Goal: Task Accomplishment & Management: Use online tool/utility

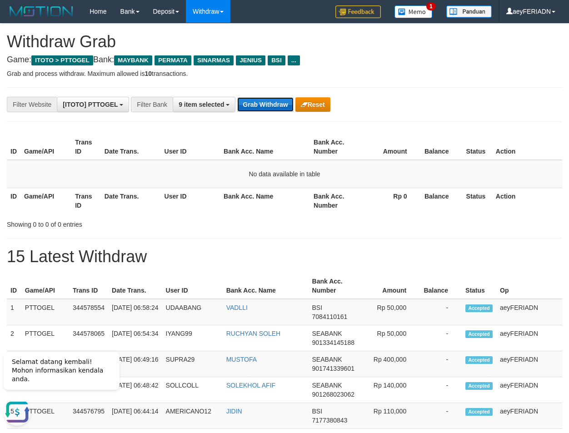
click at [269, 104] on button "Grab Withdraw" at bounding box center [265, 104] width 56 height 15
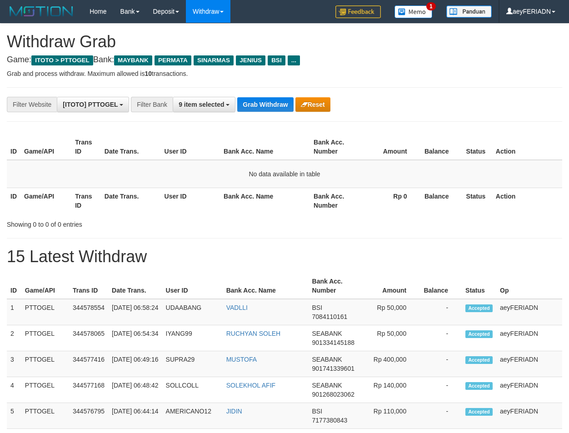
click at [269, 104] on button "Grab Withdraw" at bounding box center [265, 104] width 56 height 15
click at [269, 106] on button "Grab Withdraw" at bounding box center [265, 104] width 56 height 15
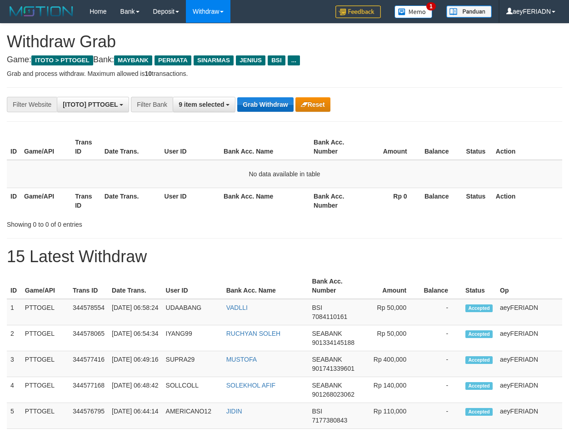
scroll to position [75, 0]
click at [271, 104] on button "Grab Withdraw" at bounding box center [265, 104] width 56 height 15
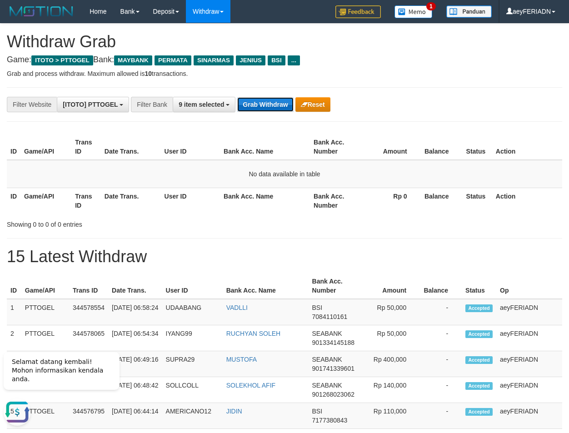
click at [270, 106] on button "Grab Withdraw" at bounding box center [265, 104] width 56 height 15
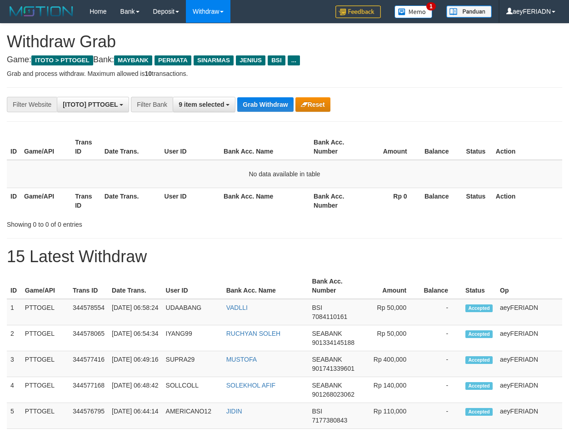
scroll to position [75, 0]
click at [270, 106] on button "Grab Withdraw" at bounding box center [265, 104] width 56 height 15
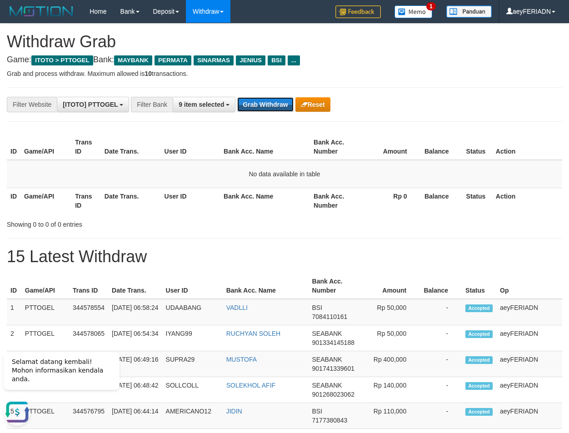
scroll to position [0, 0]
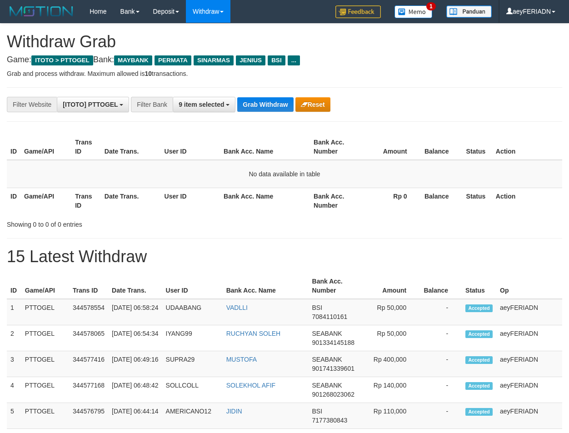
scroll to position [75, 0]
click at [268, 107] on button "Grab Withdraw" at bounding box center [265, 104] width 56 height 15
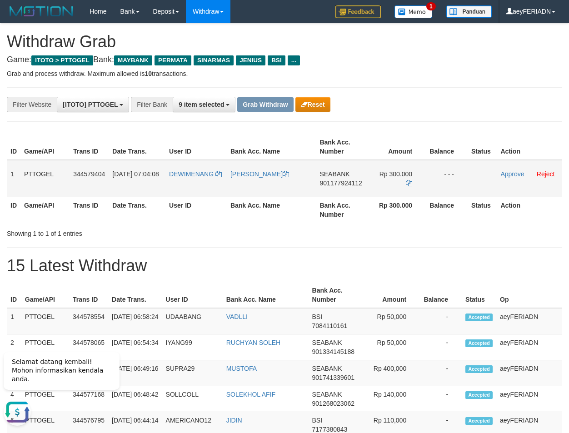
drag, startPoint x: 194, startPoint y: 163, endPoint x: 379, endPoint y: 169, distance: 185.1
click at [379, 169] on tr "1 PTTOGEL 344579404 30/09/2025 07:04:08 DEWIMENANG DEWI ANGGRAINI SEABANK 90117…" at bounding box center [284, 178] width 555 height 37
click at [342, 182] on span "901177924112" at bounding box center [340, 182] width 42 height 7
copy span "901177924112"
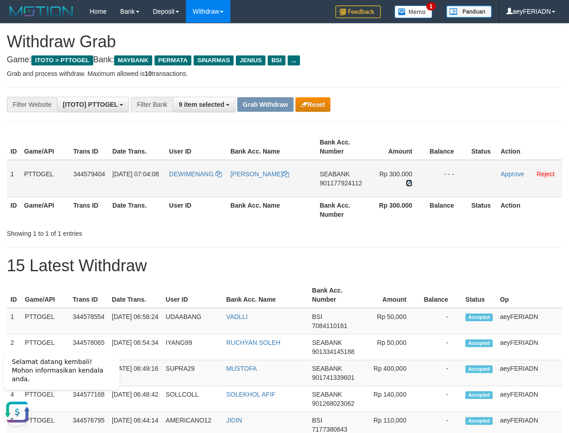
click at [406, 182] on icon at bounding box center [409, 183] width 6 height 6
click at [514, 177] on link "Approve" at bounding box center [512, 173] width 24 height 7
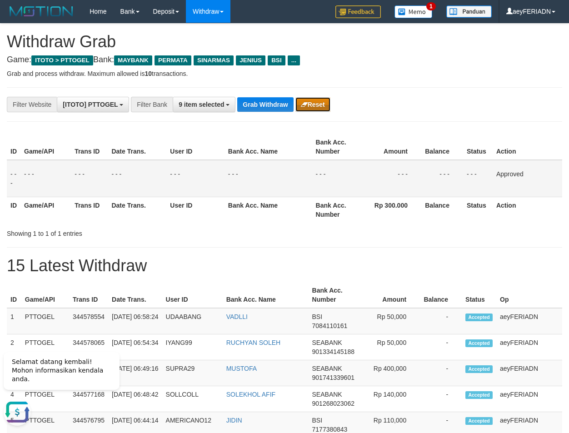
click at [313, 106] on button "Reset" at bounding box center [312, 104] width 35 height 15
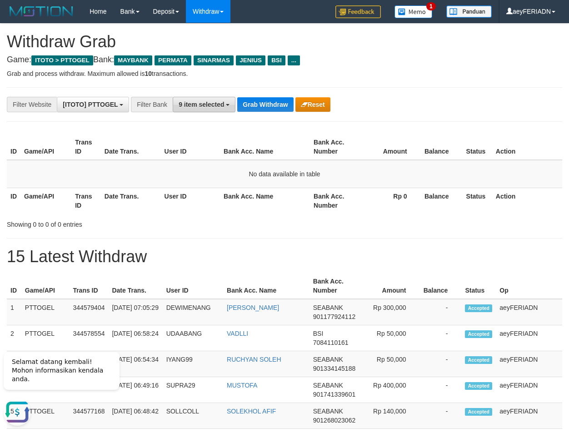
click at [186, 105] on span "9 item selected" at bounding box center [201, 104] width 45 height 7
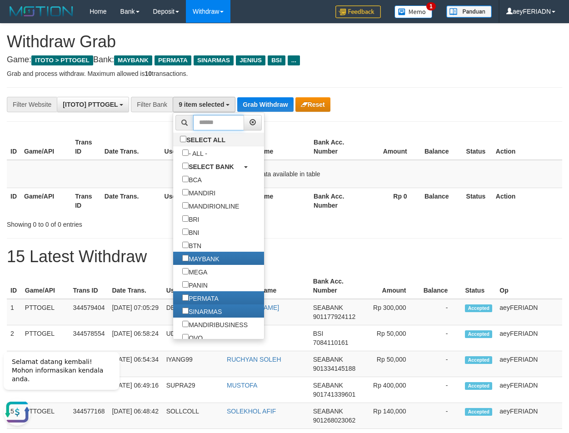
click at [193, 120] on input "text" at bounding box center [218, 122] width 51 height 15
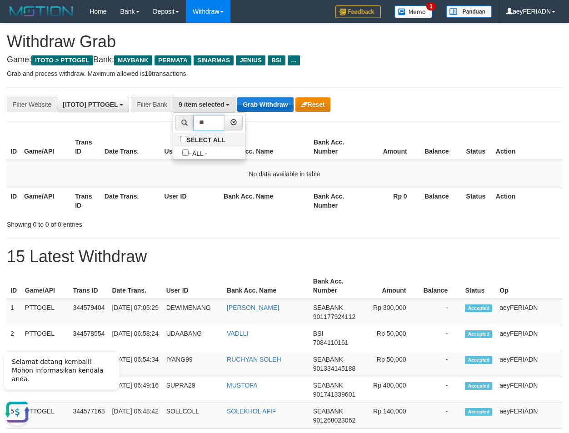
type input "*"
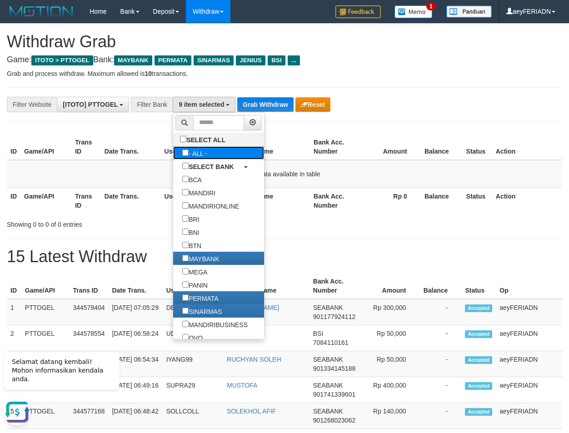
click at [173, 151] on label "- ALL -" at bounding box center [194, 152] width 43 height 13
select select "***"
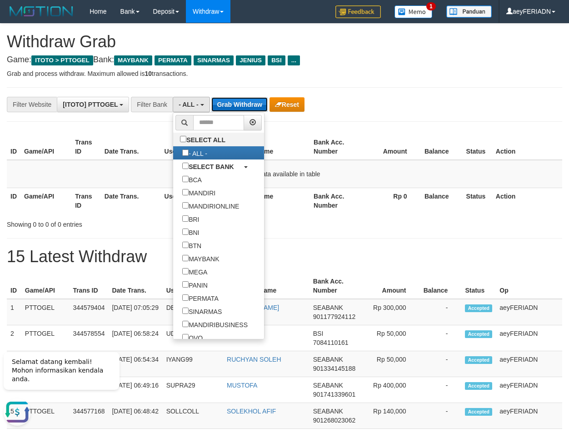
click at [248, 102] on button "Grab Withdraw" at bounding box center [239, 104] width 56 height 15
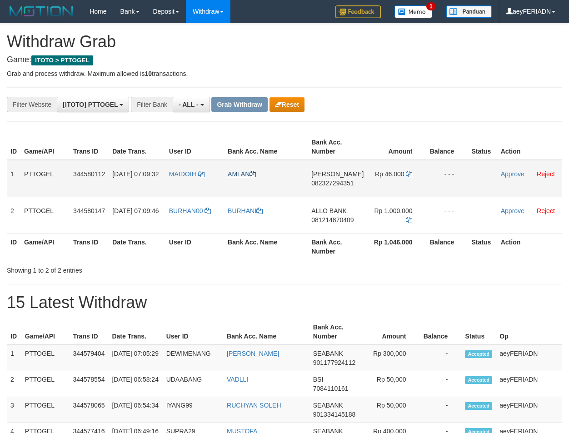
scroll to position [8, 0]
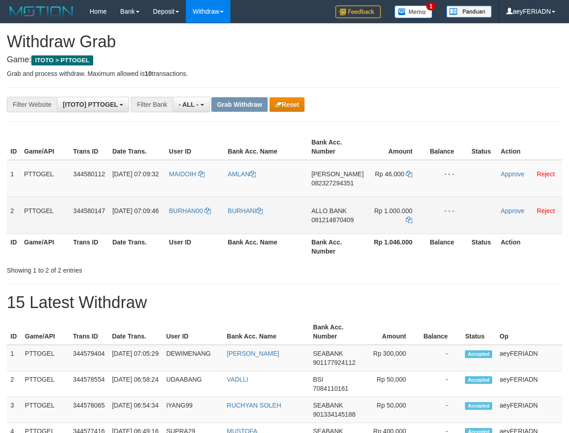
drag, startPoint x: 193, startPoint y: 203, endPoint x: 424, endPoint y: 213, distance: 232.0
click at [424, 213] on tr "2 PTTOGEL 344580147 30/09/2025 07:09:46 BURHAN00 BURHANI ALLO BANK 081214870409…" at bounding box center [284, 215] width 555 height 37
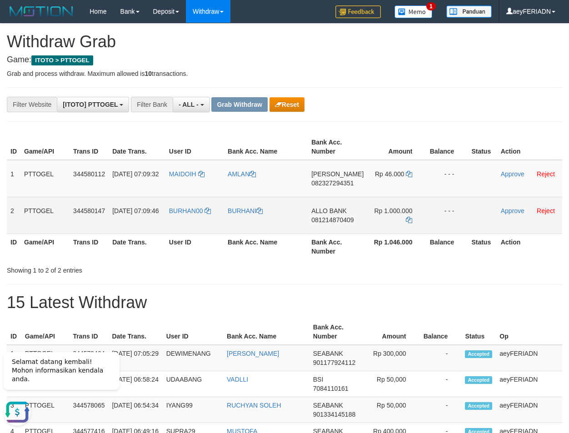
scroll to position [0, 0]
click at [353, 221] on span "081214870409" at bounding box center [332, 219] width 42 height 7
copy span "081214870409"
click at [337, 221] on span "081214870409" at bounding box center [332, 219] width 42 height 7
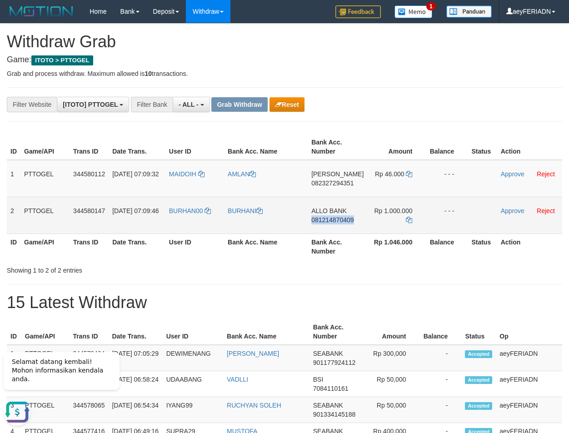
click at [337, 221] on span "081214870409" at bounding box center [332, 219] width 42 height 7
copy span "081214870409"
click at [410, 219] on icon at bounding box center [409, 220] width 6 height 6
click at [407, 219] on icon at bounding box center [409, 220] width 6 height 6
click at [517, 210] on link "Approve" at bounding box center [513, 210] width 24 height 7
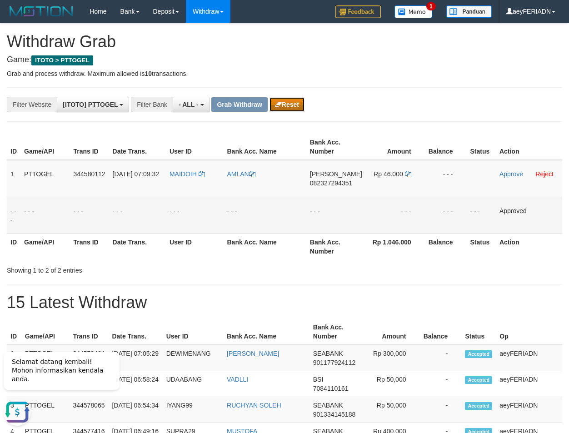
click at [303, 108] on button "Reset" at bounding box center [286, 104] width 35 height 15
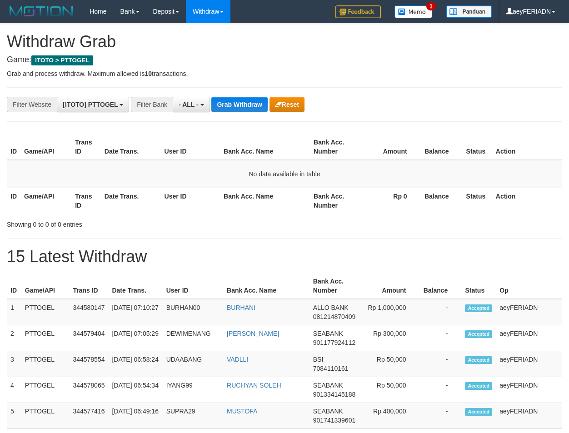
scroll to position [8, 0]
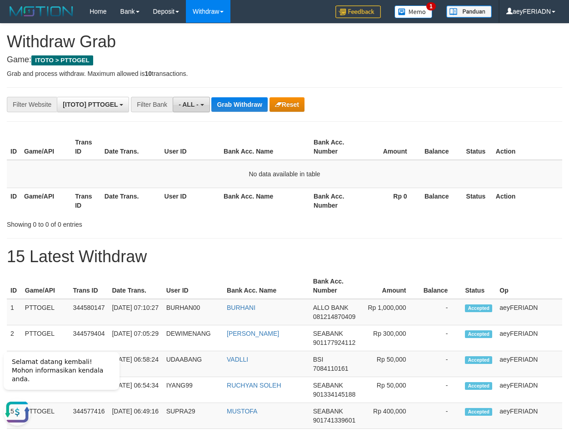
click at [185, 107] on span "- ALL -" at bounding box center [189, 104] width 20 height 7
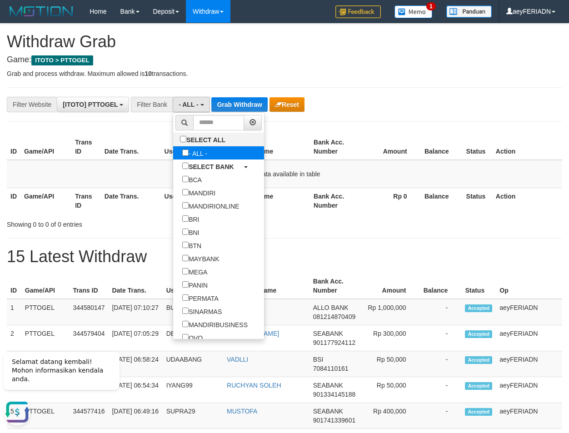
click at [173, 154] on label "- ALL -" at bounding box center [194, 152] width 43 height 13
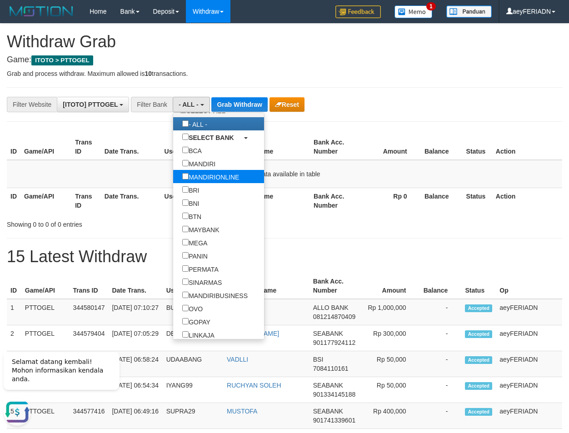
scroll to position [58, 0]
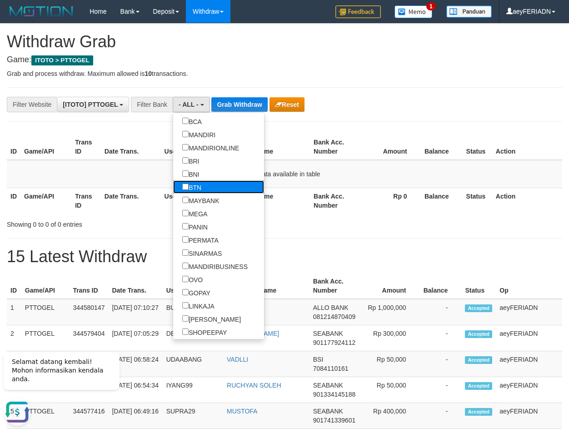
click at [173, 189] on label "BTN" at bounding box center [191, 186] width 37 height 13
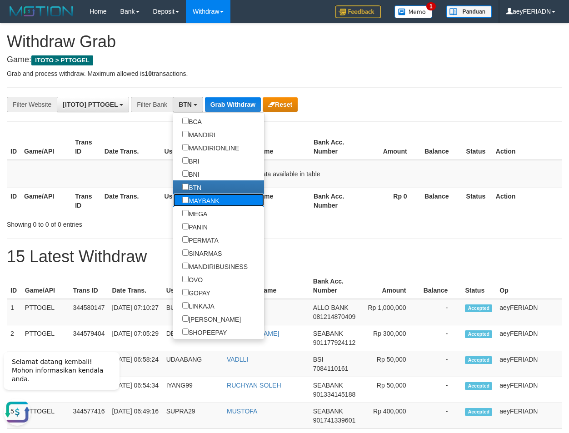
click at [173, 197] on label "MAYBANK" at bounding box center [200, 200] width 55 height 13
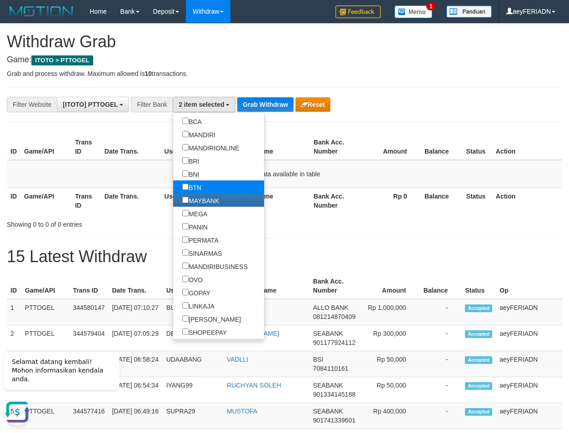
drag, startPoint x: 151, startPoint y: 180, endPoint x: 152, endPoint y: 188, distance: 7.8
click at [173, 182] on label "BTN" at bounding box center [191, 186] width 37 height 13
click at [173, 188] on label "BTN" at bounding box center [191, 186] width 37 height 13
select select "*******"
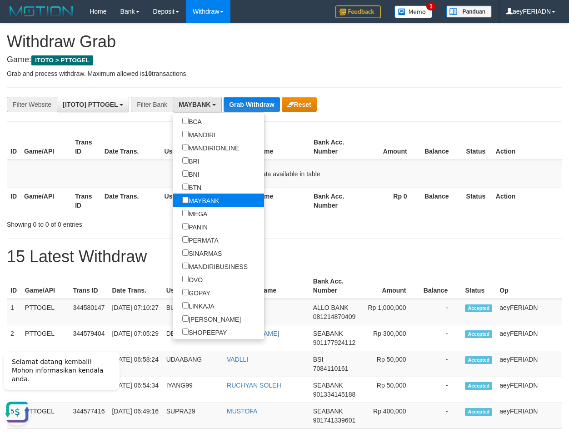
click at [173, 199] on label "MAYBANK" at bounding box center [200, 200] width 55 height 13
select select "*******"
click at [184, 201] on label "MAYBANK" at bounding box center [200, 200] width 55 height 13
click at [185, 201] on label "MAYBANK" at bounding box center [200, 200] width 55 height 13
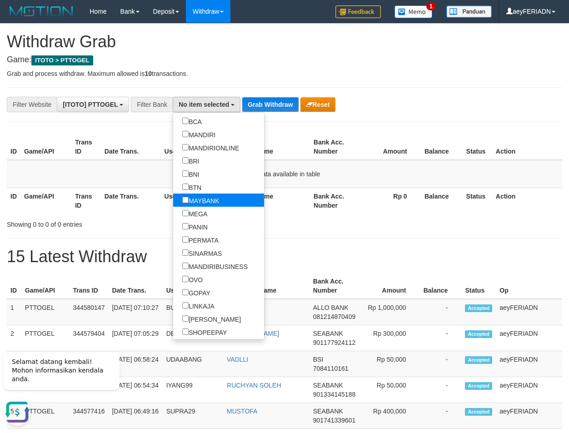
select select "*******"
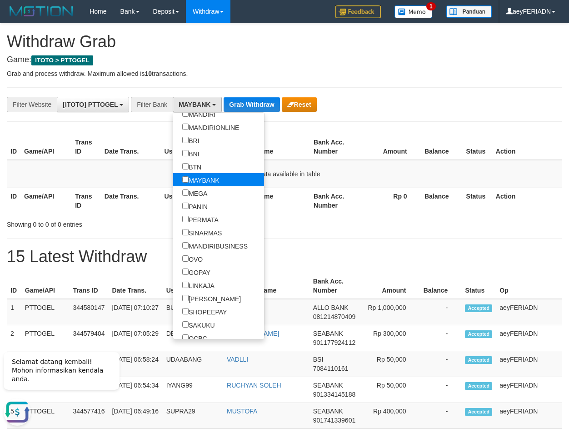
scroll to position [87, 0]
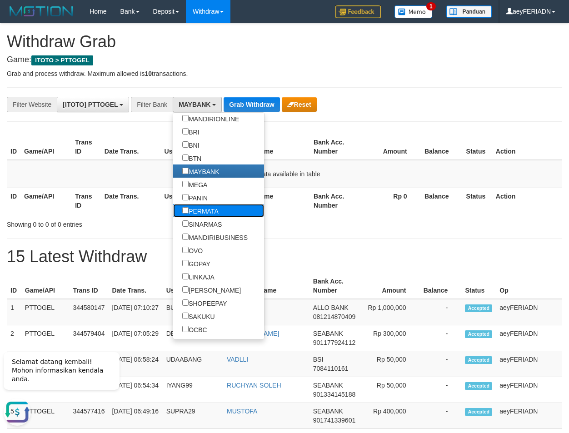
click at [173, 210] on label "PERMATA" at bounding box center [200, 210] width 55 height 13
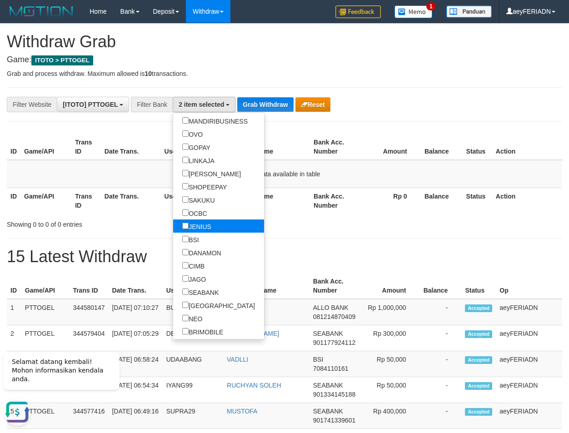
scroll to position [233, 0]
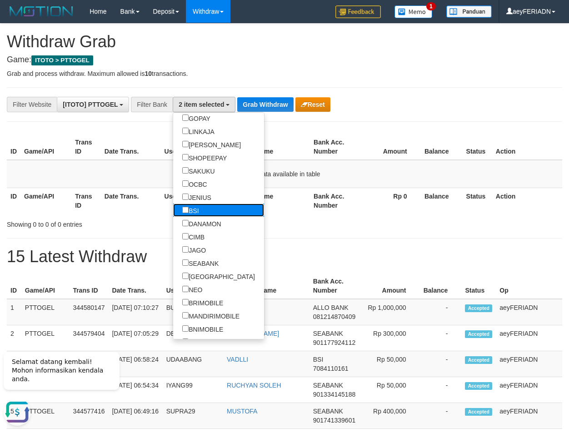
click at [173, 209] on label "BSI" at bounding box center [190, 210] width 35 height 13
click at [173, 218] on label "DANAMON" at bounding box center [201, 223] width 57 height 13
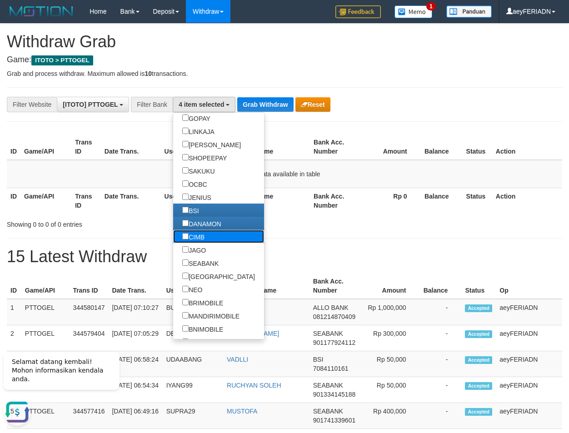
click at [173, 238] on label "CIMB" at bounding box center [193, 236] width 40 height 13
click at [173, 251] on label "JAGO" at bounding box center [194, 249] width 42 height 13
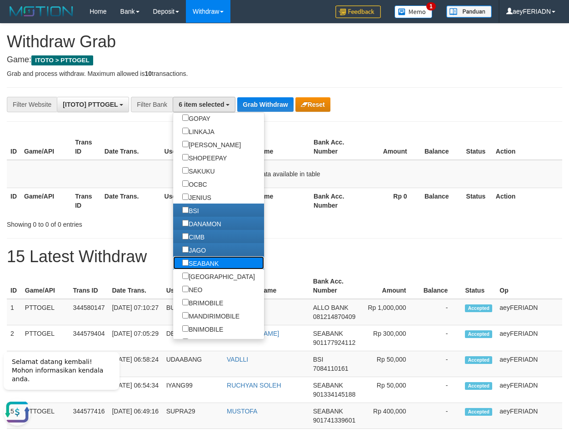
click at [177, 261] on label "SEABANK" at bounding box center [200, 262] width 55 height 13
click at [272, 109] on button "Grab Withdraw" at bounding box center [265, 104] width 56 height 15
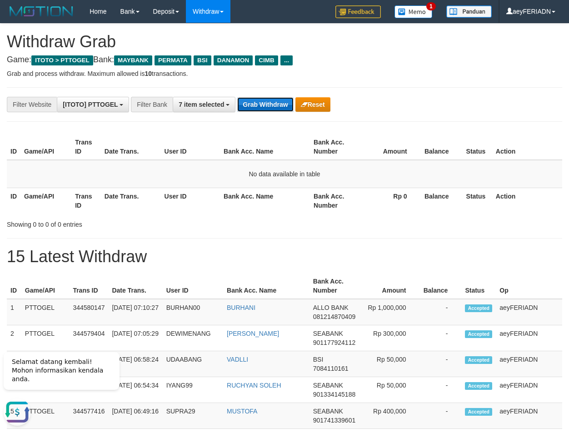
click at [262, 100] on button "Grab Withdraw" at bounding box center [265, 104] width 56 height 15
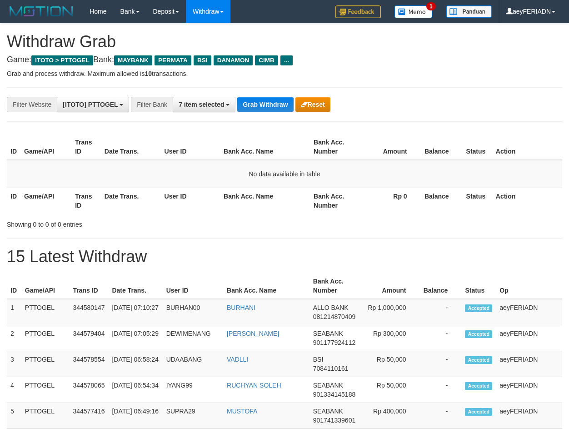
scroll to position [75, 0]
click at [262, 100] on button "Grab Withdraw" at bounding box center [265, 104] width 56 height 15
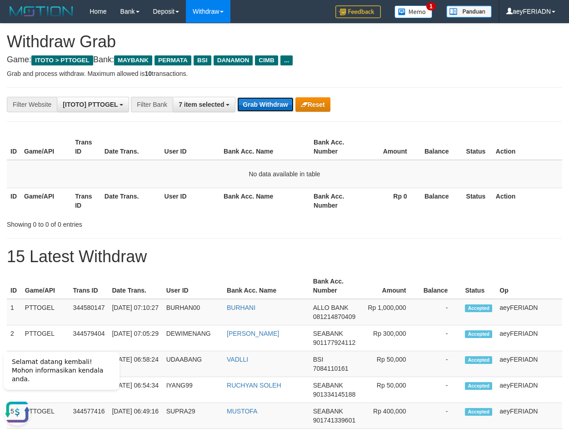
click at [268, 102] on button "Grab Withdraw" at bounding box center [265, 104] width 56 height 15
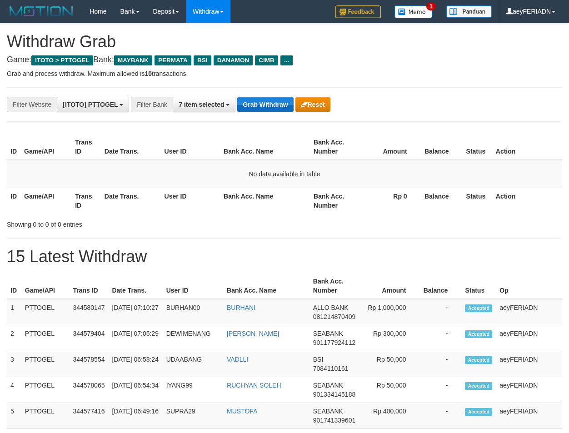
scroll to position [75, 0]
click at [263, 102] on button "Grab Withdraw" at bounding box center [265, 104] width 56 height 15
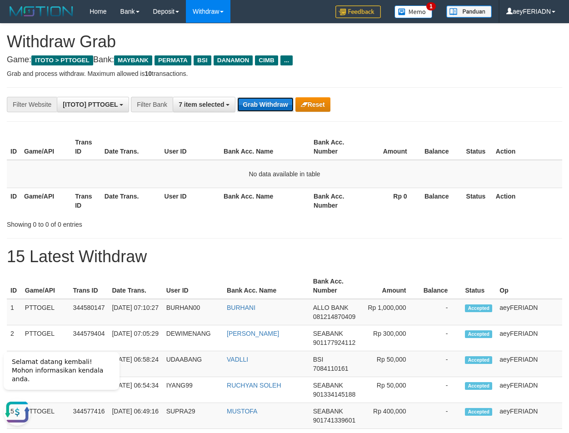
click at [262, 102] on button "Grab Withdraw" at bounding box center [265, 104] width 56 height 15
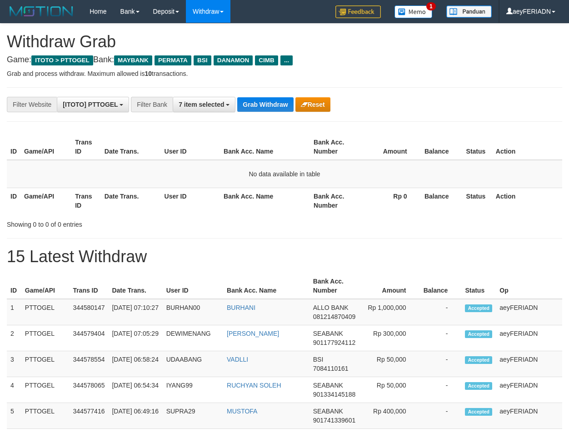
scroll to position [75, 0]
click at [263, 103] on button "Grab Withdraw" at bounding box center [265, 104] width 56 height 15
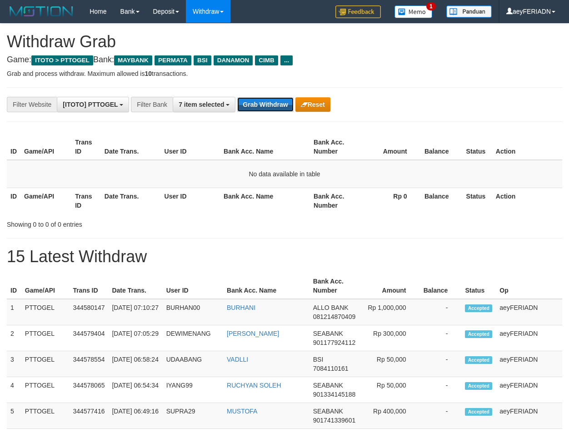
click at [267, 106] on button "Grab Withdraw" at bounding box center [265, 104] width 56 height 15
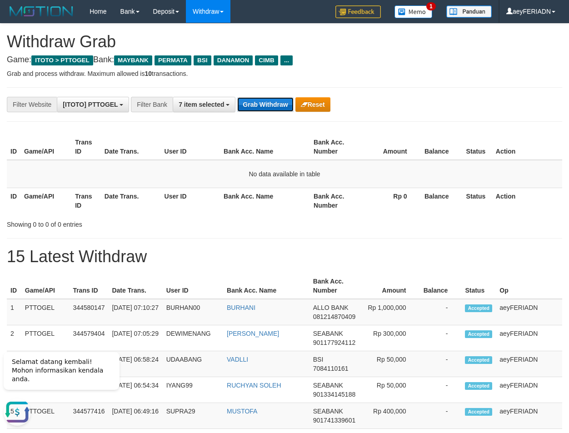
click at [260, 100] on button "Grab Withdraw" at bounding box center [265, 104] width 56 height 15
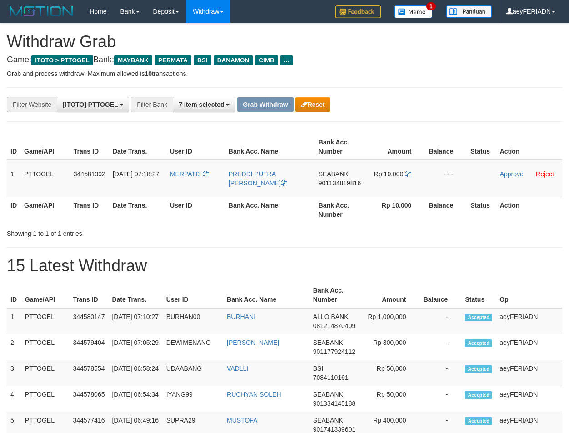
scroll to position [75, 0]
drag, startPoint x: 189, startPoint y: 165, endPoint x: 400, endPoint y: 177, distance: 211.6
click at [400, 177] on tr "1 PTTOGEL 344581392 30/09/2025 07:18:27 MERPATI3 PREDDI PUTRA SUSANTO HUTAURUK …" at bounding box center [284, 178] width 555 height 37
click at [332, 187] on td "SEABANK 901134819816" at bounding box center [341, 178] width 52 height 37
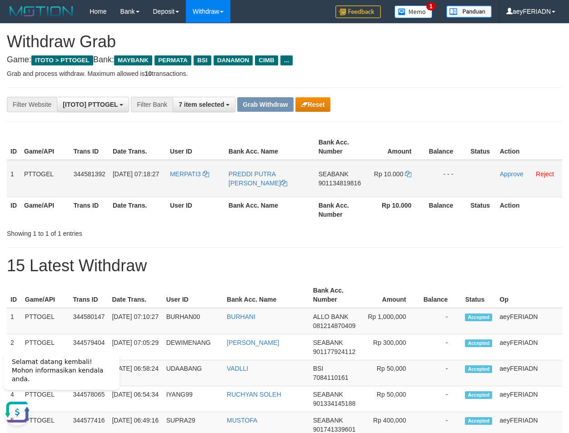
click at [332, 183] on span "901134819816" at bounding box center [340, 182] width 42 height 7
copy span "901134819816"
click at [410, 173] on icon at bounding box center [408, 174] width 6 height 6
click at [510, 177] on link "Approve" at bounding box center [512, 173] width 24 height 7
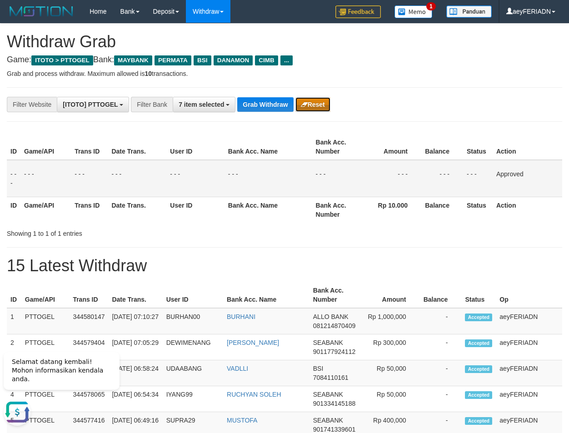
click at [323, 106] on button "Reset" at bounding box center [312, 104] width 35 height 15
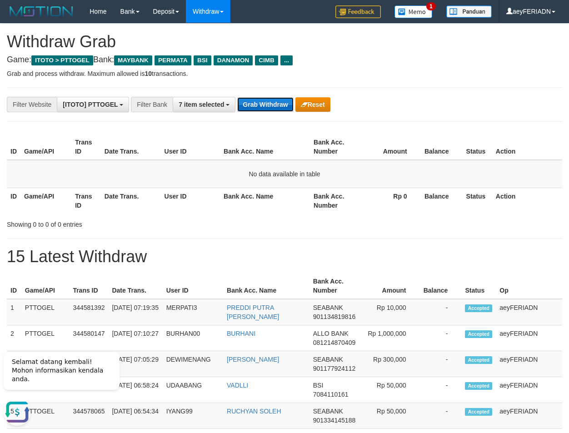
click at [267, 104] on button "Grab Withdraw" at bounding box center [265, 104] width 56 height 15
click at [221, 105] on span "7 item selected" at bounding box center [201, 104] width 45 height 7
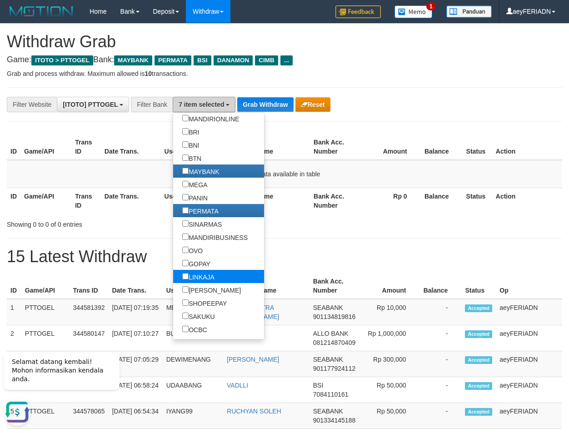
scroll to position [174, 0]
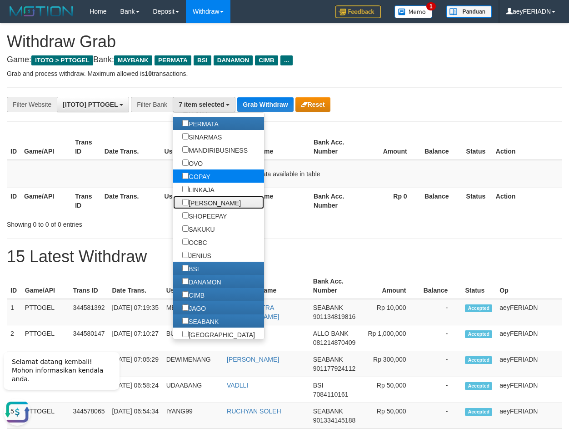
click at [173, 201] on label "[PERSON_NAME]" at bounding box center [211, 202] width 77 height 13
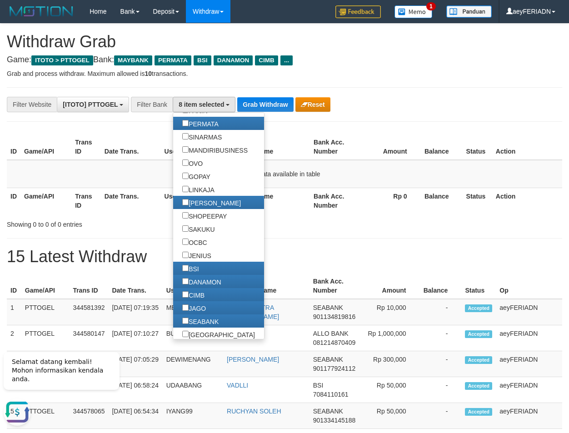
scroll to position [160, 0]
click at [259, 110] on button "Grab Withdraw" at bounding box center [265, 104] width 56 height 15
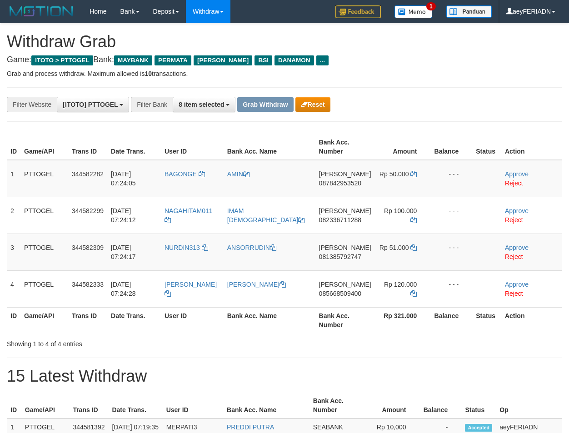
scroll to position [75, 0]
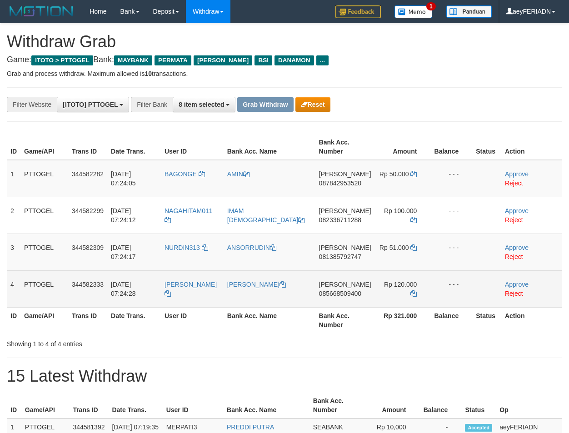
drag, startPoint x: 177, startPoint y: 164, endPoint x: 382, endPoint y: 291, distance: 240.6
click at [382, 291] on tbody "1 PTTOGEL 344582282 30/09/2025 07:24:05 BAGONGE AMIN DANA 087842953520 Rp 50.00…" at bounding box center [284, 234] width 555 height 148
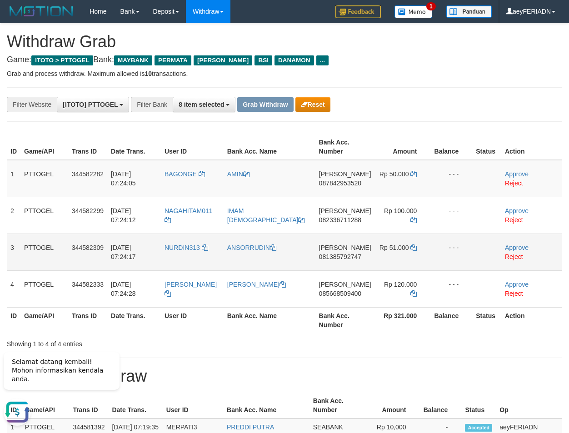
scroll to position [0, 0]
click at [334, 181] on span "087842953520" at bounding box center [340, 182] width 42 height 7
drag, startPoint x: 334, startPoint y: 181, endPoint x: 344, endPoint y: 185, distance: 11.8
click at [334, 181] on span "087842953520" at bounding box center [340, 182] width 42 height 7
copy span "087842953520"
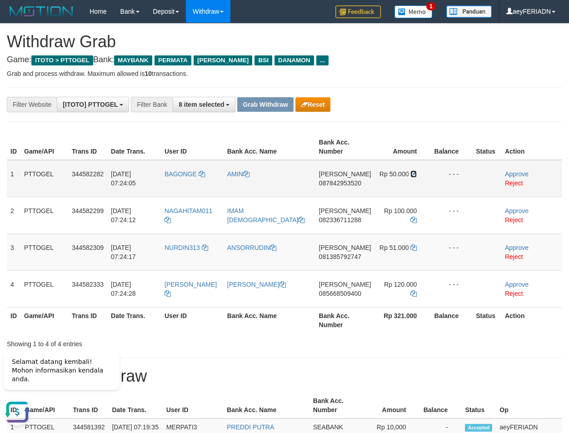
click at [410, 174] on icon at bounding box center [413, 174] width 6 height 6
click at [517, 175] on link "Approve" at bounding box center [517, 173] width 24 height 7
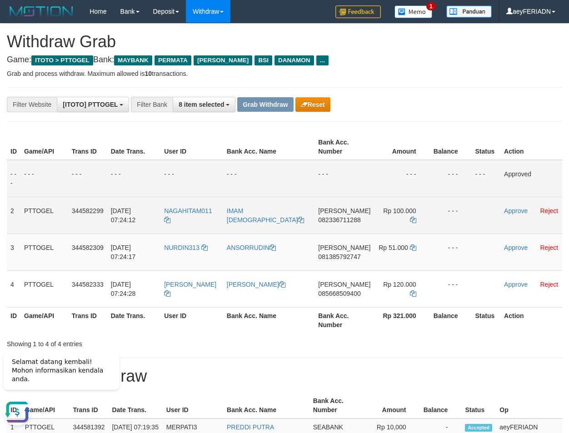
click at [336, 222] on span "082336711288" at bounding box center [339, 219] width 42 height 7
copy span "082336711288"
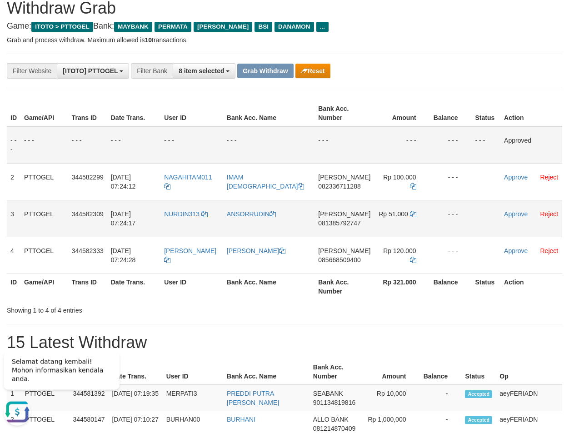
scroll to position [93, 0]
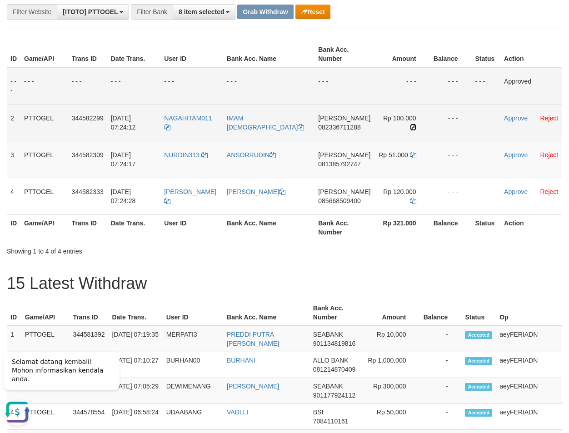
click at [410, 126] on icon at bounding box center [413, 127] width 6 height 6
click at [508, 120] on link "Approve" at bounding box center [516, 118] width 24 height 7
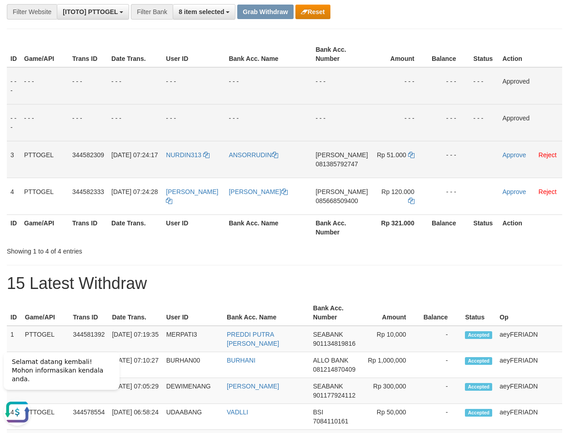
click at [334, 164] on span "081385792747" at bounding box center [336, 163] width 42 height 7
copy span "081385792747"
click at [408, 154] on icon at bounding box center [411, 155] width 6 height 6
click at [510, 157] on link "Approve" at bounding box center [514, 154] width 24 height 7
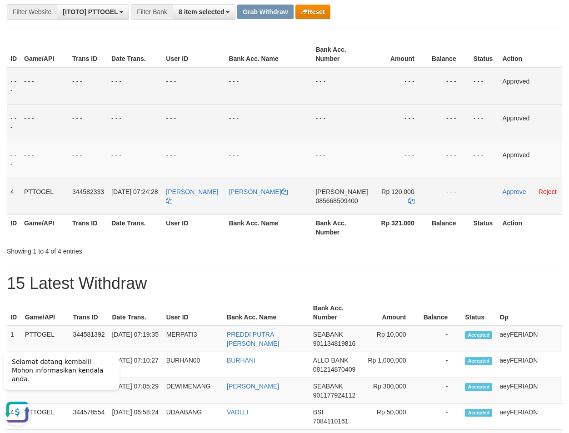
click at [334, 204] on span "085668509400" at bounding box center [336, 200] width 42 height 7
drag, startPoint x: 334, startPoint y: 204, endPoint x: 339, endPoint y: 204, distance: 5.0
click at [335, 204] on span "085668509400" at bounding box center [336, 200] width 42 height 7
copy span "085668509400"
click at [409, 201] on icon at bounding box center [411, 201] width 6 height 6
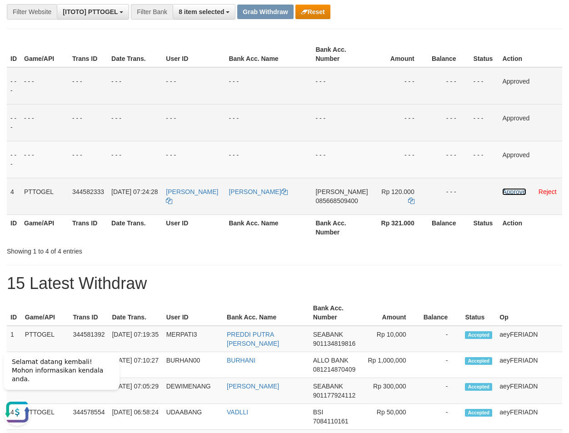
click at [506, 193] on link "Approve" at bounding box center [514, 191] width 24 height 7
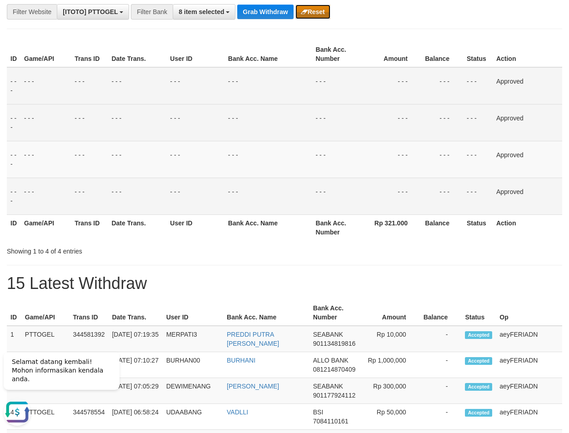
click at [310, 13] on button "Reset" at bounding box center [312, 12] width 35 height 15
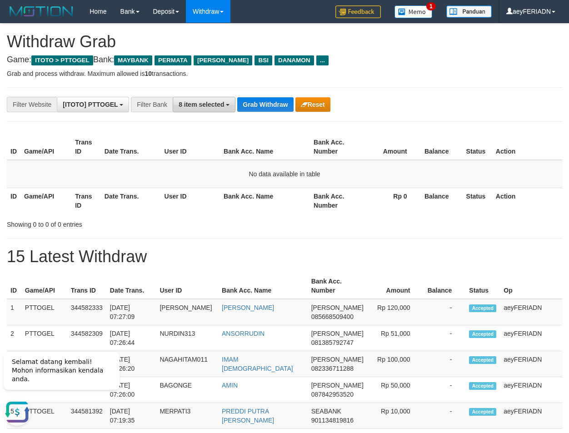
click at [216, 102] on span "8 item selected" at bounding box center [201, 104] width 45 height 7
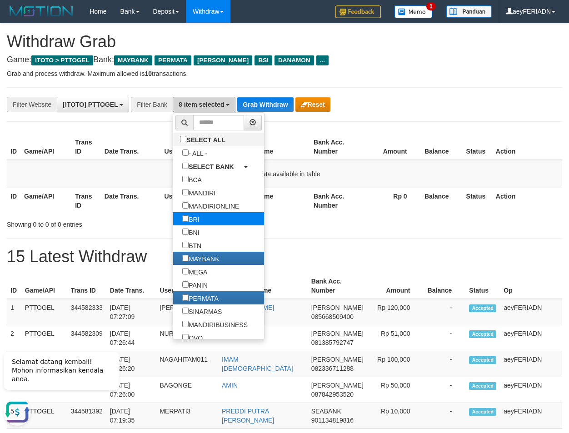
scroll to position [116, 0]
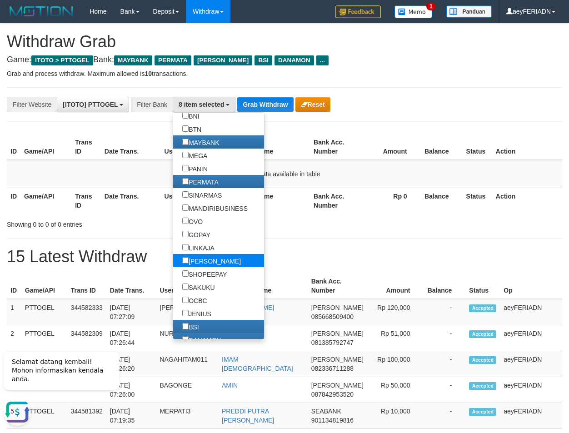
click at [173, 262] on label "[PERSON_NAME]" at bounding box center [211, 260] width 77 height 13
click at [255, 103] on button "Grab Withdraw" at bounding box center [265, 104] width 56 height 15
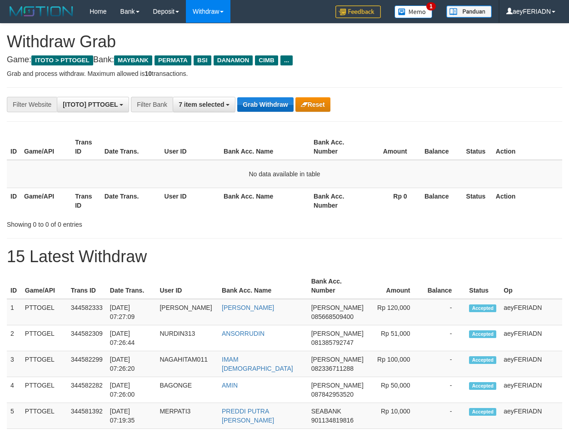
scroll to position [75, 0]
click at [266, 103] on button "Grab Withdraw" at bounding box center [265, 104] width 56 height 15
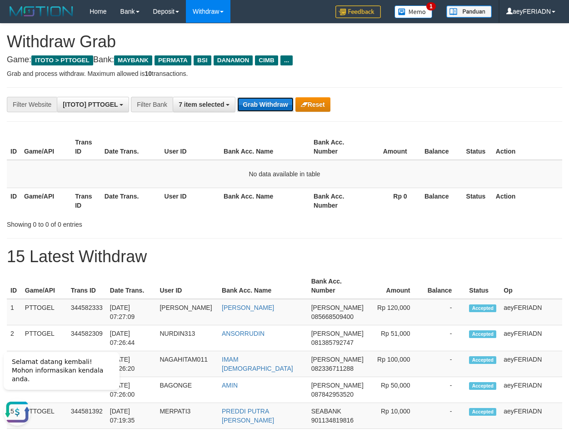
click at [270, 101] on button "Grab Withdraw" at bounding box center [265, 104] width 56 height 15
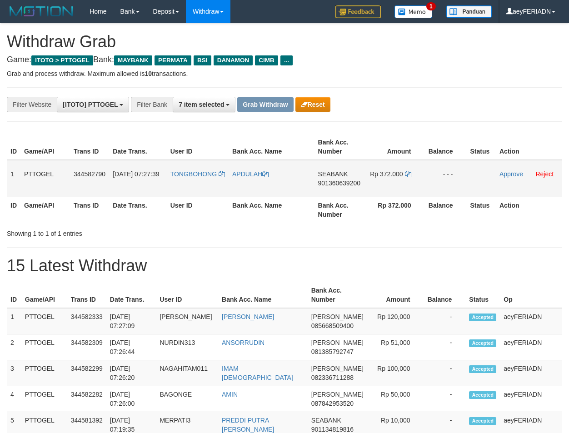
scroll to position [75, 0]
drag, startPoint x: 201, startPoint y: 169, endPoint x: 406, endPoint y: 191, distance: 206.1
click at [406, 191] on tr "1 PTTOGEL 344582790 30/09/2025 07:27:39 TONGBOHONG APDULAH SEABANK 901360639200…" at bounding box center [284, 178] width 555 height 37
click at [337, 181] on span "901360639200" at bounding box center [339, 182] width 42 height 7
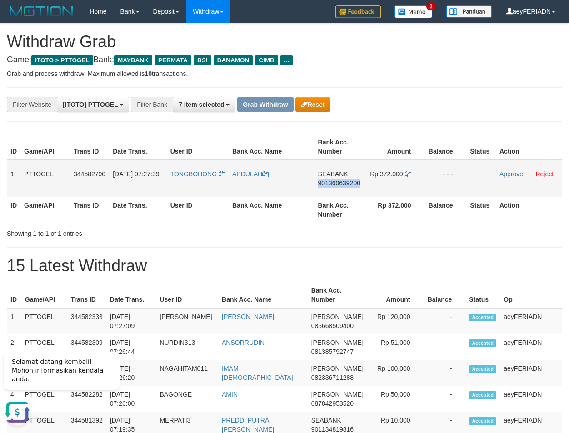
click at [337, 181] on span "901360639200" at bounding box center [339, 182] width 42 height 7
copy span "901360639200"
click at [409, 177] on icon at bounding box center [408, 174] width 6 height 6
click at [510, 174] on link "Approve" at bounding box center [511, 173] width 24 height 7
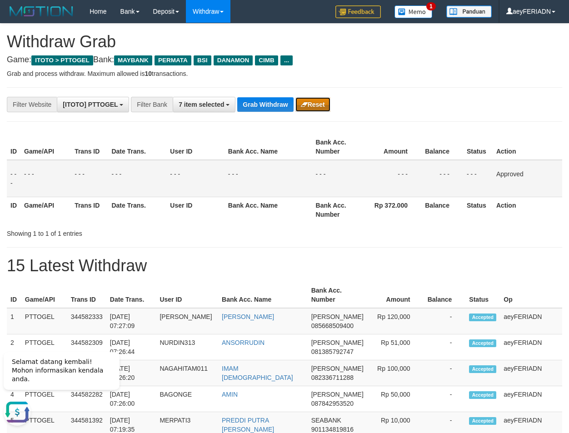
click at [319, 100] on button "Reset" at bounding box center [312, 104] width 35 height 15
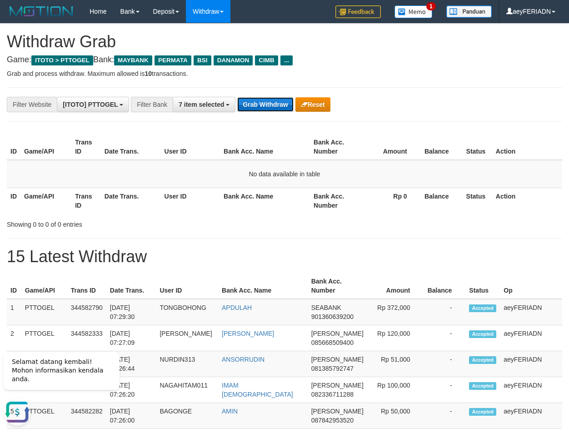
click at [273, 109] on button "Grab Withdraw" at bounding box center [265, 104] width 56 height 15
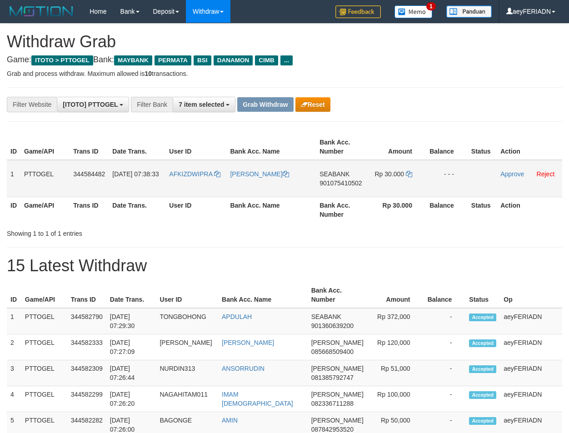
scroll to position [75, 0]
drag, startPoint x: 209, startPoint y: 166, endPoint x: 375, endPoint y: 170, distance: 165.4
click at [375, 170] on tr "1 PTTOGEL 344584482 [DATE] 07:38:33 AFKIZDWIPRA [PERSON_NAME][GEOGRAPHIC_DATA] …" at bounding box center [284, 178] width 555 height 37
click at [344, 183] on span "901075410502" at bounding box center [340, 182] width 42 height 7
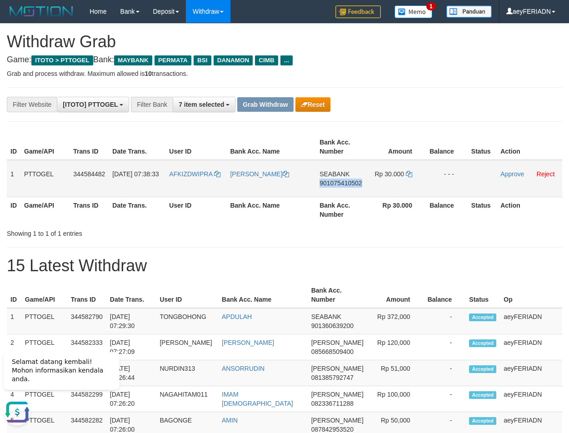
click at [344, 183] on span "901075410502" at bounding box center [340, 182] width 42 height 7
copy span "901075410502"
click at [409, 174] on icon at bounding box center [409, 174] width 6 height 6
click at [510, 170] on link "Approve" at bounding box center [512, 173] width 24 height 7
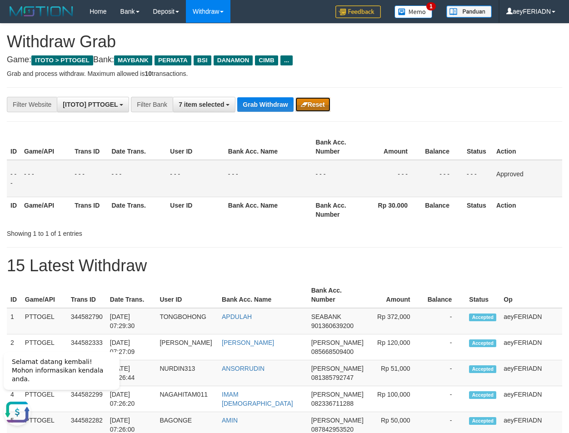
click at [325, 105] on button "Reset" at bounding box center [312, 104] width 35 height 15
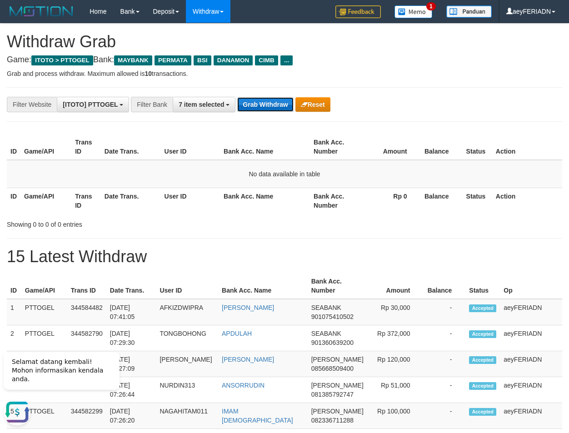
click at [274, 101] on button "Grab Withdraw" at bounding box center [265, 104] width 56 height 15
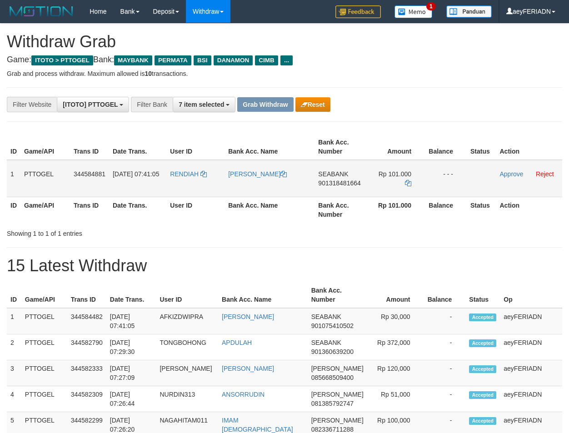
scroll to position [75, 0]
drag, startPoint x: 201, startPoint y: 161, endPoint x: 388, endPoint y: 182, distance: 187.9
click at [388, 182] on tr "1 PTTOGEL 344584881 [DATE] 07:41:05 RENDIAH [PERSON_NAME] SEABANK 901318481664 …" at bounding box center [284, 178] width 555 height 37
click at [501, 97] on div "**********" at bounding box center [284, 104] width 569 height 15
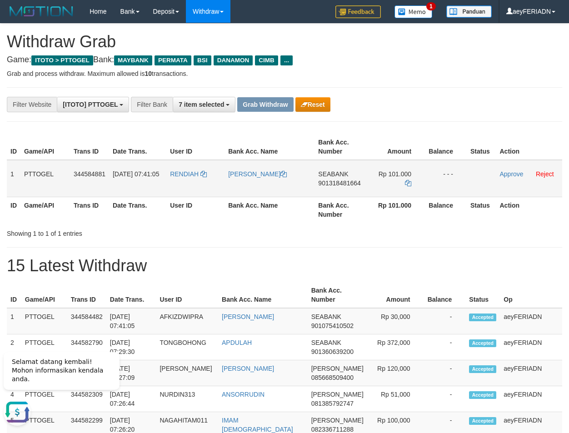
click at [328, 171] on span "SEABANK" at bounding box center [333, 173] width 30 height 7
copy span "SEABANK"
click at [352, 182] on span "901318481664" at bounding box center [339, 182] width 42 height 7
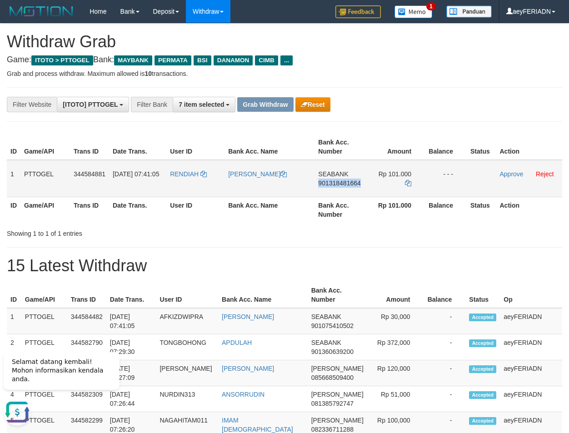
copy span "901318481664"
click at [409, 180] on icon at bounding box center [408, 183] width 6 height 6
click at [512, 170] on td "Approve Reject" at bounding box center [529, 178] width 66 height 37
click at [512, 172] on link "Approve" at bounding box center [511, 173] width 24 height 7
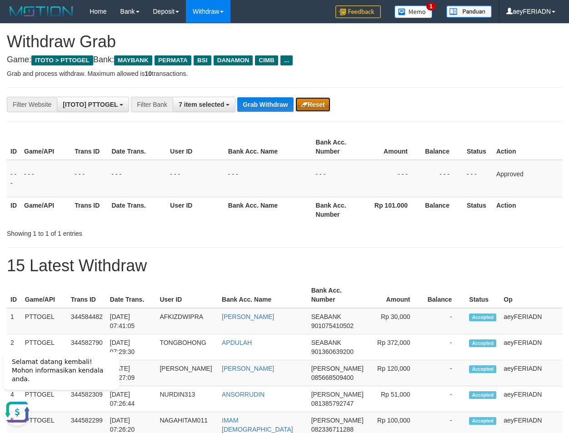
click at [327, 103] on button "Reset" at bounding box center [312, 104] width 35 height 15
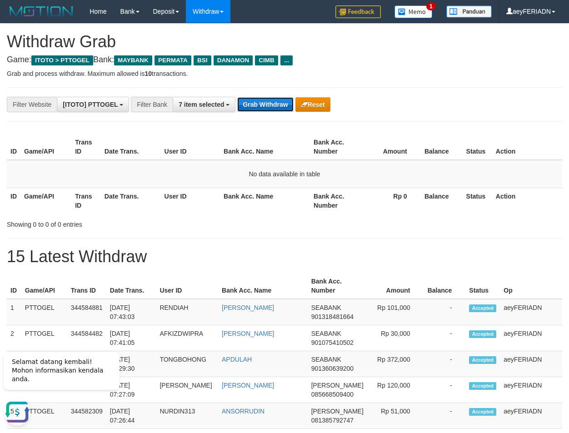
click at [262, 98] on button "Grab Withdraw" at bounding box center [265, 104] width 56 height 15
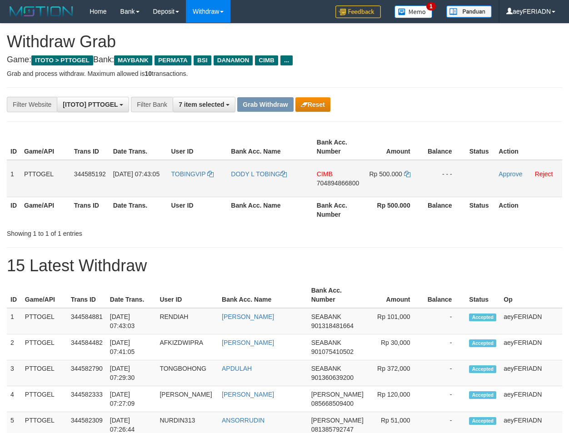
scroll to position [75, 0]
drag, startPoint x: 194, startPoint y: 167, endPoint x: 376, endPoint y: 180, distance: 182.7
click at [376, 180] on tr "1 PTTOGEL 344585192 30/09/2025 07:43:05 TOBINGVIP DODY L TOBING CIMB 7048948668…" at bounding box center [284, 178] width 555 height 37
click at [329, 186] on span "704894866800" at bounding box center [338, 182] width 42 height 7
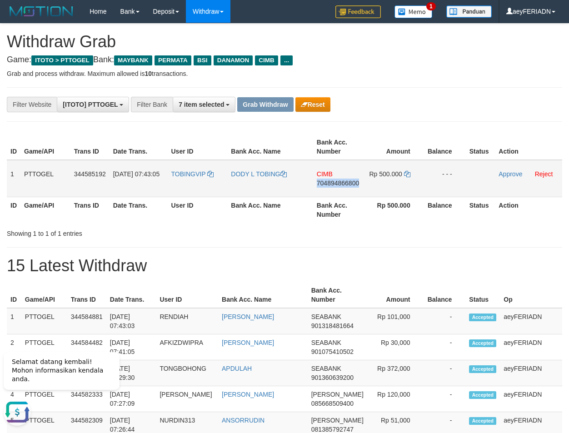
click at [329, 186] on span "704894866800" at bounding box center [338, 182] width 42 height 7
copy span "704894866800"
click at [406, 175] on icon at bounding box center [407, 174] width 6 height 6
click at [211, 172] on icon at bounding box center [210, 174] width 6 height 6
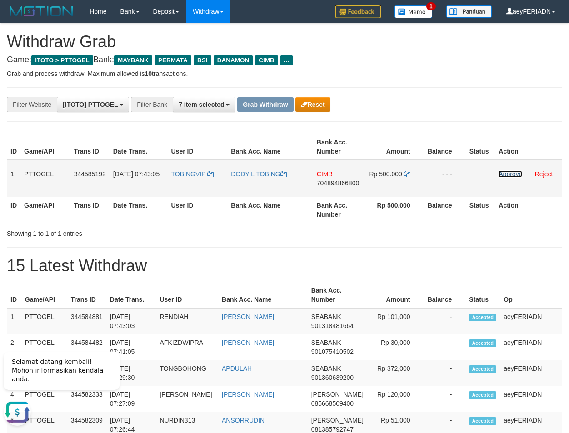
click at [509, 172] on link "Approve" at bounding box center [510, 173] width 24 height 7
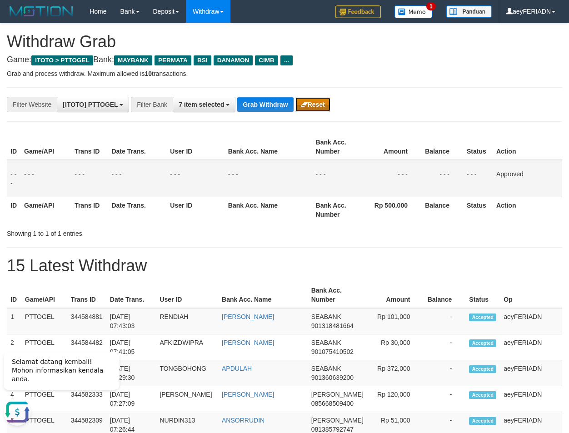
click at [312, 101] on button "Reset" at bounding box center [312, 104] width 35 height 15
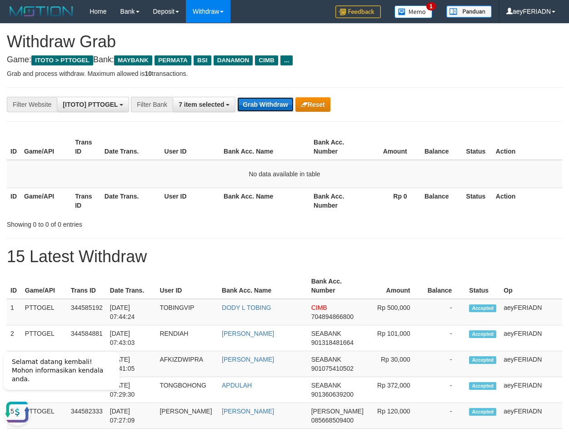
click at [251, 100] on button "Grab Withdraw" at bounding box center [265, 104] width 56 height 15
click at [268, 102] on button "Grab Withdraw" at bounding box center [265, 104] width 56 height 15
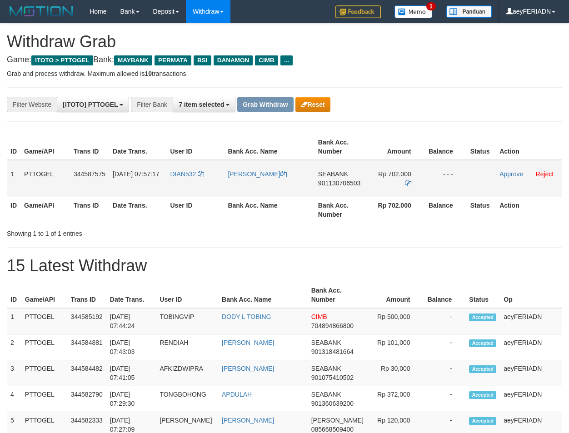
scroll to position [75, 0]
drag, startPoint x: 204, startPoint y: 166, endPoint x: 421, endPoint y: 173, distance: 217.3
click at [421, 173] on tr "1 PTTOGEL 344587575 30/09/2025 07:57:17 DIAN532 DIAN MAULANA SEABANK 9011307065…" at bounding box center [284, 178] width 555 height 37
click at [485, 108] on div "**********" at bounding box center [284, 104] width 569 height 15
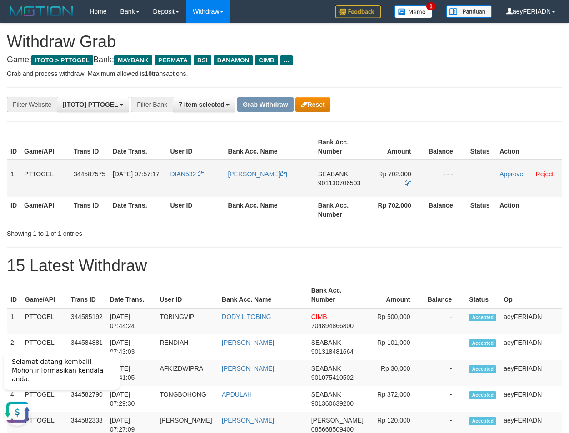
click at [334, 182] on span "901130706503" at bounding box center [339, 182] width 42 height 7
copy span "901130706503"
click at [407, 180] on icon at bounding box center [408, 183] width 6 height 6
click at [511, 173] on link "Approve" at bounding box center [511, 173] width 24 height 7
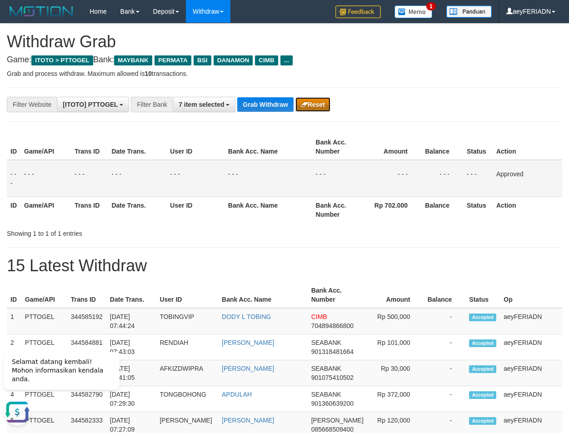
click at [303, 105] on icon "button" at bounding box center [304, 104] width 7 height 6
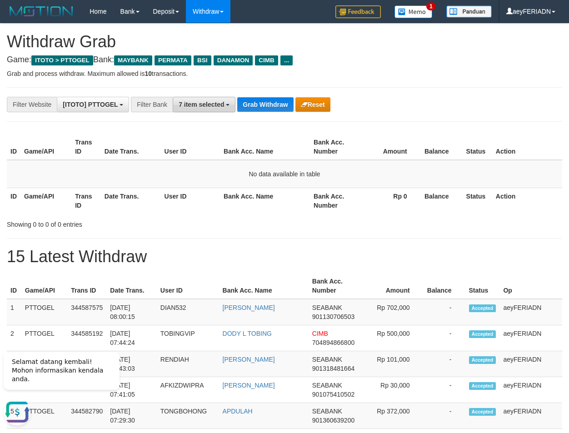
click at [205, 105] on span "7 item selected" at bounding box center [201, 104] width 45 height 7
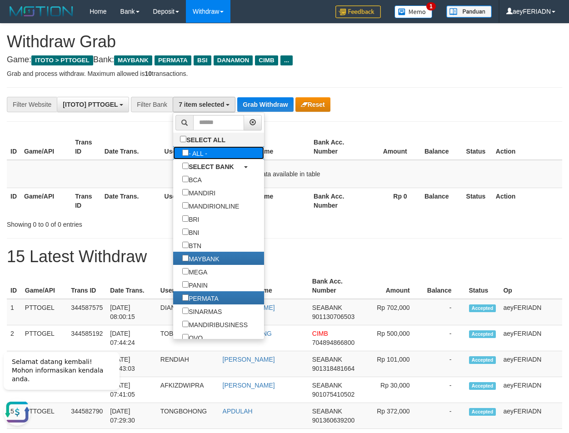
drag, startPoint x: 156, startPoint y: 154, endPoint x: 186, endPoint y: 132, distance: 37.0
click at [173, 154] on label "- ALL -" at bounding box center [194, 152] width 43 height 13
select select "***"
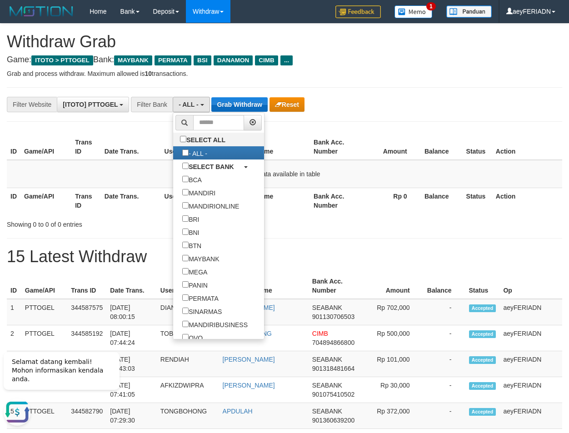
scroll to position [9, 0]
click at [253, 102] on button "Grab Withdraw" at bounding box center [239, 104] width 56 height 15
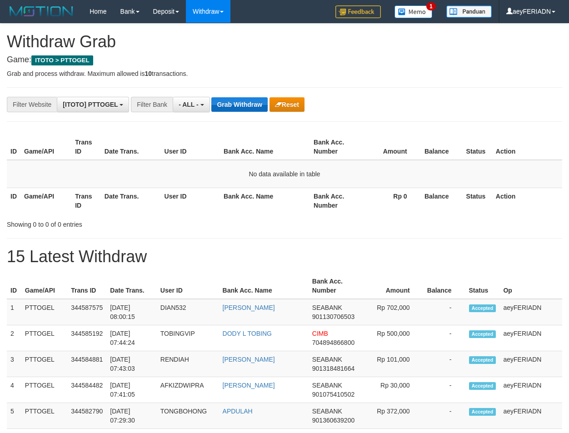
scroll to position [8, 0]
click at [239, 98] on button "Grab Withdraw" at bounding box center [239, 104] width 56 height 15
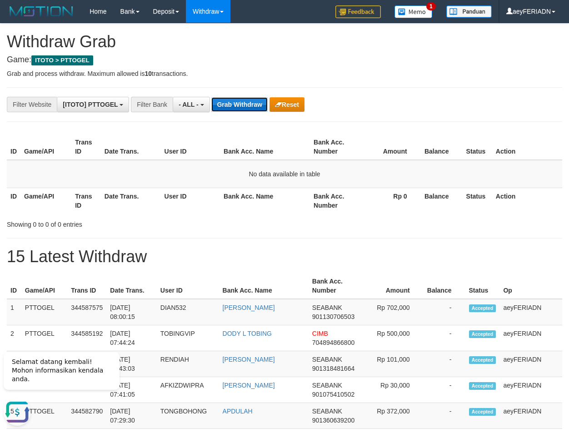
click at [237, 109] on button "Grab Withdraw" at bounding box center [239, 104] width 56 height 15
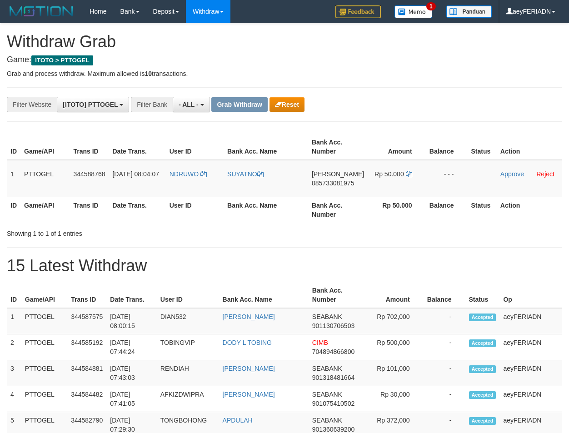
scroll to position [8, 0]
drag, startPoint x: 190, startPoint y: 166, endPoint x: 374, endPoint y: 178, distance: 184.9
click at [374, 178] on tr "1 PTTOGEL 344588768 [DATE] 08:04:07 NDRUWO [GEOGRAPHIC_DATA][PERSON_NAME] 08573…" at bounding box center [284, 178] width 555 height 37
click at [282, 102] on icon "button" at bounding box center [278, 104] width 7 height 6
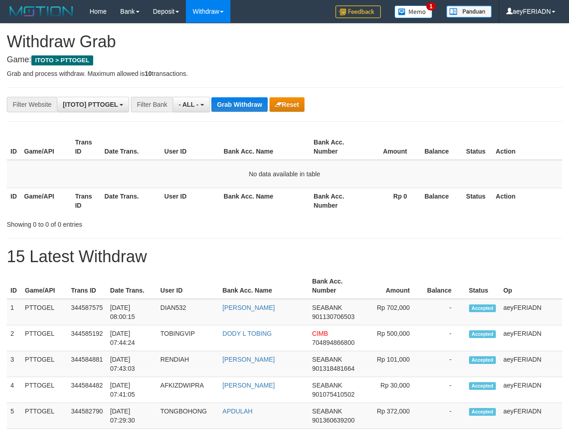
scroll to position [8, 0]
click at [243, 106] on button "Grab Withdraw" at bounding box center [239, 104] width 56 height 15
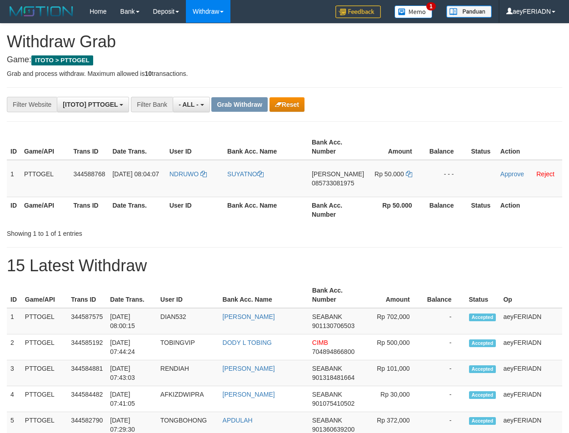
scroll to position [8, 0]
click at [289, 110] on button "Reset" at bounding box center [286, 104] width 35 height 15
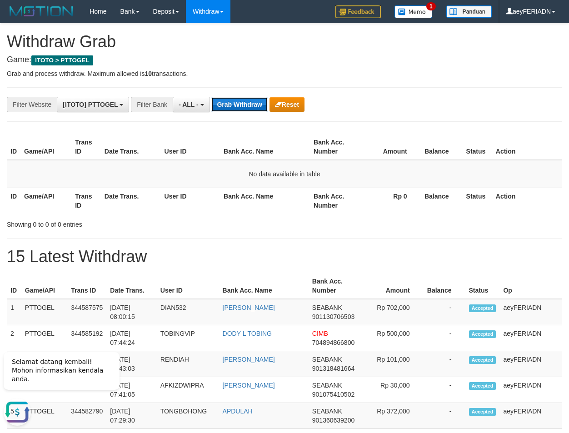
click at [227, 105] on button "Grab Withdraw" at bounding box center [239, 104] width 56 height 15
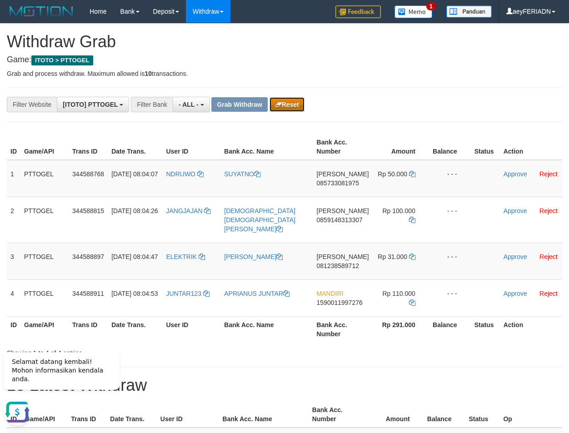
click at [291, 110] on button "Reset" at bounding box center [286, 104] width 35 height 15
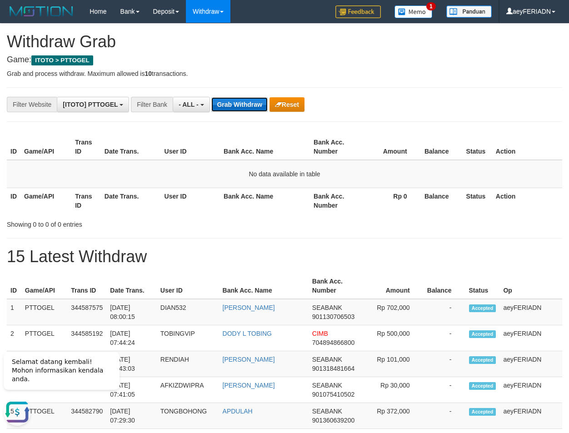
click at [251, 102] on button "Grab Withdraw" at bounding box center [239, 104] width 56 height 15
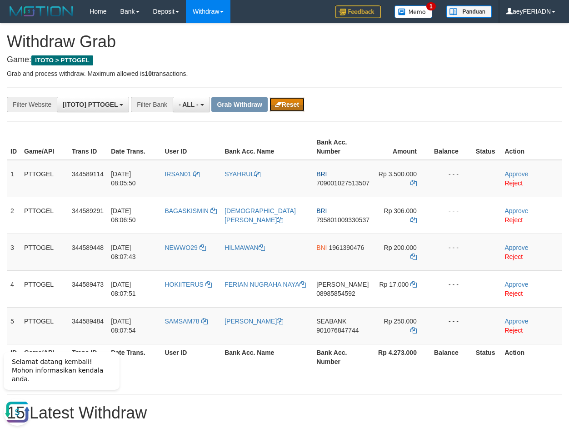
click at [287, 97] on button "Reset" at bounding box center [286, 104] width 35 height 15
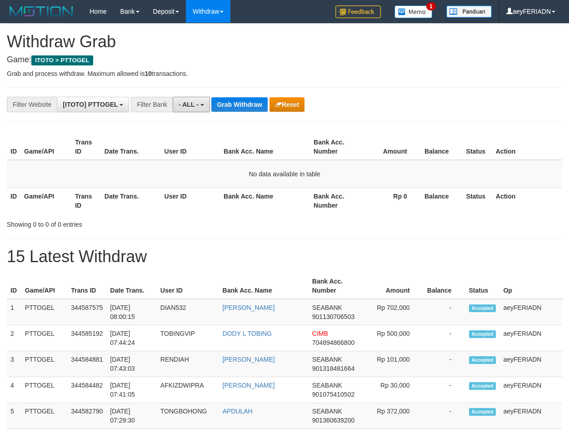
click at [190, 102] on span "- ALL -" at bounding box center [189, 104] width 20 height 7
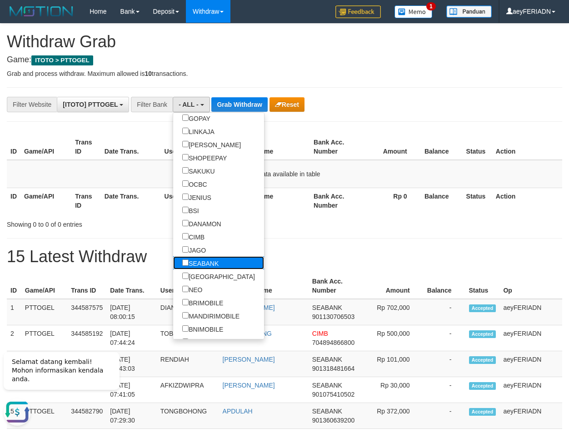
click at [173, 262] on label "SEABANK" at bounding box center [200, 262] width 55 height 13
select select "*******"
click at [263, 100] on button "Grab Withdraw" at bounding box center [251, 104] width 56 height 15
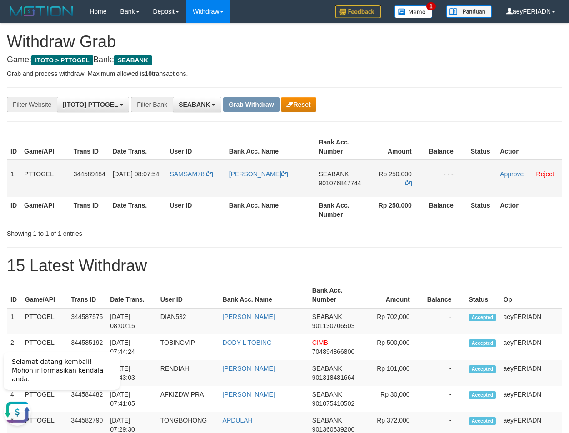
drag, startPoint x: 205, startPoint y: 166, endPoint x: 395, endPoint y: 174, distance: 190.6
click at [395, 174] on tr "1 PTTOGEL 344589484 30/09/2025 08:07:54 SAMSAM78 SAMSUL ARIFIN SEABANK 90107684…" at bounding box center [284, 178] width 555 height 37
click at [320, 181] on span "901076847744" at bounding box center [340, 182] width 42 height 7
copy span "901076847744"
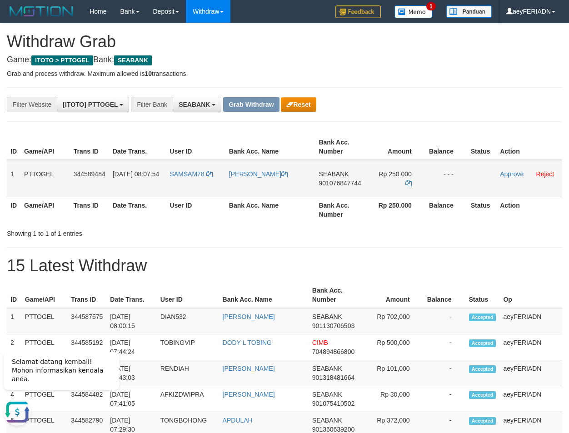
click at [330, 187] on td "SEABANK 901076847744" at bounding box center [341, 178] width 52 height 37
click at [343, 181] on span "901076847744" at bounding box center [340, 182] width 42 height 7
copy span "901076847744"
click at [405, 180] on icon at bounding box center [408, 183] width 6 height 6
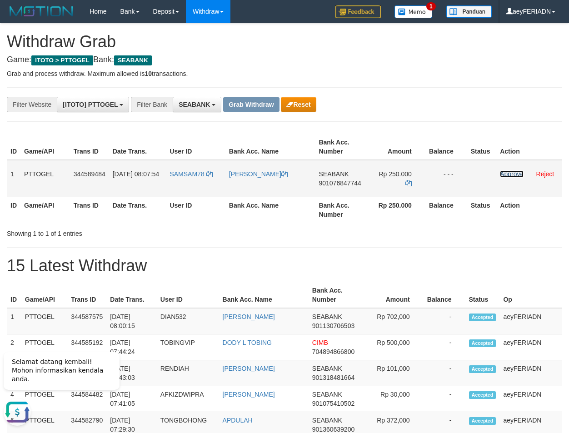
click at [512, 174] on link "Approve" at bounding box center [512, 173] width 24 height 7
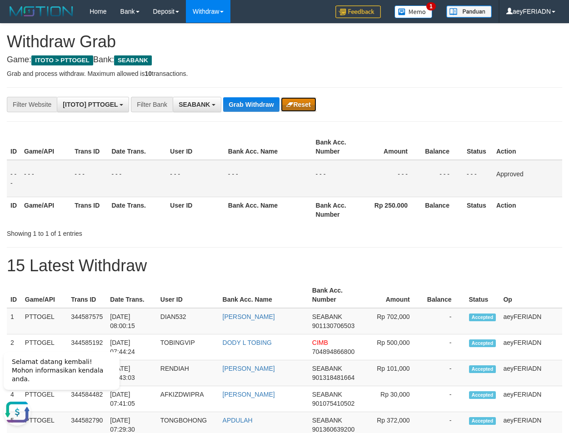
click at [299, 103] on button "Reset" at bounding box center [298, 104] width 35 height 15
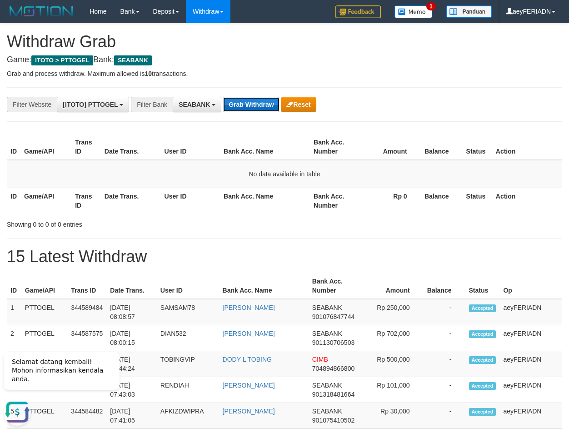
click at [248, 102] on button "Grab Withdraw" at bounding box center [251, 104] width 56 height 15
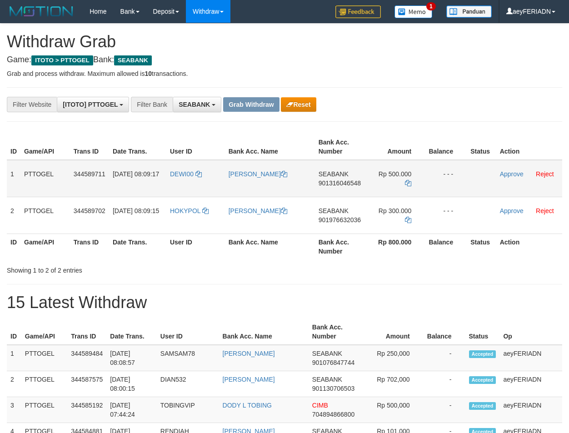
scroll to position [246, 0]
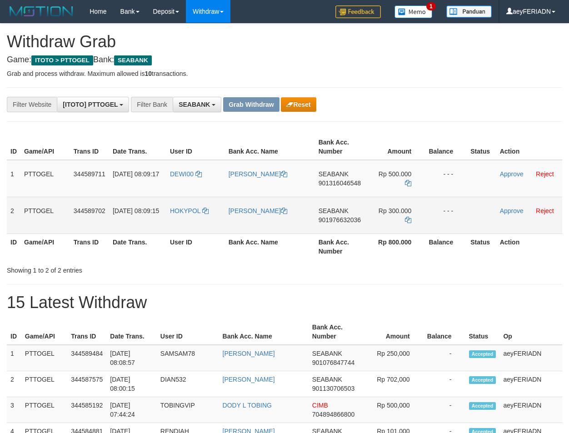
drag, startPoint x: 195, startPoint y: 170, endPoint x: 392, endPoint y: 205, distance: 199.4
click at [392, 205] on tbody "1 PTTOGEL 344589711 [DATE] 08:09:17 DEWI00 [PERSON_NAME] SEABANK 901316046548 R…" at bounding box center [284, 197] width 555 height 74
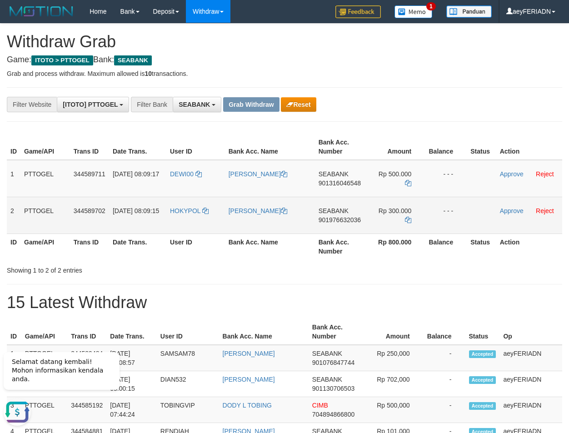
scroll to position [0, 0]
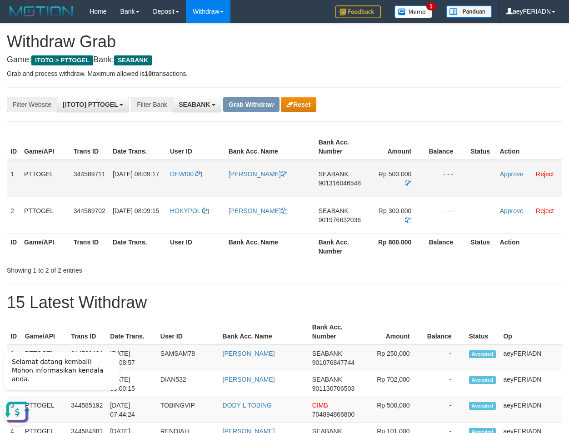
click at [335, 182] on span "901316046548" at bounding box center [340, 182] width 42 height 7
copy span "901316046548"
click at [408, 180] on icon at bounding box center [408, 183] width 6 height 6
click at [409, 180] on icon at bounding box center [408, 183] width 6 height 6
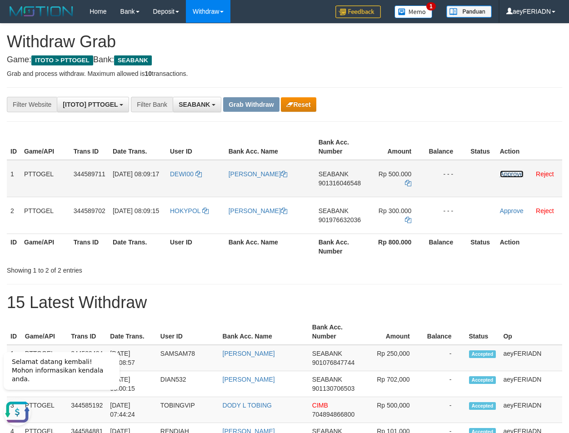
click at [517, 171] on link "Approve" at bounding box center [512, 173] width 24 height 7
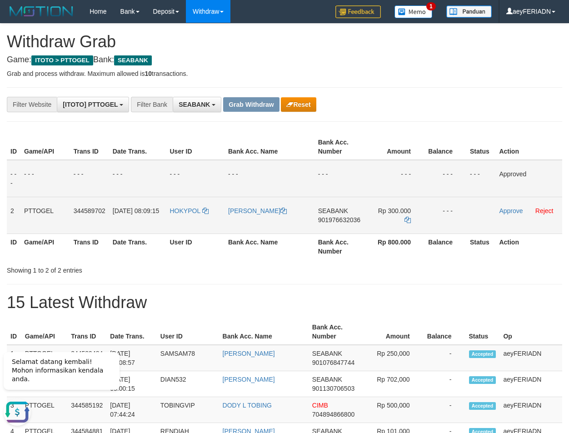
click at [347, 220] on span "901976632036" at bounding box center [339, 219] width 42 height 7
copy span "901976632036"
click at [327, 221] on span "901976632036" at bounding box center [339, 219] width 42 height 7
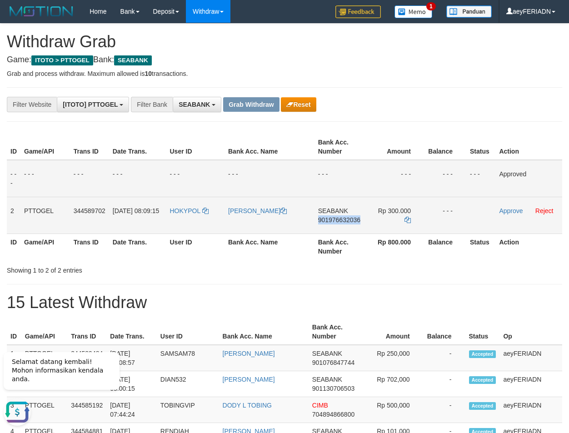
copy span "901976632036"
click at [332, 220] on span "901976632036" at bounding box center [339, 219] width 42 height 7
copy span "901976632036"
click at [408, 217] on icon at bounding box center [407, 220] width 6 height 6
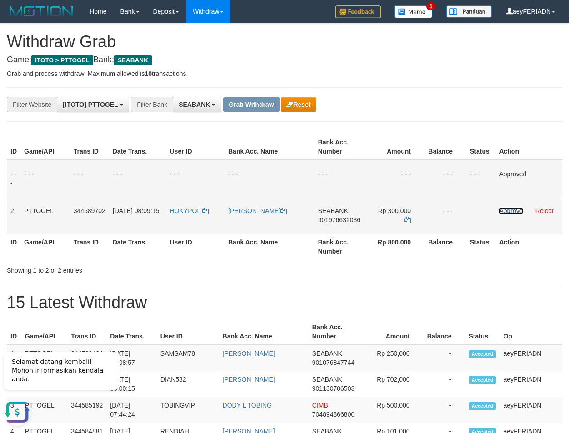
click at [508, 212] on link "Approve" at bounding box center [511, 210] width 24 height 7
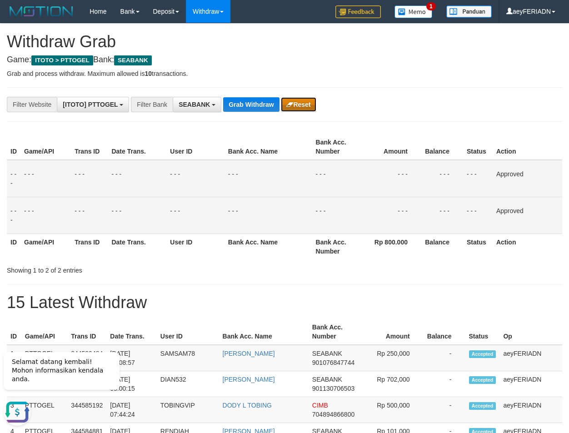
click at [304, 105] on button "Reset" at bounding box center [298, 104] width 35 height 15
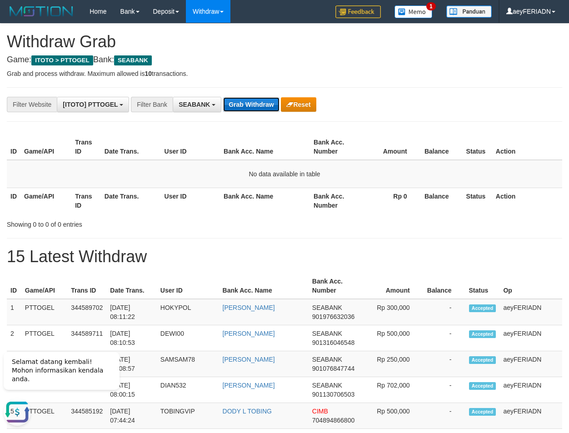
click at [253, 110] on button "Grab Withdraw" at bounding box center [251, 104] width 56 height 15
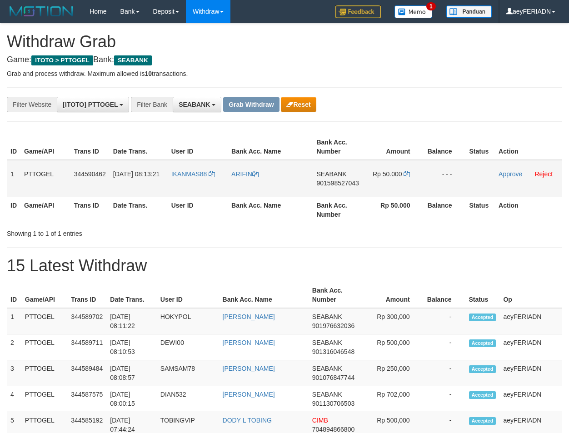
scroll to position [246, 0]
drag, startPoint x: 205, startPoint y: 166, endPoint x: 419, endPoint y: 174, distance: 213.3
click at [419, 174] on tr "1 PTTOGEL 344590462 30/09/2025 08:13:21 IKANMAS88 ARIFIN SEABANK 901598527043 R…" at bounding box center [284, 178] width 555 height 37
click at [350, 184] on span "901598527043" at bounding box center [337, 182] width 42 height 7
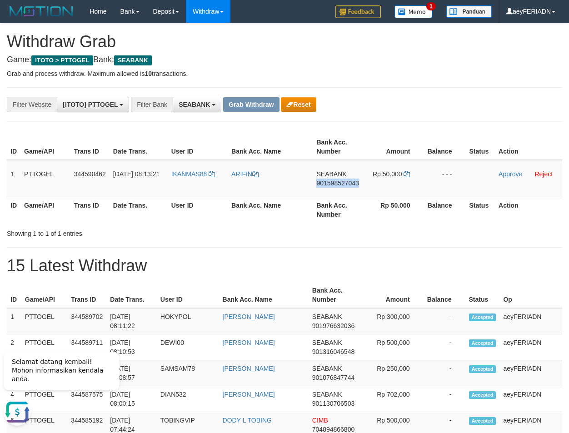
drag, startPoint x: 350, startPoint y: 184, endPoint x: 563, endPoint y: 228, distance: 217.5
click at [350, 184] on span "901598527043" at bounding box center [337, 182] width 42 height 7
copy span "901598527043"
click at [409, 174] on icon at bounding box center [407, 174] width 6 height 6
click at [512, 174] on link "Approve" at bounding box center [510, 173] width 24 height 7
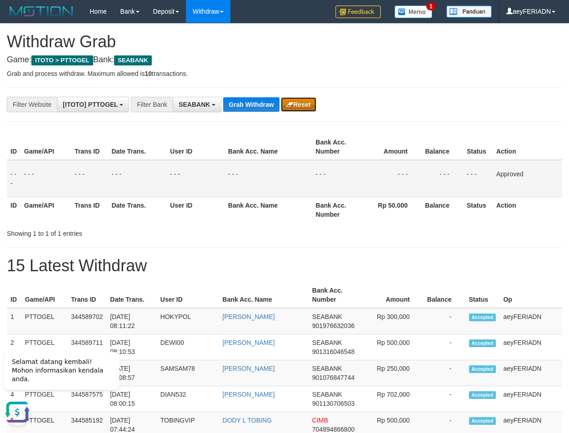
click at [303, 104] on button "Reset" at bounding box center [298, 104] width 35 height 15
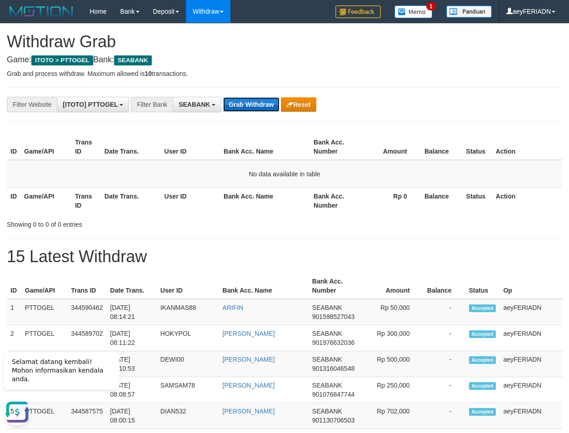
click at [264, 107] on button "Grab Withdraw" at bounding box center [251, 104] width 56 height 15
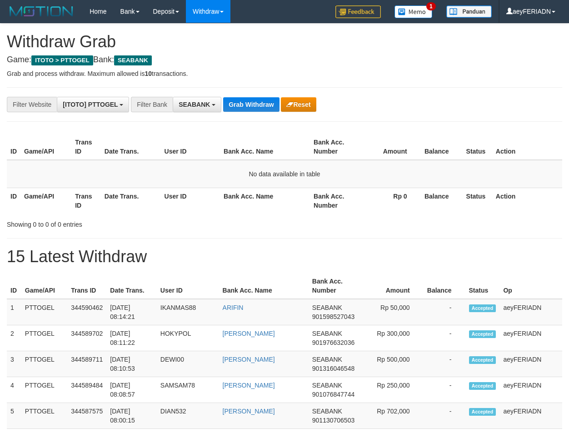
click at [200, 101] on span "SEABANK" at bounding box center [194, 104] width 31 height 7
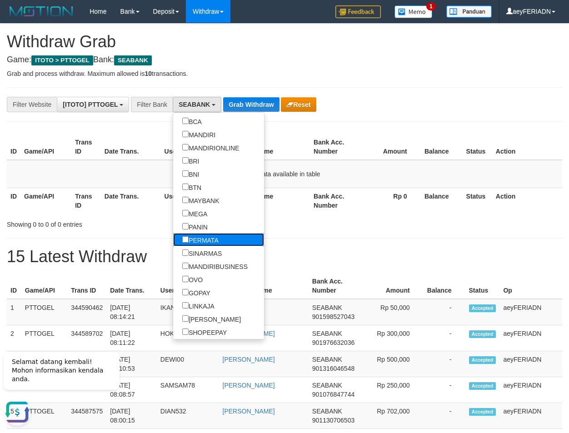
click at [173, 235] on label "PERMATA" at bounding box center [200, 239] width 55 height 13
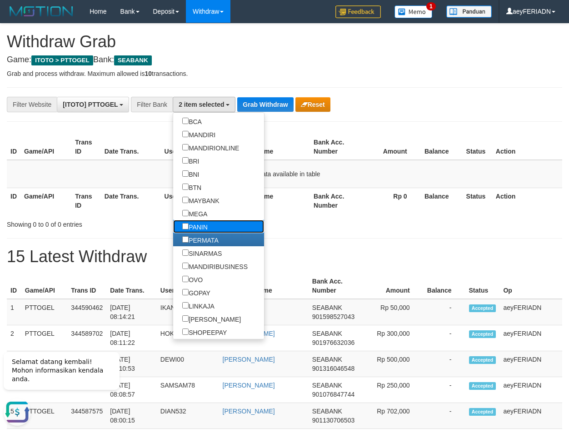
click at [173, 226] on label "PANIN" at bounding box center [195, 226] width 44 height 13
click at [173, 222] on label "PANIN" at bounding box center [195, 226] width 44 height 13
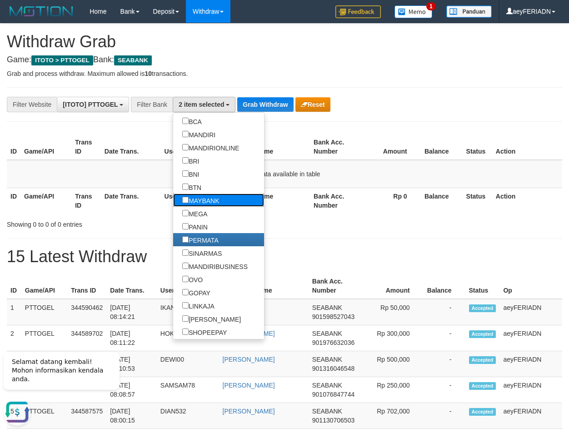
click at [173, 204] on label "MAYBANK" at bounding box center [200, 200] width 55 height 13
select select "*******"
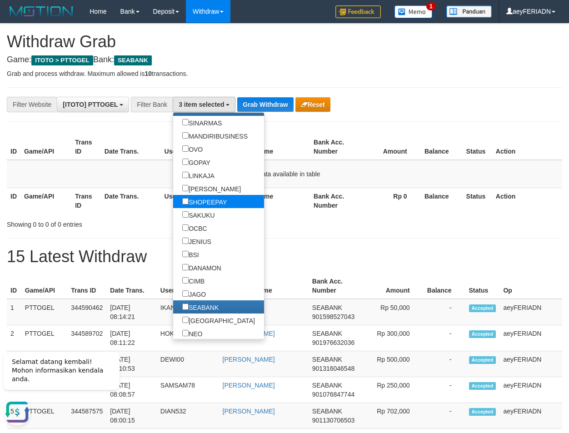
scroll to position [204, 0]
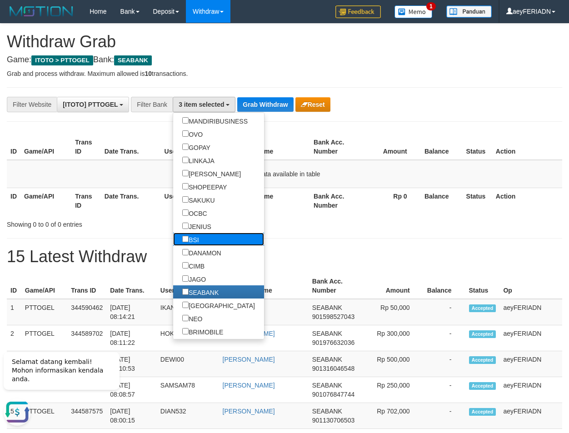
click at [173, 239] on label "BSI" at bounding box center [190, 239] width 35 height 13
click at [173, 251] on label "DANAMON" at bounding box center [201, 252] width 57 height 13
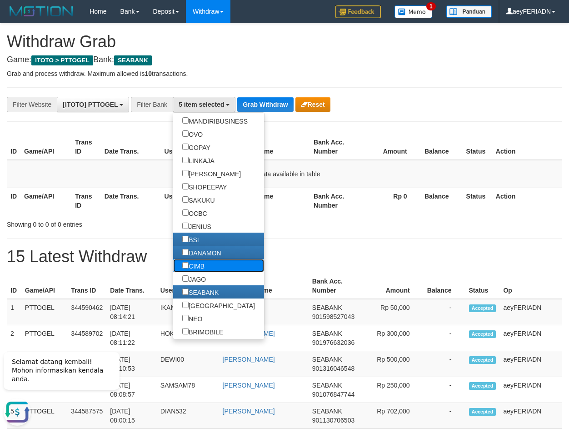
click at [173, 266] on label "CIMB" at bounding box center [193, 265] width 40 height 13
click at [173, 276] on label "JAGO" at bounding box center [194, 278] width 42 height 13
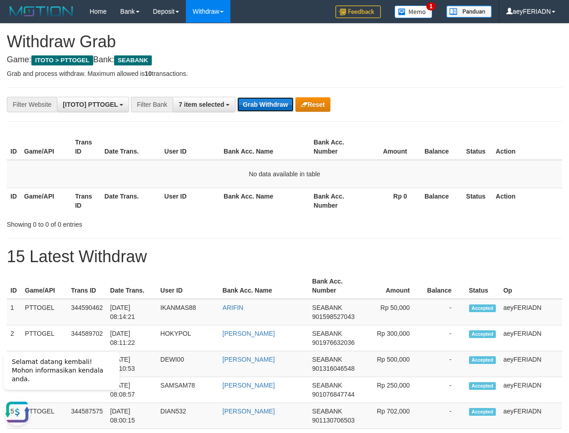
drag, startPoint x: 275, startPoint y: 110, endPoint x: 277, endPoint y: 103, distance: 7.0
click at [277, 104] on button "Grab Withdraw" at bounding box center [265, 104] width 56 height 15
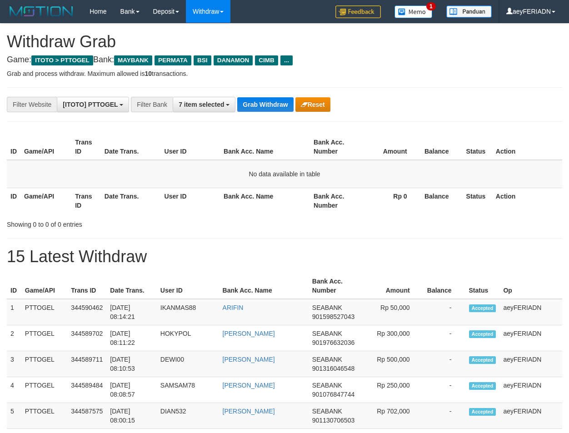
scroll to position [75, 0]
click at [224, 103] on span "7 item selected" at bounding box center [201, 104] width 45 height 7
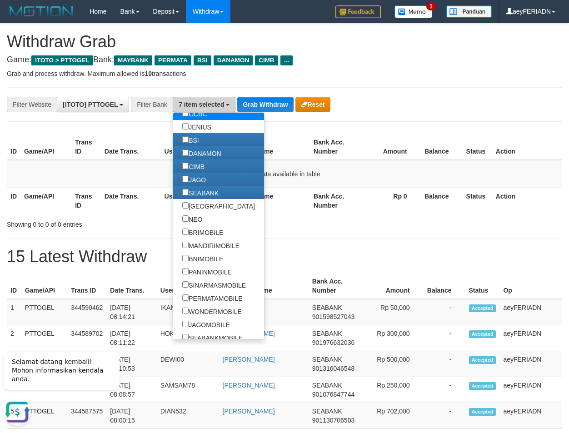
scroll to position [308, 0]
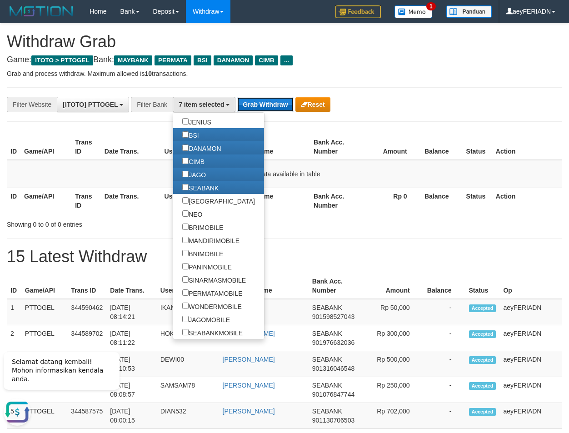
click at [269, 106] on button "Grab Withdraw" at bounding box center [265, 104] width 56 height 15
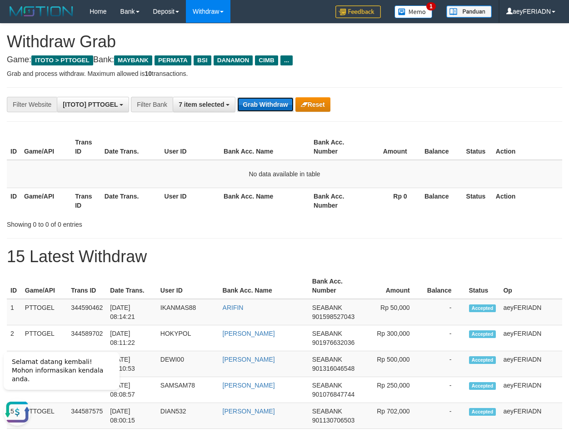
click at [264, 105] on button "Grab Withdraw" at bounding box center [265, 104] width 56 height 15
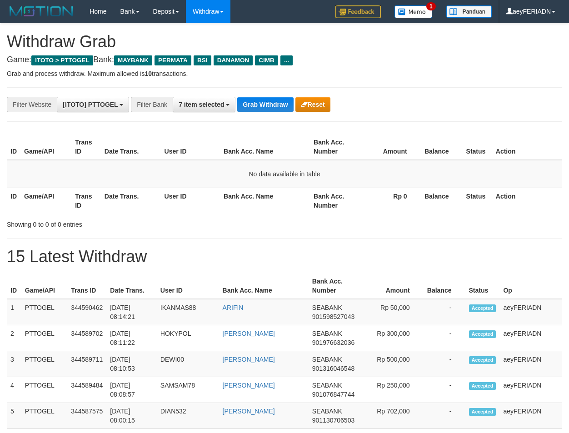
scroll to position [75, 0]
click at [265, 102] on button "Grab Withdraw" at bounding box center [265, 104] width 56 height 15
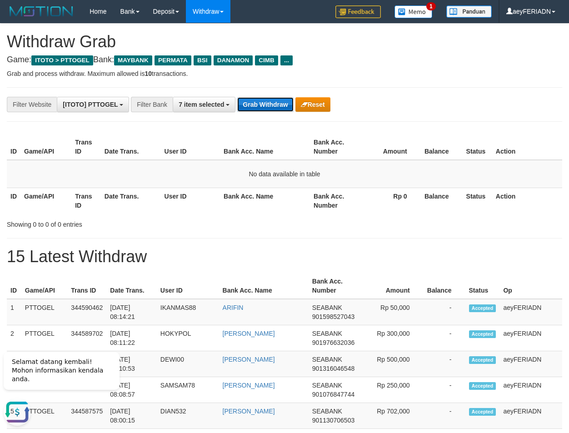
click at [272, 101] on button "Grab Withdraw" at bounding box center [265, 104] width 56 height 15
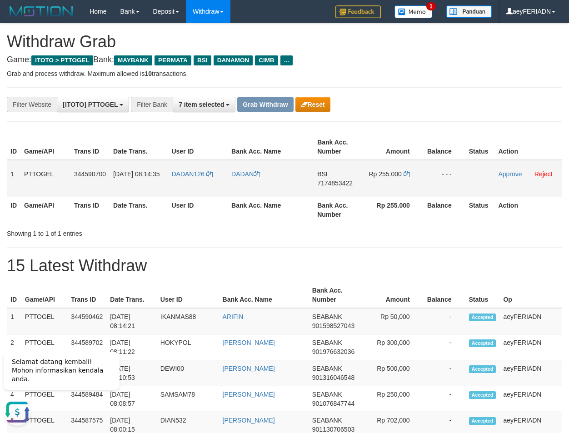
drag, startPoint x: 186, startPoint y: 165, endPoint x: 387, endPoint y: 174, distance: 201.1
click at [389, 176] on tr "1 PTTOGEL 344590700 [DATE] 08:14:35 DADAN126 DADAN BSI 7174853422 Rp 255.000 - …" at bounding box center [284, 178] width 555 height 37
click at [330, 183] on span "7174853422" at bounding box center [334, 182] width 35 height 7
copy span "7174853422"
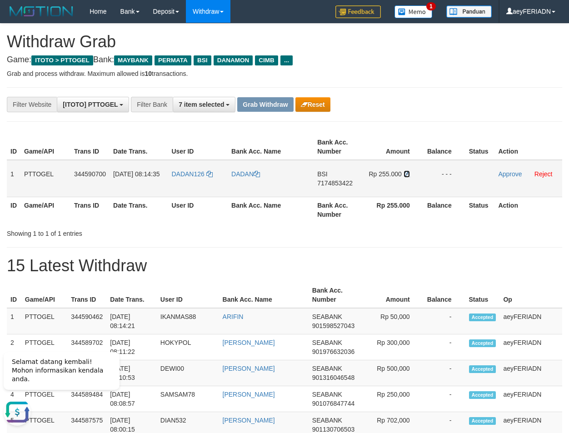
click at [409, 176] on icon at bounding box center [407, 174] width 6 height 6
click at [507, 171] on link "Approve" at bounding box center [510, 173] width 24 height 7
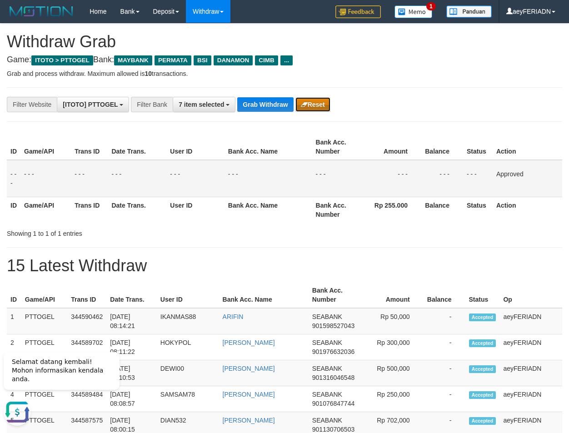
click at [325, 110] on button "Reset" at bounding box center [312, 104] width 35 height 15
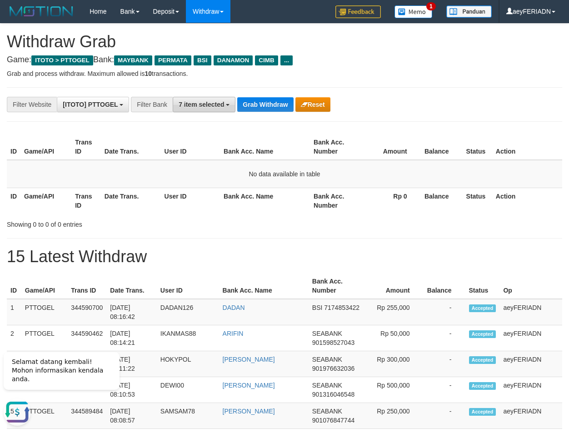
click at [218, 100] on button "7 item selected" at bounding box center [204, 104] width 63 height 15
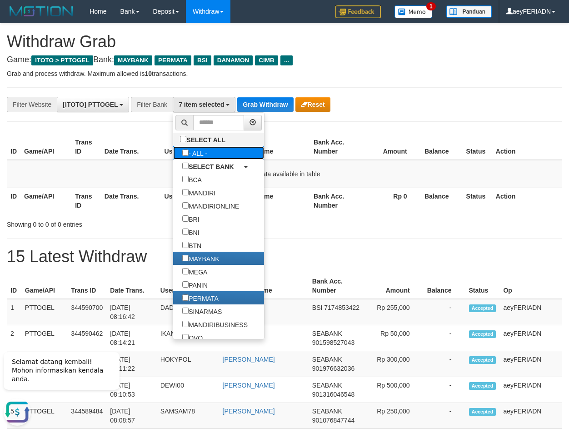
click at [173, 154] on label "- ALL -" at bounding box center [194, 152] width 43 height 13
select select "***"
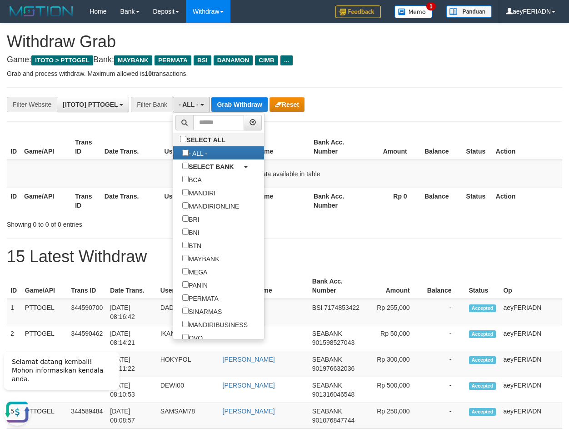
scroll to position [9, 0]
click at [244, 105] on button "Grab Withdraw" at bounding box center [239, 104] width 56 height 15
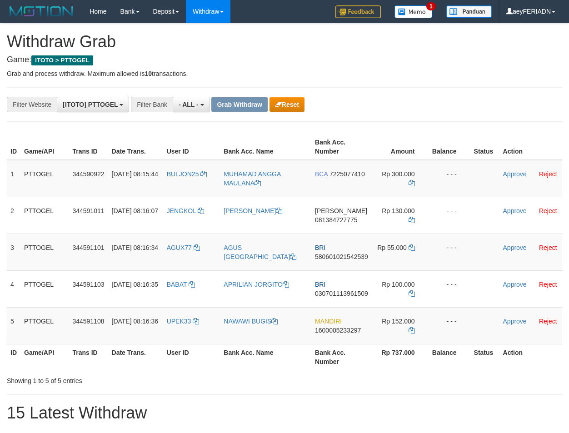
scroll to position [8, 0]
click at [294, 102] on button "Reset" at bounding box center [286, 104] width 35 height 15
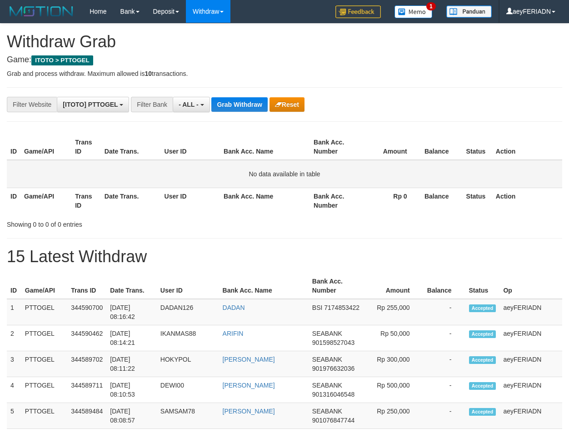
scroll to position [8, 0]
click at [228, 100] on button "Grab Withdraw" at bounding box center [239, 104] width 56 height 15
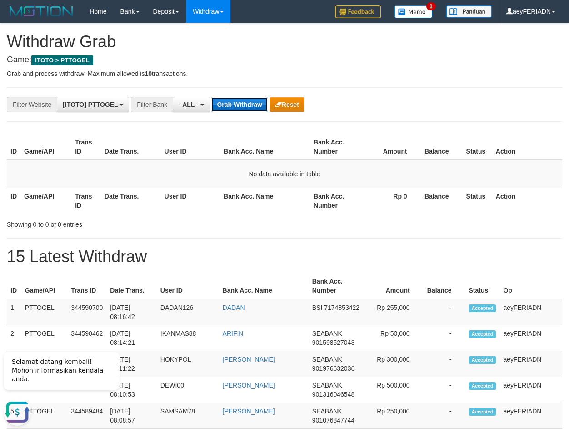
scroll to position [0, 0]
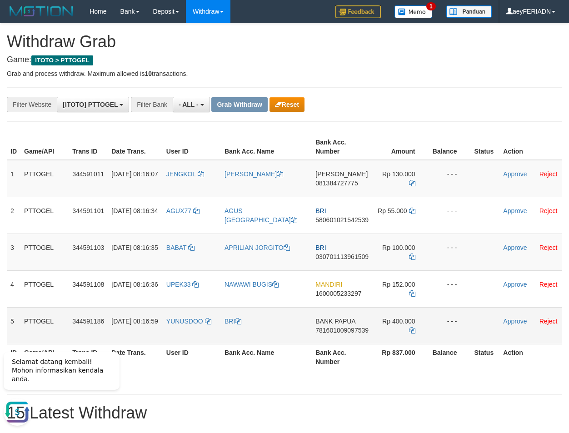
drag, startPoint x: 208, startPoint y: 315, endPoint x: 396, endPoint y: 321, distance: 188.7
click at [396, 321] on tr "5 PTTOGEL 344591186 30/09/2025 08:16:59 YUNUSDOO BRI BANK PAPUA 781601009097539…" at bounding box center [284, 325] width 555 height 37
click at [516, 320] on link "Approve" at bounding box center [515, 321] width 24 height 7
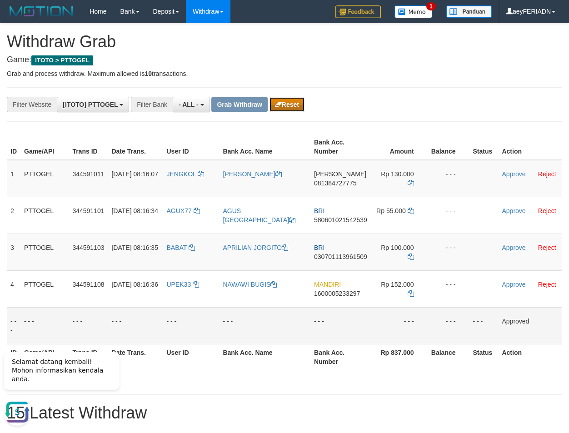
click at [289, 108] on button "Reset" at bounding box center [286, 104] width 35 height 15
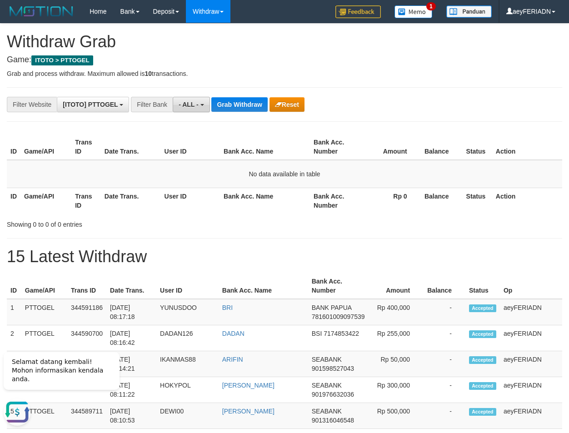
click at [199, 106] on button "- ALL -" at bounding box center [191, 104] width 37 height 15
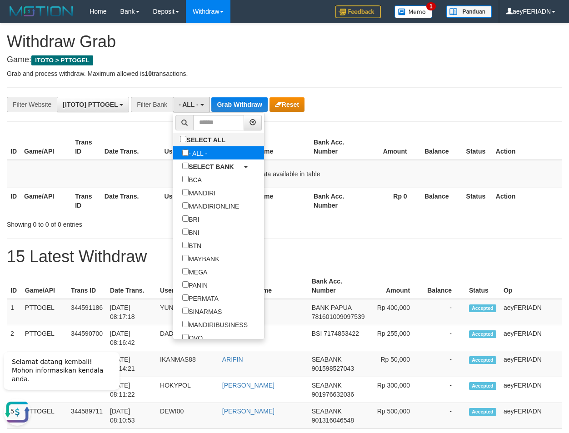
click at [173, 149] on label "- ALL -" at bounding box center [194, 152] width 43 height 13
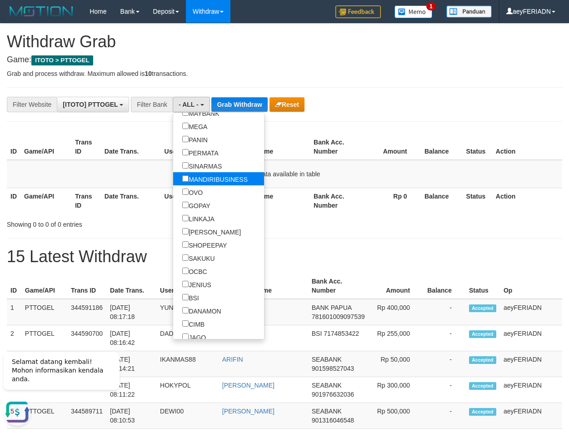
scroll to position [233, 0]
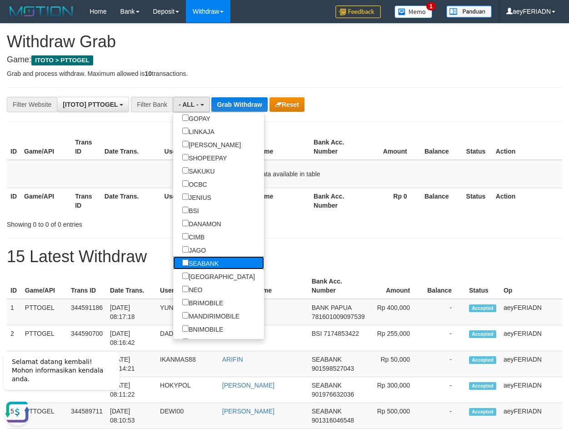
click at [178, 265] on label "SEABANK" at bounding box center [200, 262] width 55 height 13
select select "*******"
click at [256, 97] on button "Grab Withdraw" at bounding box center [251, 104] width 56 height 15
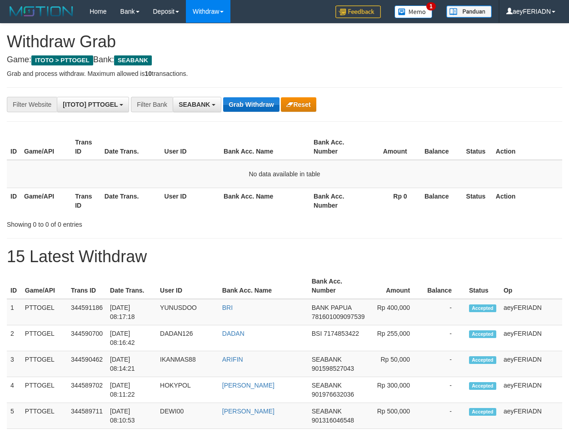
scroll to position [246, 0]
click at [256, 106] on button "Grab Withdraw" at bounding box center [251, 104] width 56 height 15
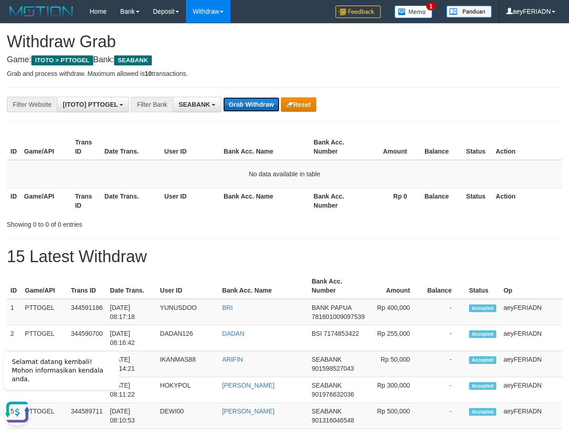
click at [267, 102] on button "Grab Withdraw" at bounding box center [251, 104] width 56 height 15
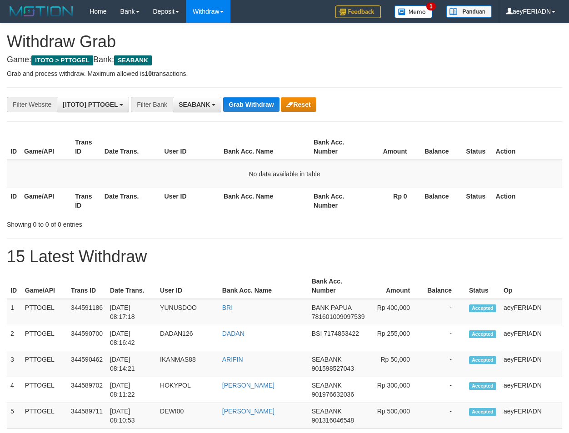
scroll to position [246, 0]
click at [251, 102] on button "Grab Withdraw" at bounding box center [251, 104] width 56 height 15
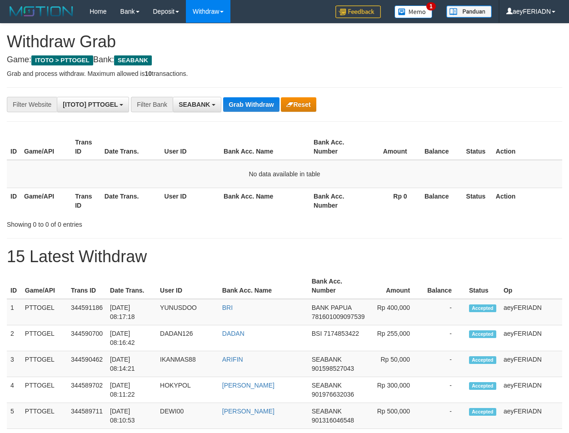
click at [244, 104] on button "Grab Withdraw" at bounding box center [251, 104] width 56 height 15
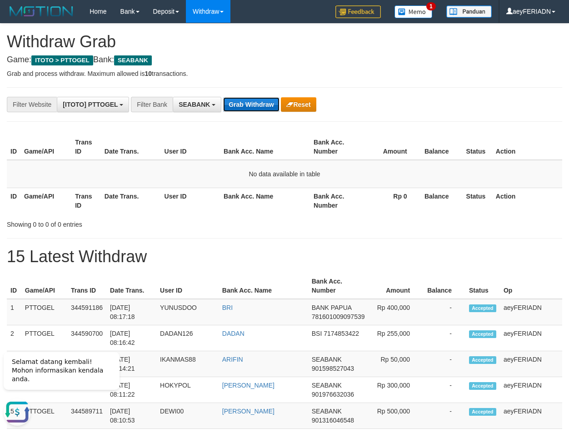
scroll to position [0, 0]
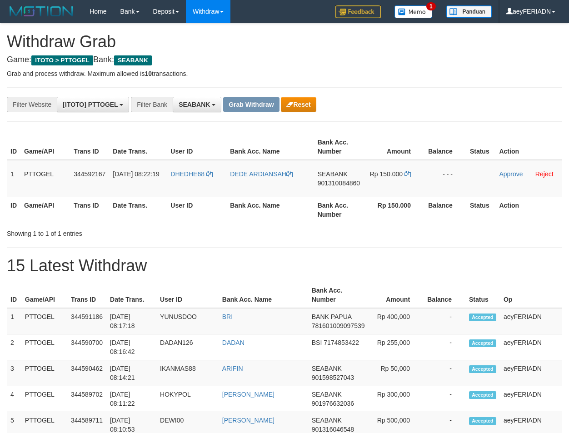
scroll to position [246, 0]
drag, startPoint x: 198, startPoint y: 163, endPoint x: 381, endPoint y: 169, distance: 183.3
click at [381, 169] on tr "1 PTTOGEL 344592167 30/09/2025 08:22:19 DHEDHE68 DEDE ARDIANSAH SEABANK 9013100…" at bounding box center [284, 178] width 555 height 37
click at [336, 183] on span "901310084860" at bounding box center [339, 182] width 42 height 7
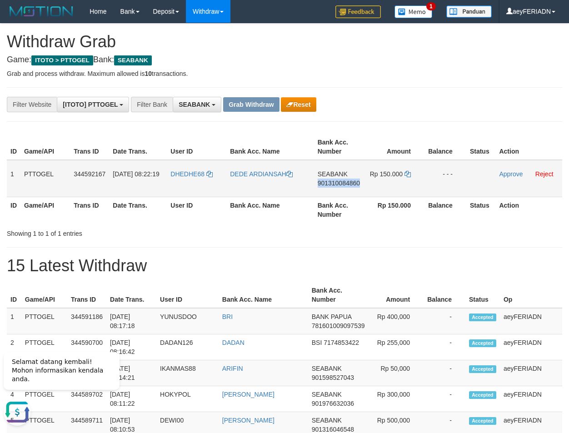
click at [336, 183] on span "901310084860" at bounding box center [339, 182] width 42 height 7
copy span "901310084860"
click at [407, 174] on icon at bounding box center [407, 174] width 6 height 6
click at [515, 176] on link "Approve" at bounding box center [511, 173] width 24 height 7
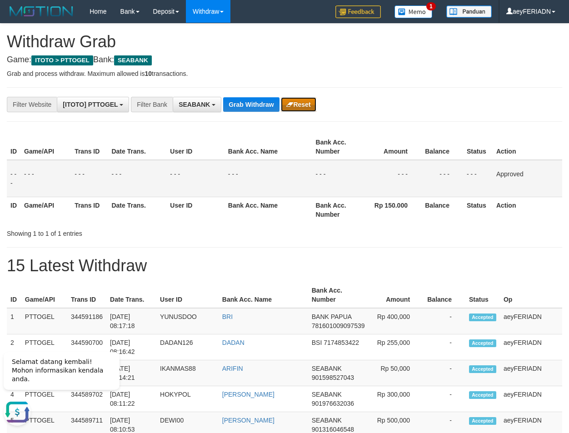
click at [297, 100] on button "Reset" at bounding box center [298, 104] width 35 height 15
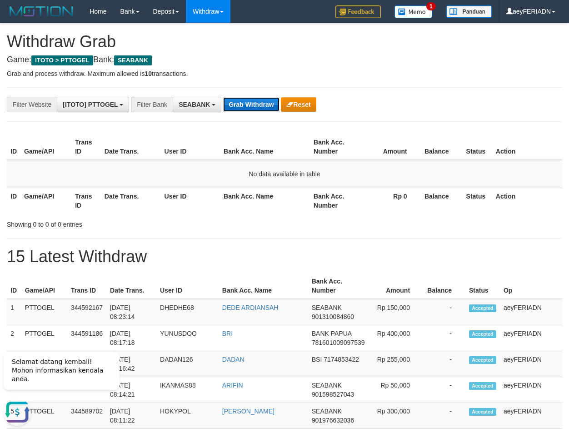
click at [264, 104] on button "Grab Withdraw" at bounding box center [251, 104] width 56 height 15
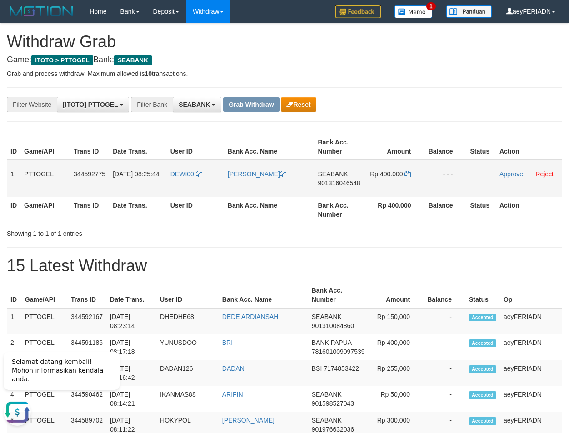
drag, startPoint x: 187, startPoint y: 167, endPoint x: 399, endPoint y: 172, distance: 211.8
click at [399, 172] on tr "1 PTTOGEL 344592775 30/09/2025 08:25:44 DEWI00 DEWI PRATIWI SEABANK 90131604654…" at bounding box center [284, 178] width 555 height 37
click at [335, 184] on span "901316046548" at bounding box center [339, 182] width 42 height 7
copy span "901316046548"
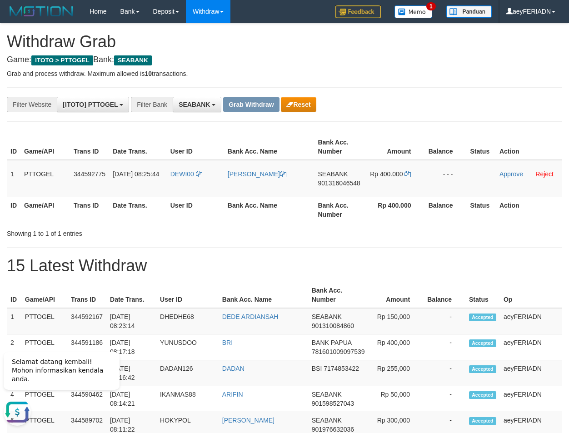
click at [408, 173] on icon at bounding box center [407, 174] width 6 height 6
click at [506, 172] on link "Approve" at bounding box center [511, 173] width 24 height 7
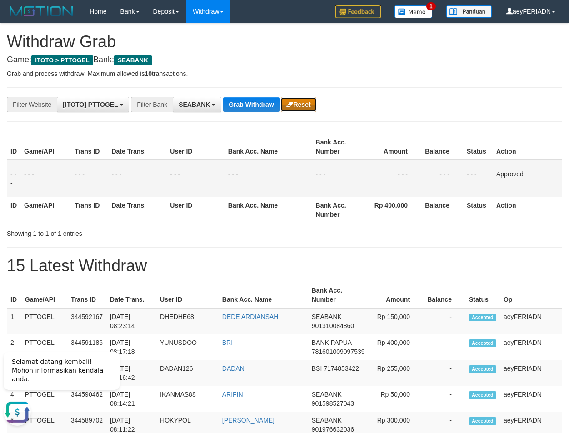
click at [291, 101] on button "Reset" at bounding box center [298, 104] width 35 height 15
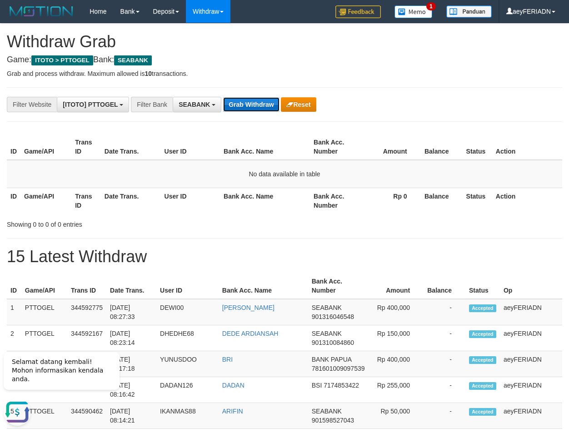
click at [271, 109] on button "Grab Withdraw" at bounding box center [251, 104] width 56 height 15
click at [212, 109] on button "SEABANK" at bounding box center [197, 104] width 49 height 15
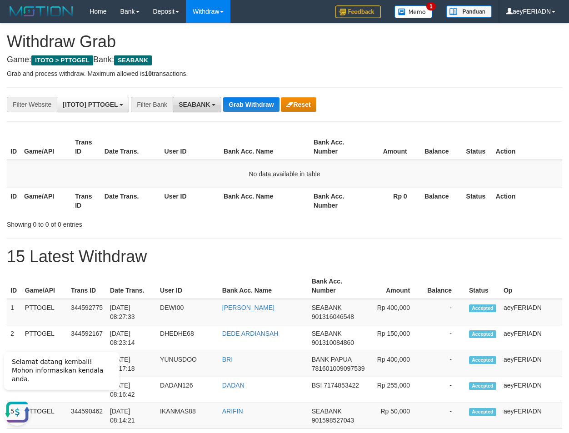
click at [217, 105] on button "SEABANK" at bounding box center [197, 104] width 49 height 15
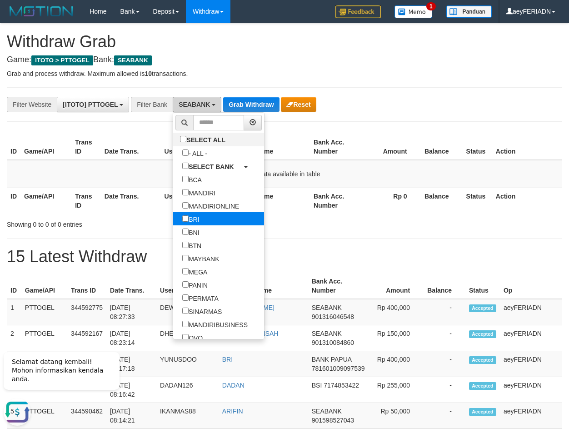
scroll to position [145, 0]
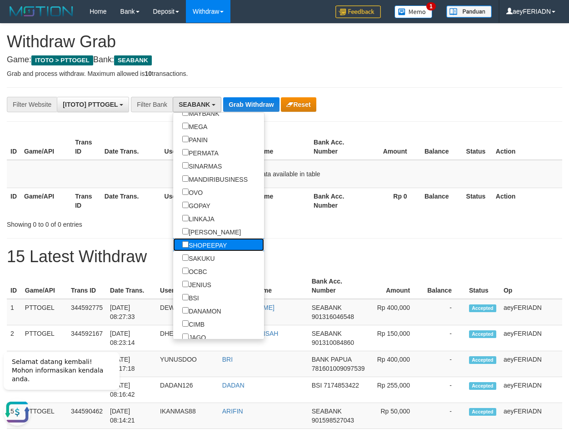
click at [178, 245] on label "SHOPEEPAY" at bounding box center [204, 244] width 63 height 13
select select "*********"
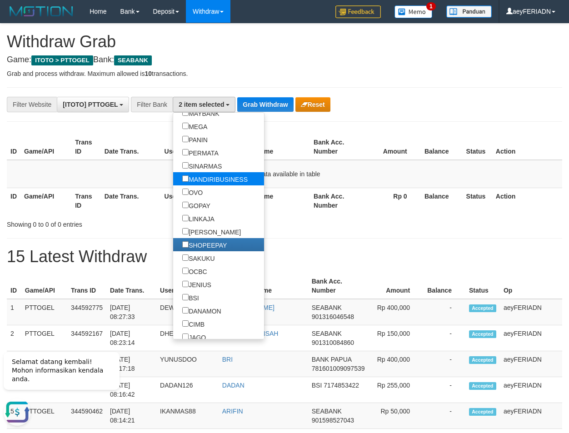
scroll to position [179, 0]
click at [268, 102] on button "Grab Withdraw" at bounding box center [265, 104] width 56 height 15
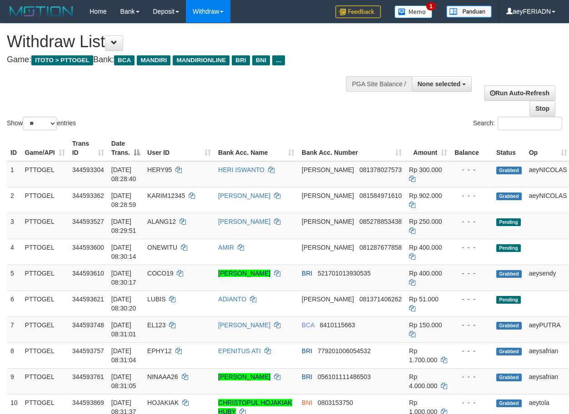
select select
select select "**"
click at [310, 116] on div "Show ** ** ** *** entries Search:" at bounding box center [284, 78] width 569 height 109
click at [306, 118] on div "Search:" at bounding box center [426, 125] width 271 height 16
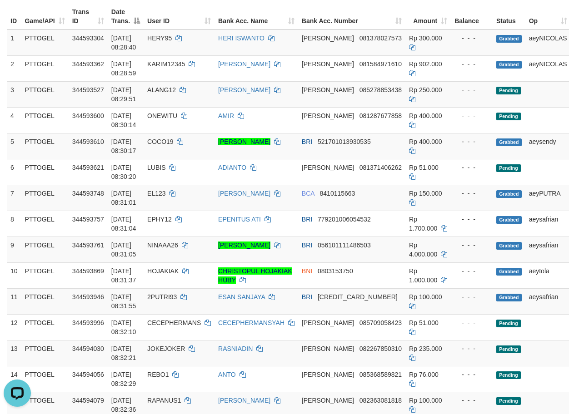
scroll to position [154, 0]
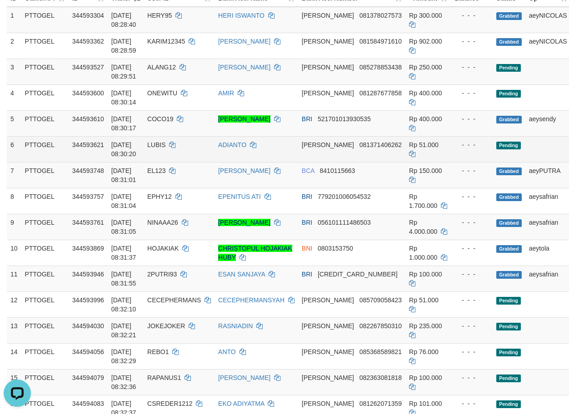
click at [359, 149] on span "081371406262" at bounding box center [380, 144] width 42 height 7
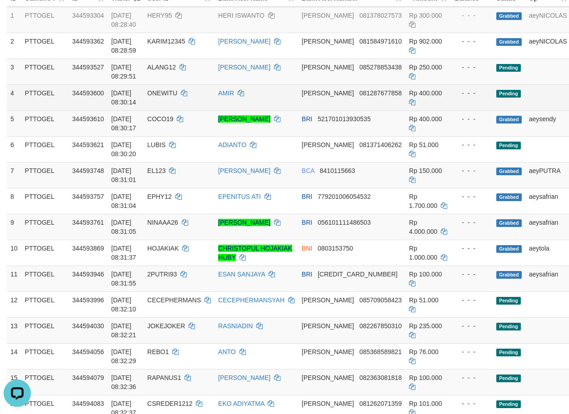
scroll to position [0, 0]
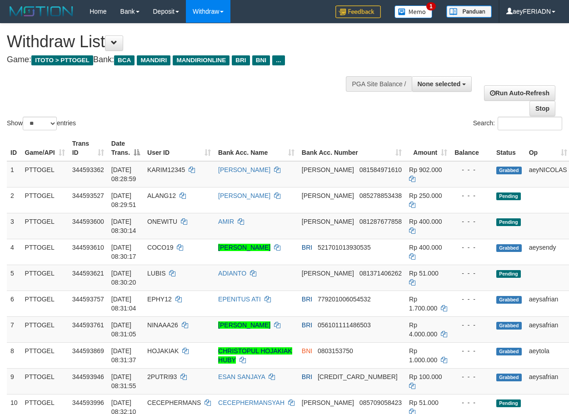
select select
select select "**"
click at [281, 108] on div "Show ** ** ** *** entries Search:" at bounding box center [284, 78] width 569 height 109
click at [286, 110] on div "Show ** ** ** *** entries Search:" at bounding box center [284, 78] width 569 height 109
select select
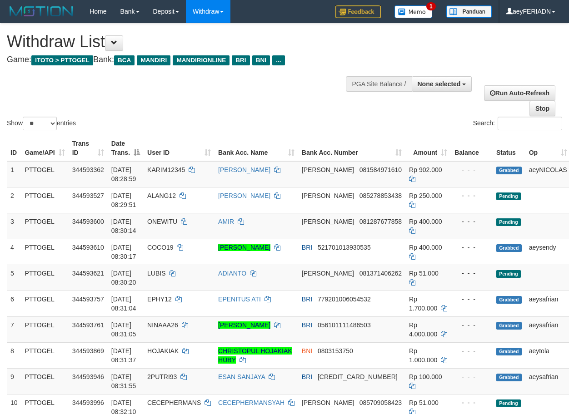
select select "**"
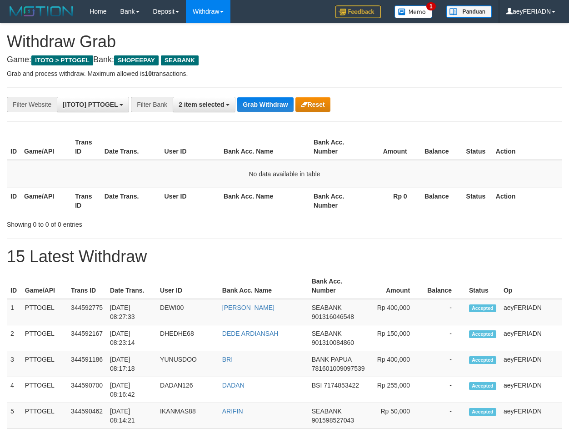
scroll to position [170, 0]
click at [261, 108] on button "Grab Withdraw" at bounding box center [265, 104] width 56 height 15
click at [254, 101] on button "Grab Withdraw" at bounding box center [265, 104] width 56 height 15
click at [270, 101] on button "Grab Withdraw" at bounding box center [265, 104] width 56 height 15
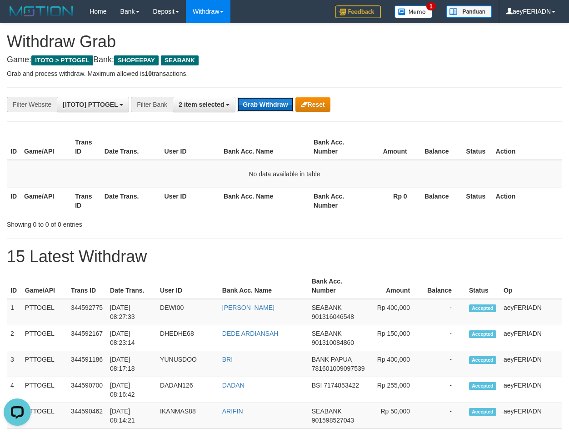
click at [265, 104] on button "Grab Withdraw" at bounding box center [265, 104] width 56 height 15
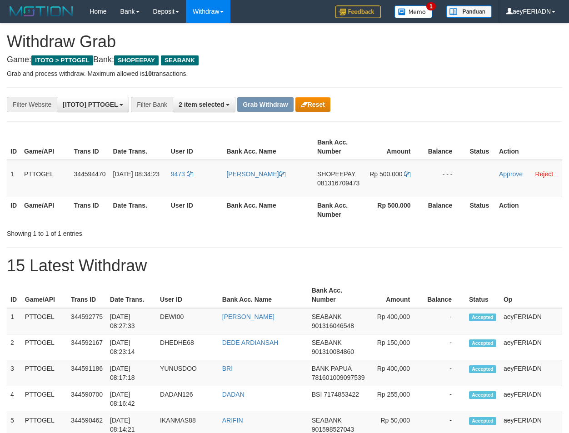
scroll to position [170, 0]
drag, startPoint x: 193, startPoint y: 166, endPoint x: 414, endPoint y: 176, distance: 221.5
click at [414, 176] on tr "1 PTTOGEL 344594470 30/09/2025 08:34:23 9473 FAJAR IRFANUDDIN SHOPEEPAY 0813167…" at bounding box center [284, 178] width 555 height 37
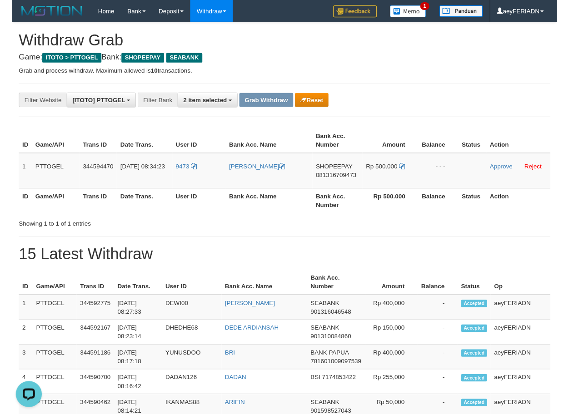
scroll to position [0, 0]
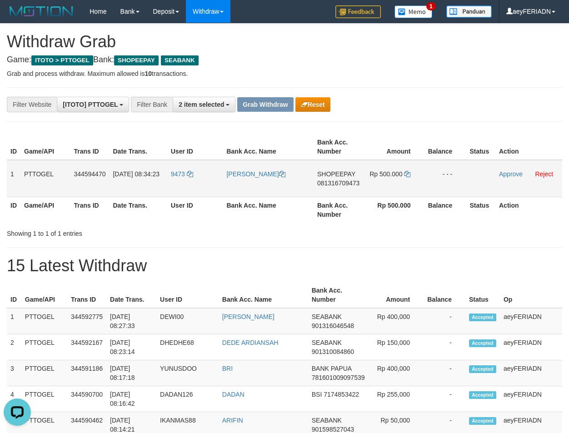
click at [330, 175] on span "SHOPEEPAY" at bounding box center [336, 173] width 38 height 7
copy span "SHOPEEPAY"
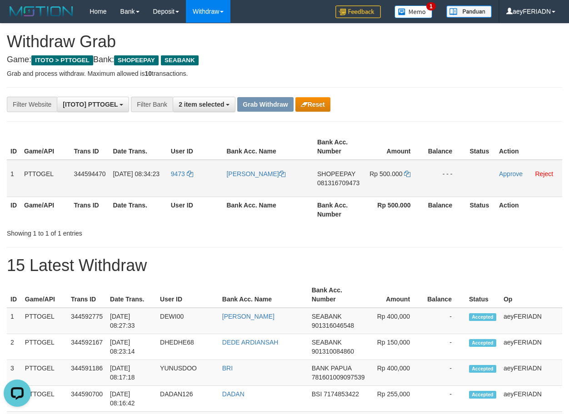
click at [342, 184] on span "081316709473" at bounding box center [338, 182] width 42 height 7
copy span "081316709473"
click at [326, 172] on span "SHOPEEPAY" at bounding box center [336, 173] width 38 height 7
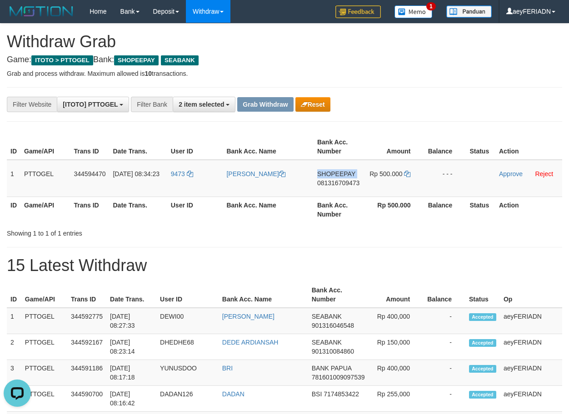
copy span "SHOPEEPAY"
click at [350, 184] on span "081316709473" at bounding box center [338, 182] width 42 height 7
copy span "081316709473"
click at [407, 173] on icon at bounding box center [407, 174] width 6 height 6
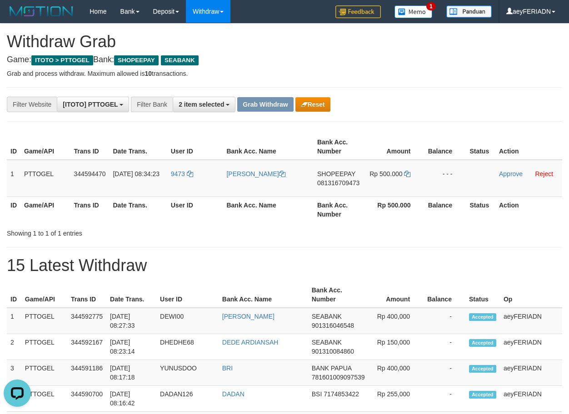
click at [459, 105] on div "**********" at bounding box center [237, 104] width 474 height 15
click at [409, 176] on icon at bounding box center [407, 174] width 6 height 6
click at [512, 176] on link "Approve" at bounding box center [511, 173] width 24 height 7
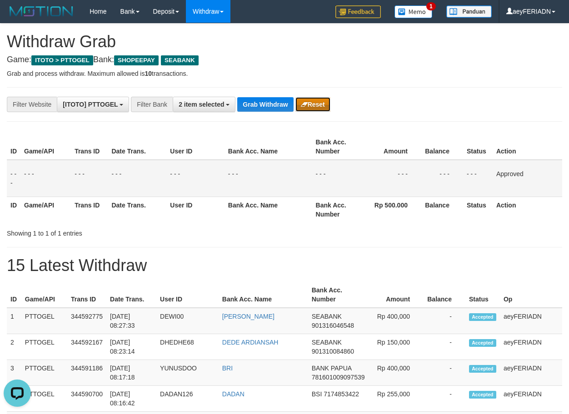
click at [321, 108] on button "Reset" at bounding box center [312, 104] width 35 height 15
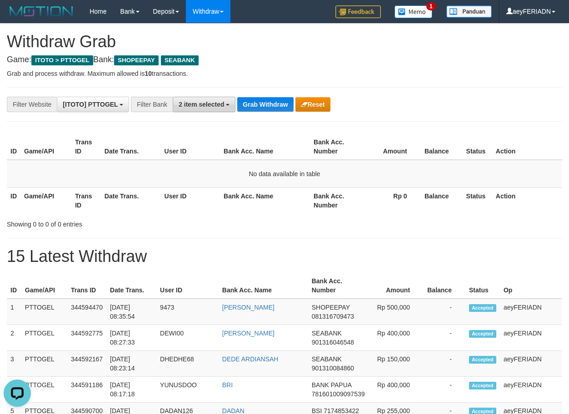
click at [221, 99] on button "2 item selected" at bounding box center [204, 104] width 63 height 15
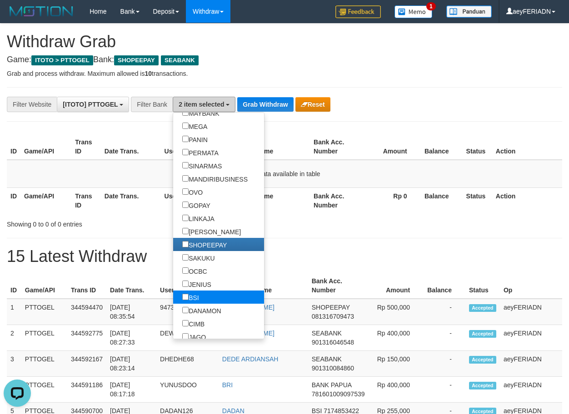
scroll to position [204, 0]
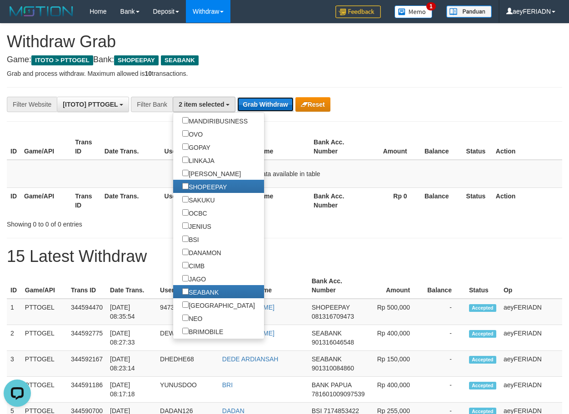
click at [267, 101] on button "Grab Withdraw" at bounding box center [265, 104] width 56 height 15
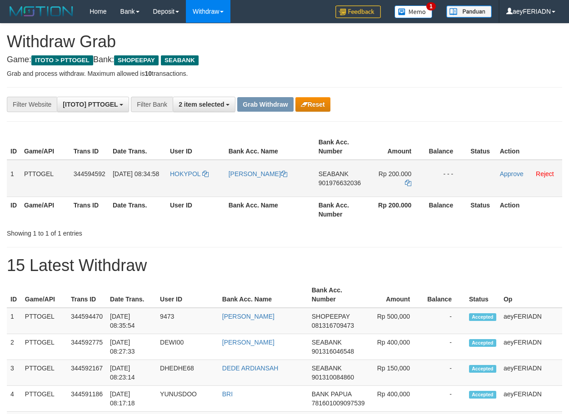
scroll to position [170, 0]
drag, startPoint x: 185, startPoint y: 170, endPoint x: 388, endPoint y: 173, distance: 202.2
click at [388, 173] on tr "1 PTTOGEL 344594592 30/09/2025 08:34:58 HOKYPOL SOLEKHAN ARIF SEABANK 901976632…" at bounding box center [284, 178] width 555 height 37
click at [334, 187] on td "SEABANK 901976632036" at bounding box center [341, 178] width 52 height 37
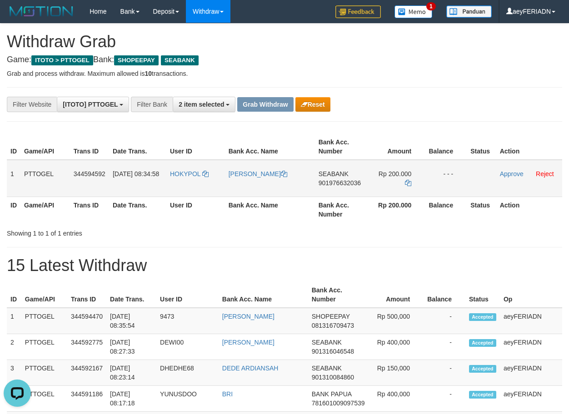
click at [330, 184] on span "901976632036" at bounding box center [340, 182] width 42 height 7
copy span "901976632036"
click at [346, 181] on span "901976632036" at bounding box center [340, 182] width 42 height 7
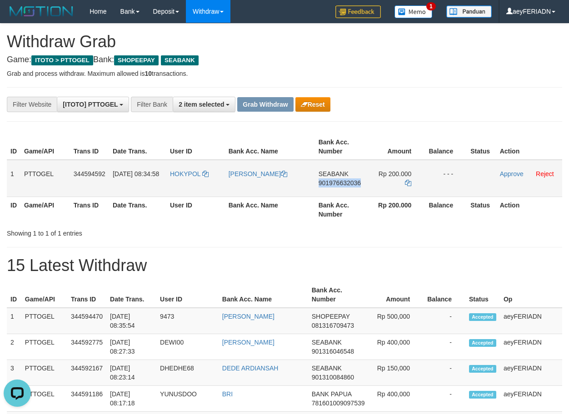
copy span "901976632036"
click at [408, 180] on icon at bounding box center [408, 183] width 6 height 6
click at [510, 175] on link "Approve" at bounding box center [512, 173] width 24 height 7
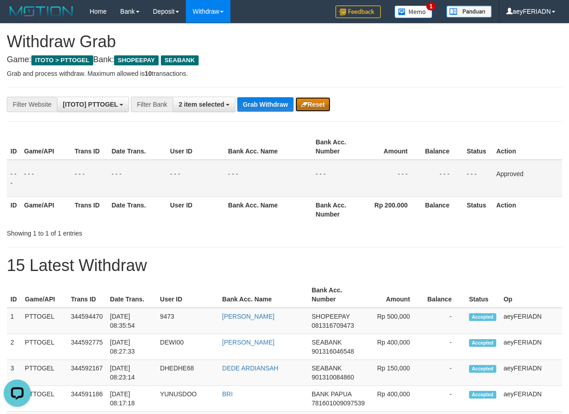
click at [309, 107] on button "Reset" at bounding box center [312, 104] width 35 height 15
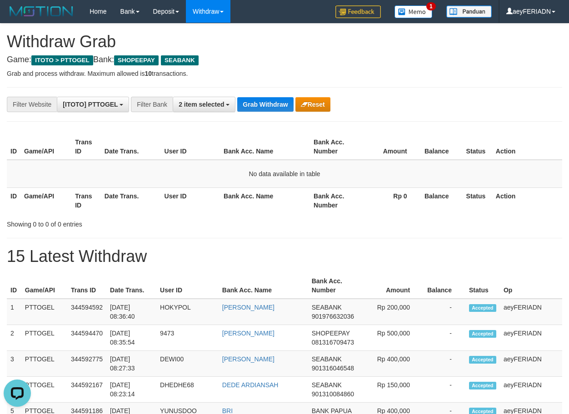
click at [409, 15] on img at bounding box center [413, 11] width 38 height 13
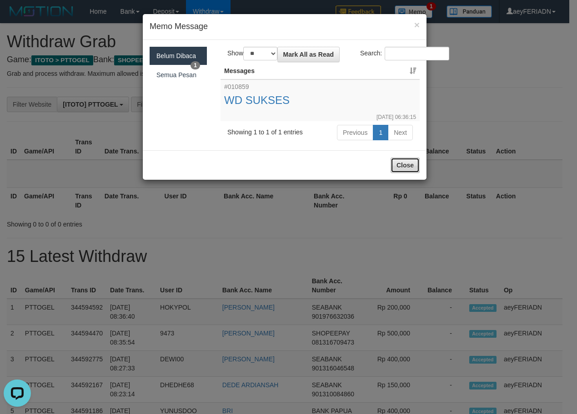
click at [409, 168] on button "Close" at bounding box center [404, 165] width 29 height 15
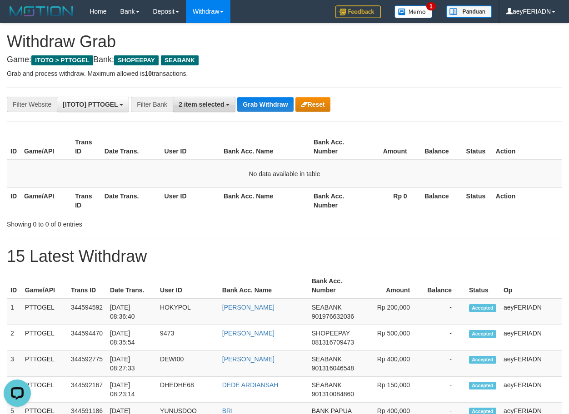
click at [214, 106] on span "2 item selected" at bounding box center [201, 104] width 45 height 7
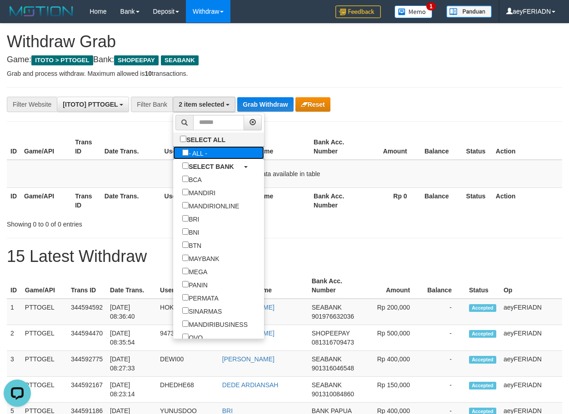
click at [173, 153] on label "- ALL -" at bounding box center [194, 152] width 43 height 13
select select "***"
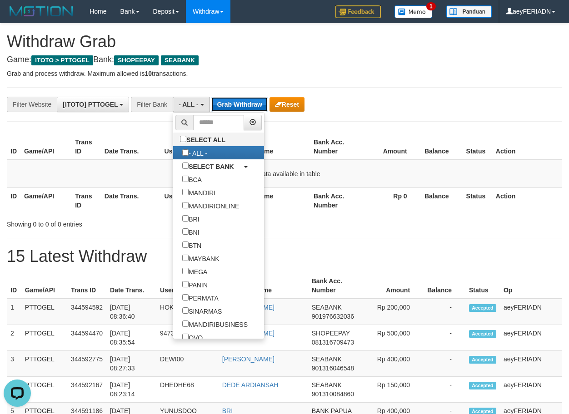
click at [252, 107] on button "Grab Withdraw" at bounding box center [239, 104] width 56 height 15
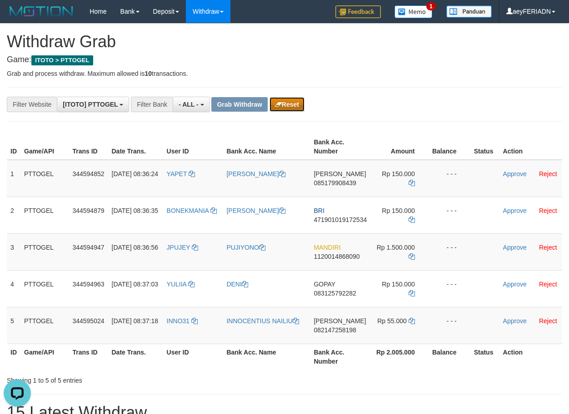
click at [286, 106] on button "Reset" at bounding box center [286, 104] width 35 height 15
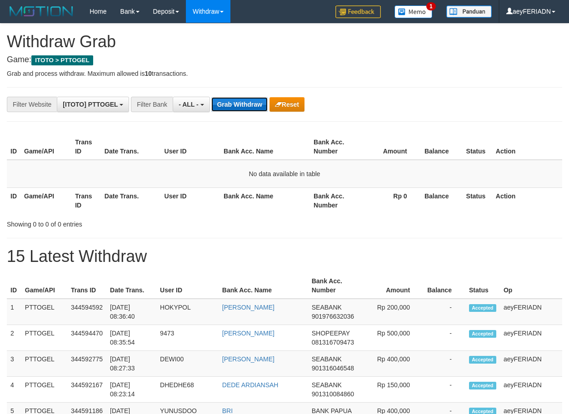
scroll to position [8, 0]
click at [236, 107] on button "Grab Withdraw" at bounding box center [239, 104] width 56 height 15
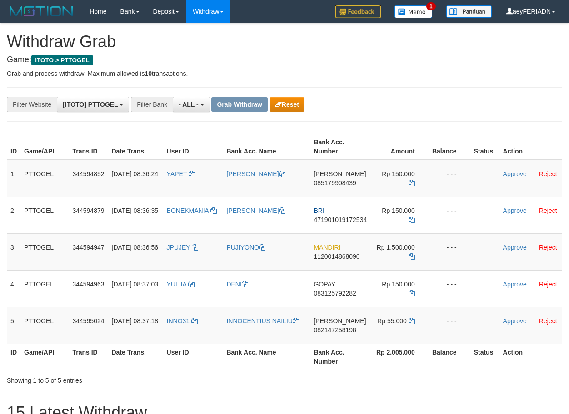
scroll to position [8, 0]
click at [284, 100] on button "Reset" at bounding box center [286, 104] width 35 height 15
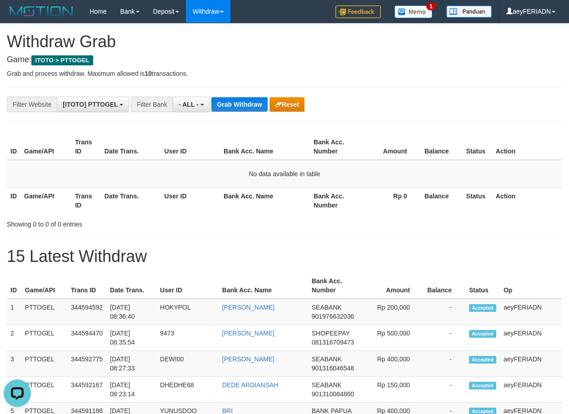
drag, startPoint x: 393, startPoint y: 95, endPoint x: 204, endPoint y: 99, distance: 189.5
click at [233, 104] on button "Grab Withdraw" at bounding box center [239, 104] width 56 height 15
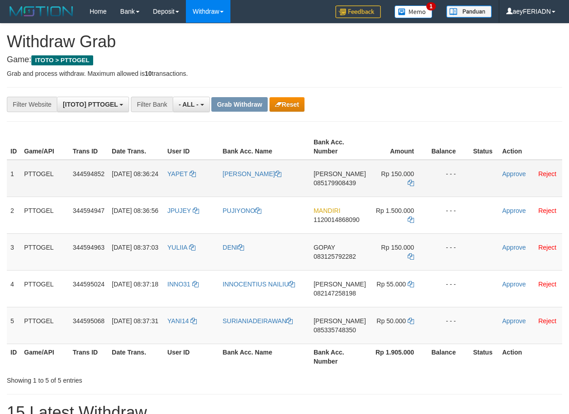
scroll to position [8, 0]
click at [294, 102] on button "Reset" at bounding box center [286, 104] width 35 height 15
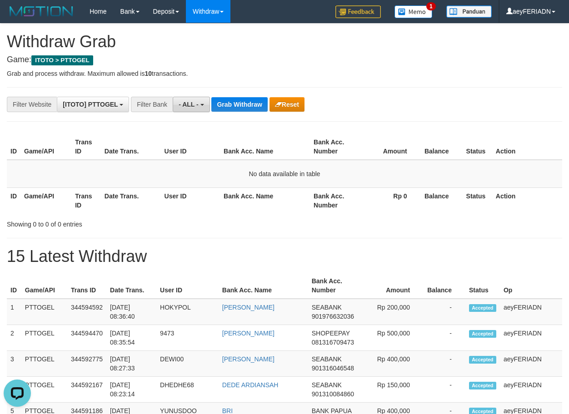
click at [195, 110] on button "- ALL -" at bounding box center [191, 104] width 37 height 15
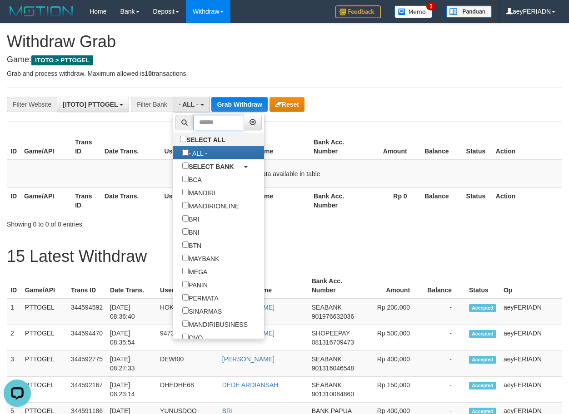
click at [193, 128] on input "text" at bounding box center [218, 122] width 51 height 15
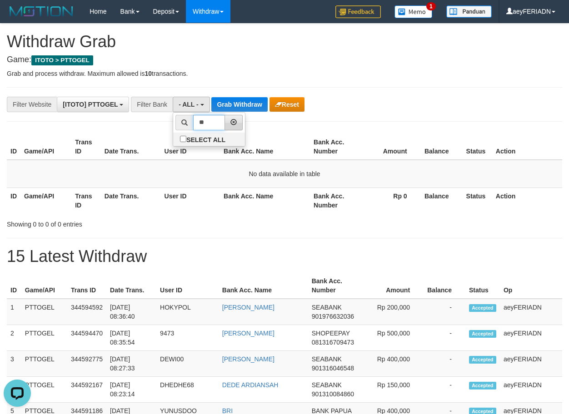
type input "*"
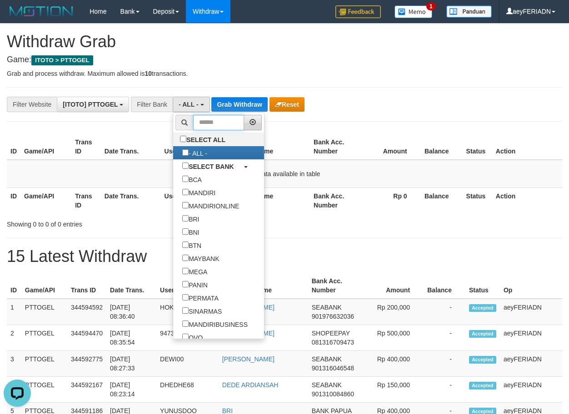
click at [193, 120] on input "text" at bounding box center [218, 122] width 51 height 15
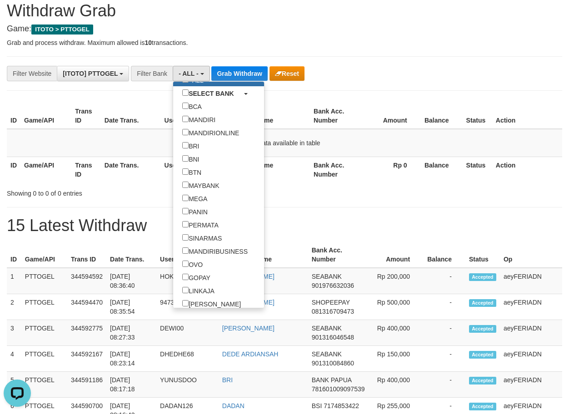
scroll to position [58, 0]
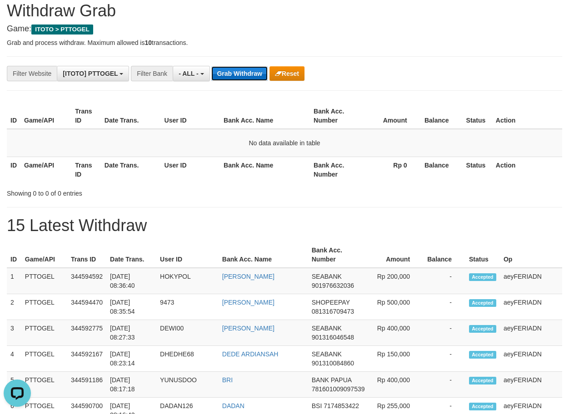
click at [238, 80] on button "Grab Withdraw" at bounding box center [239, 73] width 56 height 15
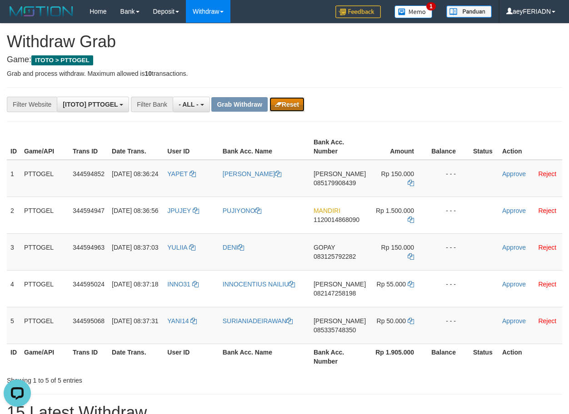
click at [284, 109] on button "Reset" at bounding box center [286, 104] width 35 height 15
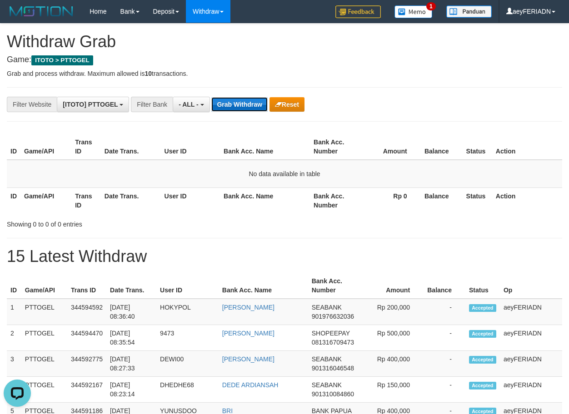
click at [225, 109] on button "Grab Withdraw" at bounding box center [239, 104] width 56 height 15
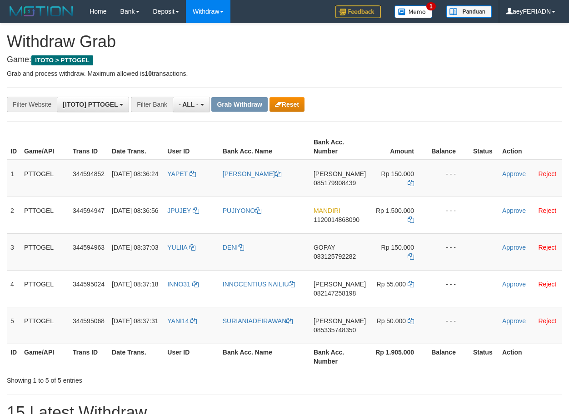
scroll to position [8, 0]
click at [283, 102] on button "Reset" at bounding box center [286, 104] width 35 height 15
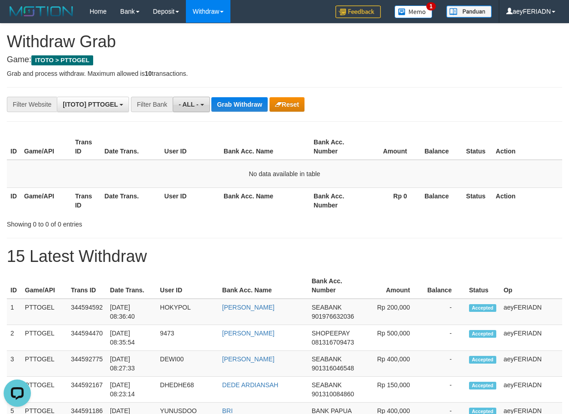
click at [197, 104] on span "- ALL -" at bounding box center [189, 104] width 20 height 7
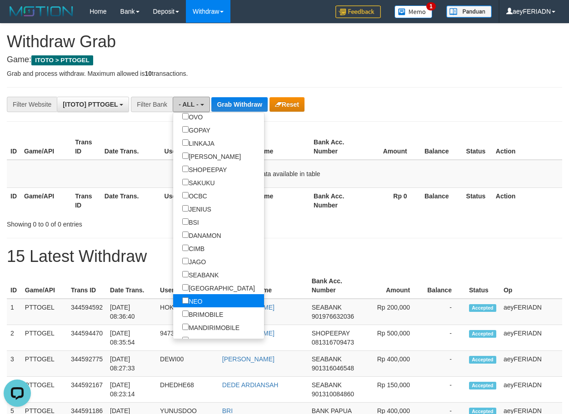
scroll to position [233, 0]
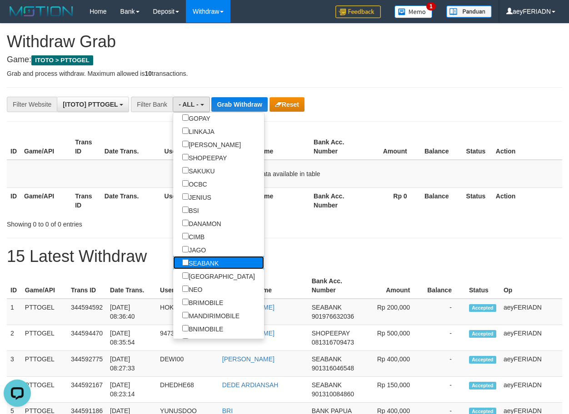
click at [173, 264] on label "SEABANK" at bounding box center [200, 262] width 55 height 13
select select "*******"
click at [244, 104] on button "Grab Withdraw" at bounding box center [251, 104] width 56 height 15
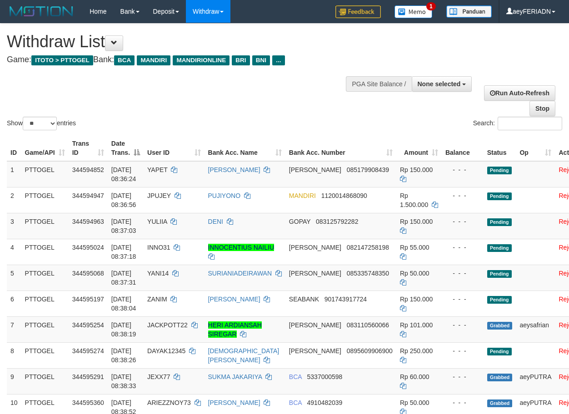
select select
select select "**"
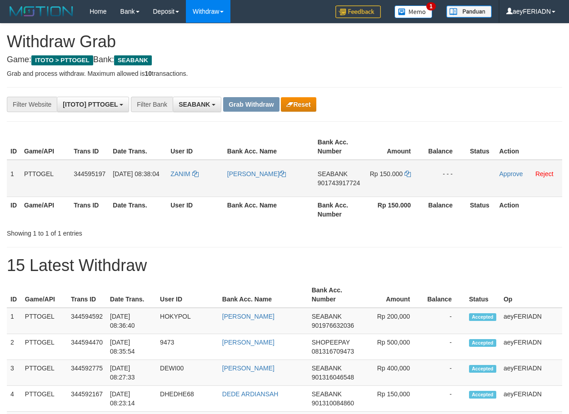
scroll to position [246, 0]
drag, startPoint x: 191, startPoint y: 166, endPoint x: 369, endPoint y: 167, distance: 177.7
click at [369, 167] on tr "1 PTTOGEL 344595197 30/09/2025 08:38:04 ZANIM ASEP MULYANA SEABANK 901743917724…" at bounding box center [284, 178] width 555 height 37
click at [330, 183] on span "901743917724" at bounding box center [339, 182] width 42 height 7
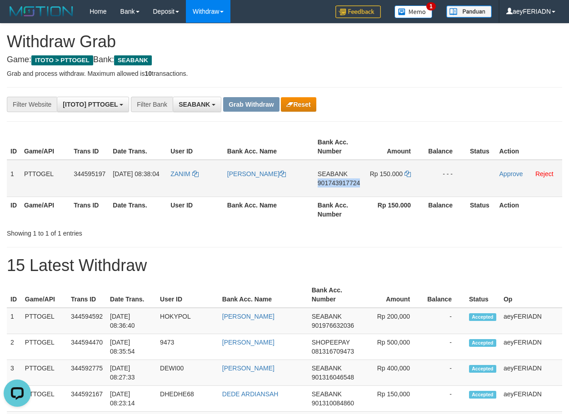
click at [330, 183] on span "901743917724" at bounding box center [339, 182] width 42 height 7
copy span "901743917724"
click at [406, 173] on icon at bounding box center [407, 174] width 6 height 6
click at [505, 173] on link "Approve" at bounding box center [511, 173] width 24 height 7
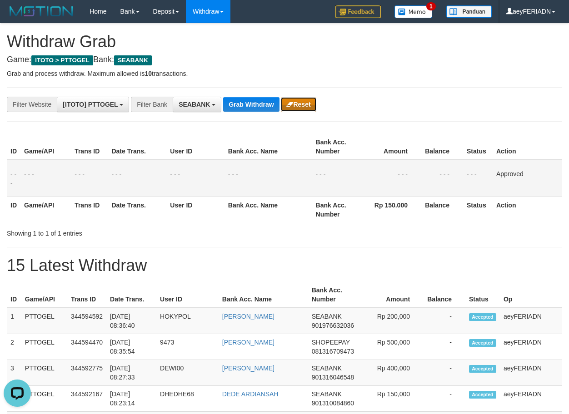
click at [290, 105] on icon "button" at bounding box center [289, 104] width 7 height 6
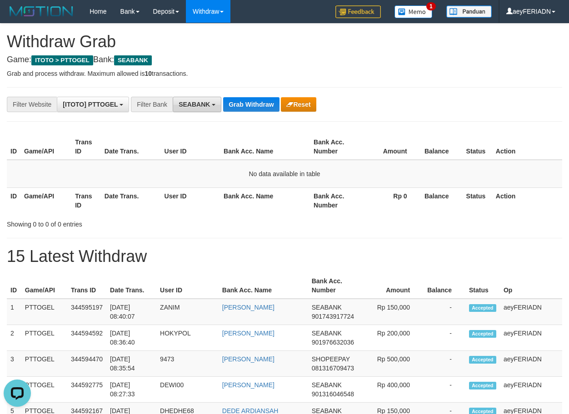
click at [210, 109] on button "SEABANK" at bounding box center [197, 104] width 49 height 15
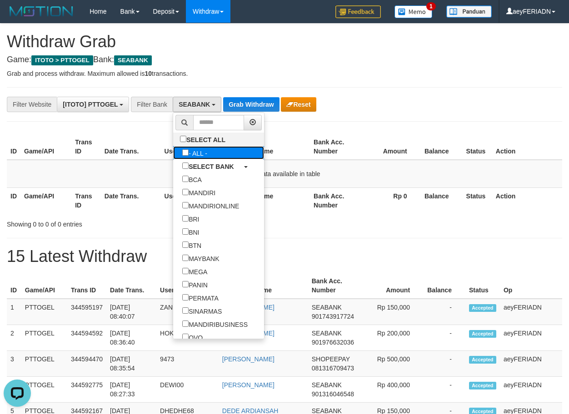
click at [173, 149] on label "- ALL -" at bounding box center [194, 152] width 43 height 13
select select "***"
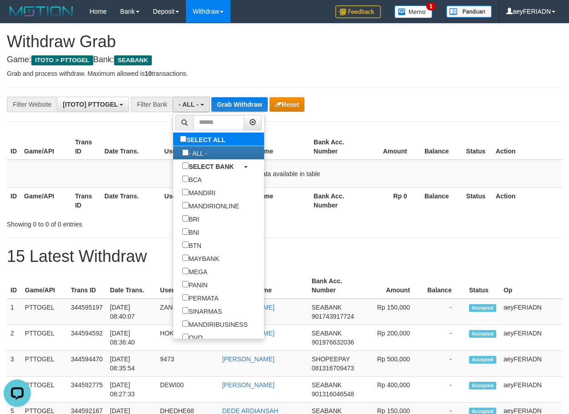
scroll to position [9, 0]
click at [239, 106] on button "Grab Withdraw" at bounding box center [239, 104] width 56 height 15
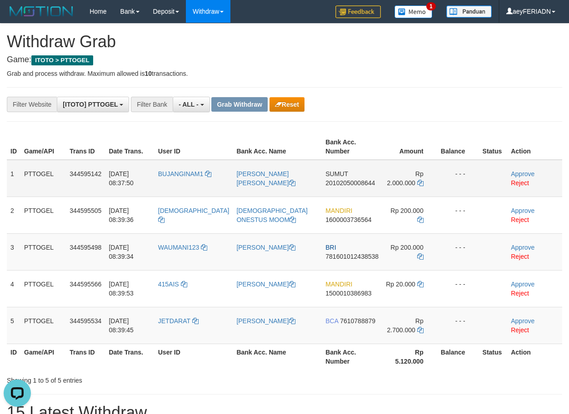
drag, startPoint x: 189, startPoint y: 165, endPoint x: 403, endPoint y: 179, distance: 214.0
click at [403, 179] on tr "1 PTTOGEL 344595142 30/09/2025 08:37:50 BUJANGINAM1 RINTO SURATMAN GULTOM SUMUT…" at bounding box center [284, 178] width 555 height 37
click at [351, 183] on span "20102050008644" at bounding box center [350, 182] width 50 height 7
click at [353, 184] on span "20102050008644" at bounding box center [350, 182] width 50 height 7
copy span "20102050008644"
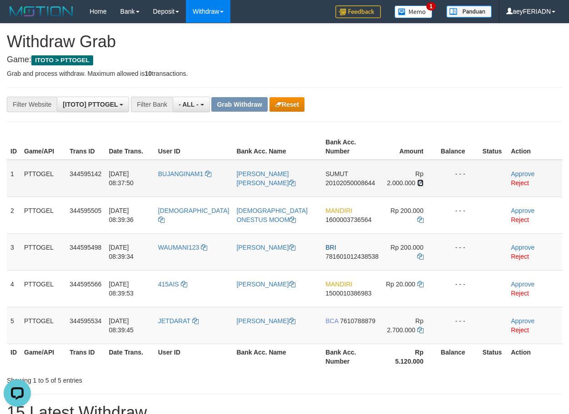
click at [417, 182] on icon at bounding box center [420, 183] width 6 height 6
click at [514, 177] on link "Approve" at bounding box center [523, 173] width 24 height 7
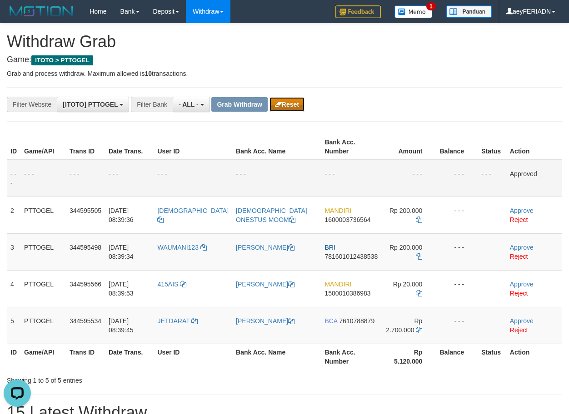
click at [290, 107] on button "Reset" at bounding box center [286, 104] width 35 height 15
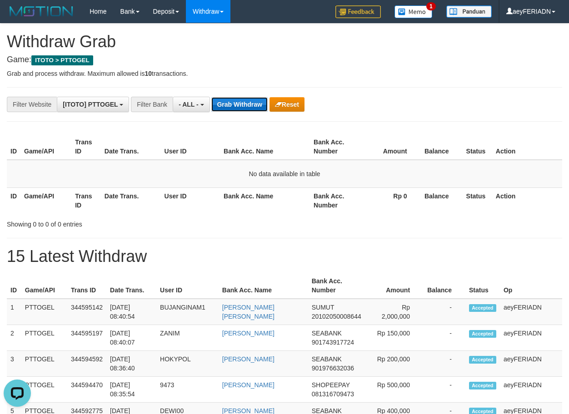
click at [248, 107] on button "Grab Withdraw" at bounding box center [239, 104] width 56 height 15
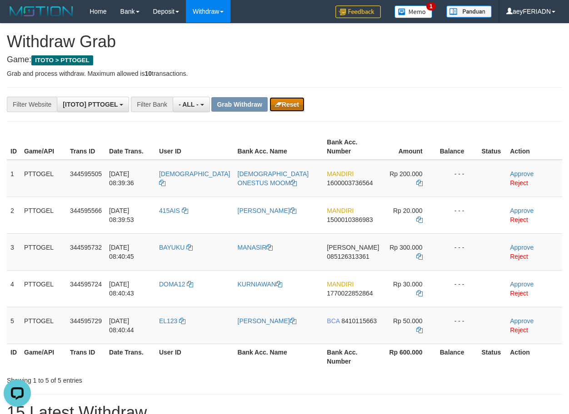
click at [292, 101] on button "Reset" at bounding box center [286, 104] width 35 height 15
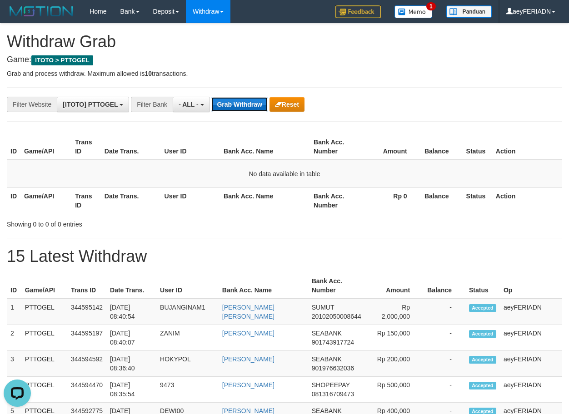
click at [239, 105] on button "Grab Withdraw" at bounding box center [239, 104] width 56 height 15
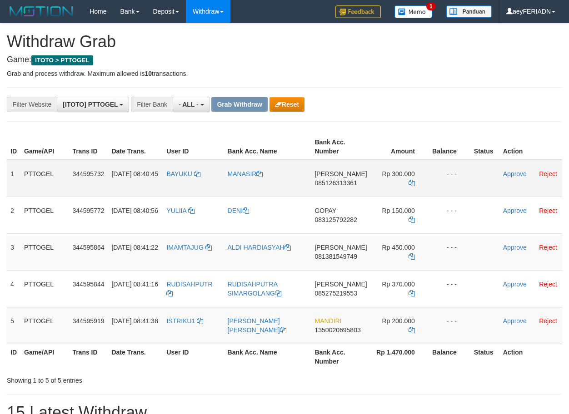
scroll to position [8, 0]
click at [289, 101] on button "Reset" at bounding box center [286, 104] width 35 height 15
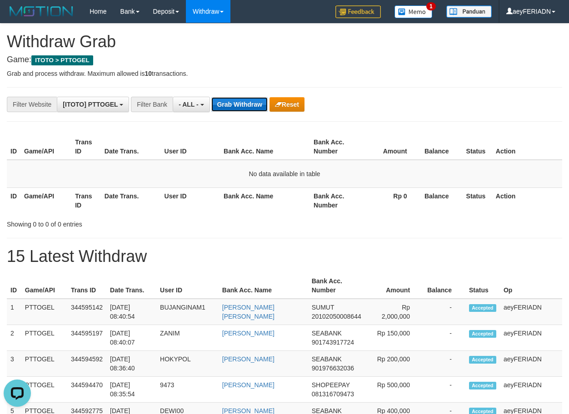
click at [239, 106] on button "Grab Withdraw" at bounding box center [239, 104] width 56 height 15
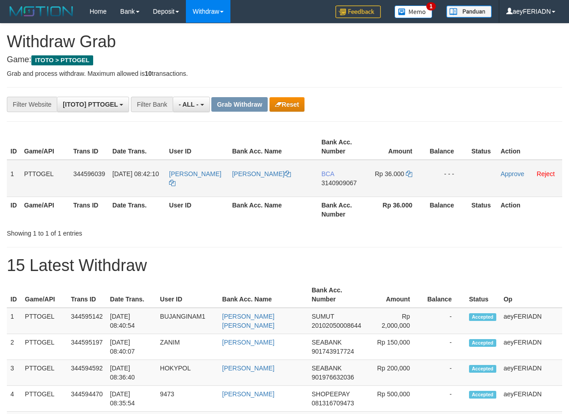
scroll to position [8, 0]
click at [295, 108] on button "Reset" at bounding box center [286, 104] width 35 height 15
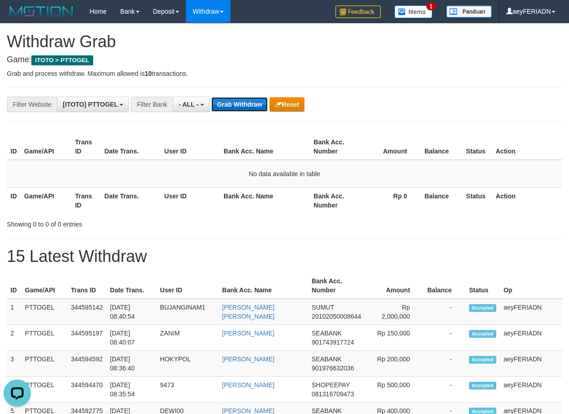
click at [234, 104] on button "Grab Withdraw" at bounding box center [239, 104] width 56 height 15
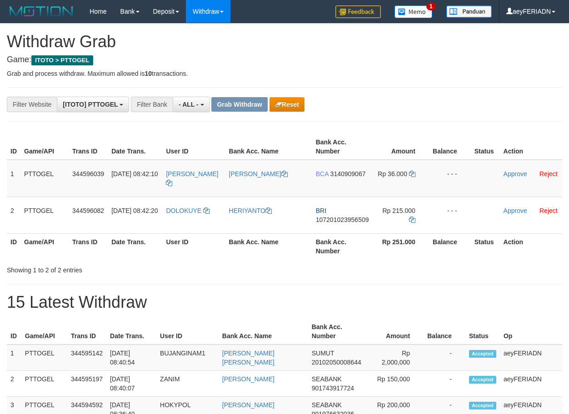
scroll to position [8, 0]
click at [286, 105] on button "Reset" at bounding box center [286, 104] width 35 height 15
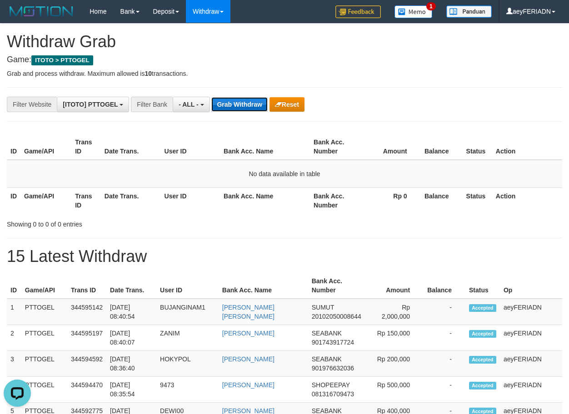
click at [249, 104] on button "Grab Withdraw" at bounding box center [239, 104] width 56 height 15
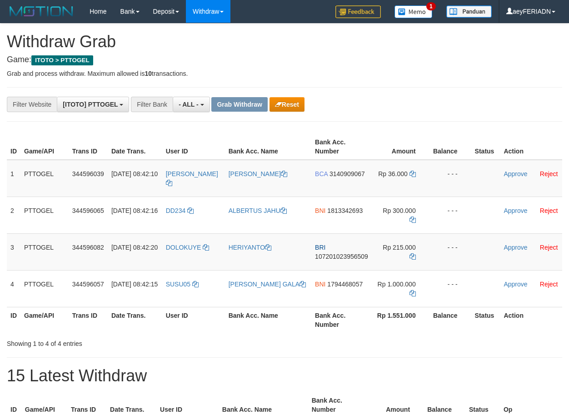
scroll to position [8, 0]
click at [297, 104] on button "Reset" at bounding box center [286, 104] width 35 height 15
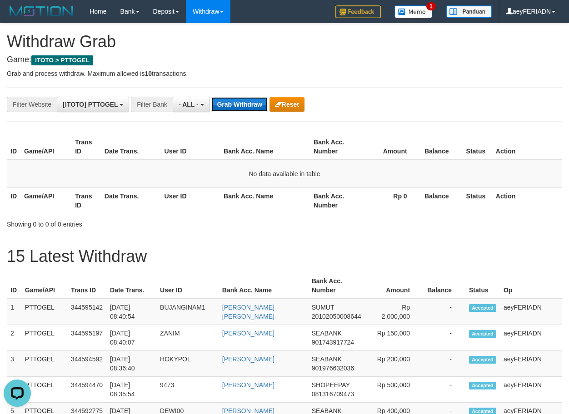
click at [240, 103] on button "Grab Withdraw" at bounding box center [239, 104] width 56 height 15
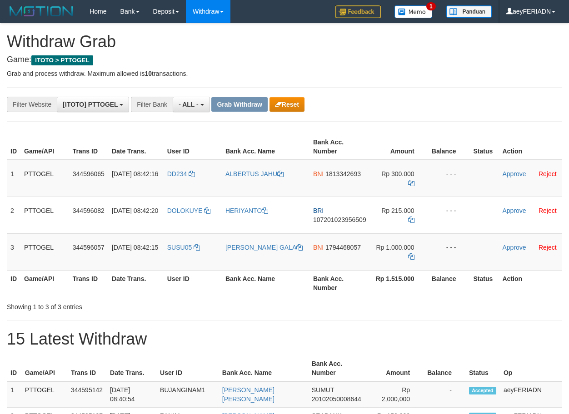
scroll to position [8, 0]
click at [298, 101] on button "Reset" at bounding box center [286, 104] width 35 height 15
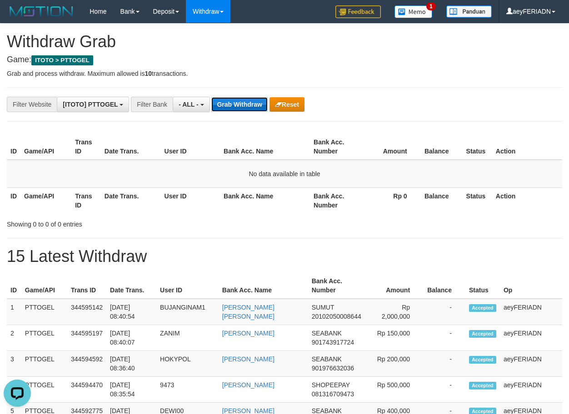
click at [236, 105] on button "Grab Withdraw" at bounding box center [239, 104] width 56 height 15
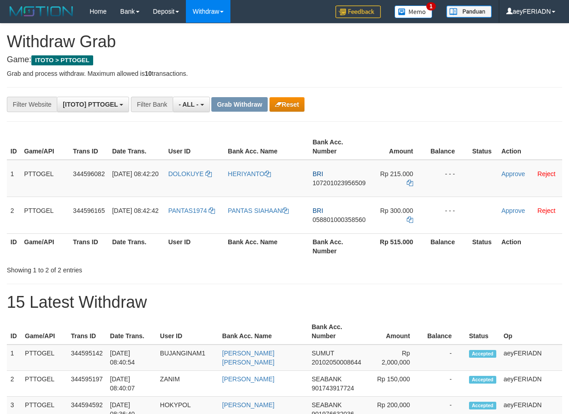
scroll to position [8, 0]
click at [278, 105] on icon "button" at bounding box center [278, 104] width 7 height 6
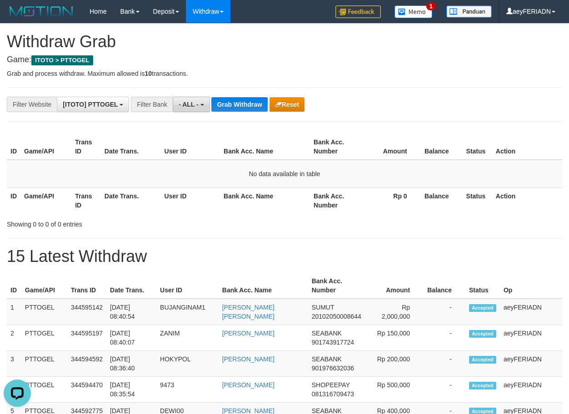
click at [195, 108] on span "- ALL -" at bounding box center [189, 104] width 20 height 7
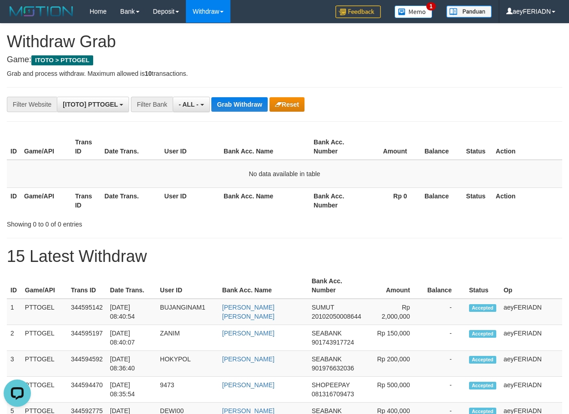
click at [375, 211] on th "Rp 0" at bounding box center [390, 201] width 60 height 26
click at [229, 104] on button "Grab Withdraw" at bounding box center [239, 104] width 56 height 15
click at [202, 104] on button "- ALL -" at bounding box center [191, 104] width 37 height 15
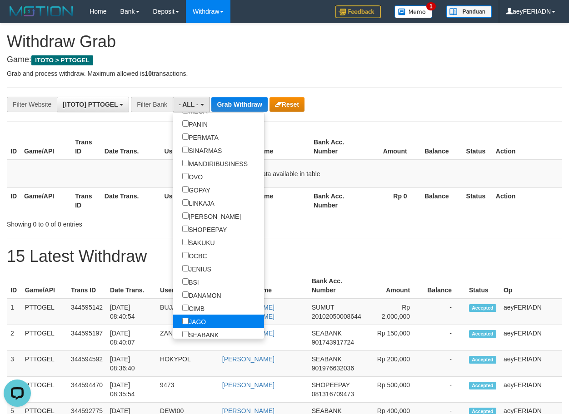
scroll to position [174, 0]
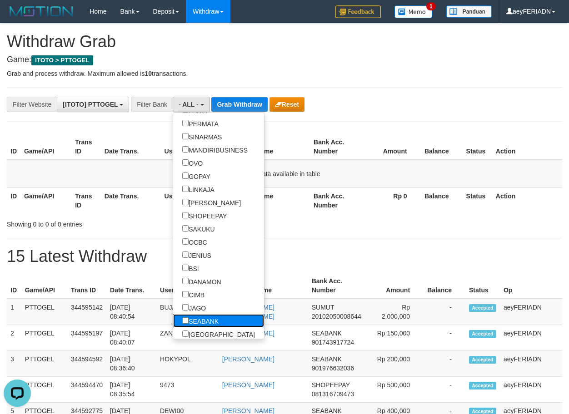
click at [173, 321] on label "SEABANK" at bounding box center [200, 320] width 55 height 13
select select "*******"
click at [250, 104] on button "Grab Withdraw" at bounding box center [251, 104] width 56 height 15
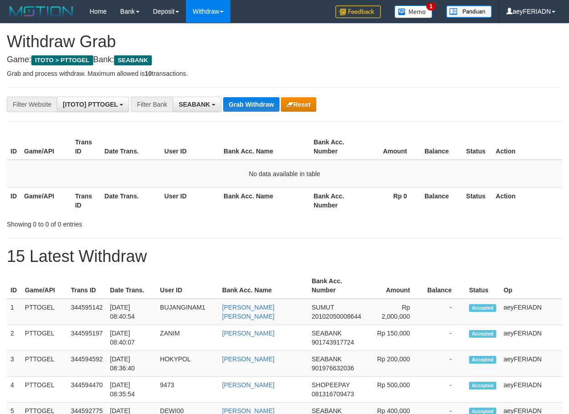
scroll to position [246, 0]
click at [243, 101] on button "Grab Withdraw" at bounding box center [251, 104] width 56 height 15
click at [251, 105] on button "Grab Withdraw" at bounding box center [251, 104] width 56 height 15
click at [247, 106] on button "Grab Withdraw" at bounding box center [251, 104] width 56 height 15
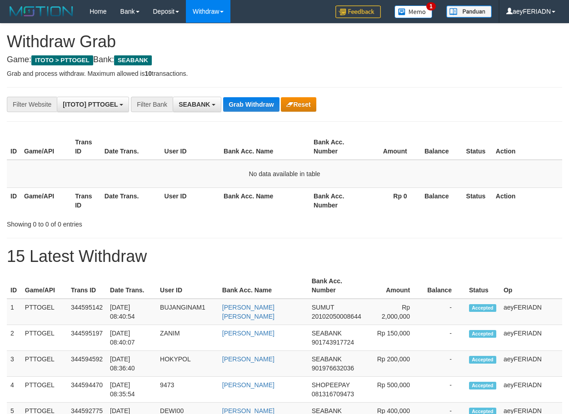
scroll to position [246, 0]
click at [260, 100] on button "Grab Withdraw" at bounding box center [251, 104] width 56 height 15
click at [258, 101] on button "Grab Withdraw" at bounding box center [251, 104] width 56 height 15
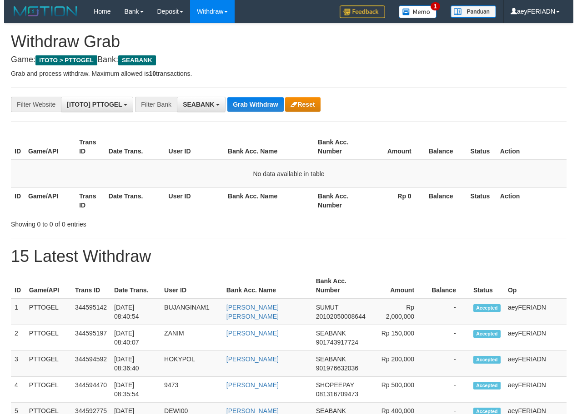
scroll to position [246, 0]
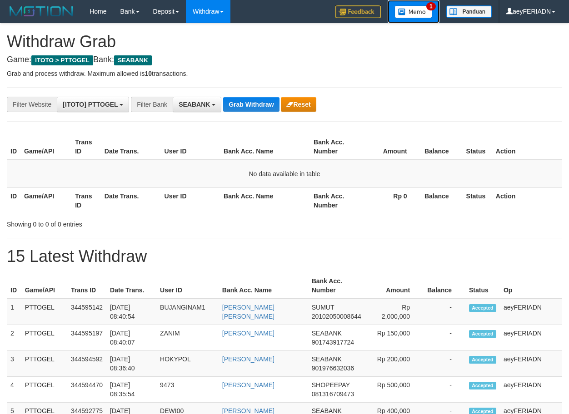
click at [413, 11] on img at bounding box center [413, 11] width 38 height 13
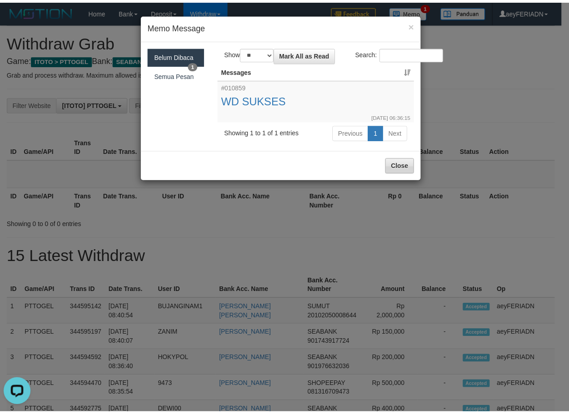
scroll to position [0, 0]
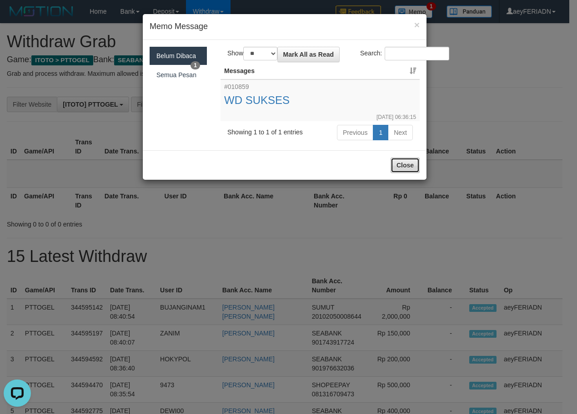
click at [402, 164] on button "Close" at bounding box center [404, 165] width 29 height 15
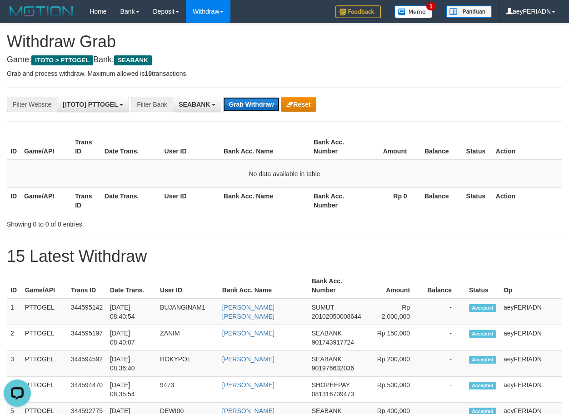
click at [259, 104] on button "Grab Withdraw" at bounding box center [251, 104] width 56 height 15
click at [259, 101] on button "Grab Withdraw" at bounding box center [251, 104] width 56 height 15
click at [259, 102] on button "Grab Withdraw" at bounding box center [251, 104] width 56 height 15
click at [247, 101] on button "Grab Withdraw" at bounding box center [251, 104] width 56 height 15
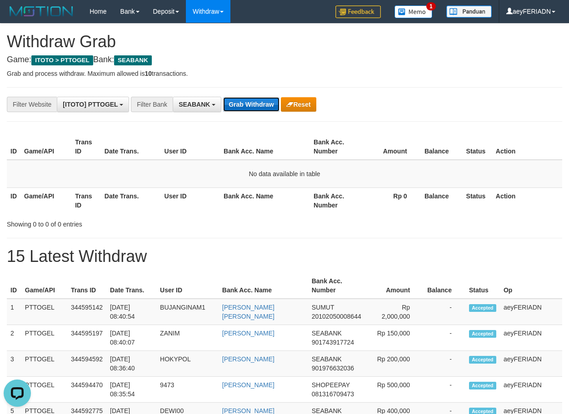
click at [277, 100] on button "Grab Withdraw" at bounding box center [251, 104] width 56 height 15
click at [246, 106] on button "Grab Withdraw" at bounding box center [251, 104] width 56 height 15
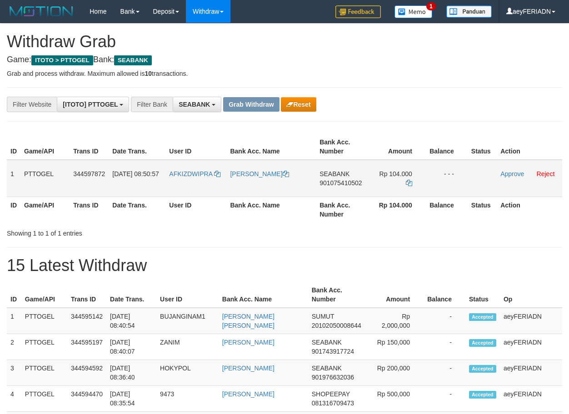
scroll to position [246, 0]
drag, startPoint x: 217, startPoint y: 167, endPoint x: 378, endPoint y: 170, distance: 160.9
click at [378, 170] on tr "1 PTTOGEL 344597872 30/09/2025 08:50:57 AFKIZDWIPRA DEDI IRAWAN SEABANK 9010754…" at bounding box center [284, 178] width 555 height 37
click at [342, 183] on span "901075410502" at bounding box center [340, 182] width 42 height 7
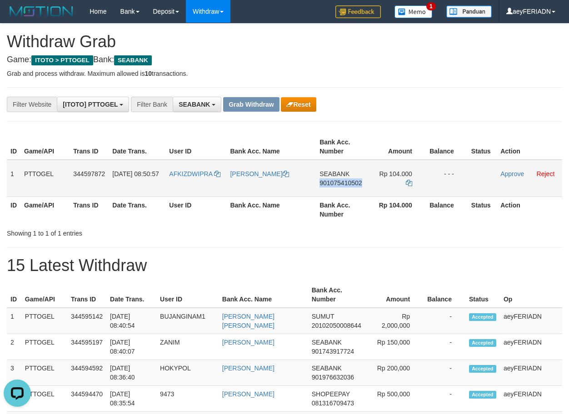
click at [342, 183] on span "901075410502" at bounding box center [340, 182] width 42 height 7
copy span "901075410502"
click at [407, 180] on icon at bounding box center [409, 183] width 6 height 6
click at [515, 171] on link "Approve" at bounding box center [512, 173] width 24 height 7
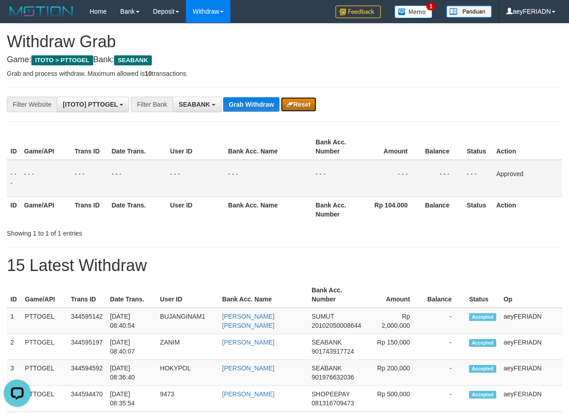
click at [298, 104] on button "Reset" at bounding box center [298, 104] width 35 height 15
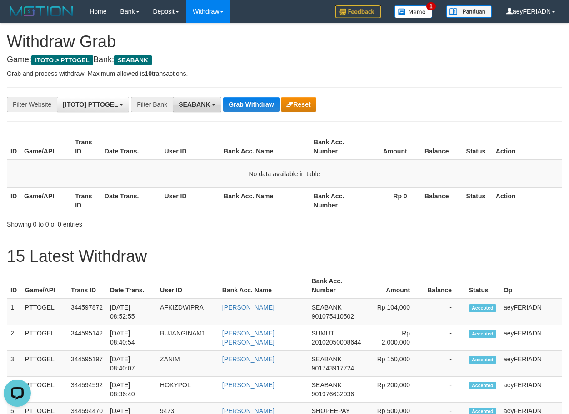
click at [204, 109] on button "SEABANK" at bounding box center [197, 104] width 49 height 15
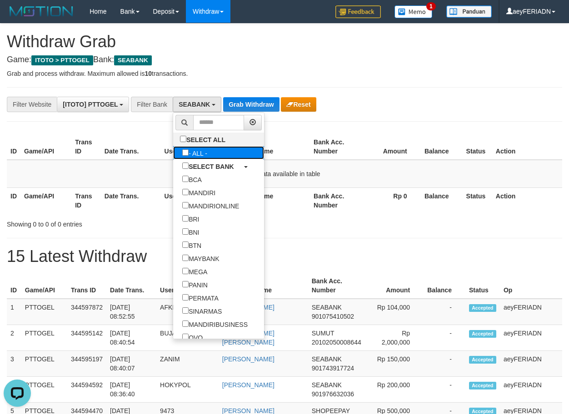
click at [173, 156] on label "- ALL -" at bounding box center [194, 152] width 43 height 13
select select "***"
click at [263, 103] on button "Grab Withdraw" at bounding box center [239, 104] width 56 height 15
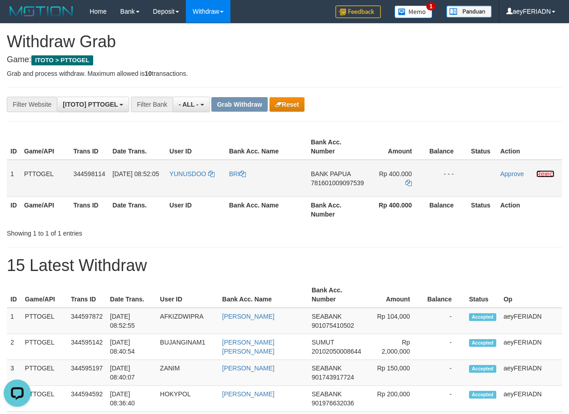
click at [544, 174] on link "Reject" at bounding box center [545, 173] width 18 height 7
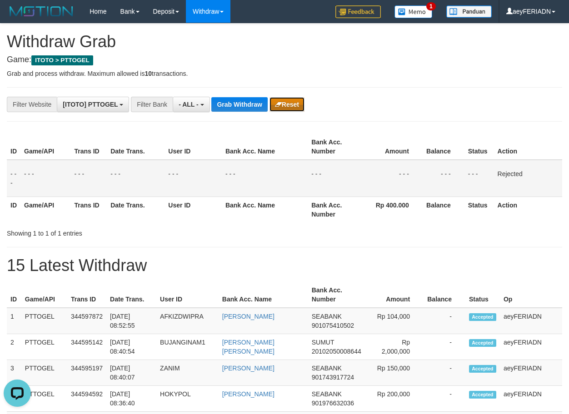
click at [282, 103] on button "Reset" at bounding box center [286, 104] width 35 height 15
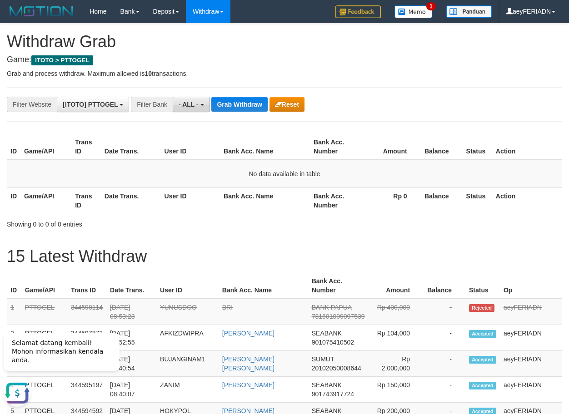
click at [183, 100] on button "- ALL -" at bounding box center [191, 104] width 37 height 15
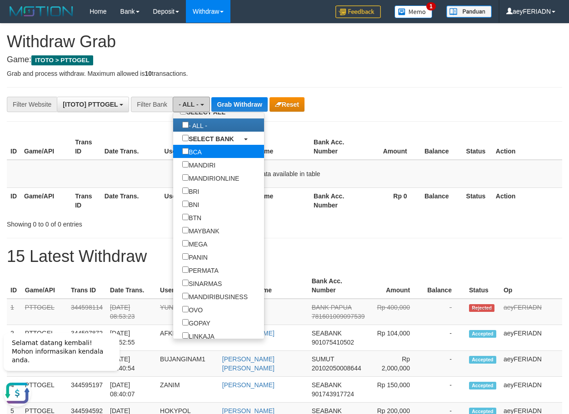
scroll to position [58, 0]
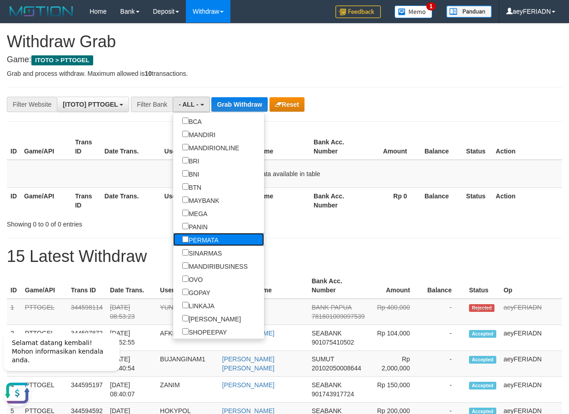
click at [173, 235] on label "PERMATA" at bounding box center [200, 239] width 55 height 13
select select "*******"
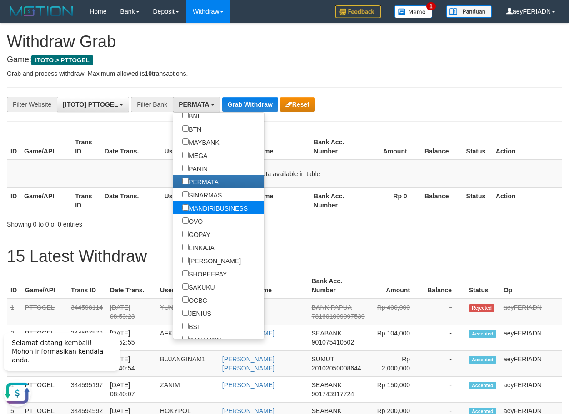
scroll to position [145, 0]
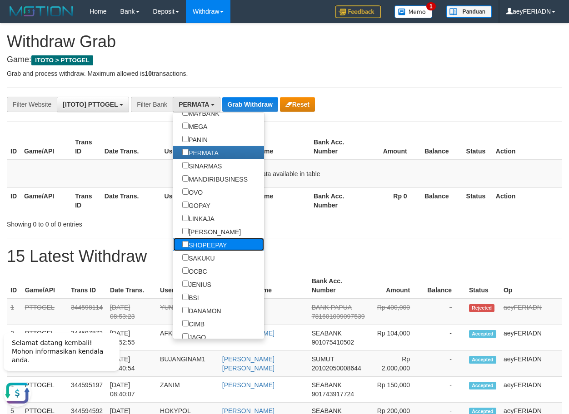
click at [173, 249] on label "SHOPEEPAY" at bounding box center [204, 244] width 63 height 13
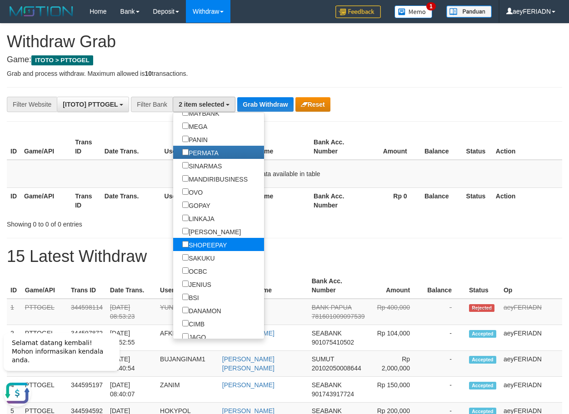
scroll to position [170, 0]
click at [173, 297] on label "BSI" at bounding box center [190, 297] width 35 height 13
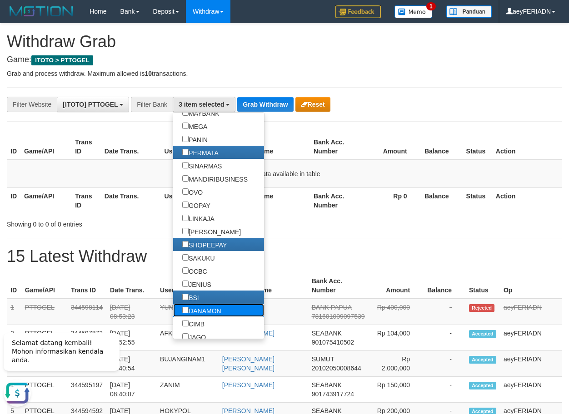
click at [173, 313] on label "DANAMON" at bounding box center [201, 310] width 57 height 13
click at [173, 322] on label "CIMB" at bounding box center [193, 323] width 40 height 13
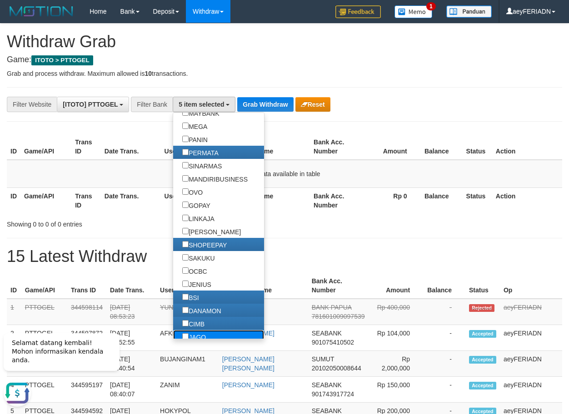
click at [173, 335] on label "JAGO" at bounding box center [194, 336] width 42 height 13
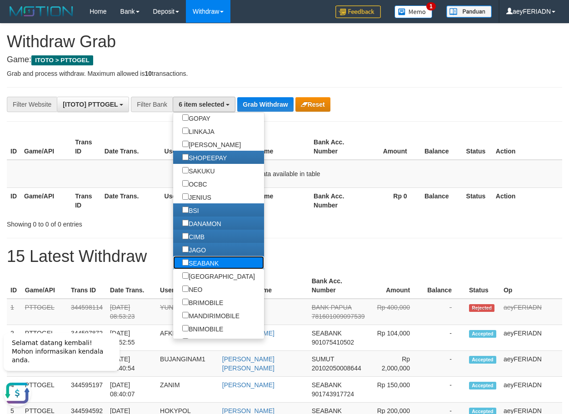
click at [173, 260] on label "SEABANK" at bounding box center [200, 262] width 55 height 13
drag, startPoint x: 276, startPoint y: 105, endPoint x: 289, endPoint y: 130, distance: 28.9
click at [277, 104] on button "Grab Withdraw" at bounding box center [265, 104] width 56 height 15
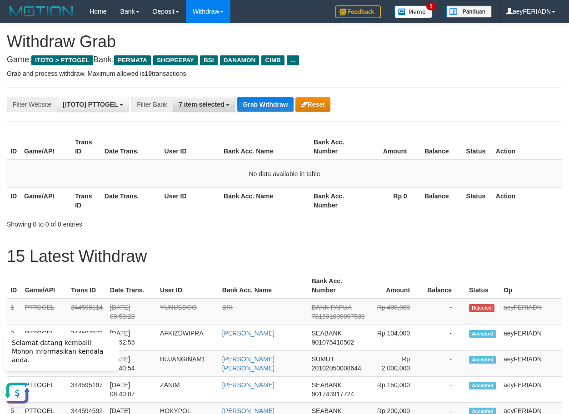
click at [197, 105] on span "7 item selected" at bounding box center [201, 104] width 45 height 7
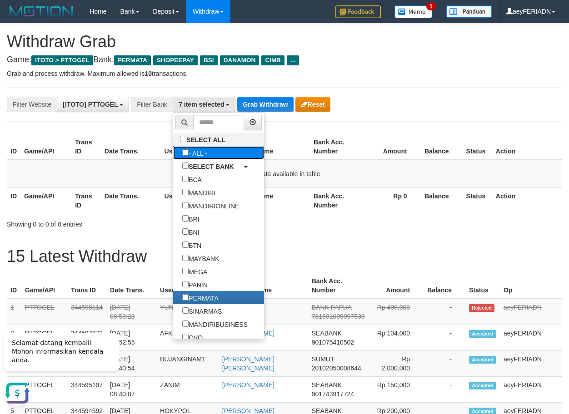
click at [173, 153] on label "- ALL -" at bounding box center [194, 152] width 43 height 13
select select "***"
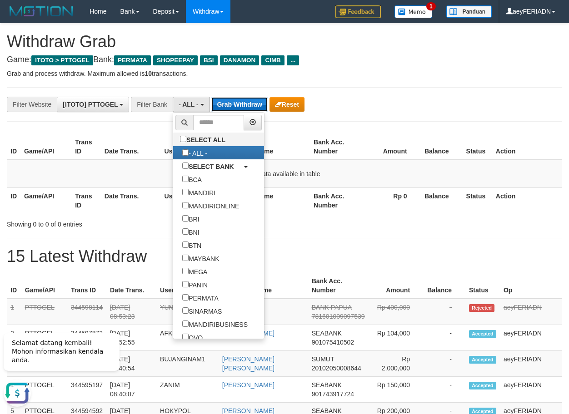
click at [248, 105] on button "Grab Withdraw" at bounding box center [239, 104] width 56 height 15
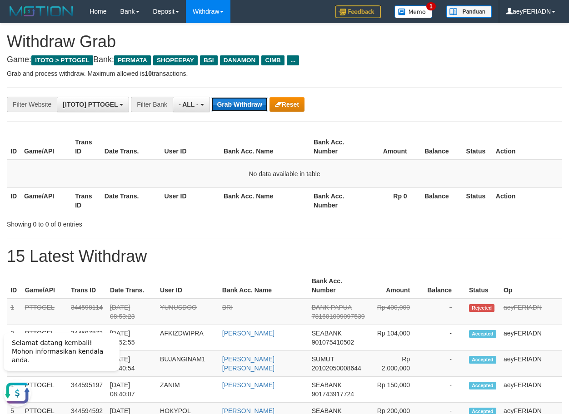
click at [248, 105] on button "Grab Withdraw" at bounding box center [239, 104] width 56 height 15
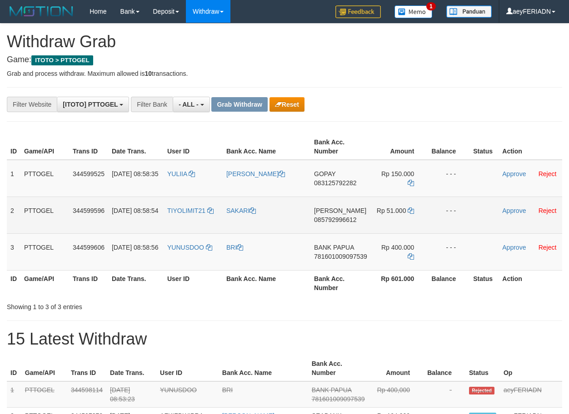
scroll to position [8, 0]
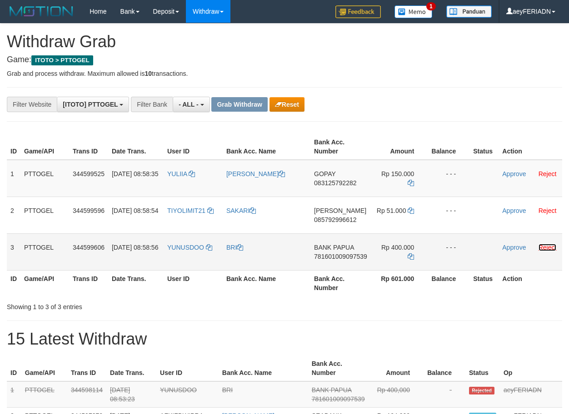
click at [553, 248] on link "Reject" at bounding box center [547, 247] width 18 height 7
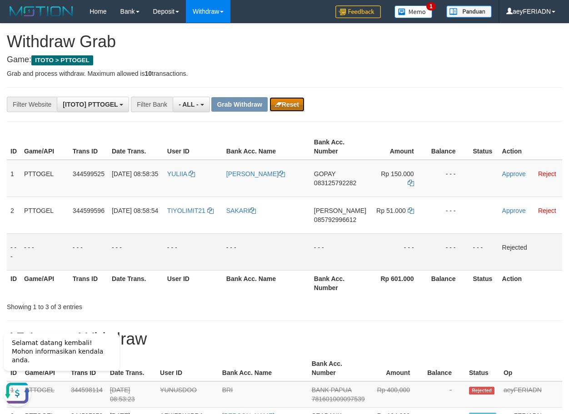
click at [278, 105] on icon "button" at bounding box center [278, 104] width 7 height 6
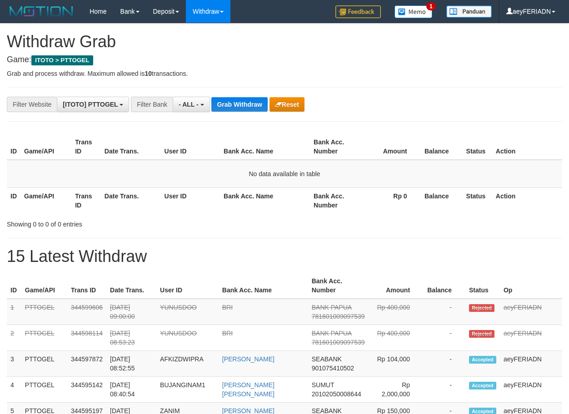
click at [198, 103] on span "- ALL -" at bounding box center [189, 104] width 20 height 7
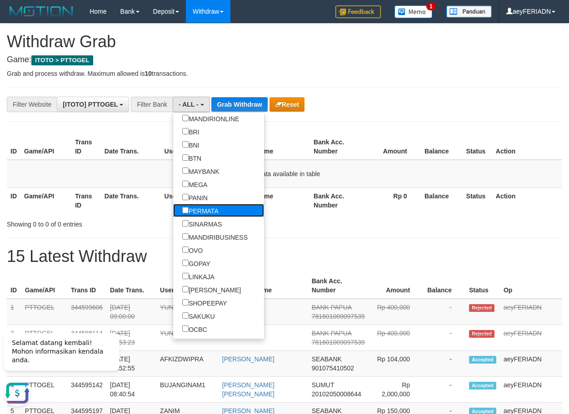
click at [173, 210] on label "PERMATA" at bounding box center [200, 210] width 55 height 13
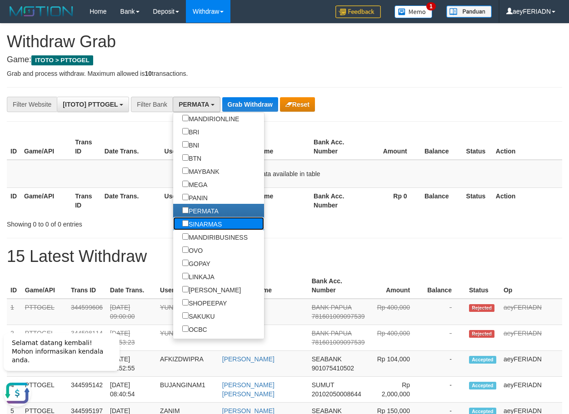
click at [173, 220] on label "SINARMAS" at bounding box center [202, 223] width 58 height 13
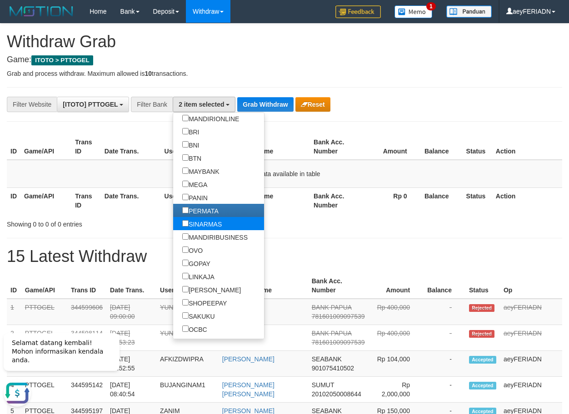
click at [173, 221] on label "SINARMAS" at bounding box center [202, 223] width 58 height 13
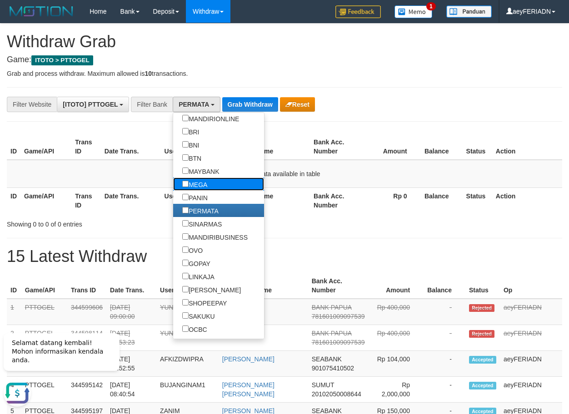
click at [173, 183] on label "MEGA" at bounding box center [194, 184] width 43 height 13
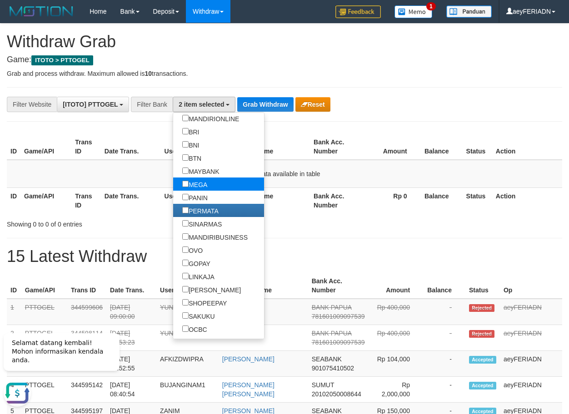
scroll to position [93, 0]
click at [173, 182] on label "MEGA" at bounding box center [194, 184] width 43 height 13
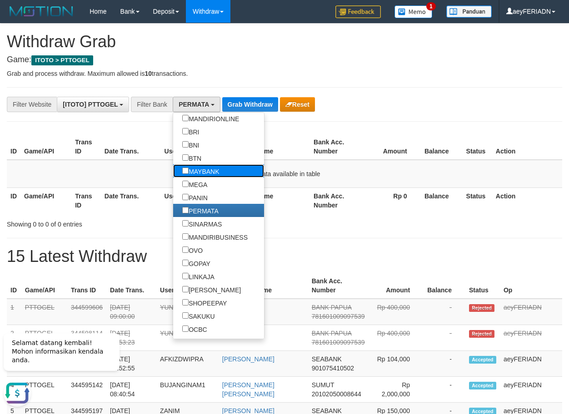
click at [173, 169] on label "MAYBANK" at bounding box center [200, 170] width 55 height 13
select select "*******"
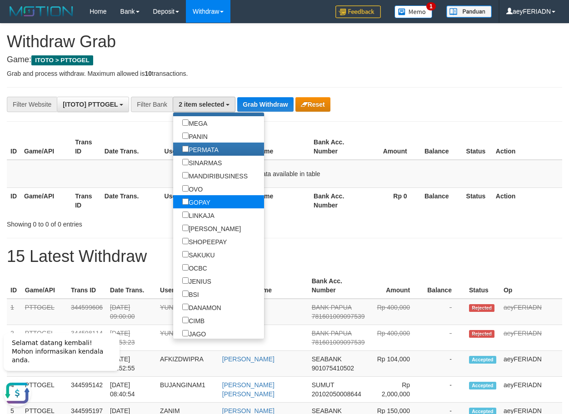
scroll to position [145, 0]
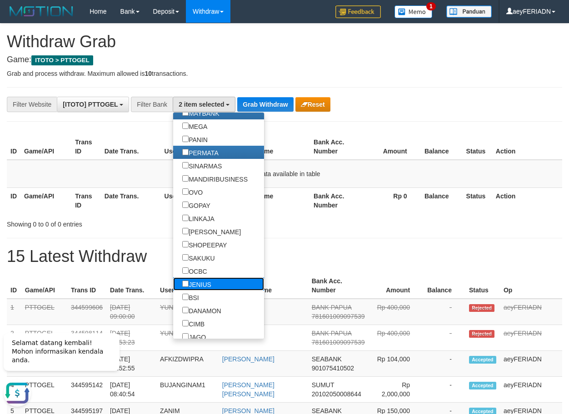
click at [173, 279] on label "JENIUS" at bounding box center [196, 284] width 47 height 13
click at [173, 296] on label "BSI" at bounding box center [190, 297] width 35 height 13
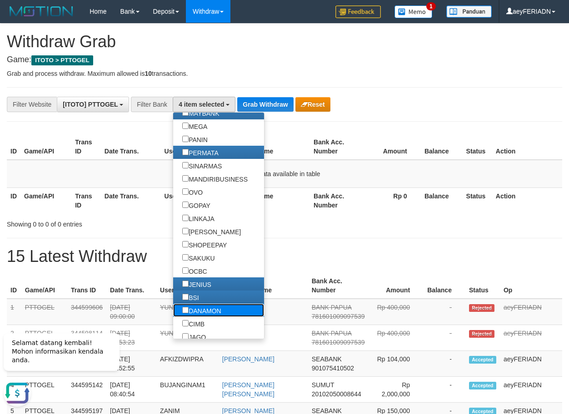
click at [173, 307] on label "DANAMON" at bounding box center [201, 310] width 57 height 13
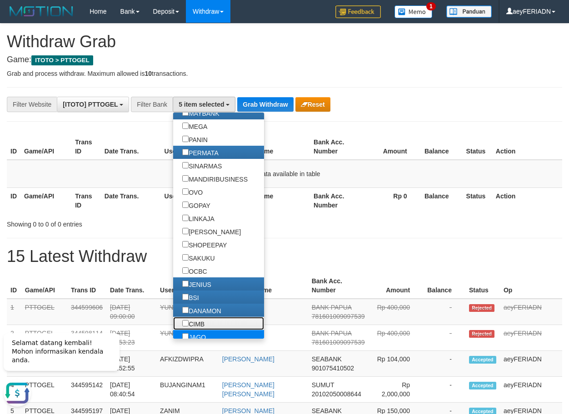
drag, startPoint x: 162, startPoint y: 324, endPoint x: 162, endPoint y: 333, distance: 8.6
click at [173, 324] on label "CIMB" at bounding box center [193, 323] width 40 height 13
click at [173, 333] on label "JAGO" at bounding box center [194, 336] width 42 height 13
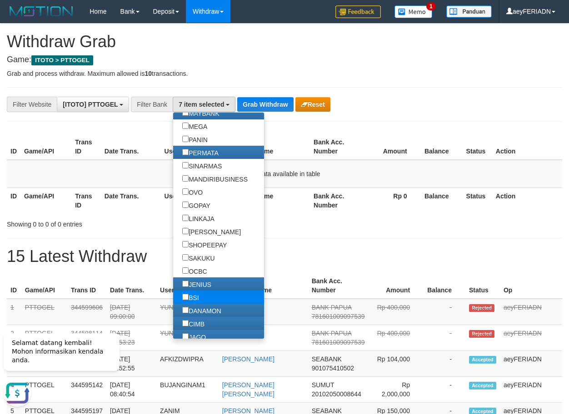
scroll to position [204, 0]
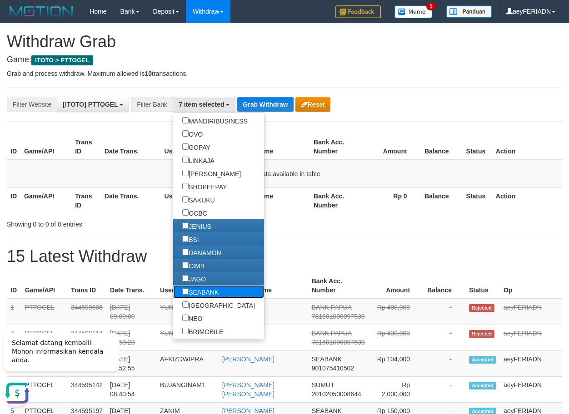
click at [174, 291] on label "SEABANK" at bounding box center [200, 291] width 55 height 13
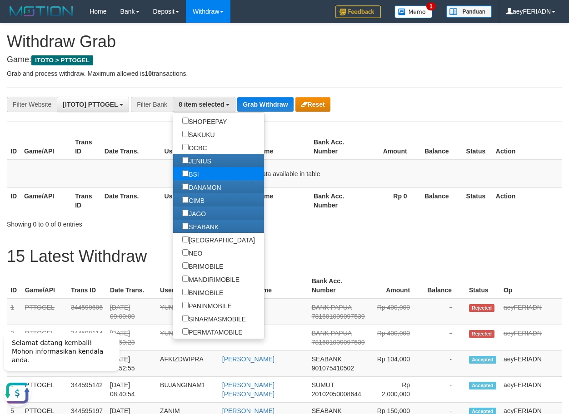
scroll to position [291, 0]
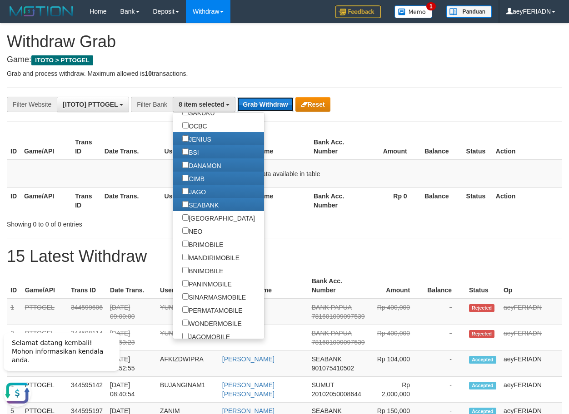
click at [272, 107] on button "Grab Withdraw" at bounding box center [265, 104] width 56 height 15
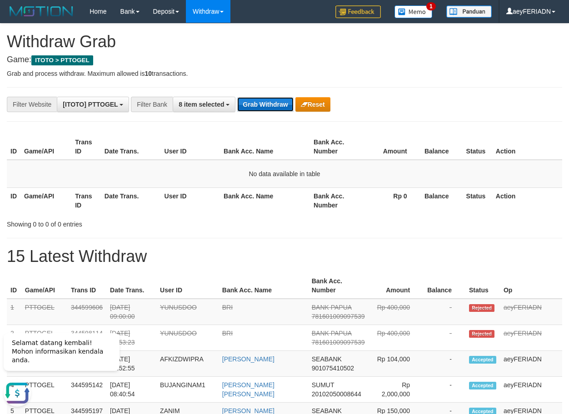
click at [272, 107] on button "Grab Withdraw" at bounding box center [265, 104] width 56 height 15
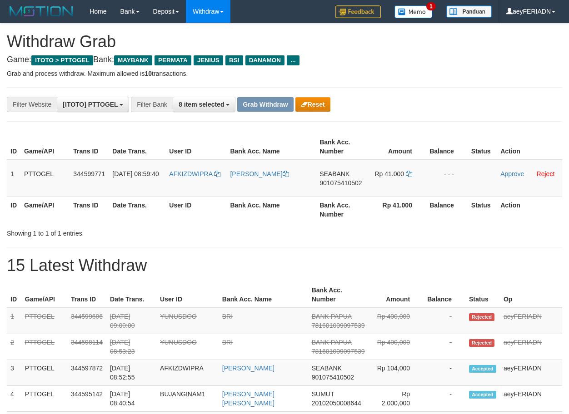
scroll to position [75, 0]
drag, startPoint x: 206, startPoint y: 167, endPoint x: 388, endPoint y: 169, distance: 182.2
click at [388, 169] on tr "1 PTTOGEL 344599771 [DATE] 08:59:40 AFKIZDWIPRA [PERSON_NAME][GEOGRAPHIC_DATA] …" at bounding box center [284, 178] width 555 height 37
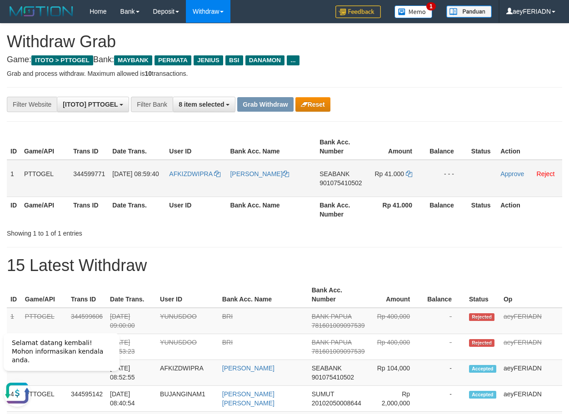
scroll to position [0, 0]
click at [343, 186] on span "901075410502" at bounding box center [340, 182] width 42 height 7
copy span "901075410502"
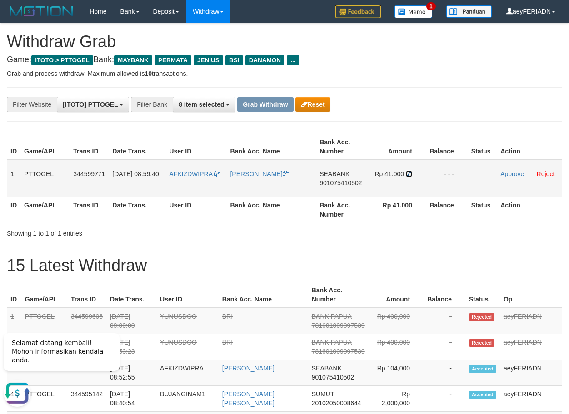
click at [411, 174] on icon at bounding box center [409, 174] width 6 height 6
click at [409, 174] on icon at bounding box center [409, 174] width 6 height 6
click at [509, 174] on link "Approve" at bounding box center [512, 173] width 24 height 7
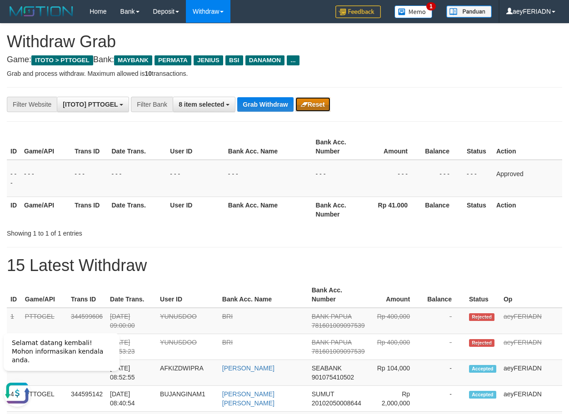
click at [320, 104] on button "Reset" at bounding box center [312, 104] width 35 height 15
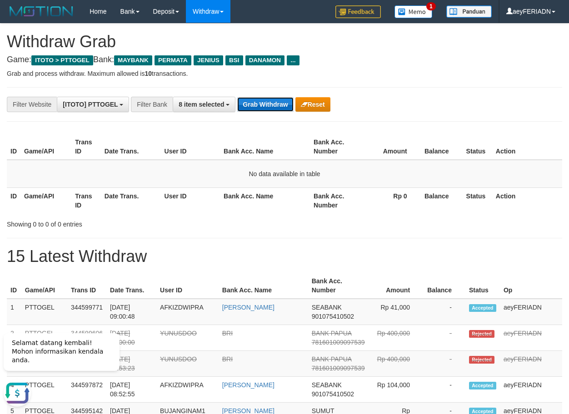
click at [273, 101] on button "Grab Withdraw" at bounding box center [265, 104] width 56 height 15
click at [263, 102] on button "Grab Withdraw" at bounding box center [265, 104] width 56 height 15
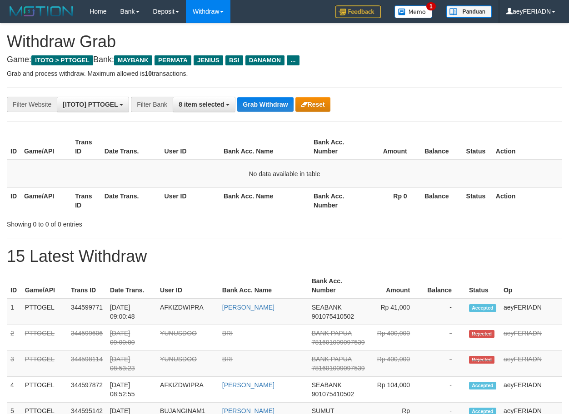
click at [218, 103] on span "8 item selected" at bounding box center [201, 104] width 45 height 7
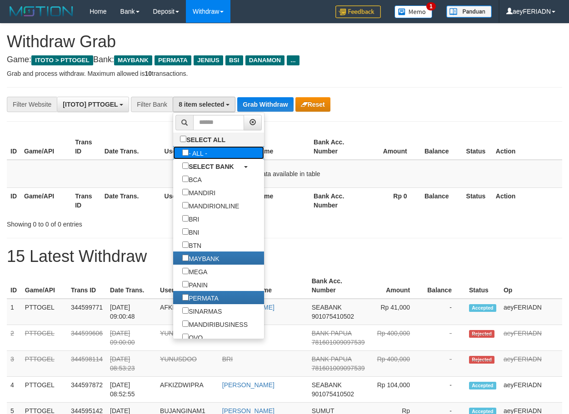
click at [173, 151] on label "- ALL -" at bounding box center [194, 152] width 43 height 13
select select "***"
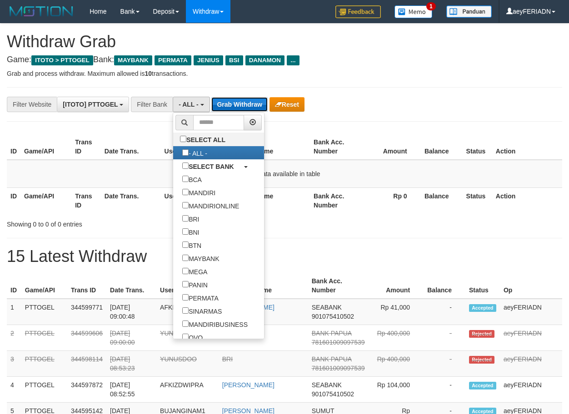
click at [244, 107] on button "Grab Withdraw" at bounding box center [239, 104] width 56 height 15
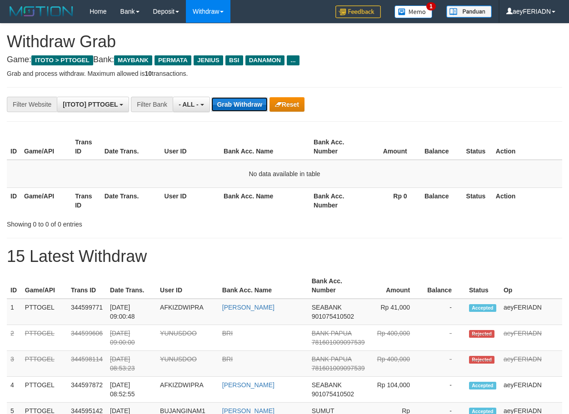
click at [244, 107] on button "Grab Withdraw" at bounding box center [239, 104] width 56 height 15
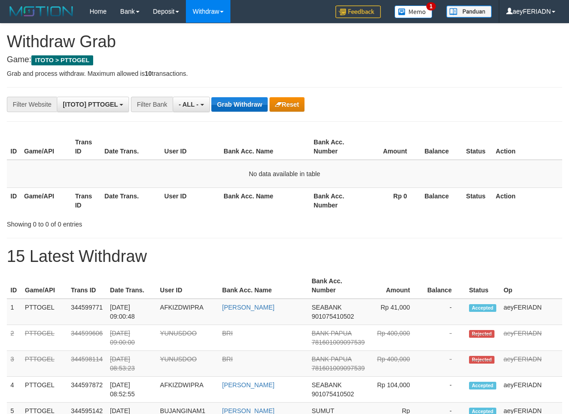
scroll to position [8, 0]
click at [239, 108] on button "Grab Withdraw" at bounding box center [239, 104] width 56 height 15
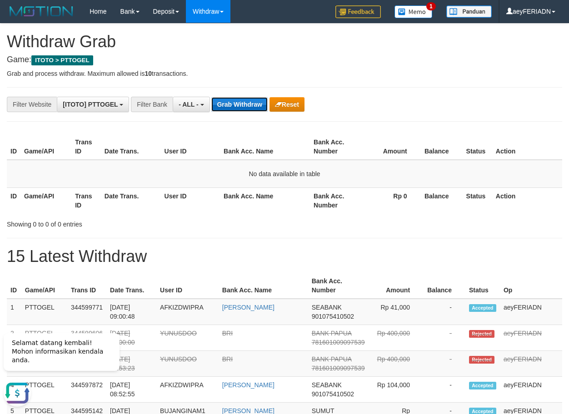
click at [225, 101] on button "Grab Withdraw" at bounding box center [239, 104] width 56 height 15
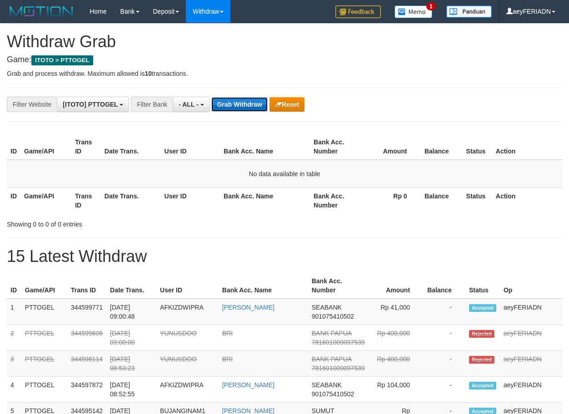
scroll to position [8, 0]
click at [235, 106] on button "Grab Withdraw" at bounding box center [239, 104] width 56 height 15
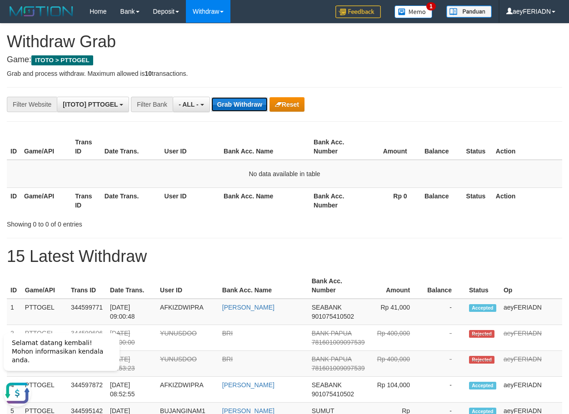
click at [243, 101] on button "Grab Withdraw" at bounding box center [239, 104] width 56 height 15
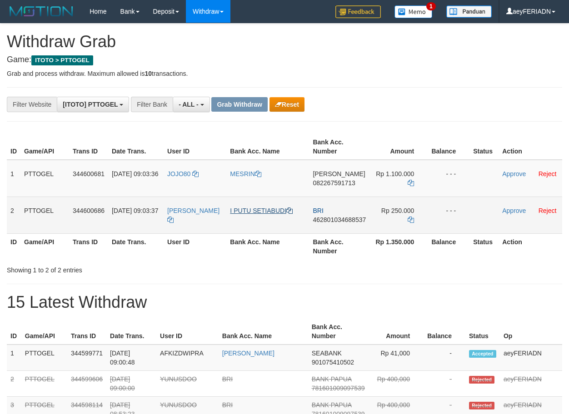
scroll to position [8, 0]
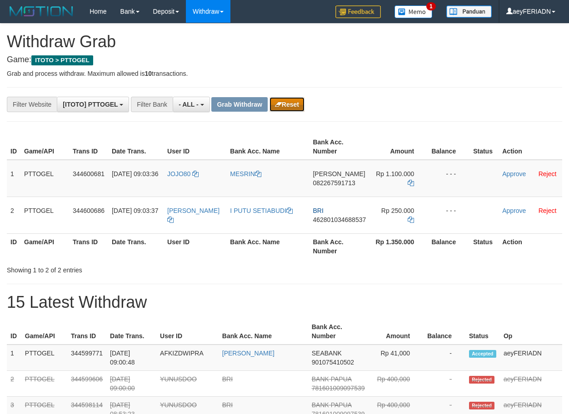
click at [279, 106] on icon "button" at bounding box center [278, 104] width 7 height 6
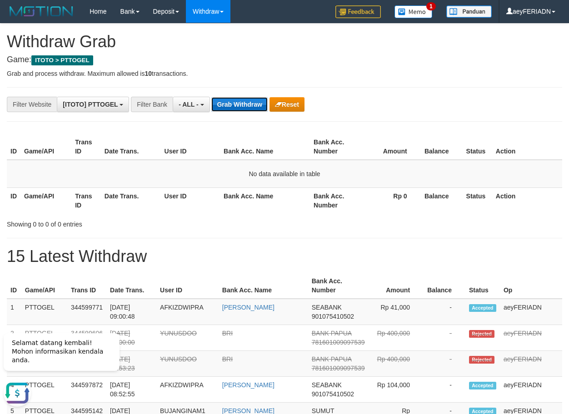
click at [219, 108] on button "Grab Withdraw" at bounding box center [239, 104] width 56 height 15
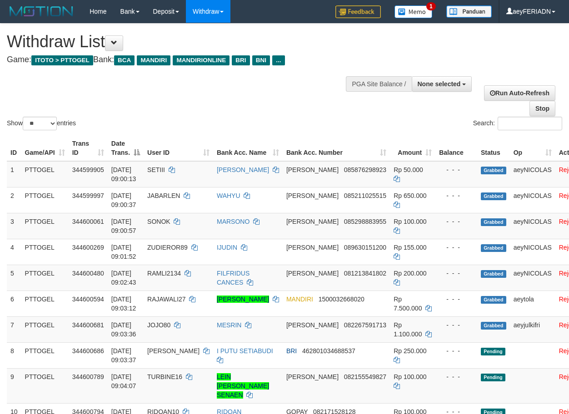
select select
select select "**"
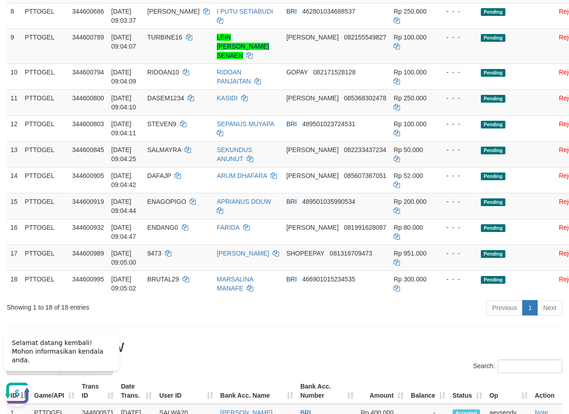
scroll to position [124, 0]
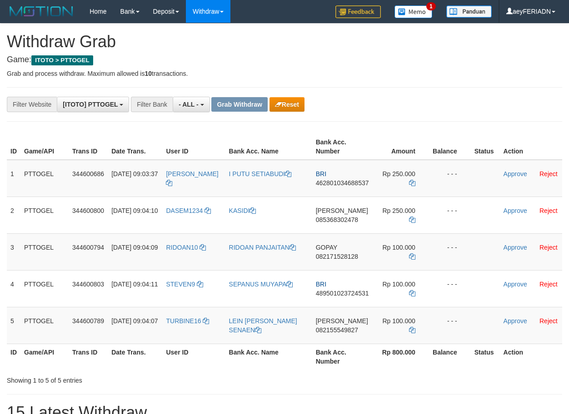
scroll to position [8, 0]
click at [294, 111] on button "Reset" at bounding box center [286, 104] width 35 height 15
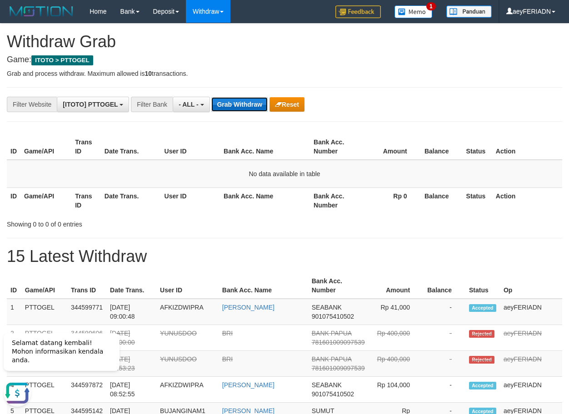
click at [226, 104] on button "Grab Withdraw" at bounding box center [239, 104] width 56 height 15
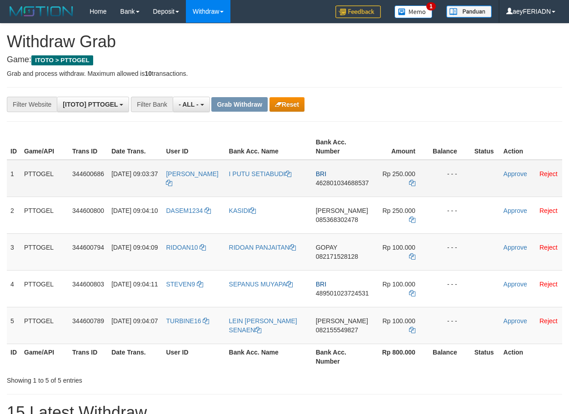
scroll to position [8, 0]
click at [291, 101] on button "Reset" at bounding box center [286, 104] width 35 height 15
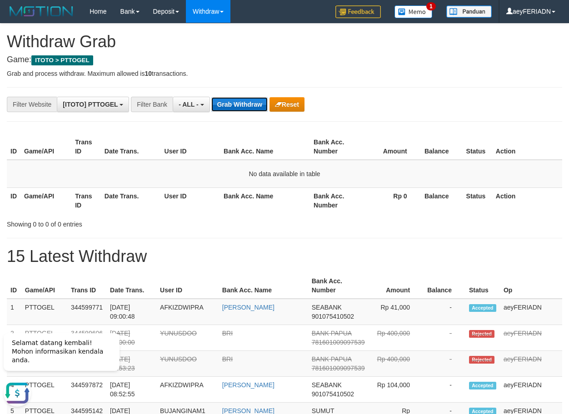
click at [229, 103] on button "Grab Withdraw" at bounding box center [239, 104] width 56 height 15
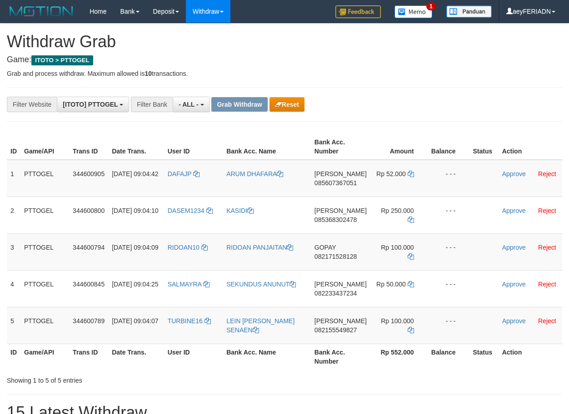
scroll to position [8, 0]
click at [287, 103] on button "Reset" at bounding box center [286, 104] width 35 height 15
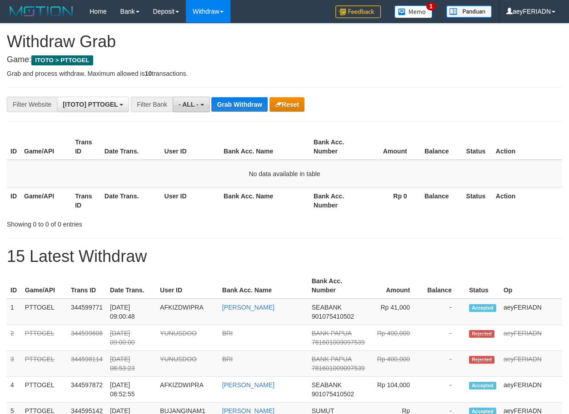
click at [191, 100] on button "- ALL -" at bounding box center [191, 104] width 37 height 15
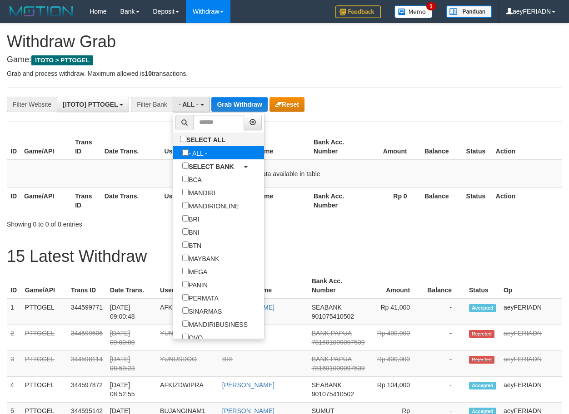
click at [173, 149] on label "- ALL -" at bounding box center [194, 152] width 43 height 13
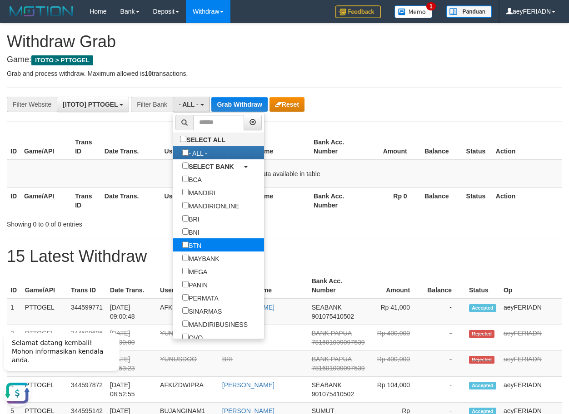
scroll to position [87, 0]
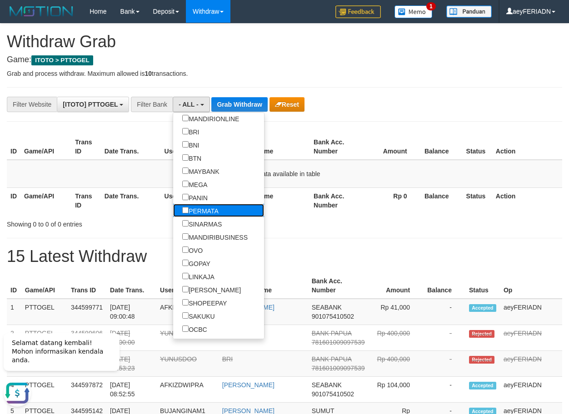
click at [173, 206] on label "PERMATA" at bounding box center [200, 210] width 55 height 13
select select "*******"
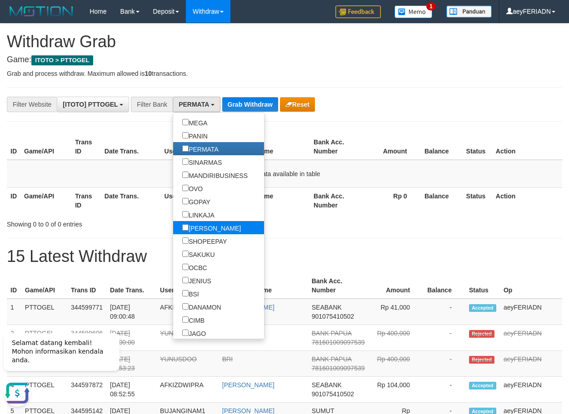
scroll to position [174, 0]
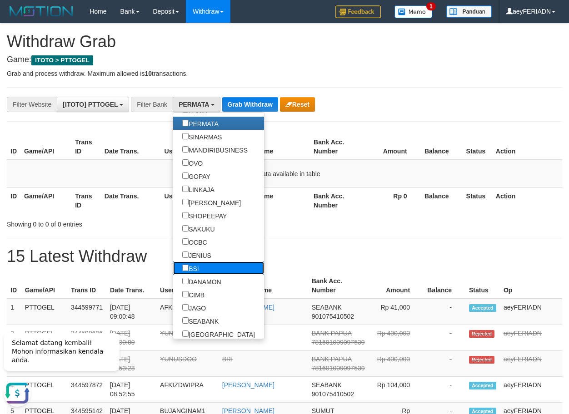
click at [173, 267] on label "BSI" at bounding box center [190, 268] width 35 height 13
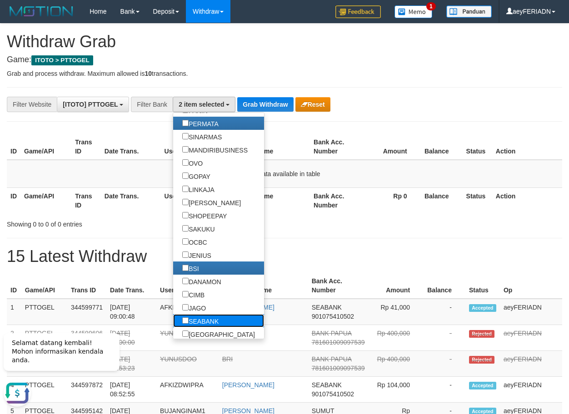
click at [173, 315] on label "SEABANK" at bounding box center [200, 320] width 55 height 13
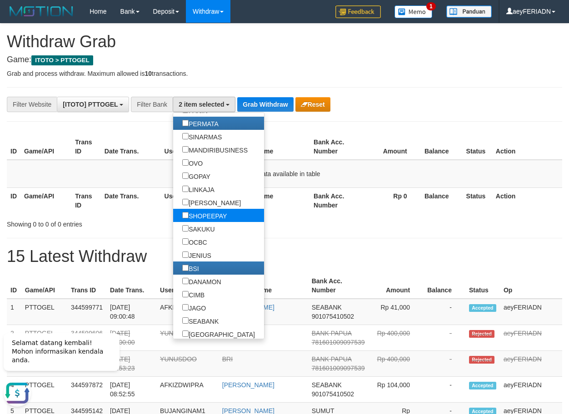
scroll to position [246, 0]
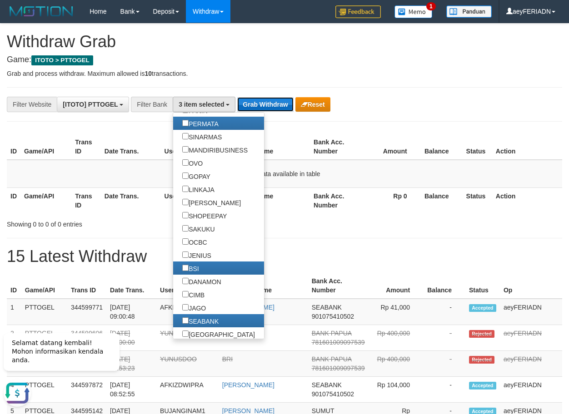
click at [267, 110] on button "Grab Withdraw" at bounding box center [265, 104] width 56 height 15
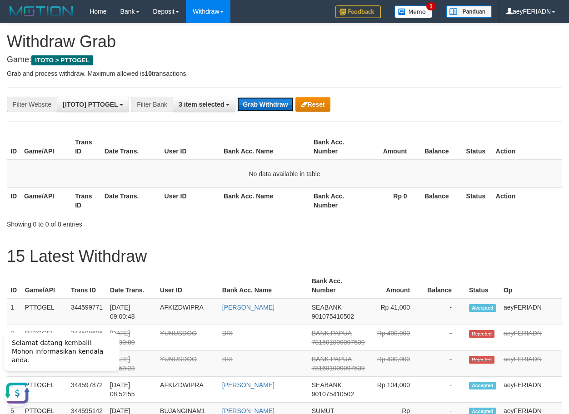
click at [267, 110] on button "Grab Withdraw" at bounding box center [265, 104] width 56 height 15
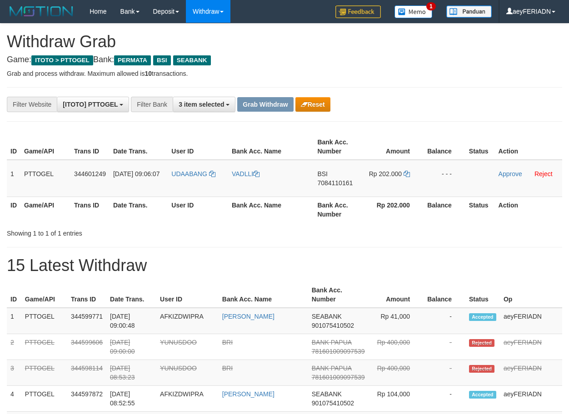
scroll to position [103, 0]
drag, startPoint x: 196, startPoint y: 167, endPoint x: 388, endPoint y: 177, distance: 192.5
click at [388, 177] on tr "1 PTTOGEL 344601249 30/09/2025 09:06:07 UDAABANG VADLLI BSI 7084110161 Rp 202.0…" at bounding box center [284, 178] width 555 height 37
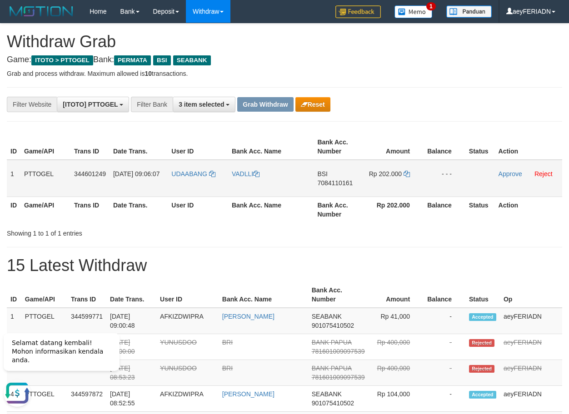
scroll to position [0, 0]
click at [327, 182] on span "7084110161" at bounding box center [334, 182] width 35 height 7
copy span "7084110161"
click at [407, 171] on icon at bounding box center [407, 174] width 6 height 6
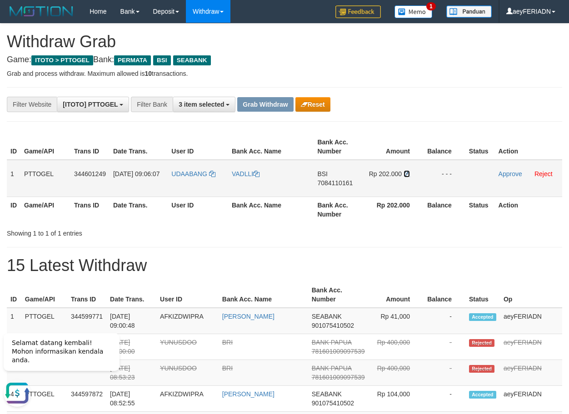
click at [409, 173] on icon at bounding box center [407, 174] width 6 height 6
click at [508, 174] on link "Approve" at bounding box center [510, 173] width 24 height 7
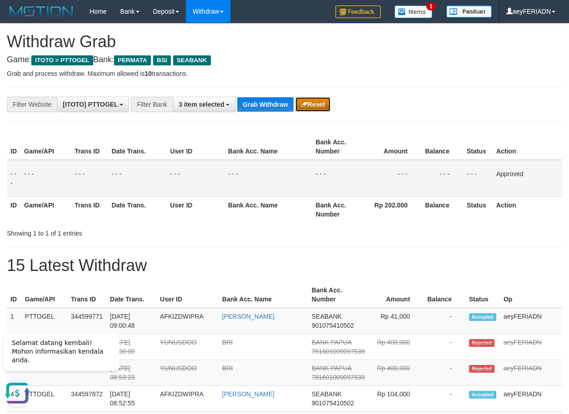
click at [323, 104] on button "Reset" at bounding box center [312, 104] width 35 height 15
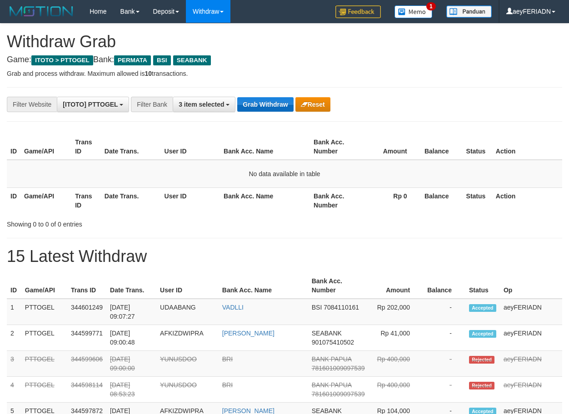
scroll to position [103, 0]
click at [254, 102] on button "Grab Withdraw" at bounding box center [265, 104] width 56 height 15
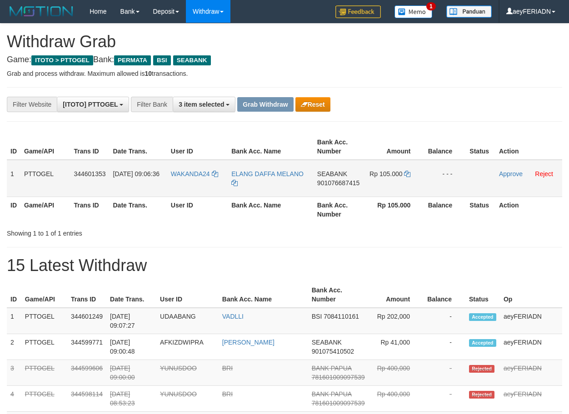
scroll to position [103, 0]
click at [335, 182] on span "901076687415" at bounding box center [338, 182] width 42 height 7
copy span "901076687415"
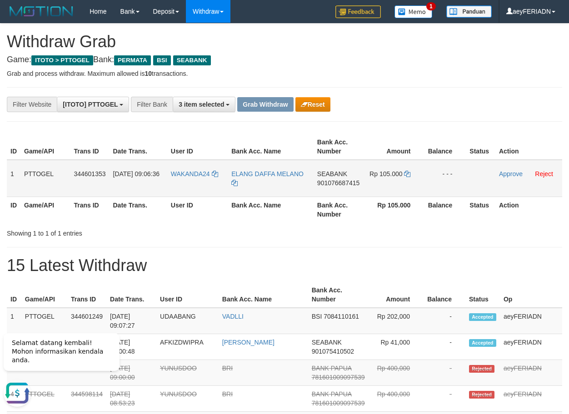
click at [328, 187] on td "SEABANK 901076687415" at bounding box center [340, 178] width 52 height 37
click at [334, 185] on span "901076687415" at bounding box center [338, 182] width 42 height 7
copy span "901076687415"
click at [334, 185] on span "901076687415" at bounding box center [338, 182] width 42 height 7
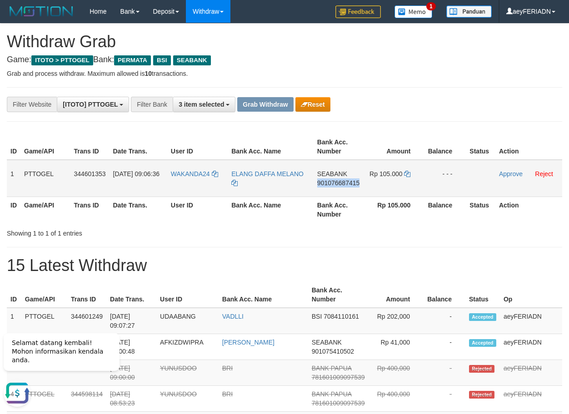
copy span "901076687415"
click at [337, 184] on span "901076687415" at bounding box center [338, 182] width 42 height 7
copy span "901076687415"
click at [409, 172] on icon at bounding box center [407, 174] width 6 height 6
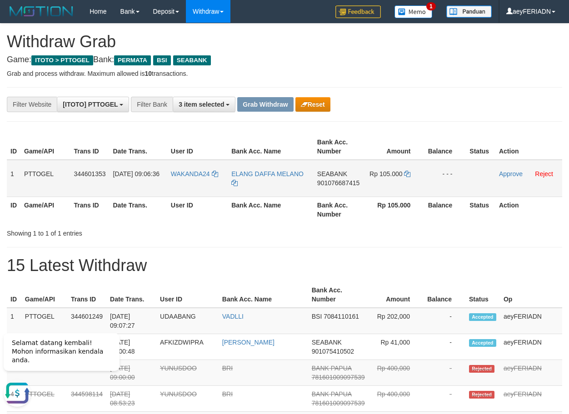
drag, startPoint x: 269, startPoint y: 174, endPoint x: 416, endPoint y: 183, distance: 147.0
click at [416, 183] on tr "1 PTTOGEL 344601353 30/09/2025 09:06:36 WAKANDA24 ELANG DAFFA MELANO SEABANK 90…" at bounding box center [284, 178] width 555 height 37
copy tr
click at [513, 173] on link "Approve" at bounding box center [511, 173] width 24 height 7
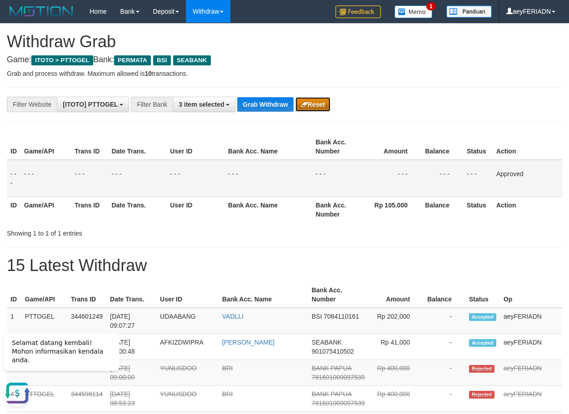
click at [326, 105] on button "Reset" at bounding box center [312, 104] width 35 height 15
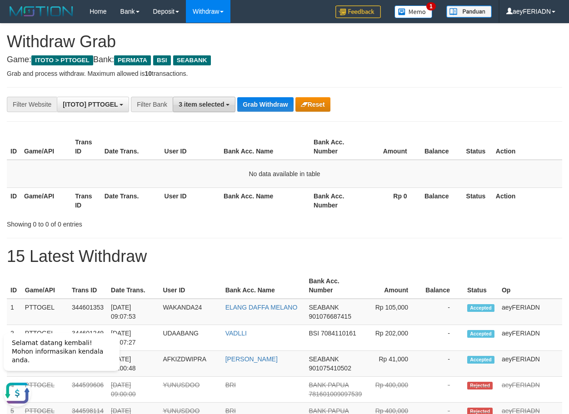
click at [220, 104] on span "3 item selected" at bounding box center [201, 104] width 45 height 7
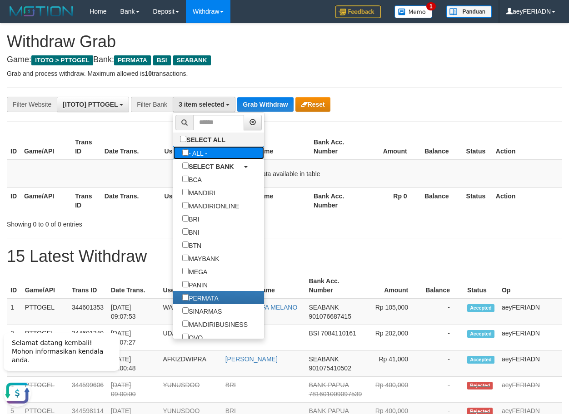
click at [173, 154] on label "- ALL -" at bounding box center [194, 152] width 43 height 13
select select "***"
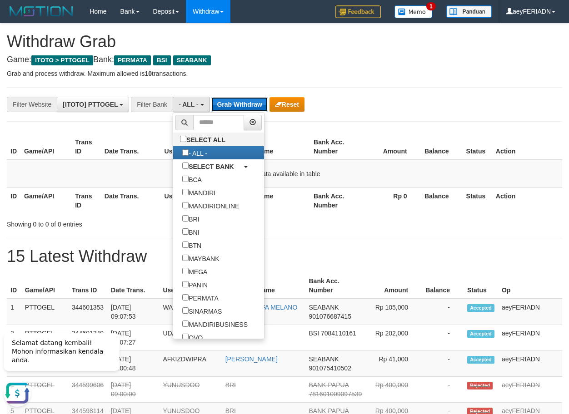
click at [261, 104] on button "Grab Withdraw" at bounding box center [239, 104] width 56 height 15
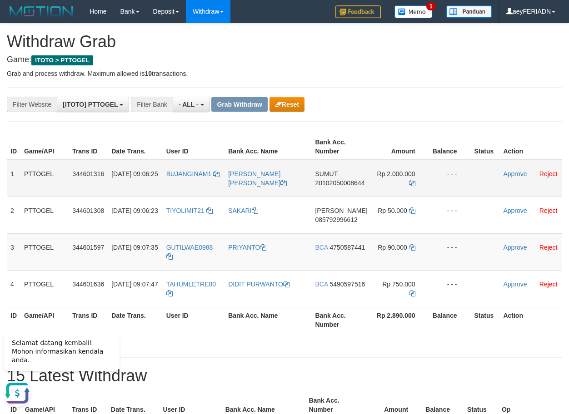
click at [352, 180] on span "20102050008644" at bounding box center [340, 182] width 50 height 7
copy span "20102050008644"
click at [337, 184] on span "20102050008644" at bounding box center [340, 182] width 50 height 7
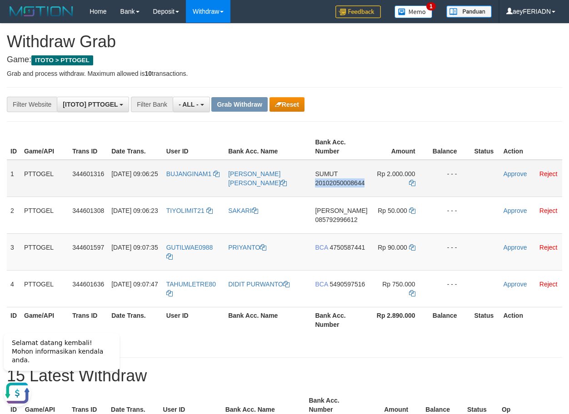
copy span "20102050008644"
click at [410, 180] on icon at bounding box center [412, 183] width 6 height 6
drag, startPoint x: 202, startPoint y: 167, endPoint x: 414, endPoint y: 171, distance: 211.8
click at [414, 171] on tr "1 PTTOGEL 344601316 30/09/2025 09:06:25 BUJANGINAM1 RINTO SURATMAN GULTOM SUMUT…" at bounding box center [284, 178] width 555 height 37
copy tr
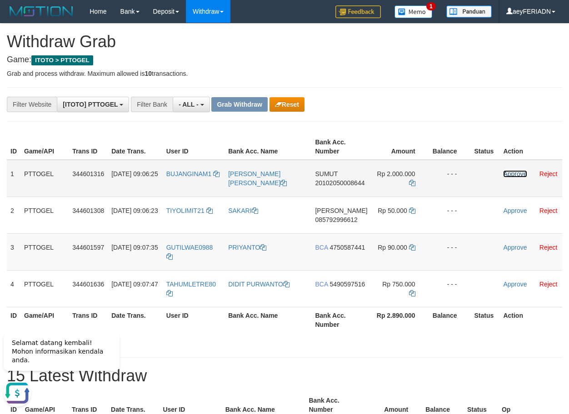
click at [505, 173] on link "Approve" at bounding box center [515, 173] width 24 height 7
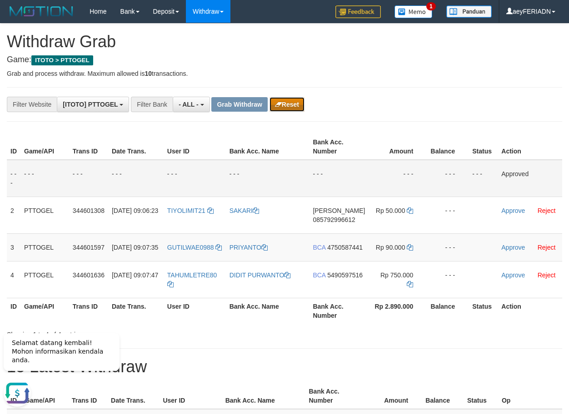
click at [289, 102] on button "Reset" at bounding box center [286, 104] width 35 height 15
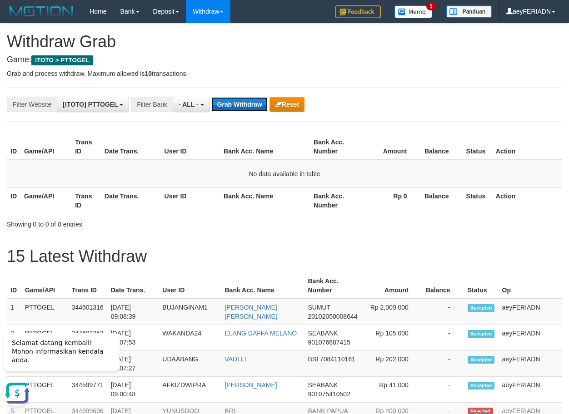
click at [244, 107] on button "Grab Withdraw" at bounding box center [239, 104] width 56 height 15
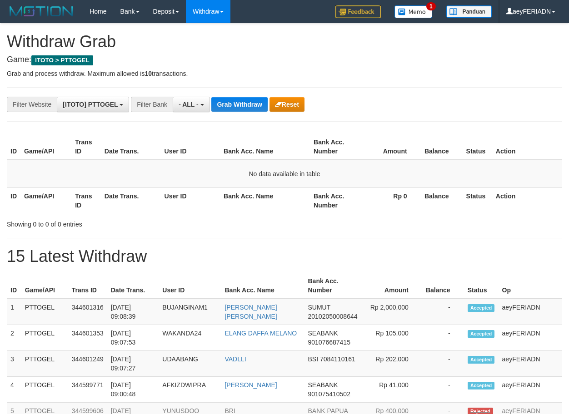
scroll to position [8, 0]
click at [249, 103] on button "Grab Withdraw" at bounding box center [239, 104] width 56 height 15
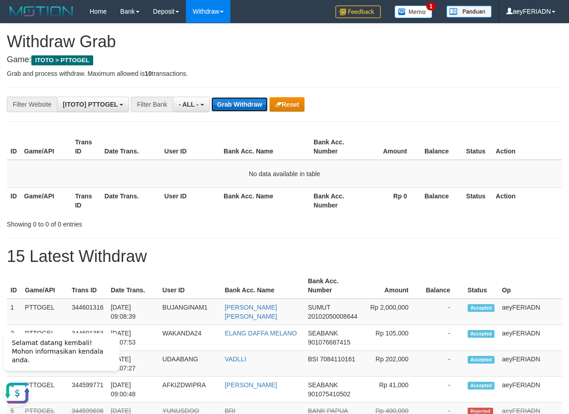
click at [249, 104] on button "Grab Withdraw" at bounding box center [239, 104] width 56 height 15
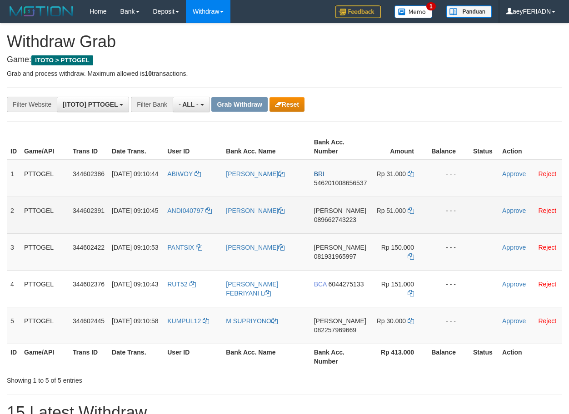
scroll to position [8, 0]
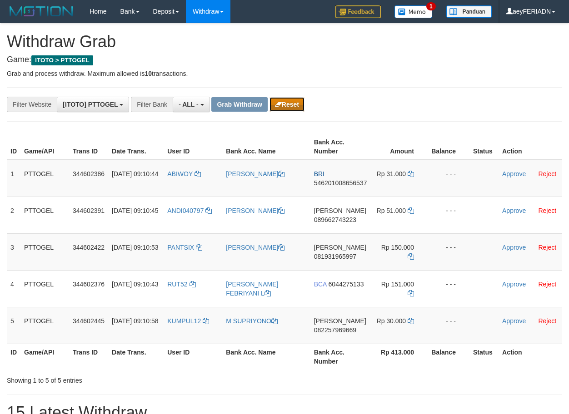
click at [296, 101] on button "Reset" at bounding box center [286, 104] width 35 height 15
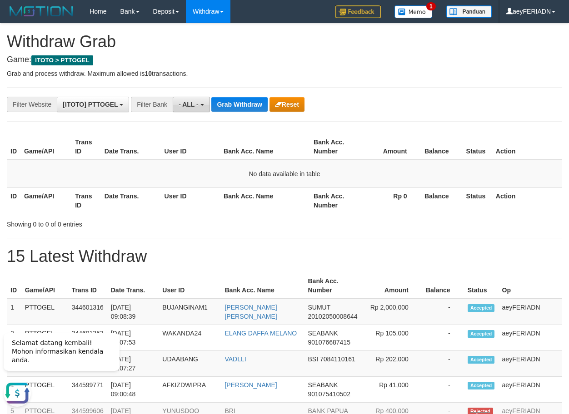
click at [205, 101] on button "- ALL -" at bounding box center [191, 104] width 37 height 15
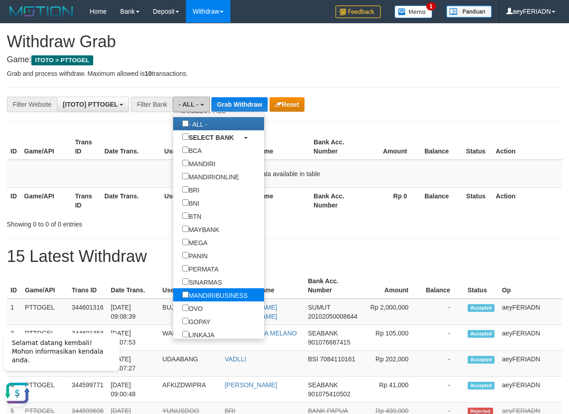
scroll to position [145, 0]
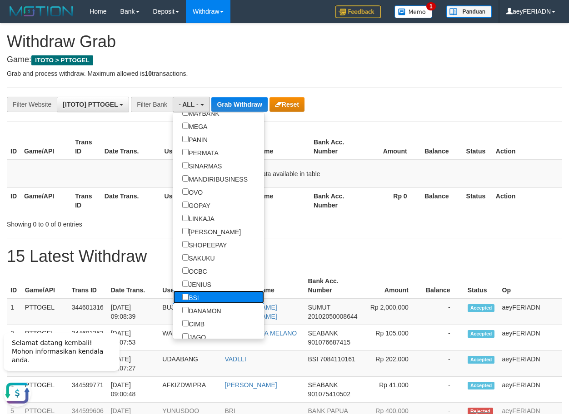
click at [173, 299] on label "BSI" at bounding box center [190, 297] width 35 height 13
select select "***"
click at [228, 108] on button "Grab Withdraw" at bounding box center [230, 104] width 56 height 15
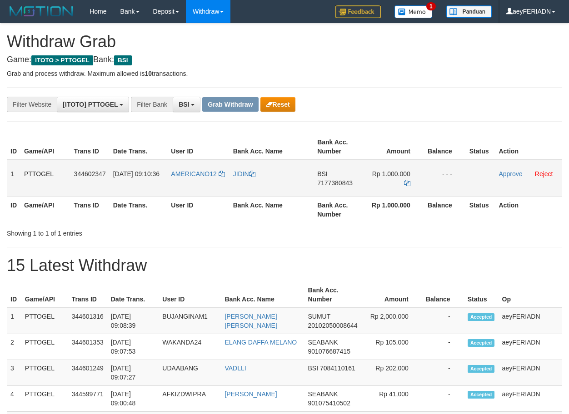
scroll to position [208, 0]
click at [335, 183] on span "7177380843" at bounding box center [334, 182] width 35 height 7
copy span "7177380843"
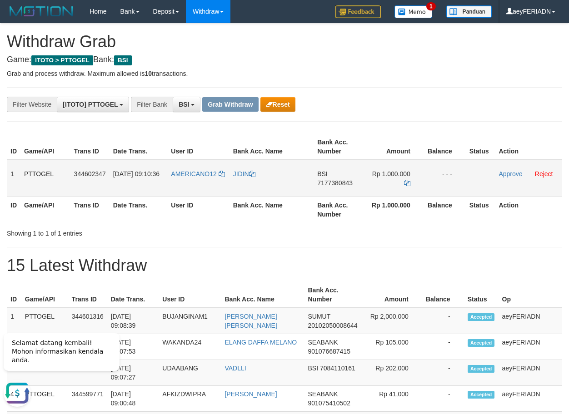
scroll to position [0, 0]
click at [406, 182] on icon at bounding box center [407, 183] width 6 height 6
drag, startPoint x: 201, startPoint y: 168, endPoint x: 371, endPoint y: 168, distance: 170.4
click at [371, 168] on tr "1 PTTOGEL 344602347 30/09/2025 09:10:36 AMERICANO12 JIDIN BSI 7177380843 Rp 1.0…" at bounding box center [284, 178] width 555 height 37
copy tr
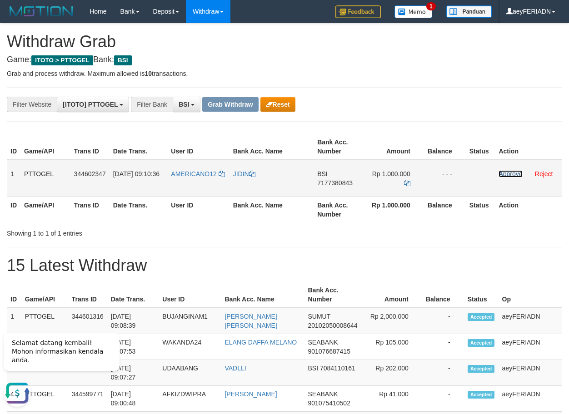
click at [510, 174] on link "Approve" at bounding box center [510, 173] width 24 height 7
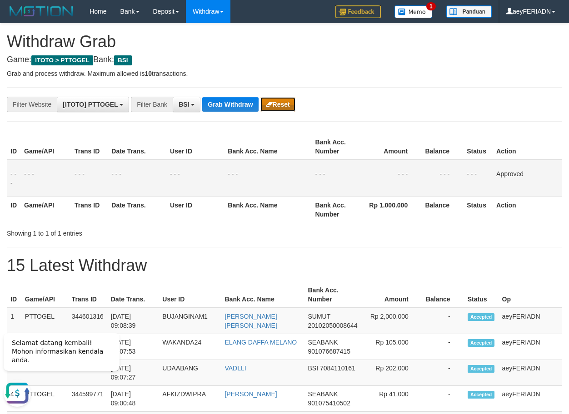
click at [284, 103] on button "Reset" at bounding box center [277, 104] width 35 height 15
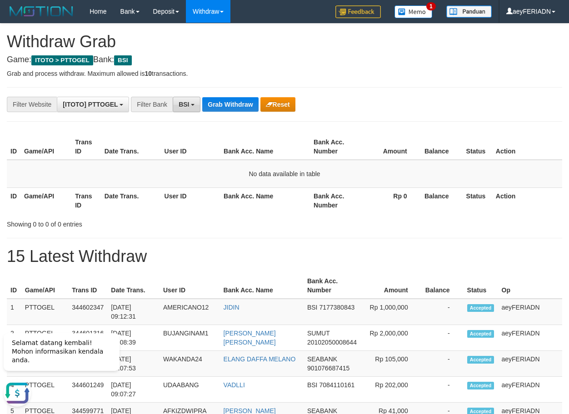
click at [188, 104] on span "BSI" at bounding box center [184, 104] width 10 height 7
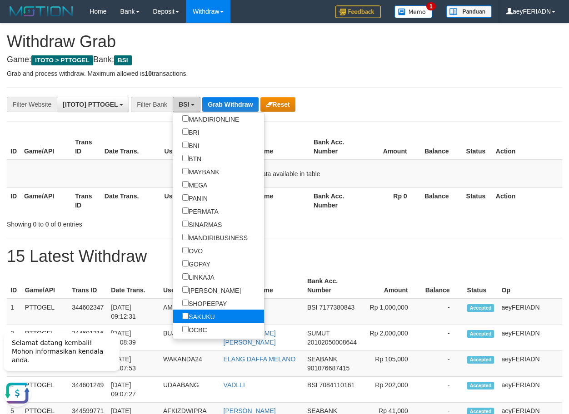
scroll to position [116, 0]
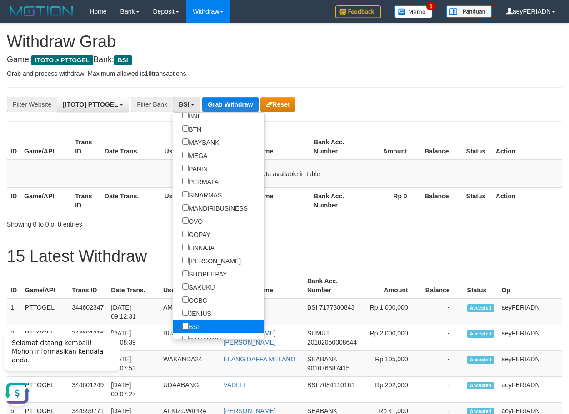
click at [173, 326] on label "BSI" at bounding box center [190, 326] width 35 height 13
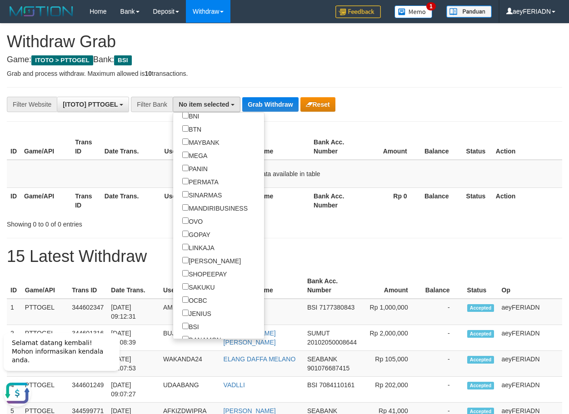
scroll to position [0, 0]
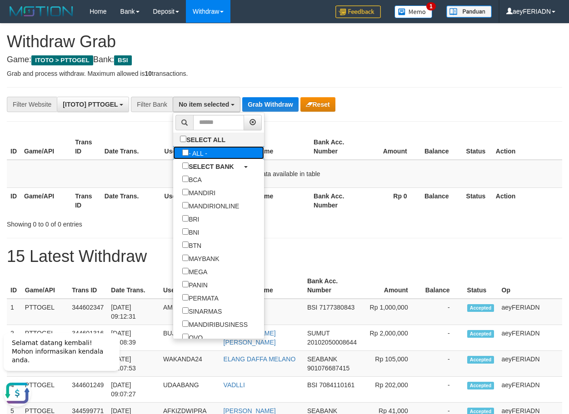
click at [173, 154] on label "- ALL -" at bounding box center [194, 152] width 43 height 13
select select "***"
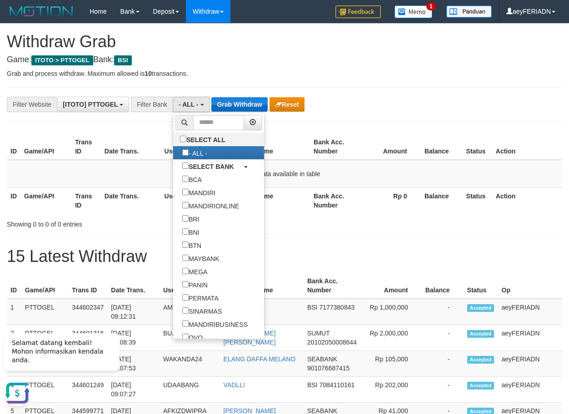
scroll to position [9, 0]
click at [235, 110] on button "Grab Withdraw" at bounding box center [239, 104] width 56 height 15
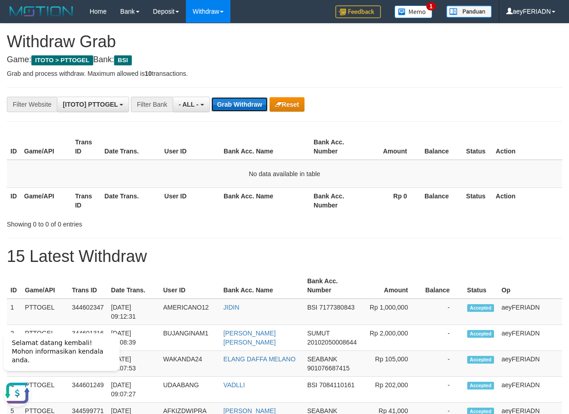
click at [235, 110] on button "Grab Withdraw" at bounding box center [239, 104] width 56 height 15
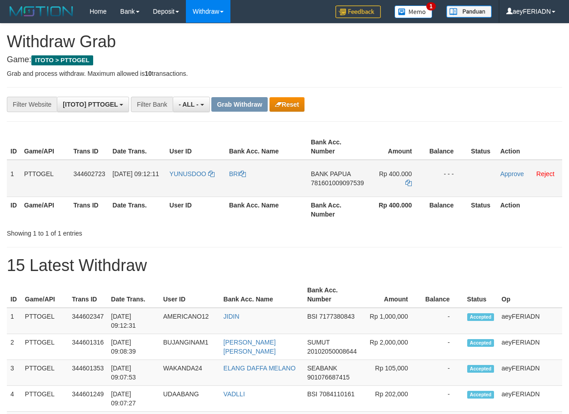
scroll to position [8, 0]
click at [546, 174] on link "Reject" at bounding box center [545, 173] width 18 height 7
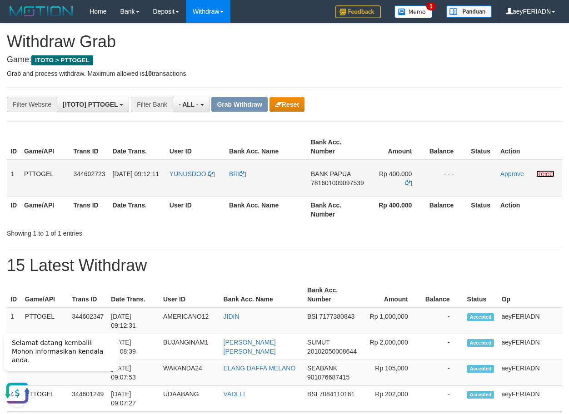
scroll to position [0, 0]
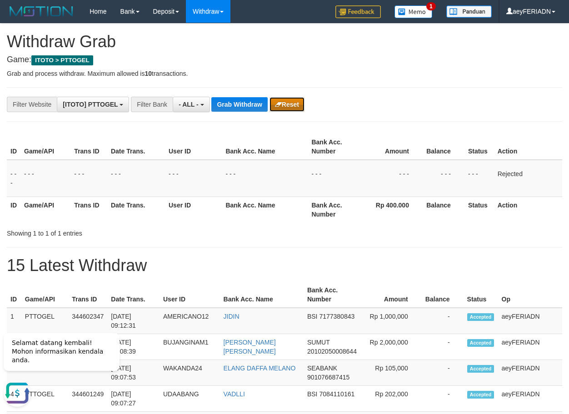
click at [284, 100] on button "Reset" at bounding box center [286, 104] width 35 height 15
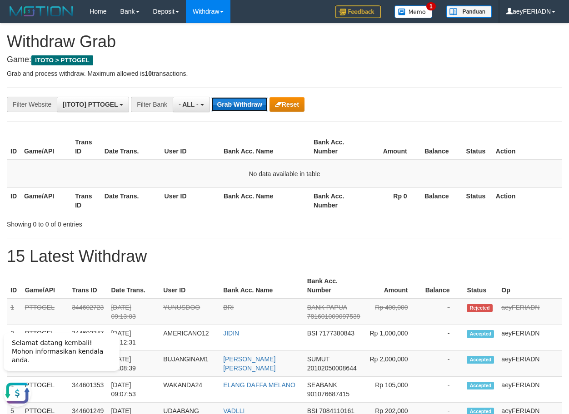
click at [244, 105] on button "Grab Withdraw" at bounding box center [239, 104] width 56 height 15
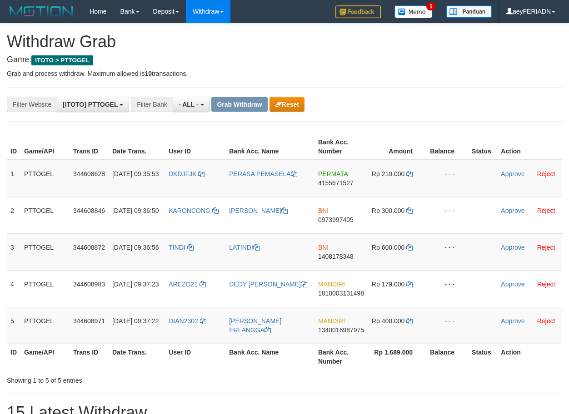
scroll to position [8, 0]
drag, startPoint x: 198, startPoint y: 163, endPoint x: 381, endPoint y: 163, distance: 182.7
click at [381, 163] on tr "1 PTTOGEL 344608628 [DATE] 09:35:53 DKDJFJK PERASA PEMASELA PERMATA 4155671527 …" at bounding box center [284, 178] width 555 height 37
drag, startPoint x: 366, startPoint y: 108, endPoint x: 354, endPoint y: 163, distance: 55.9
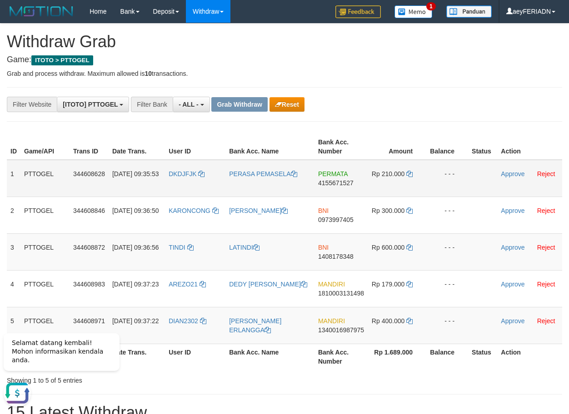
click at [366, 110] on div "**********" at bounding box center [237, 104] width 474 height 15
click at [338, 175] on span "PERMATA" at bounding box center [333, 173] width 30 height 7
copy span "PERMATA"
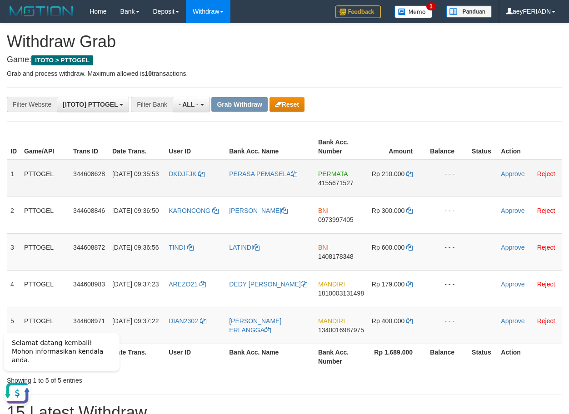
click at [339, 182] on span "4155671527" at bounding box center [335, 182] width 35 height 7
copy span "4155671527"
click at [328, 183] on span "4155671527" at bounding box center [335, 182] width 35 height 7
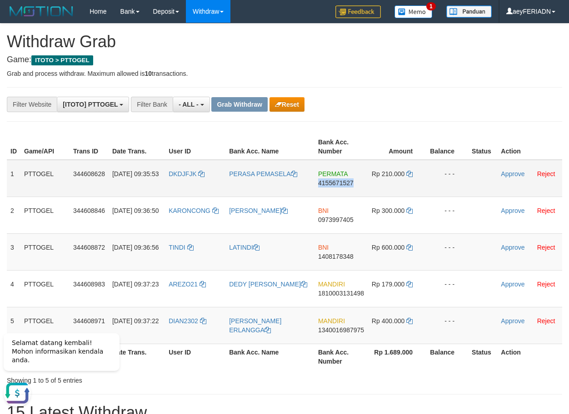
copy span "4155671527"
click at [409, 173] on icon at bounding box center [409, 174] width 6 height 6
click at [517, 174] on link "Approve" at bounding box center [513, 173] width 24 height 7
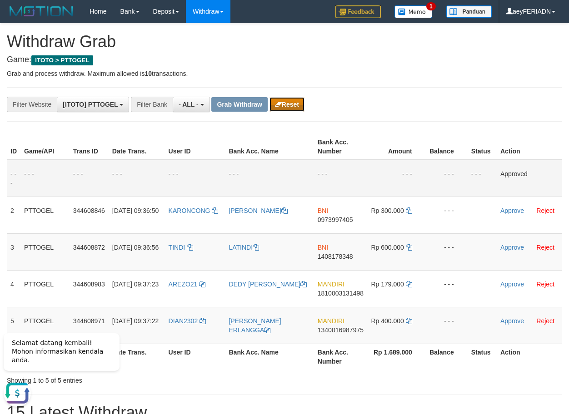
click at [289, 104] on button "Reset" at bounding box center [286, 104] width 35 height 15
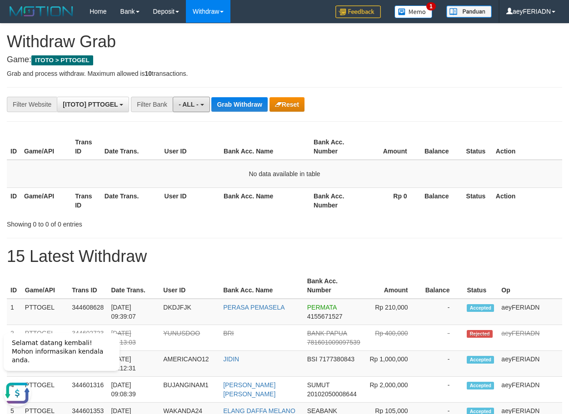
click at [194, 105] on span "- ALL -" at bounding box center [189, 104] width 20 height 7
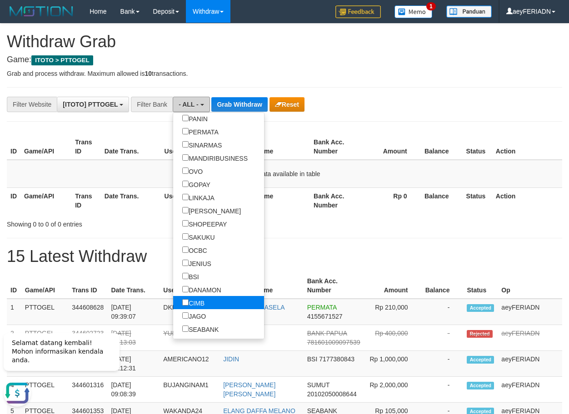
scroll to position [174, 0]
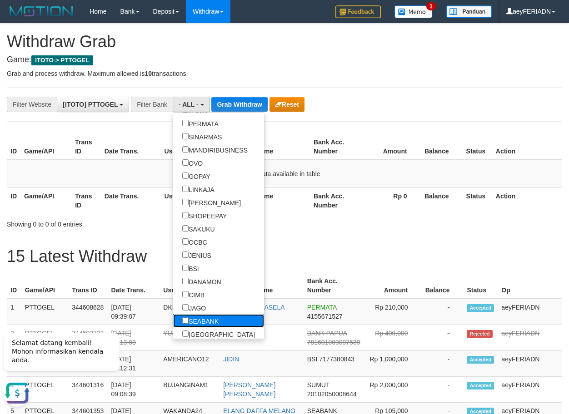
click at [173, 319] on label "SEABANK" at bounding box center [200, 320] width 55 height 13
select select "*******"
click at [262, 101] on button "Grab Withdraw" at bounding box center [251, 104] width 56 height 15
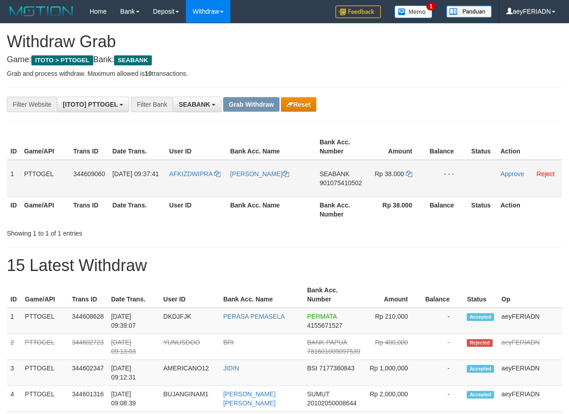
scroll to position [246, 0]
drag, startPoint x: 191, startPoint y: 167, endPoint x: 375, endPoint y: 170, distance: 184.5
click at [375, 170] on tr "1 PTTOGEL 344609060 30/09/2025 09:37:41 AFKIZDWIPRA DEDI IRAWAN SEABANK 9010754…" at bounding box center [284, 178] width 555 height 37
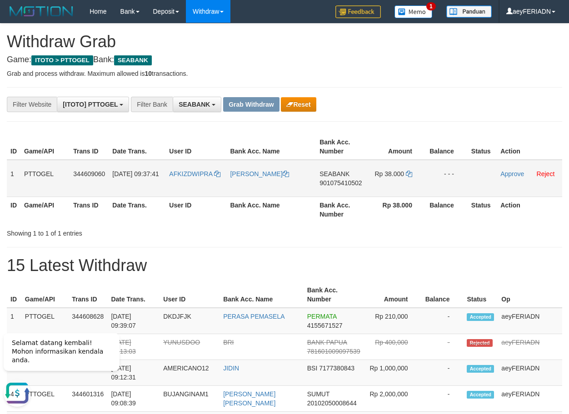
scroll to position [0, 0]
click at [341, 182] on span "901075410502" at bounding box center [340, 182] width 42 height 7
copy span "901075410502"
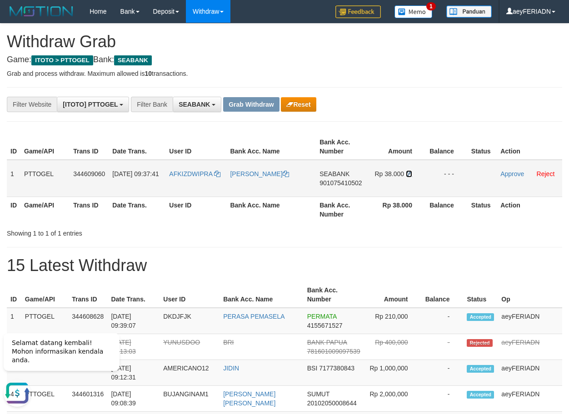
click at [408, 177] on icon at bounding box center [409, 174] width 6 height 6
click at [408, 173] on icon at bounding box center [409, 174] width 6 height 6
click at [507, 174] on link "Approve" at bounding box center [512, 173] width 24 height 7
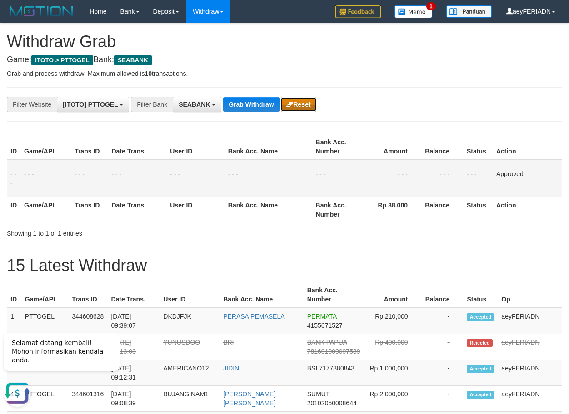
click at [308, 105] on button "Reset" at bounding box center [298, 104] width 35 height 15
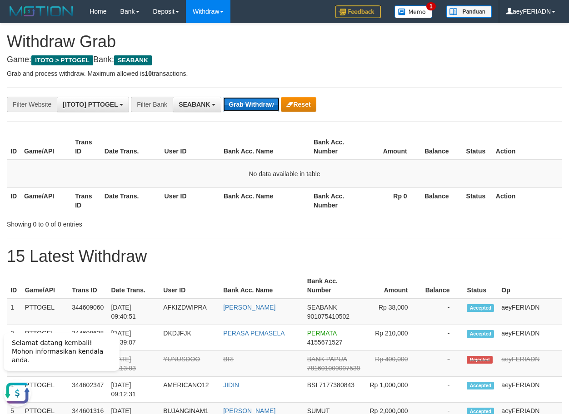
click at [257, 110] on button "Grab Withdraw" at bounding box center [251, 104] width 56 height 15
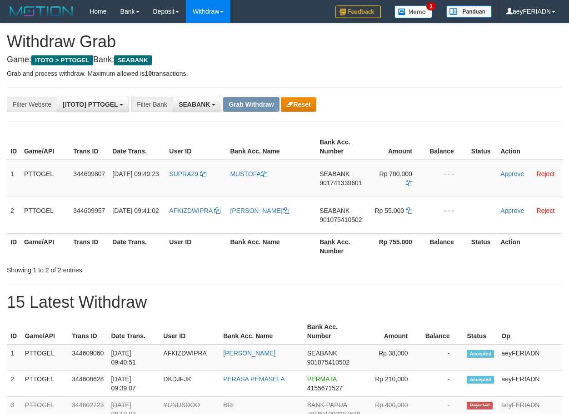
scroll to position [246, 0]
click at [202, 106] on span "SEABANK" at bounding box center [194, 104] width 31 height 7
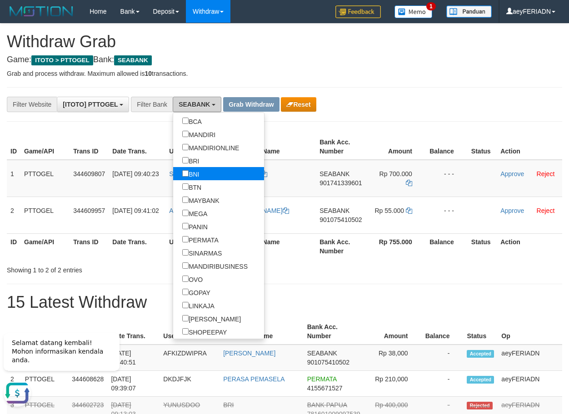
scroll to position [145, 0]
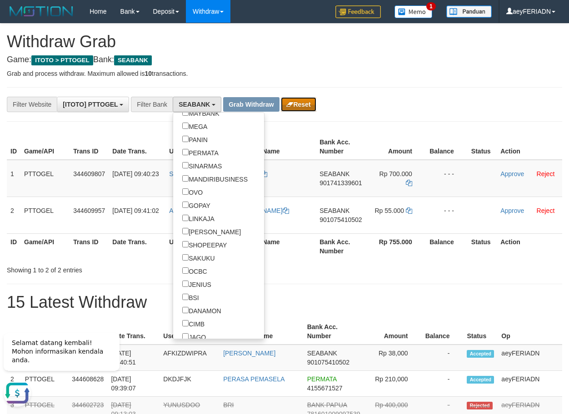
click at [296, 98] on button "Reset" at bounding box center [298, 104] width 35 height 15
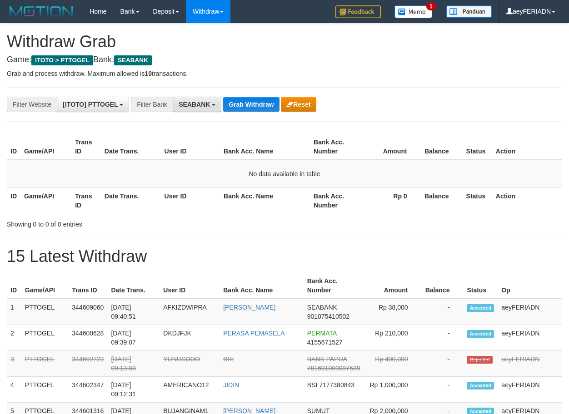
click at [206, 108] on button "SEABANK" at bounding box center [197, 104] width 49 height 15
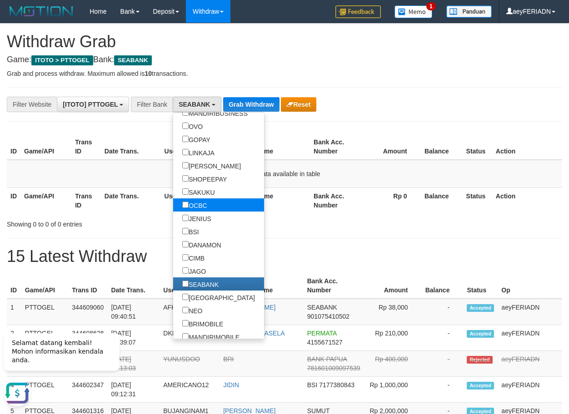
scroll to position [233, 0]
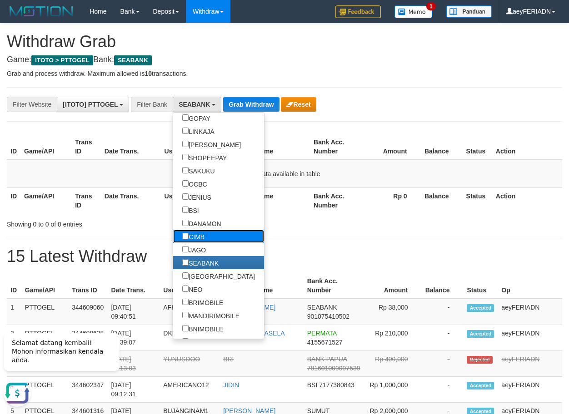
click at [173, 236] on label "CIMB" at bounding box center [193, 236] width 40 height 13
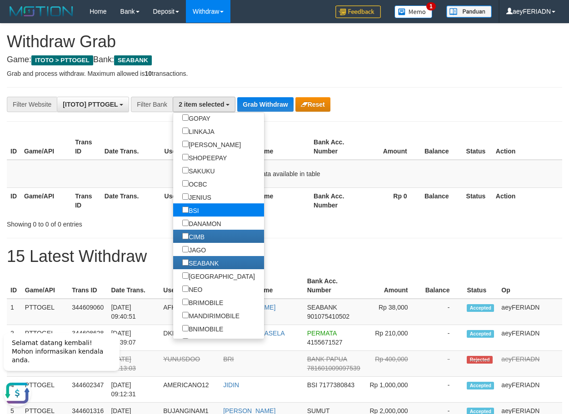
scroll to position [87, 0]
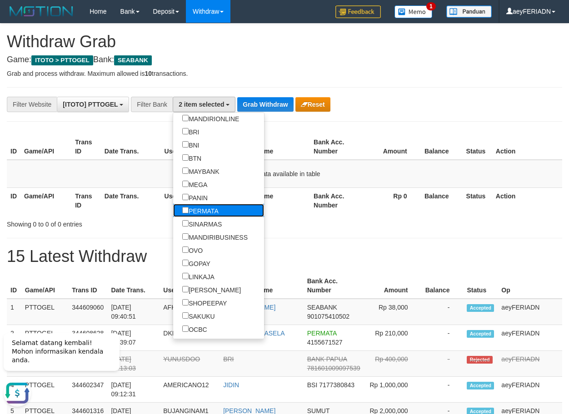
click at [173, 210] on label "PERMATA" at bounding box center [200, 210] width 55 height 13
select select "*******"
click at [280, 99] on button "Grab Withdraw" at bounding box center [265, 104] width 56 height 15
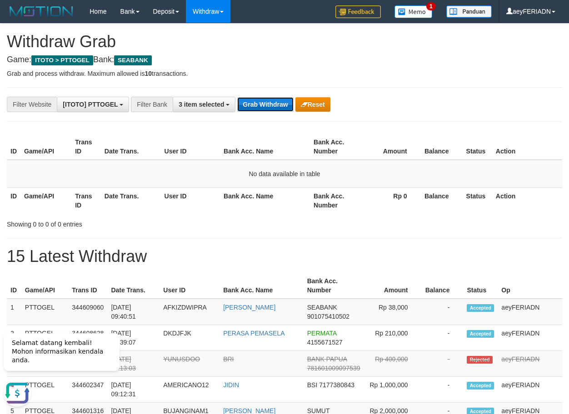
click at [280, 99] on button "Grab Withdraw" at bounding box center [265, 104] width 56 height 15
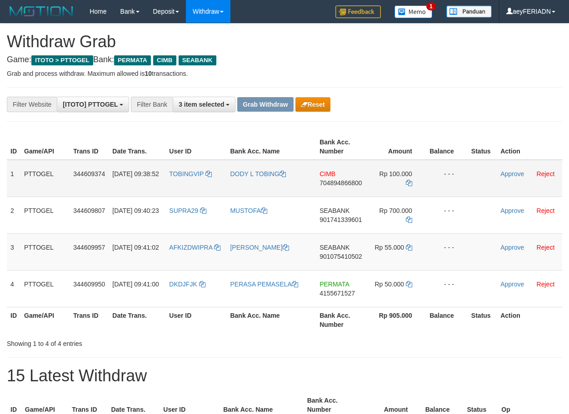
scroll to position [103, 0]
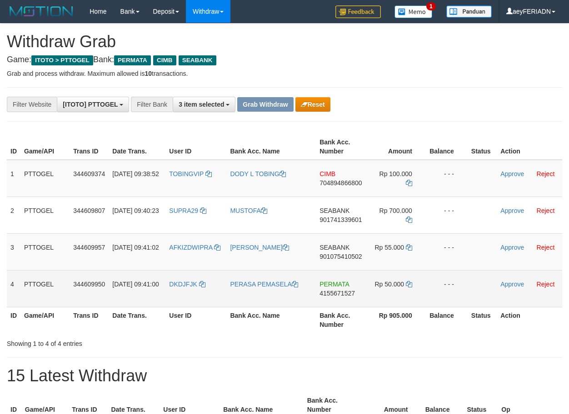
drag, startPoint x: 178, startPoint y: 165, endPoint x: 401, endPoint y: 293, distance: 257.7
click at [401, 294] on tbody "1 PTTOGEL 344609374 30/09/2025 09:38:52 TOBINGVIP DODY L TOBING CIMB 7048948668…" at bounding box center [284, 234] width 555 height 148
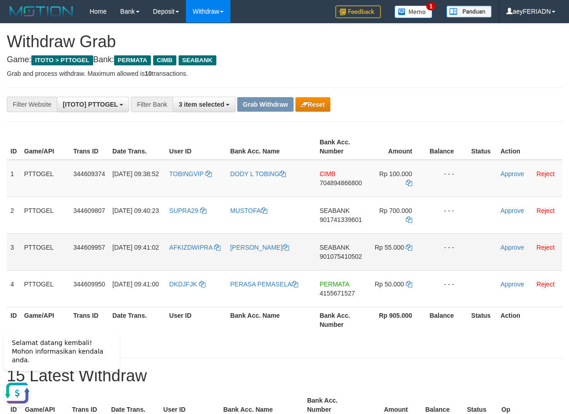
scroll to position [0, 0]
click at [345, 180] on span "704894866800" at bounding box center [340, 182] width 42 height 7
drag, startPoint x: 345, startPoint y: 180, endPoint x: 489, endPoint y: 170, distance: 144.4
click at [345, 180] on span "704894866800" at bounding box center [340, 182] width 42 height 7
copy span "704894866800"
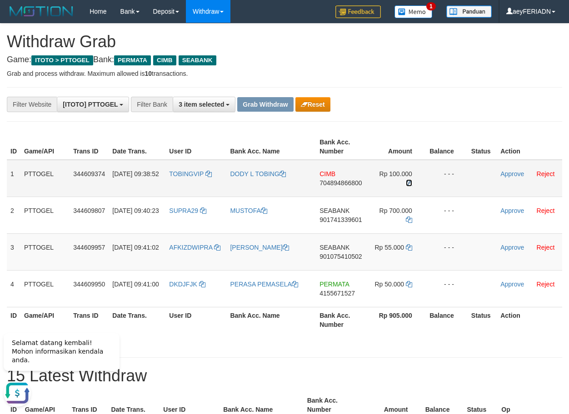
click at [408, 181] on icon at bounding box center [409, 183] width 6 height 6
click at [409, 183] on icon at bounding box center [409, 183] width 6 height 6
click at [513, 173] on link "Approve" at bounding box center [512, 173] width 24 height 7
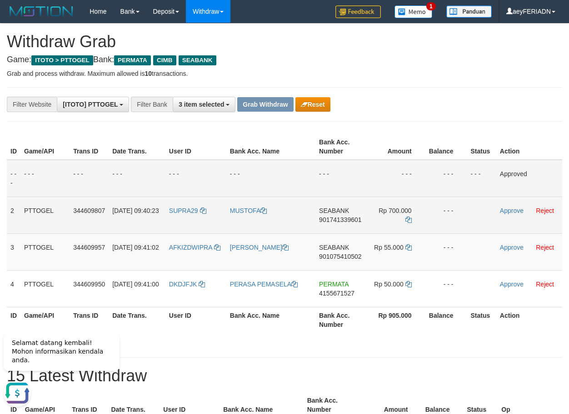
click at [325, 222] on span "901741339601" at bounding box center [340, 219] width 42 height 7
copy span "901741339601"
click at [407, 220] on icon at bounding box center [408, 220] width 6 height 6
click at [508, 211] on link "Approve" at bounding box center [512, 210] width 24 height 7
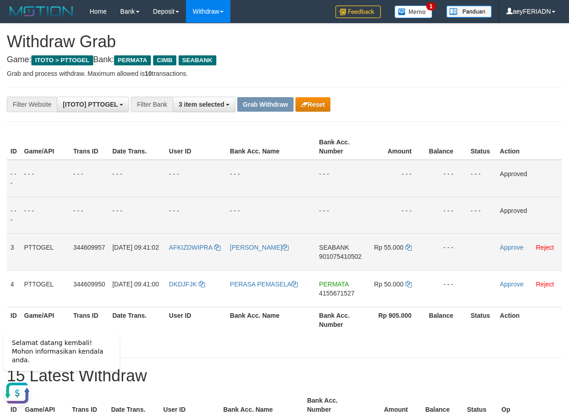
click at [343, 257] on span "901075410502" at bounding box center [340, 256] width 42 height 7
copy span "901075410502"
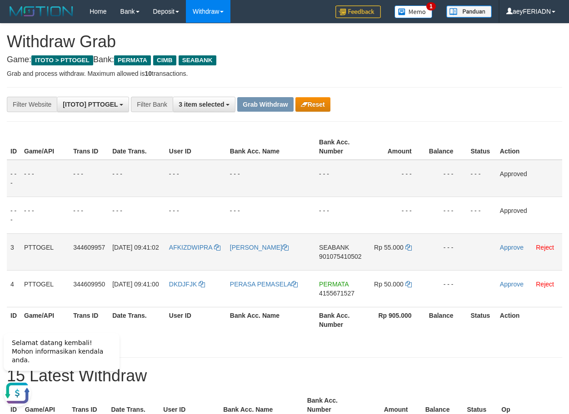
click at [343, 257] on span "901075410502" at bounding box center [340, 256] width 42 height 7
copy span "901075410502"
click at [408, 248] on icon at bounding box center [408, 247] width 6 height 6
click at [518, 249] on link "Approve" at bounding box center [512, 247] width 24 height 7
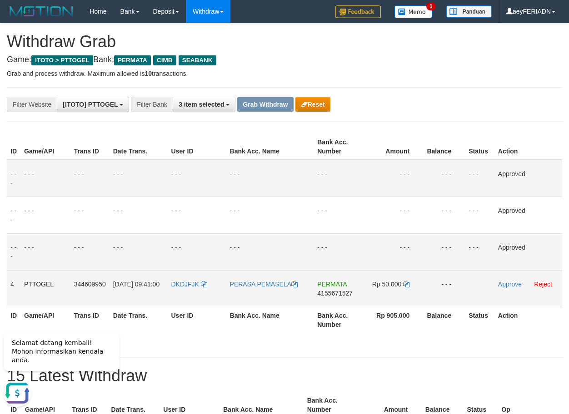
click at [334, 294] on span "4155671527" at bounding box center [334, 293] width 35 height 7
copy span "4155671527"
click at [334, 292] on span "4155671527" at bounding box center [334, 293] width 35 height 7
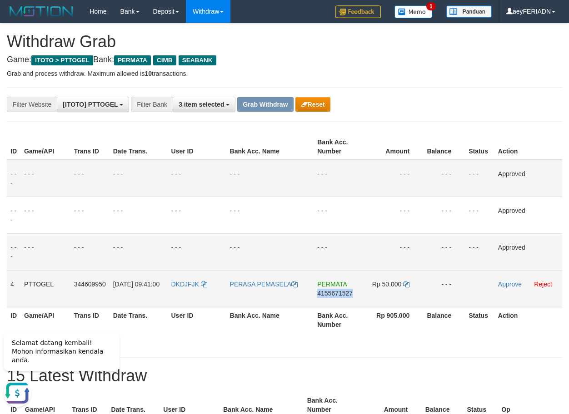
copy span "4155671527"
click at [408, 284] on icon at bounding box center [406, 284] width 6 height 6
click at [514, 285] on link "Approve" at bounding box center [510, 284] width 24 height 7
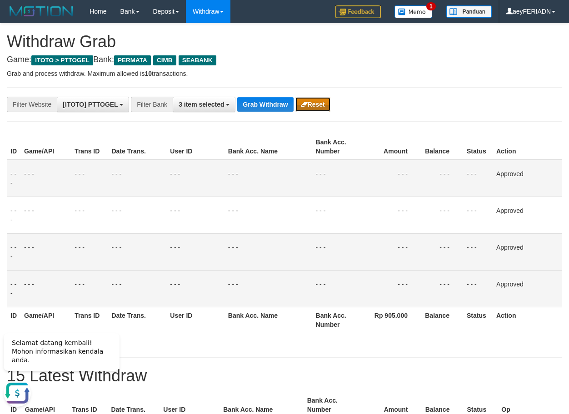
click at [311, 105] on button "Reset" at bounding box center [312, 104] width 35 height 15
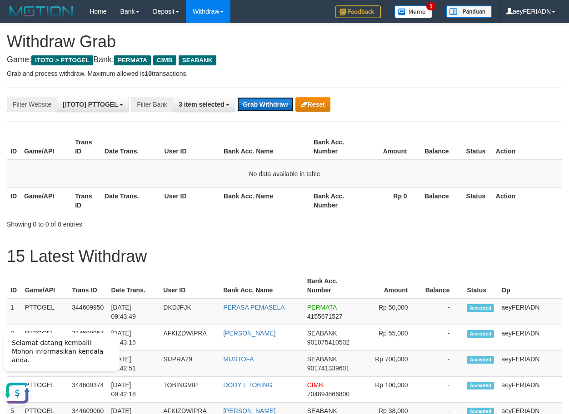
click at [264, 106] on button "Grab Withdraw" at bounding box center [265, 104] width 56 height 15
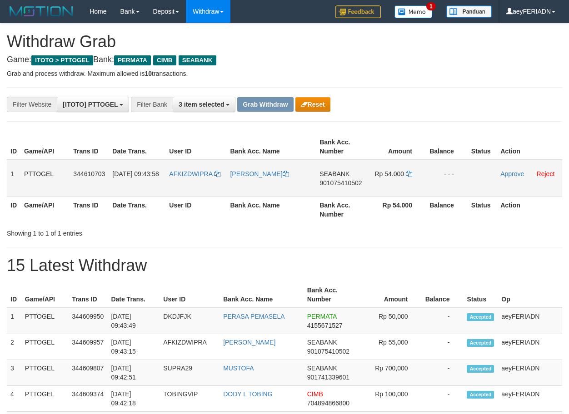
scroll to position [103, 0]
drag, startPoint x: 211, startPoint y: 169, endPoint x: 392, endPoint y: 171, distance: 180.9
click at [392, 171] on tr "1 PTTOGEL 344610703 30/09/2025 09:43:58 AFKIZDWIPRA DEDI IRAWAN SEABANK 9010754…" at bounding box center [284, 178] width 555 height 37
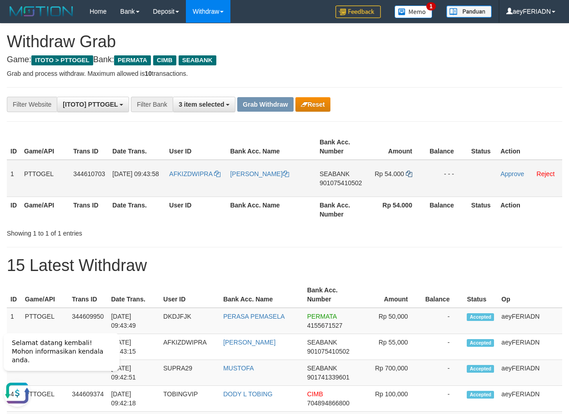
scroll to position [0, 0]
click at [324, 184] on span "901075410502" at bounding box center [340, 182] width 42 height 7
copy span "901075410502"
click at [408, 175] on icon at bounding box center [409, 174] width 6 height 6
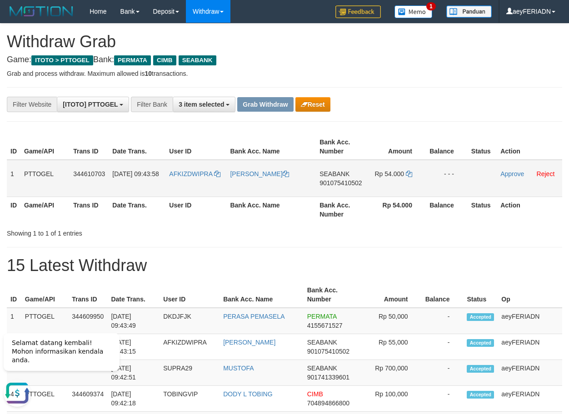
drag, startPoint x: 204, startPoint y: 166, endPoint x: 398, endPoint y: 174, distance: 193.7
click at [398, 174] on tr "1 PTTOGEL 344610703 30/09/2025 09:43:58 AFKIZDWIPRA DEDI IRAWAN SEABANK 9010754…" at bounding box center [284, 178] width 555 height 37
copy tr
click at [517, 175] on link "Approve" at bounding box center [512, 173] width 24 height 7
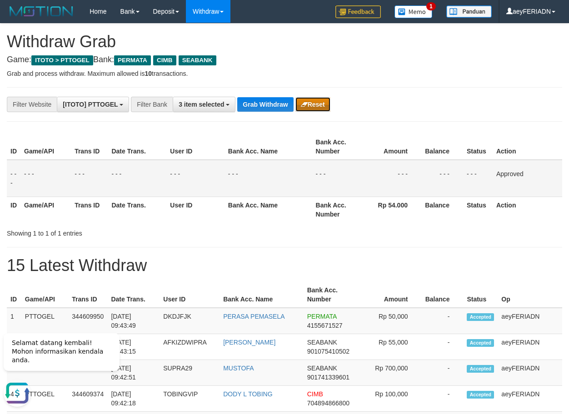
click at [317, 108] on button "Reset" at bounding box center [312, 104] width 35 height 15
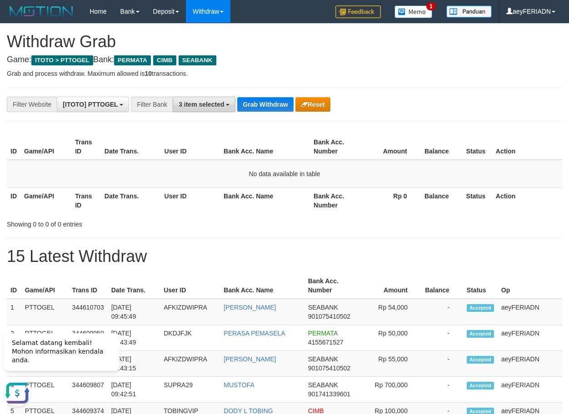
click at [220, 107] on span "3 item selected" at bounding box center [201, 104] width 45 height 7
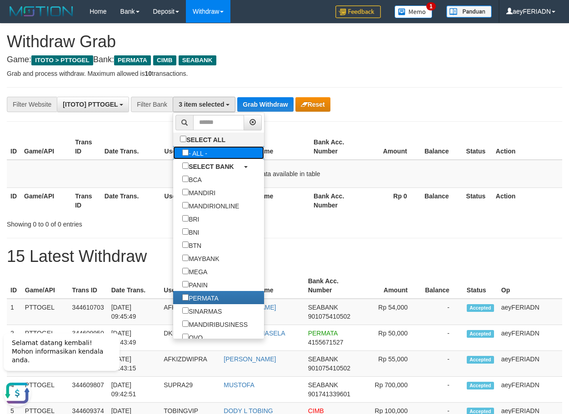
click at [173, 151] on label "- ALL -" at bounding box center [194, 152] width 43 height 13
select select "***"
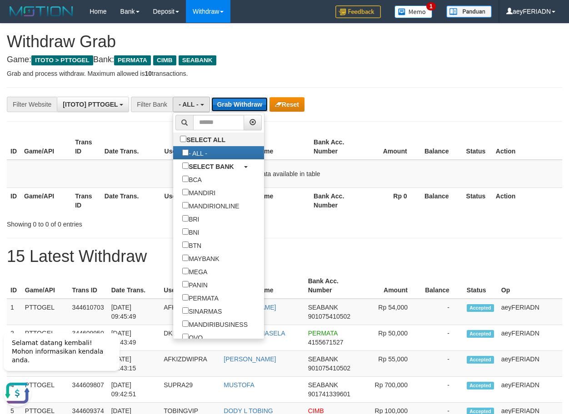
click at [236, 111] on button "Grab Withdraw" at bounding box center [239, 104] width 56 height 15
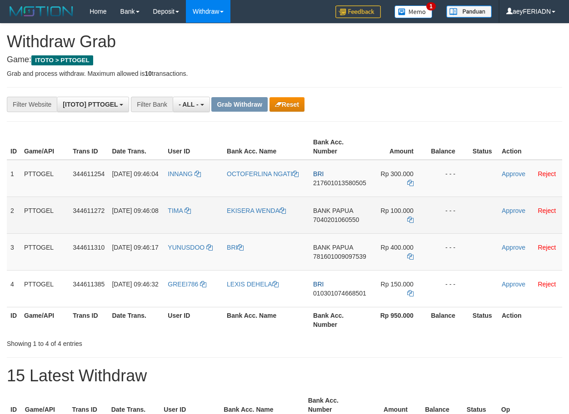
scroll to position [8, 0]
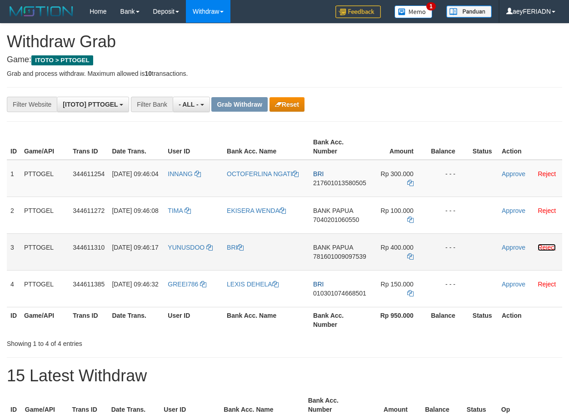
click at [547, 245] on link "Reject" at bounding box center [547, 247] width 18 height 7
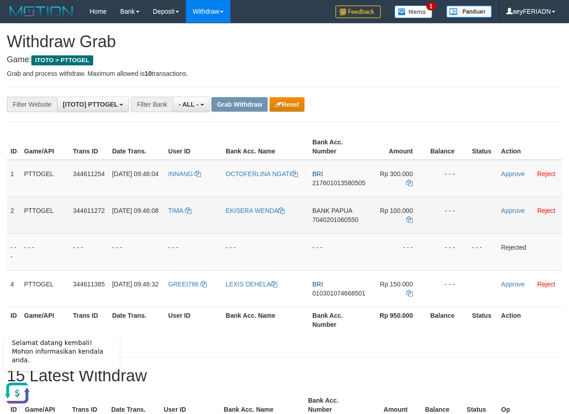
click at [333, 221] on span "7040201060550" at bounding box center [335, 219] width 46 height 7
drag, startPoint x: 333, startPoint y: 221, endPoint x: 549, endPoint y: 164, distance: 223.9
click at [333, 220] on span "7040201060550" at bounding box center [335, 219] width 46 height 7
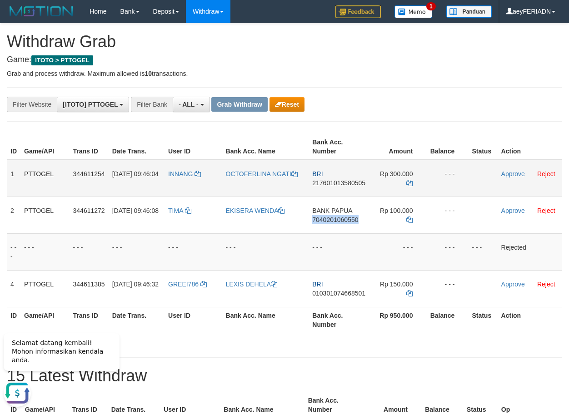
copy span "7040201060550"
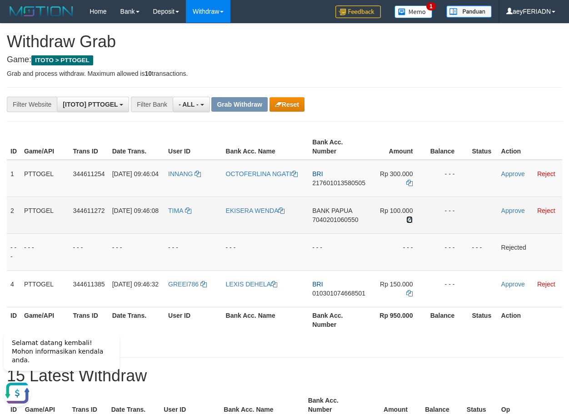
click at [412, 220] on icon at bounding box center [409, 220] width 6 height 6
drag, startPoint x: 181, startPoint y: 201, endPoint x: 390, endPoint y: 208, distance: 209.1
click at [390, 208] on tr "2 PTTOGEL 344611272 [DATE] 09:46:08 TIMA EKISERA [PERSON_NAME] BANK PAPUA 70402…" at bounding box center [284, 215] width 555 height 37
copy tr
click at [519, 213] on link "Approve" at bounding box center [513, 210] width 24 height 7
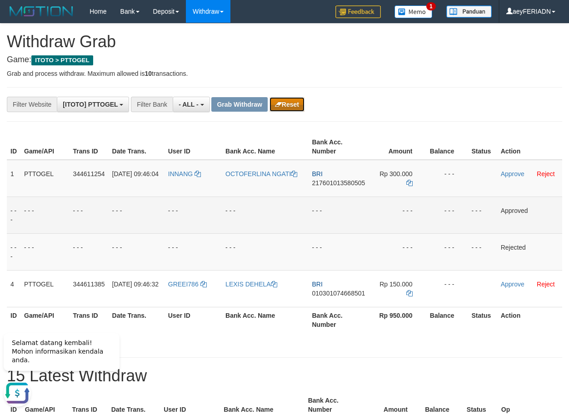
click at [284, 105] on button "Reset" at bounding box center [286, 104] width 35 height 15
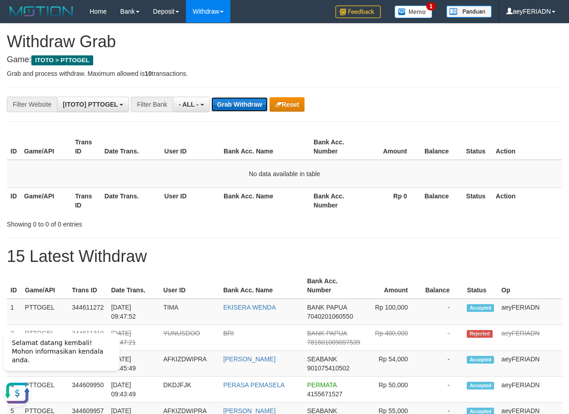
click at [254, 101] on button "Grab Withdraw" at bounding box center [239, 104] width 56 height 15
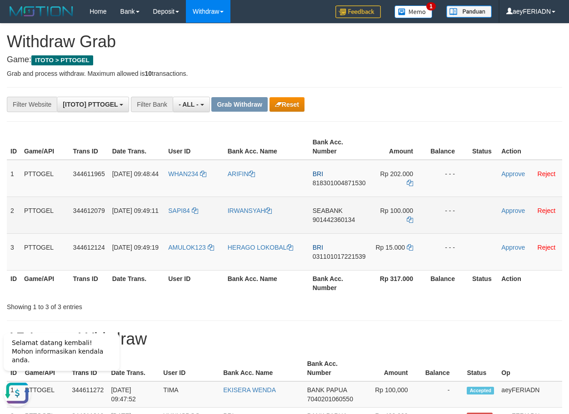
drag, startPoint x: 193, startPoint y: 203, endPoint x: 406, endPoint y: 225, distance: 213.8
click at [406, 225] on tr "2 PTTOGEL 344612079 30/09/2025 09:49:11 SAPI84 IRWANSYAH SEABANK 901442360134 R…" at bounding box center [284, 215] width 555 height 37
click at [328, 219] on span "901442360134" at bounding box center [334, 219] width 42 height 7
copy span "901442360134"
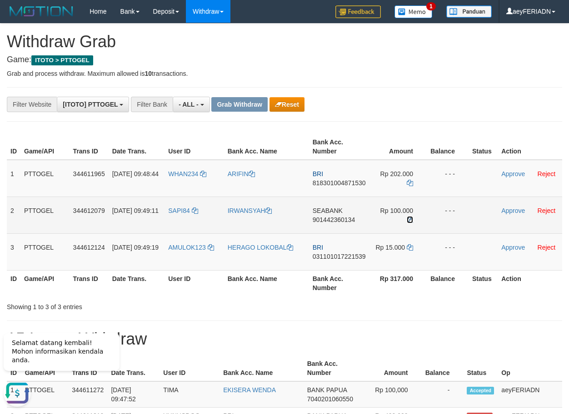
click at [410, 217] on icon at bounding box center [410, 220] width 6 height 6
click at [521, 210] on link "Approve" at bounding box center [513, 210] width 24 height 7
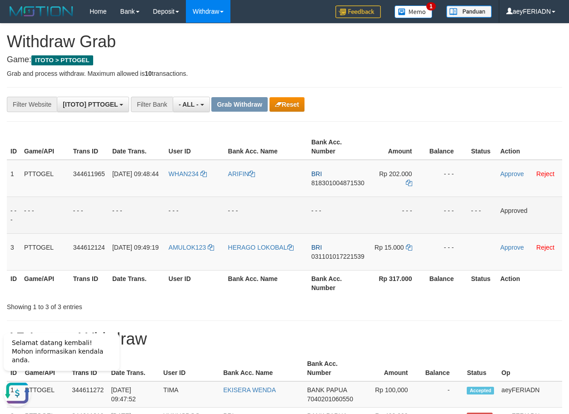
click at [293, 97] on div "**********" at bounding box center [237, 104] width 474 height 15
click at [293, 105] on button "Reset" at bounding box center [286, 104] width 35 height 15
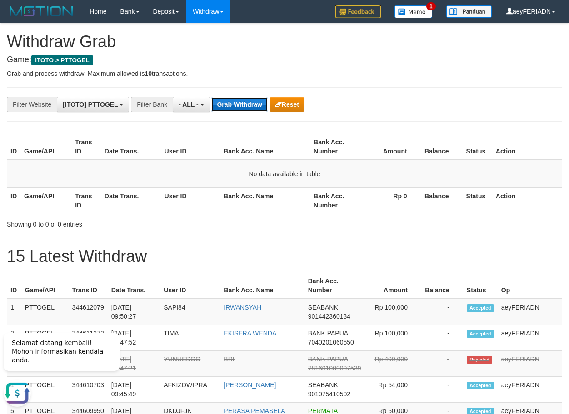
click at [265, 107] on button "Grab Withdraw" at bounding box center [239, 104] width 56 height 15
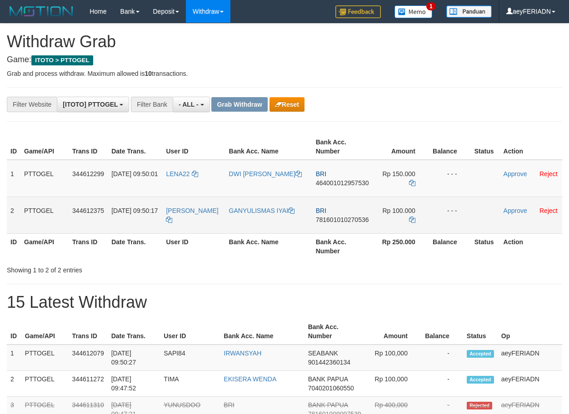
scroll to position [8, 0]
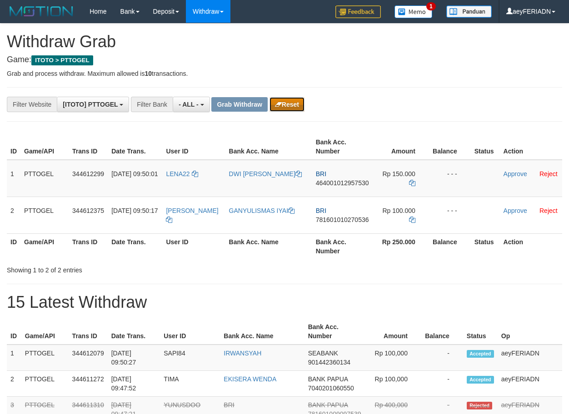
click at [293, 102] on button "Reset" at bounding box center [286, 104] width 35 height 15
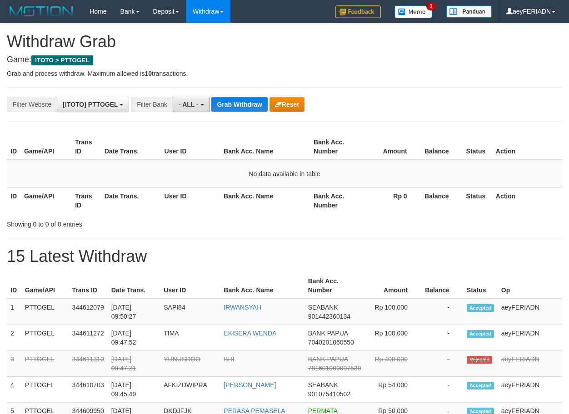
click at [194, 97] on button "- ALL -" at bounding box center [191, 104] width 37 height 15
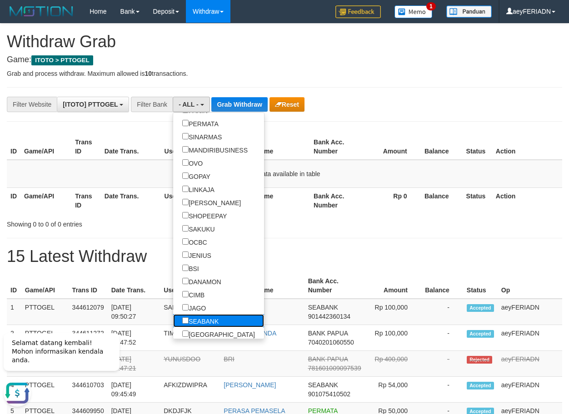
click at [173, 319] on label "SEABANK" at bounding box center [200, 320] width 55 height 13
select select "*******"
click at [255, 106] on button "Grab Withdraw" at bounding box center [251, 104] width 56 height 15
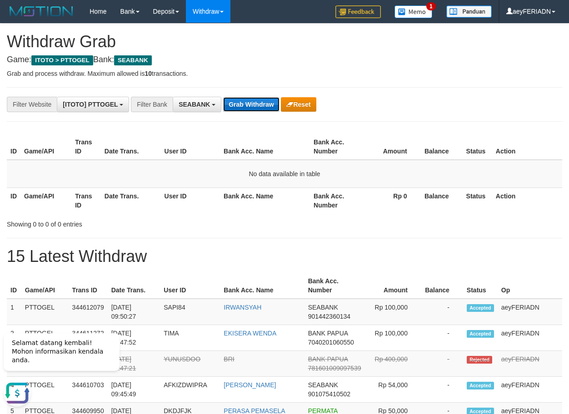
click at [246, 104] on button "Grab Withdraw" at bounding box center [251, 104] width 56 height 15
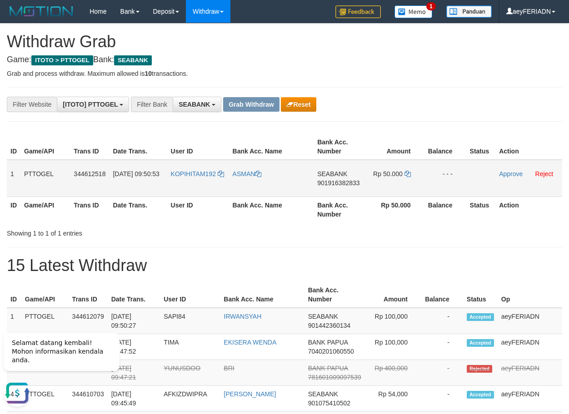
click at [329, 183] on span "901916382833" at bounding box center [338, 182] width 42 height 7
click at [330, 183] on span "901916382833" at bounding box center [338, 182] width 42 height 7
copy span "901916382833"
click at [408, 174] on icon at bounding box center [407, 174] width 6 height 6
drag, startPoint x: 205, startPoint y: 168, endPoint x: 381, endPoint y: 173, distance: 175.9
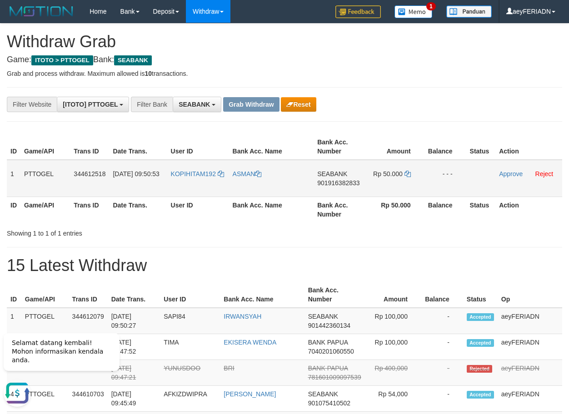
click at [381, 173] on tr "1 PTTOGEL 344612518 30/09/2025 09:50:53 KOPIHITAM192 ASMAN SEABANK 901916382833…" at bounding box center [284, 178] width 555 height 37
copy tr
click at [504, 172] on link "Approve" at bounding box center [511, 173] width 24 height 7
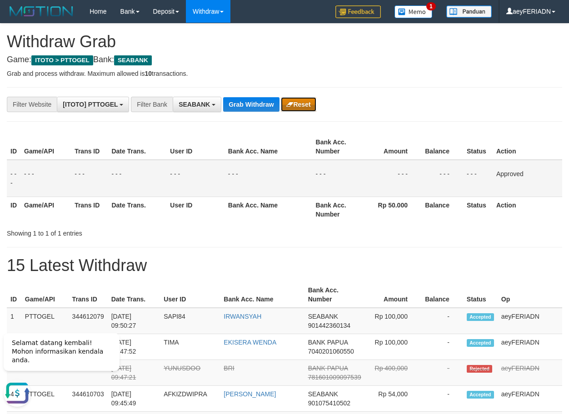
click at [305, 99] on button "Reset" at bounding box center [298, 104] width 35 height 15
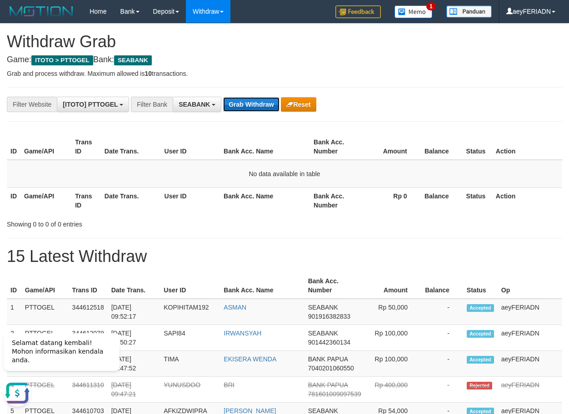
click at [258, 108] on button "Grab Withdraw" at bounding box center [251, 104] width 56 height 15
click at [246, 100] on button "Grab Withdraw" at bounding box center [251, 104] width 56 height 15
click at [239, 104] on button "Grab Withdraw" at bounding box center [251, 104] width 56 height 15
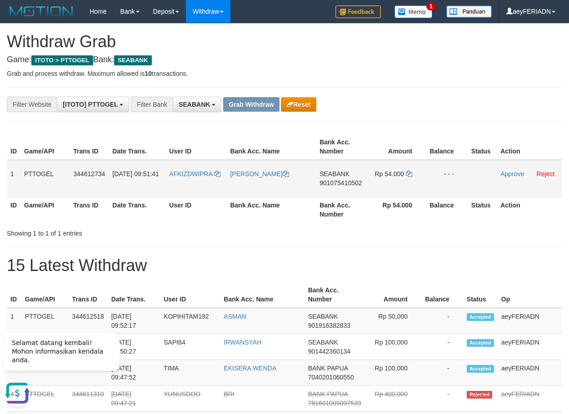
drag, startPoint x: 198, startPoint y: 169, endPoint x: 402, endPoint y: 174, distance: 203.6
click at [402, 174] on tr "1 PTTOGEL 344612734 30/09/2025 09:51:41 AFKIZDWIPRA DEDI IRAWAN SEABANK 9010754…" at bounding box center [284, 178] width 555 height 37
click at [340, 179] on td "SEABANK 901075410502" at bounding box center [342, 178] width 52 height 37
click at [338, 181] on span "901075410502" at bounding box center [340, 182] width 42 height 7
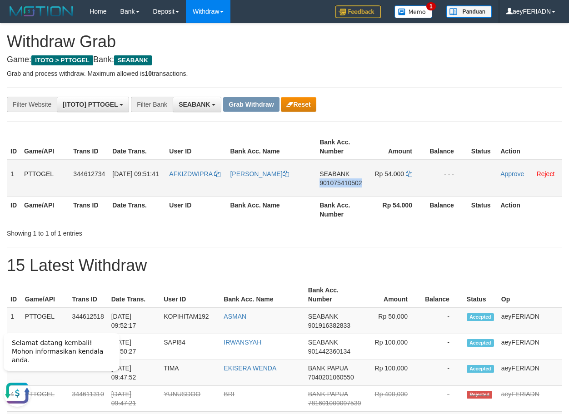
copy span "901075410502"
click at [409, 171] on icon at bounding box center [409, 174] width 6 height 6
click at [508, 176] on link "Approve" at bounding box center [512, 173] width 24 height 7
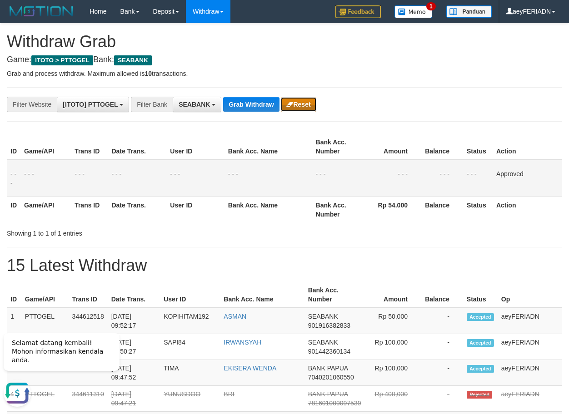
click at [301, 99] on button "Reset" at bounding box center [298, 104] width 35 height 15
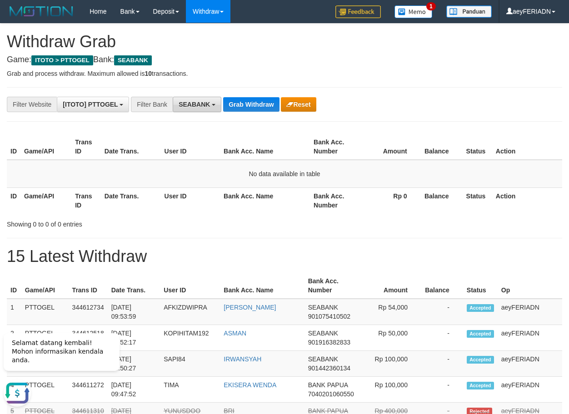
click at [214, 99] on button "SEABANK" at bounding box center [197, 104] width 49 height 15
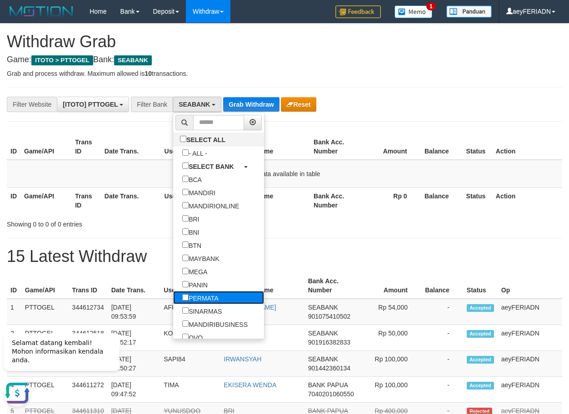
click at [173, 298] on label "PERMATA" at bounding box center [200, 297] width 55 height 13
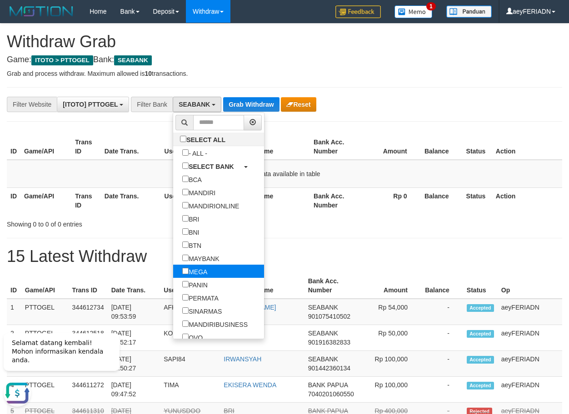
scroll to position [112, 0]
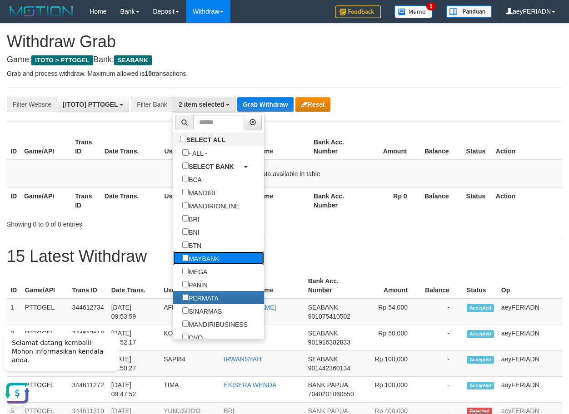
click at [173, 256] on label "MAYBANK" at bounding box center [200, 258] width 55 height 13
select select "*******"
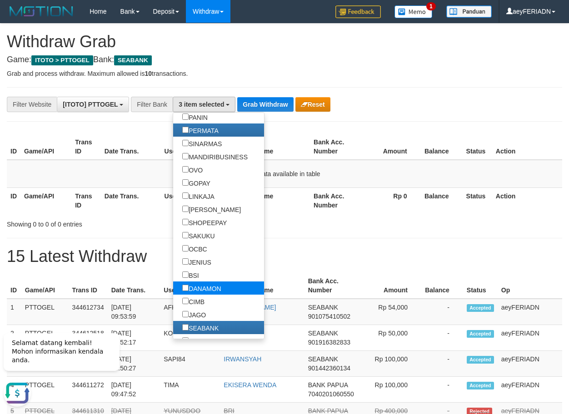
scroll to position [174, 0]
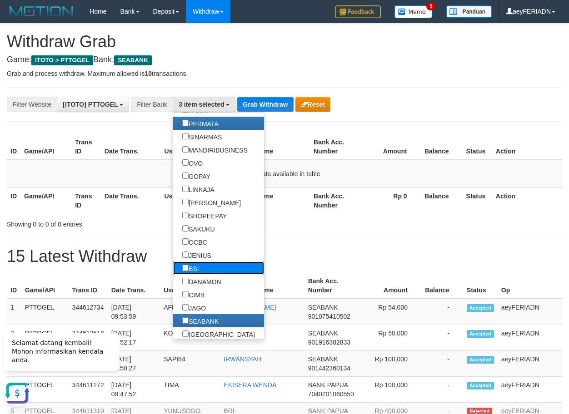
click at [173, 265] on label "BSI" at bounding box center [190, 268] width 35 height 13
click at [173, 292] on label "CIMB" at bounding box center [193, 294] width 40 height 13
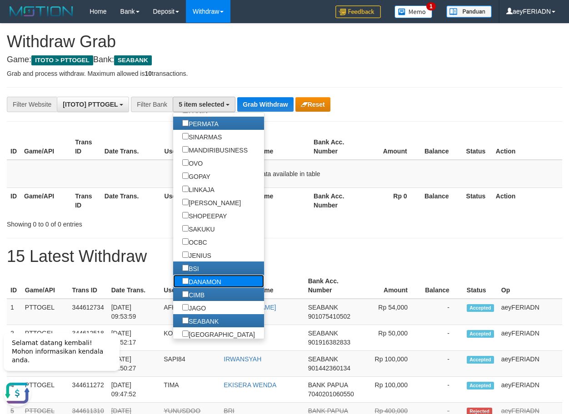
click at [173, 276] on label "DANAMON" at bounding box center [201, 281] width 57 height 13
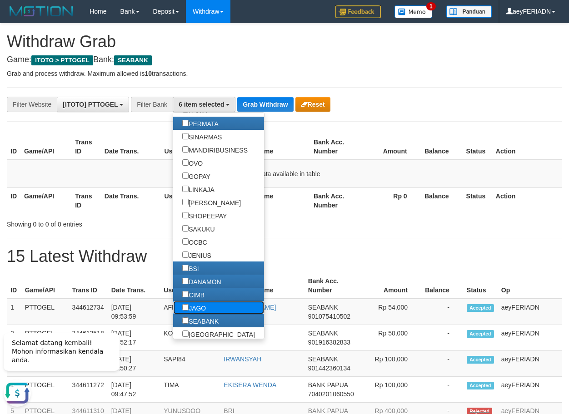
click at [173, 309] on label "JAGO" at bounding box center [194, 307] width 42 height 13
click at [278, 101] on button "Grab Withdraw" at bounding box center [265, 104] width 56 height 15
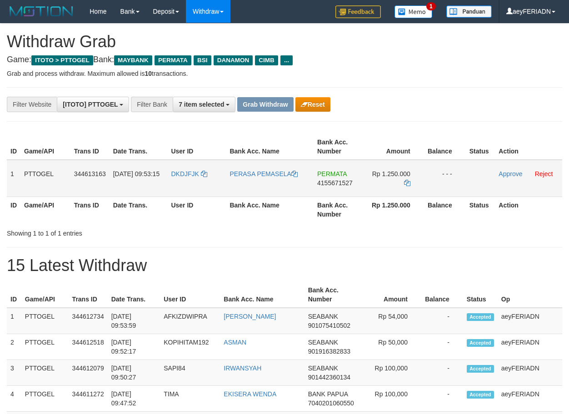
scroll to position [75, 0]
drag, startPoint x: 189, startPoint y: 168, endPoint x: 376, endPoint y: 168, distance: 186.8
click at [376, 168] on tr "1 PTTOGEL 344613163 30/09/2025 09:53:15 DKDJFJK PERASA PEMASELA PERMATA 4155671…" at bounding box center [284, 178] width 555 height 37
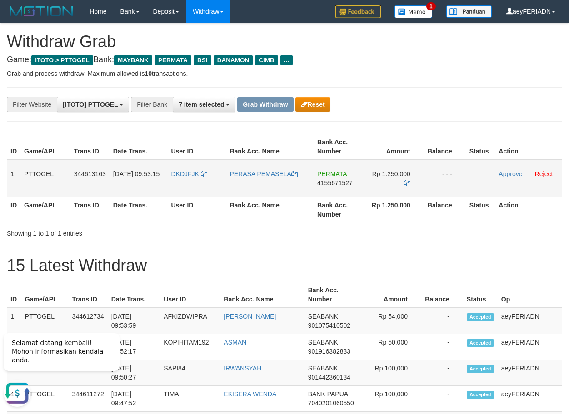
scroll to position [0, 0]
click at [334, 180] on span "4155671527" at bounding box center [334, 182] width 35 height 7
copy span "4155671527"
click at [410, 185] on icon at bounding box center [407, 183] width 6 height 6
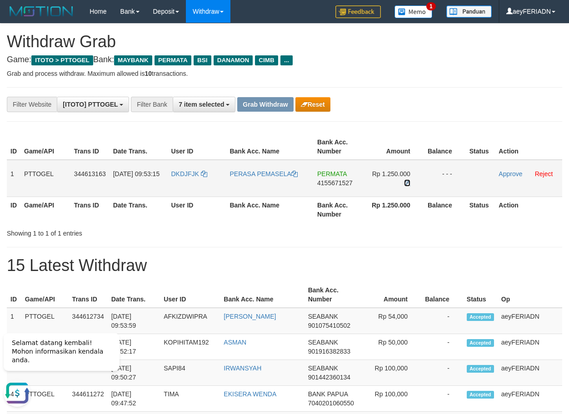
click at [408, 184] on icon at bounding box center [407, 183] width 6 height 6
click at [513, 174] on link "Approve" at bounding box center [510, 173] width 24 height 7
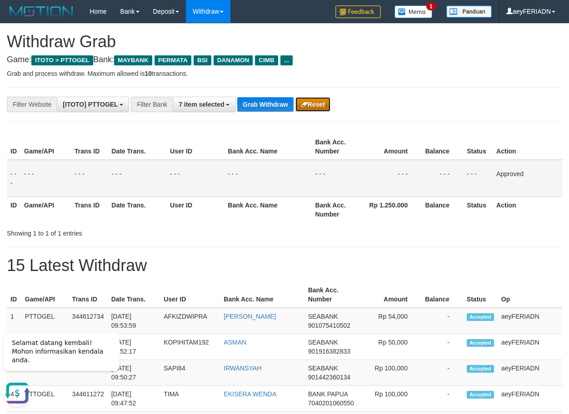
click at [314, 100] on button "Reset" at bounding box center [312, 104] width 35 height 15
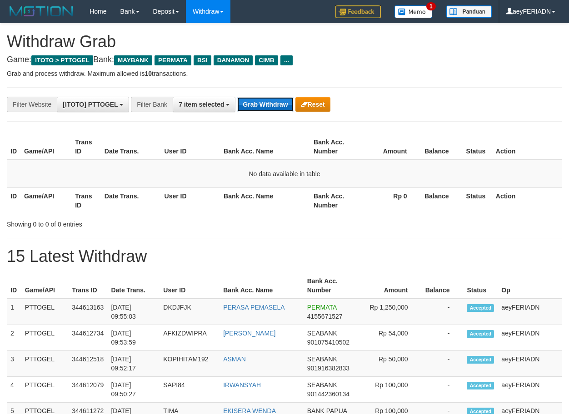
click at [265, 104] on button "Grab Withdraw" at bounding box center [265, 104] width 56 height 15
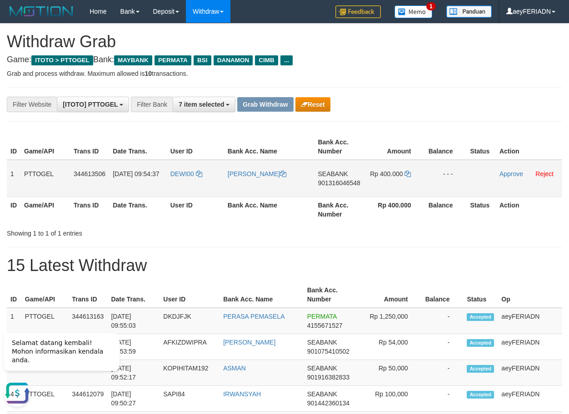
drag, startPoint x: 189, startPoint y: 165, endPoint x: 366, endPoint y: 172, distance: 176.9
click at [366, 172] on tr "1 PTTOGEL 344613506 [DATE] 09:54:37 DEWI00 [PERSON_NAME] SEABANK 901316046548 R…" at bounding box center [284, 178] width 555 height 37
click at [344, 180] on span "901316046548" at bounding box center [339, 182] width 42 height 7
copy span "901316046548"
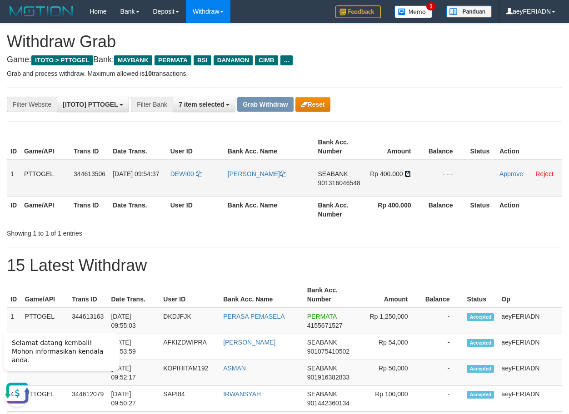
click at [406, 174] on icon at bounding box center [407, 174] width 6 height 6
click at [509, 172] on link "Approve" at bounding box center [511, 173] width 24 height 7
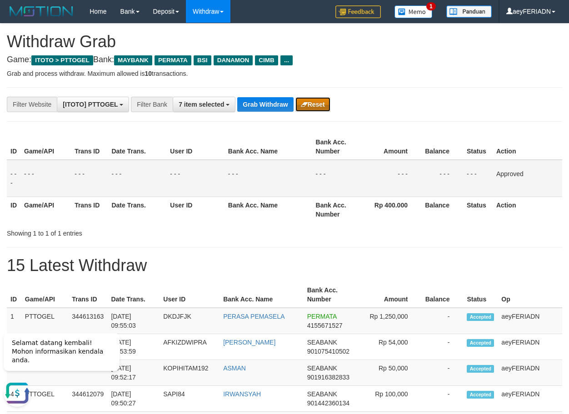
click at [312, 103] on button "Reset" at bounding box center [312, 104] width 35 height 15
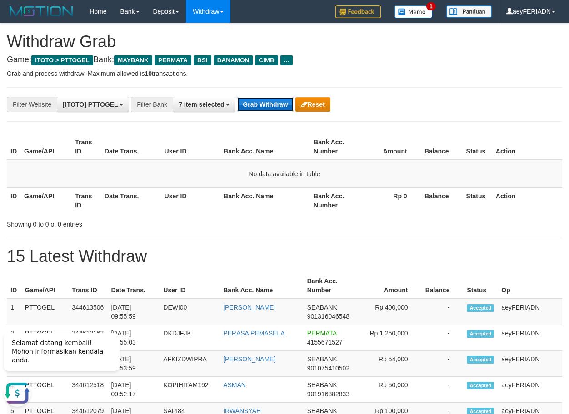
click at [270, 108] on button "Grab Withdraw" at bounding box center [265, 104] width 56 height 15
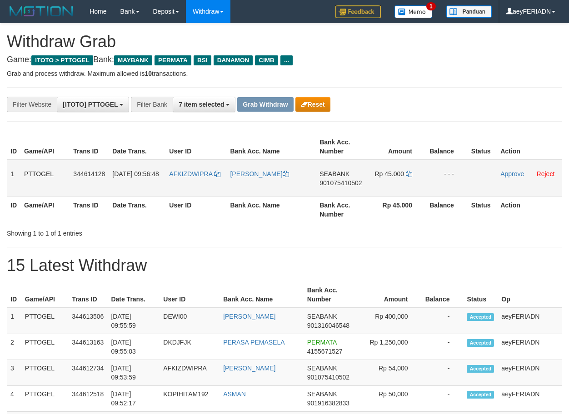
scroll to position [75, 0]
drag, startPoint x: 362, startPoint y: 182, endPoint x: 377, endPoint y: 181, distance: 14.6
click at [377, 181] on tr "1 PTTOGEL 344614128 30/09/2025 09:56:48 AFKIZDWIPRA DEDI IRAWAN SEABANK 9010754…" at bounding box center [284, 178] width 555 height 37
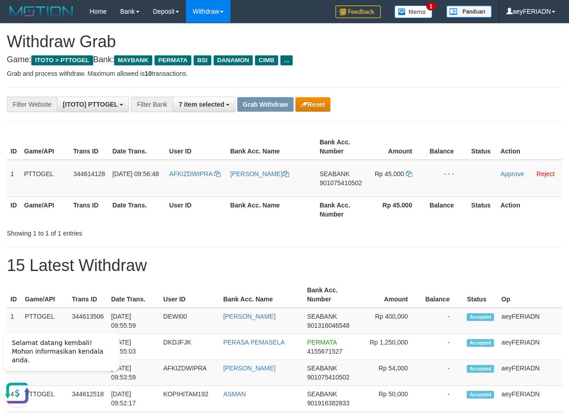
scroll to position [0, 0]
click at [326, 184] on span "901075410502" at bounding box center [340, 182] width 42 height 7
copy span "901075410502"
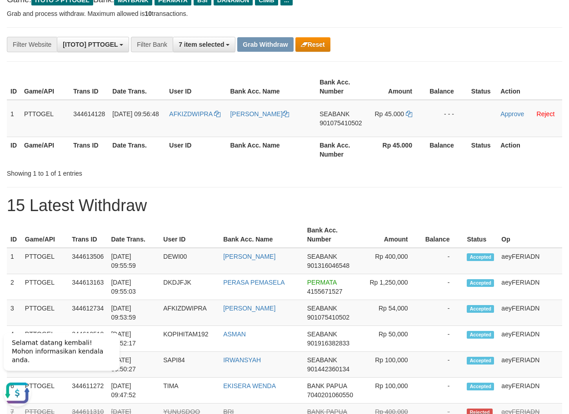
scroll to position [62, 0]
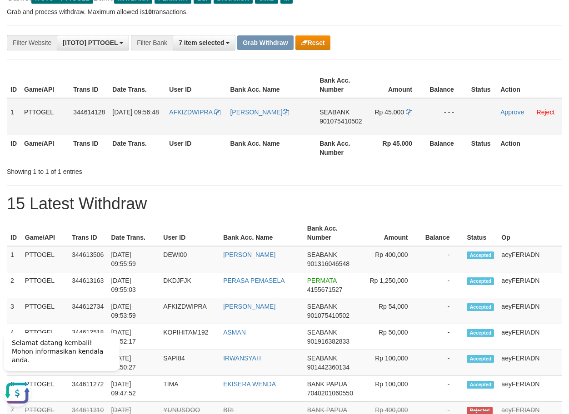
click at [336, 121] on span "901075410502" at bounding box center [340, 121] width 42 height 7
copy span "901075410502"
click at [409, 112] on icon at bounding box center [409, 112] width 6 height 6
click at [502, 112] on link "Approve" at bounding box center [512, 112] width 24 height 7
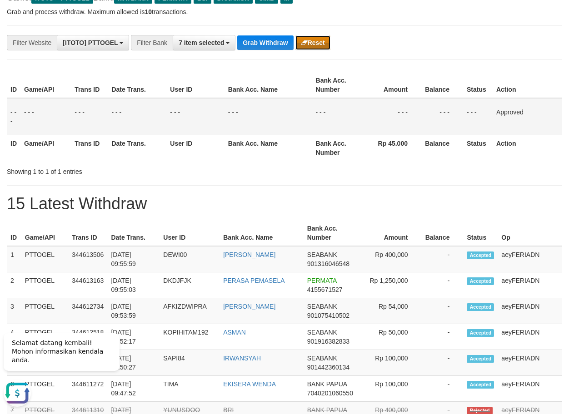
click at [309, 46] on button "Reset" at bounding box center [312, 42] width 35 height 15
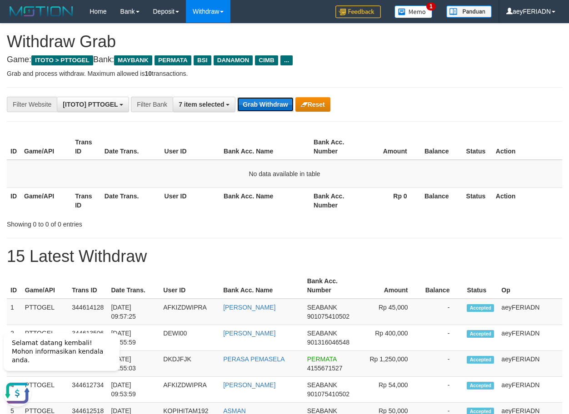
click at [270, 104] on button "Grab Withdraw" at bounding box center [265, 104] width 56 height 15
click at [276, 105] on button "Grab Withdraw" at bounding box center [265, 104] width 56 height 15
click at [267, 101] on button "Grab Withdraw" at bounding box center [265, 104] width 56 height 15
click at [252, 101] on button "Grab Withdraw" at bounding box center [265, 104] width 56 height 15
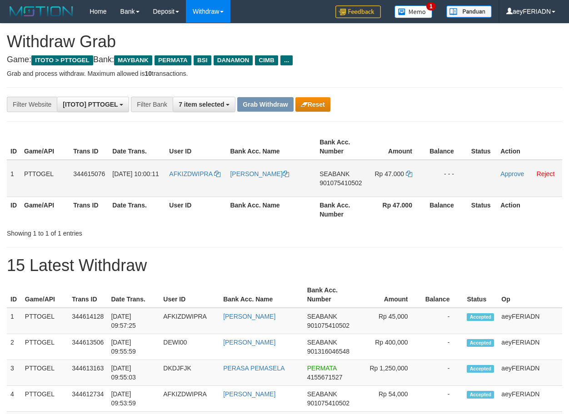
scroll to position [75, 0]
drag, startPoint x: 204, startPoint y: 166, endPoint x: 380, endPoint y: 170, distance: 175.9
click at [380, 170] on tr "1 PTTOGEL 344615076 30/09/2025 10:00:11 AFKIZDWIPRA DEDI IRAWAN SEABANK 9010754…" at bounding box center [284, 178] width 555 height 37
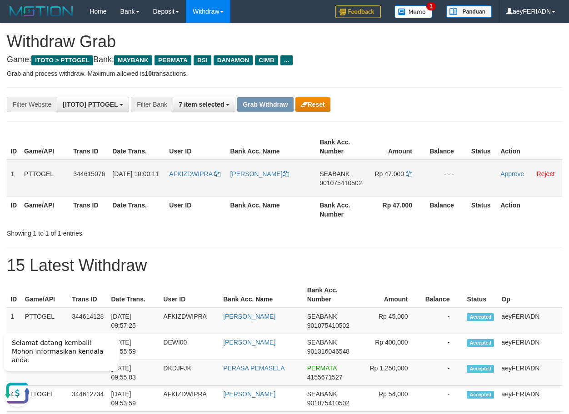
scroll to position [0, 0]
click at [335, 181] on span "901075410502" at bounding box center [340, 182] width 42 height 7
copy span "901075410502"
click at [407, 173] on icon at bounding box center [409, 174] width 6 height 6
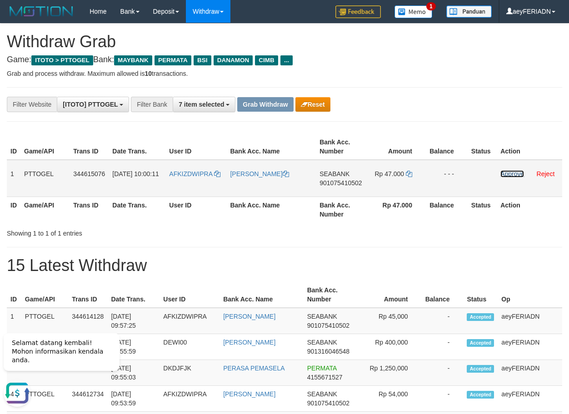
click at [510, 170] on link "Approve" at bounding box center [512, 173] width 24 height 7
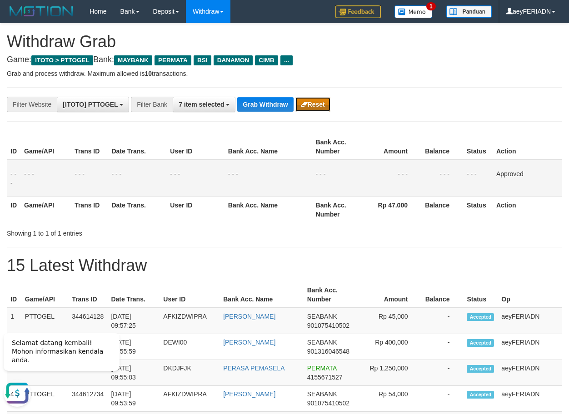
click at [314, 105] on button "Reset" at bounding box center [312, 104] width 35 height 15
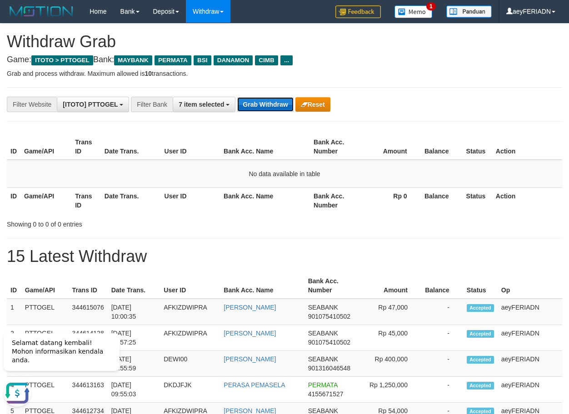
click at [266, 109] on button "Grab Withdraw" at bounding box center [265, 104] width 56 height 15
click at [228, 105] on b "button" at bounding box center [228, 105] width 4 height 2
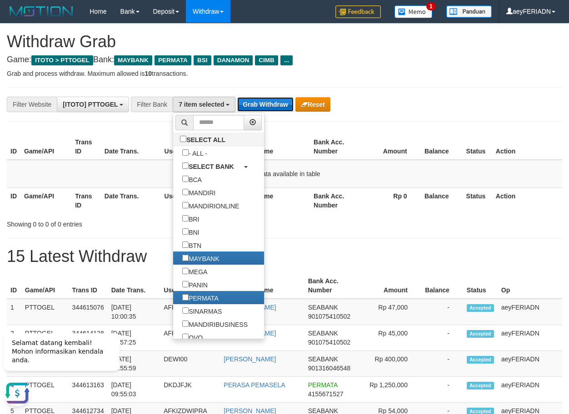
click at [266, 103] on button "Grab Withdraw" at bounding box center [265, 104] width 56 height 15
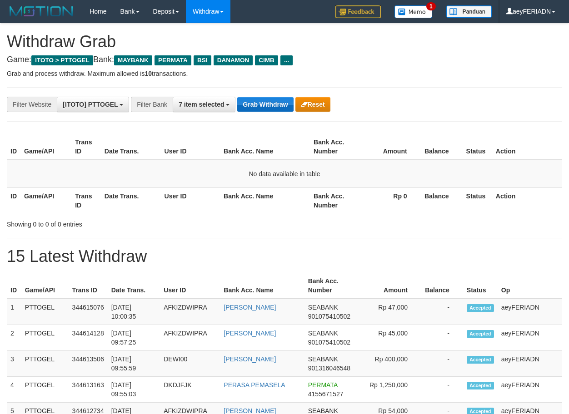
scroll to position [75, 0]
click at [279, 100] on button "Grab Withdraw" at bounding box center [265, 104] width 56 height 15
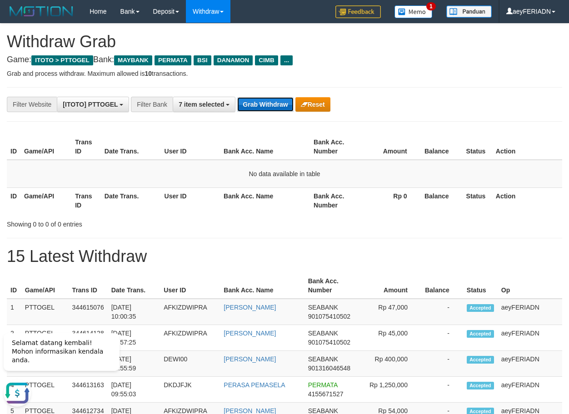
click at [261, 98] on button "Grab Withdraw" at bounding box center [265, 104] width 56 height 15
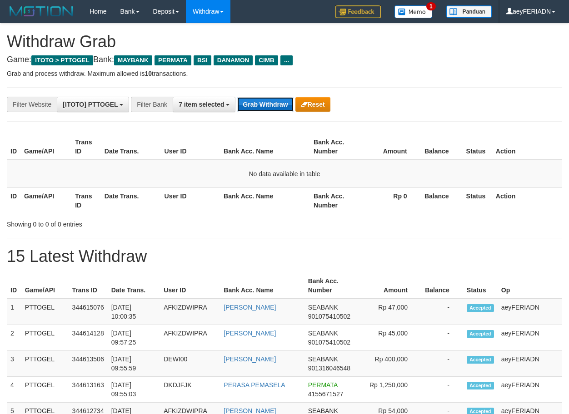
scroll to position [75, 0]
click at [275, 105] on button "Grab Withdraw" at bounding box center [265, 104] width 56 height 15
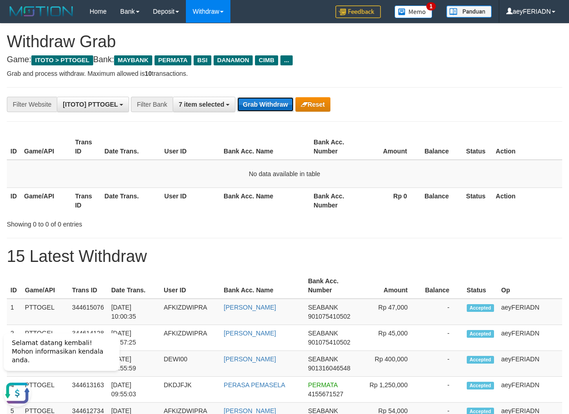
click at [268, 107] on button "Grab Withdraw" at bounding box center [265, 104] width 56 height 15
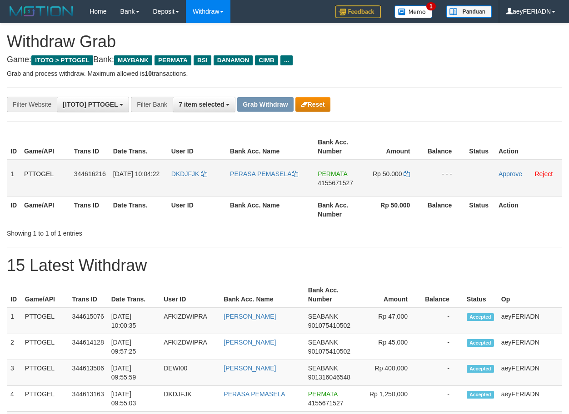
scroll to position [75, 0]
drag, startPoint x: 198, startPoint y: 164, endPoint x: 378, endPoint y: 174, distance: 180.7
click at [378, 174] on tr "1 PTTOGEL 344616216 30/09/2025 10:04:22 DKDJFJK PERASA PEMASELA PERMATA 4155671…" at bounding box center [284, 178] width 555 height 37
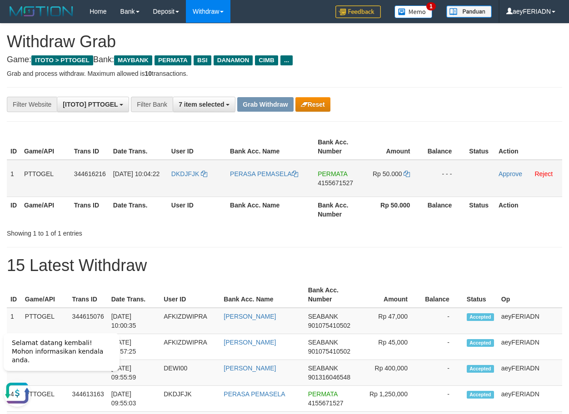
scroll to position [0, 0]
click at [347, 184] on span "4155671527" at bounding box center [335, 182] width 35 height 7
copy span "4155671527"
click at [408, 173] on icon at bounding box center [407, 174] width 6 height 6
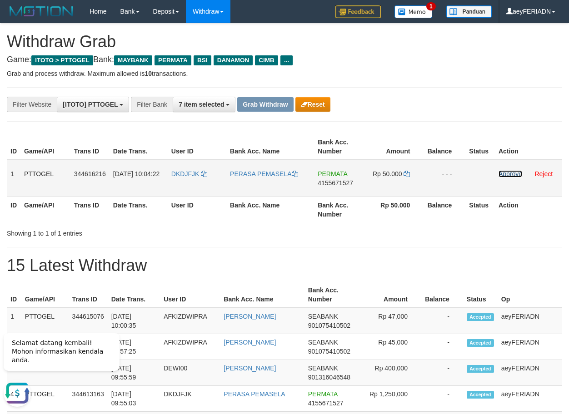
click at [508, 174] on link "Approve" at bounding box center [510, 173] width 24 height 7
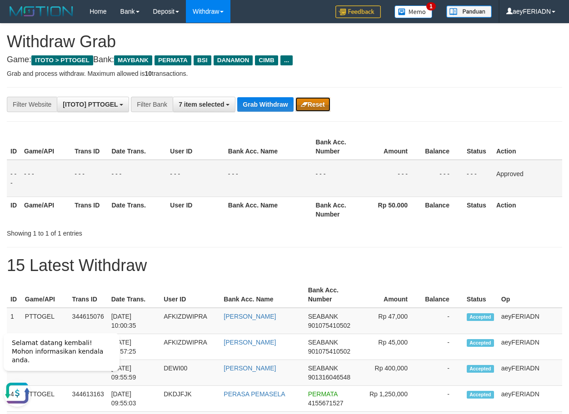
click at [326, 102] on button "Reset" at bounding box center [312, 104] width 35 height 15
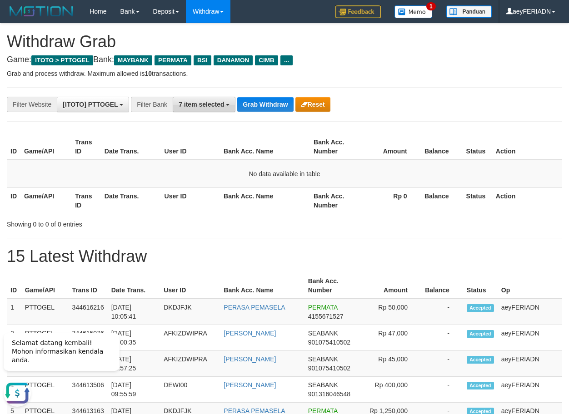
click at [194, 101] on span "7 item selected" at bounding box center [201, 104] width 45 height 7
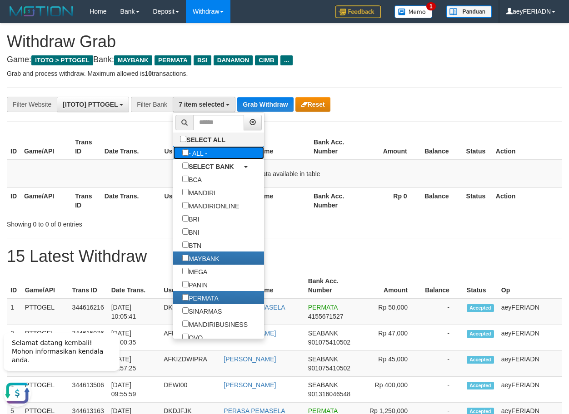
click at [173, 153] on label "- ALL -" at bounding box center [194, 152] width 43 height 13
select select "***"
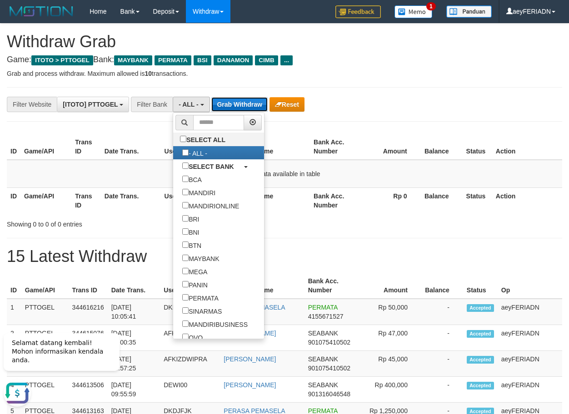
click at [257, 103] on button "Grab Withdraw" at bounding box center [239, 104] width 56 height 15
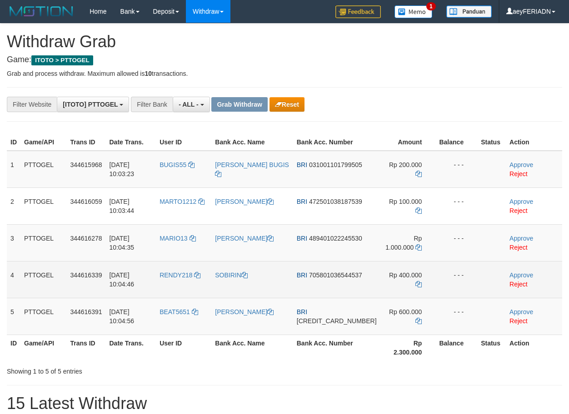
scroll to position [8, 0]
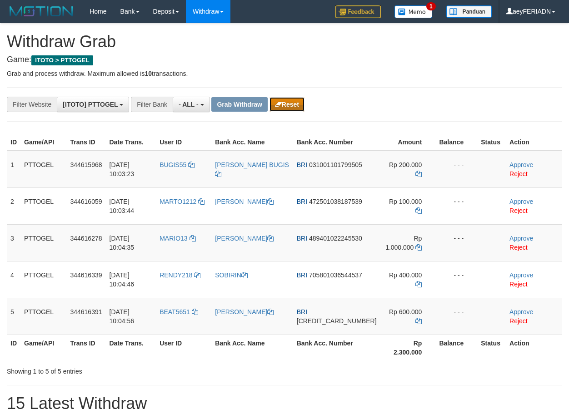
click at [288, 104] on button "Reset" at bounding box center [286, 104] width 35 height 15
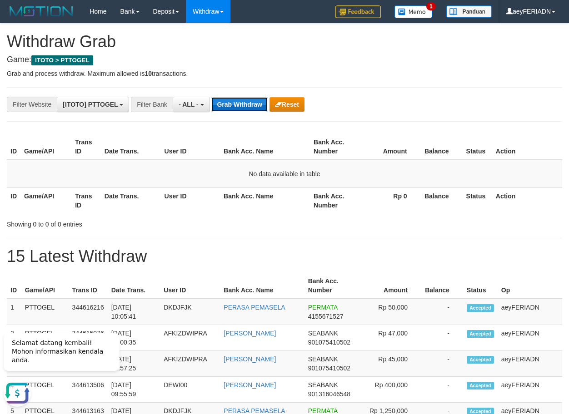
click at [227, 98] on button "Grab Withdraw" at bounding box center [239, 104] width 56 height 15
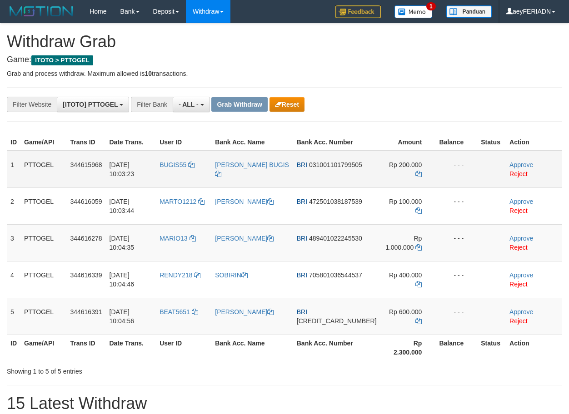
scroll to position [8, 0]
click at [302, 100] on button "Reset" at bounding box center [286, 104] width 35 height 15
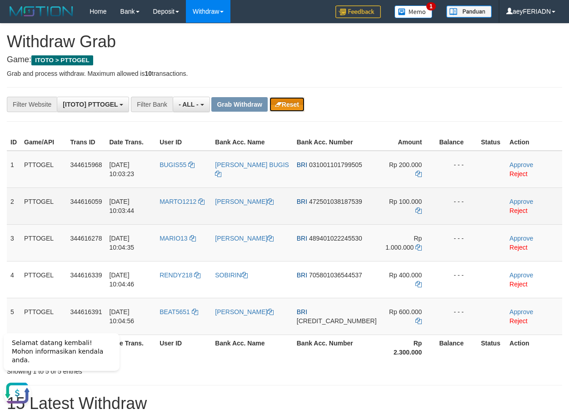
scroll to position [0, 0]
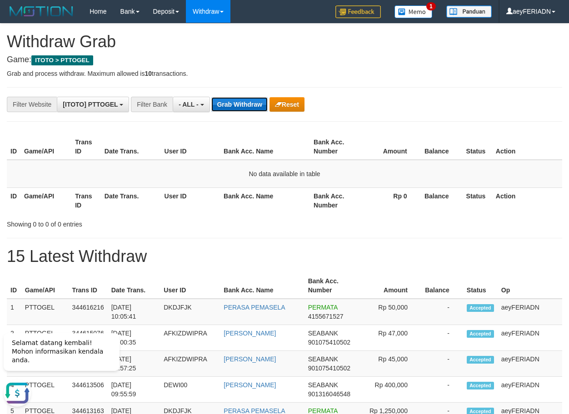
click at [243, 100] on button "Grab Withdraw" at bounding box center [239, 104] width 56 height 15
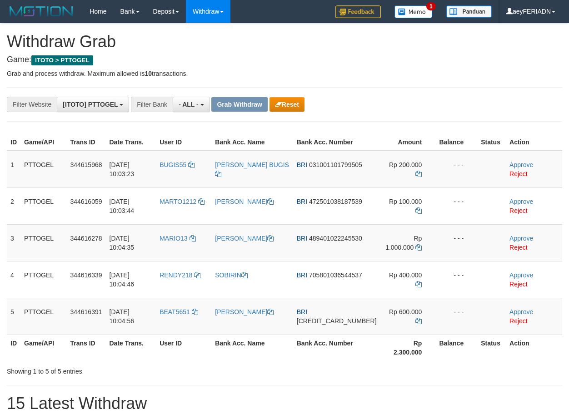
scroll to position [8, 0]
click at [292, 101] on button "Reset" at bounding box center [286, 104] width 35 height 15
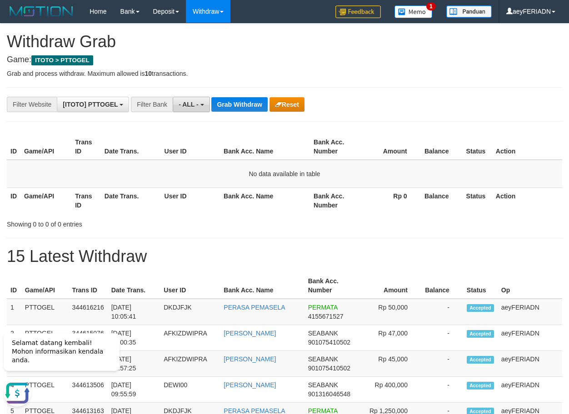
click at [204, 103] on button "- ALL -" at bounding box center [191, 104] width 37 height 15
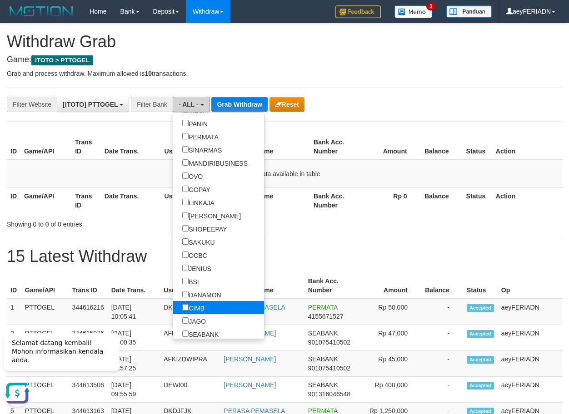
scroll to position [174, 0]
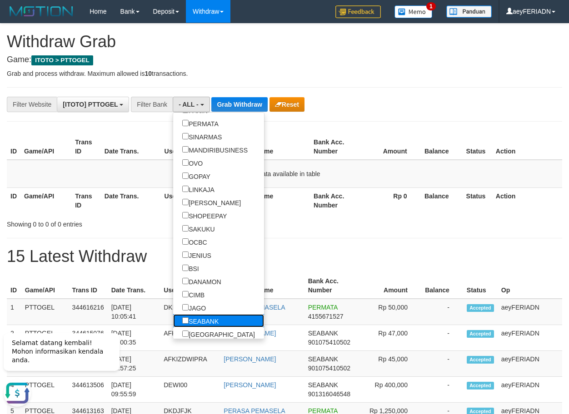
click at [173, 319] on label "SEABANK" at bounding box center [200, 320] width 55 height 13
select select "*******"
click at [260, 98] on button "Grab Withdraw" at bounding box center [251, 104] width 56 height 15
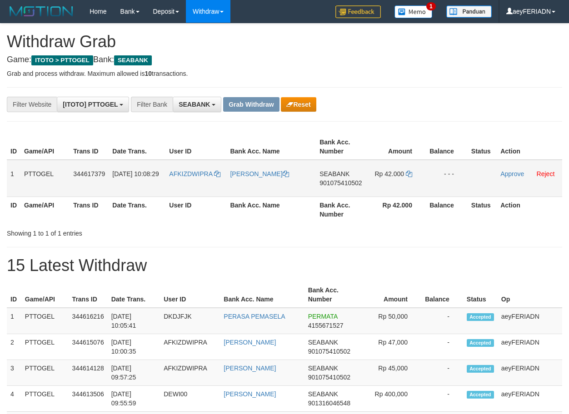
scroll to position [246, 0]
drag, startPoint x: 188, startPoint y: 166, endPoint x: 382, endPoint y: 175, distance: 194.3
click at [382, 175] on tr "1 PTTOGEL 344617379 30/09/2025 10:08:29 AFKIZDWIPRA DEDI IRAWAN SEABANK 9010754…" at bounding box center [284, 178] width 555 height 37
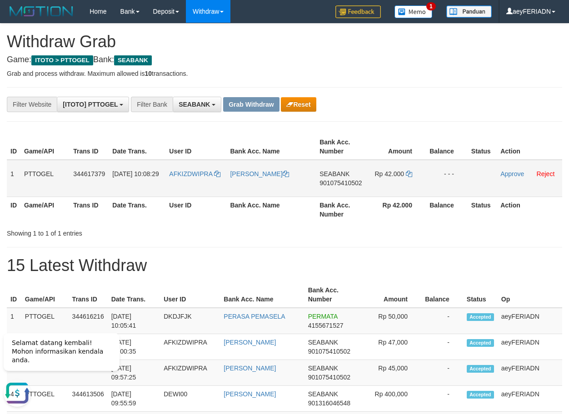
scroll to position [0, 0]
click at [342, 180] on span "901075410502" at bounding box center [340, 182] width 42 height 7
copy span "901075410502"
click at [406, 174] on icon at bounding box center [409, 174] width 6 height 6
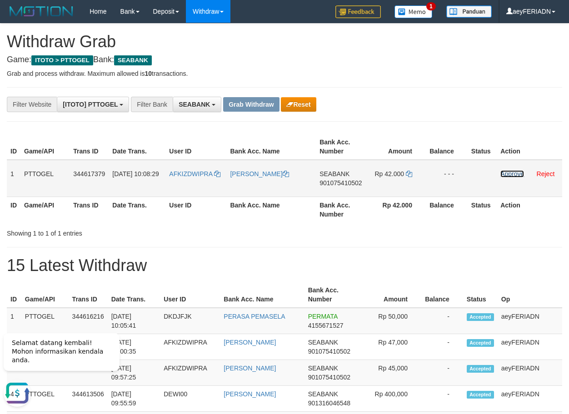
click at [515, 175] on link "Approve" at bounding box center [512, 173] width 24 height 7
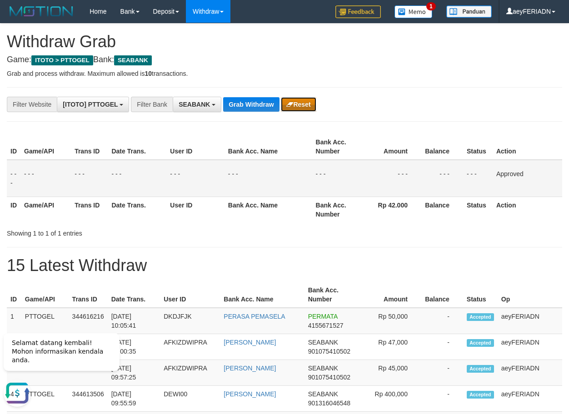
click at [306, 107] on button "Reset" at bounding box center [298, 104] width 35 height 15
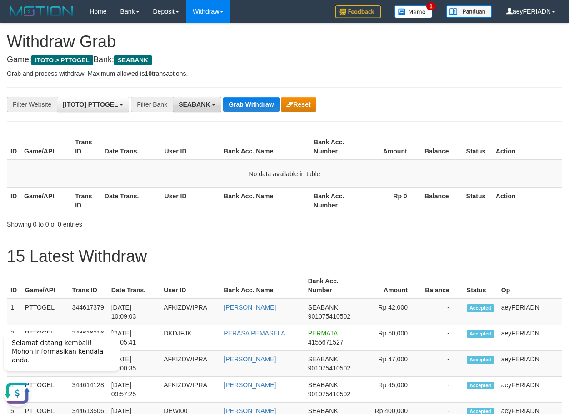
click at [219, 102] on button "SEABANK" at bounding box center [197, 104] width 49 height 15
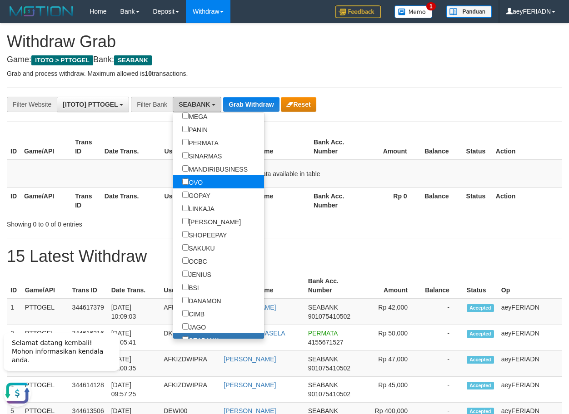
scroll to position [204, 0]
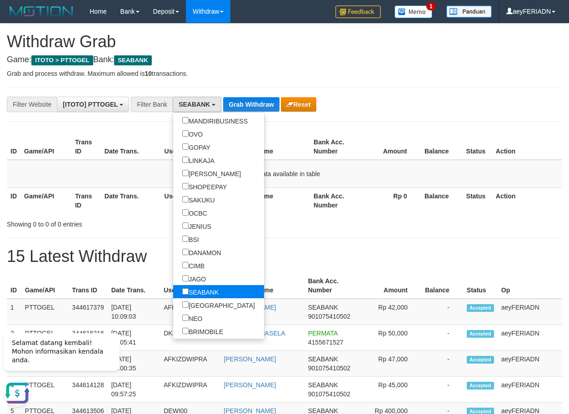
click at [173, 297] on label "SEABANK" at bounding box center [200, 291] width 55 height 13
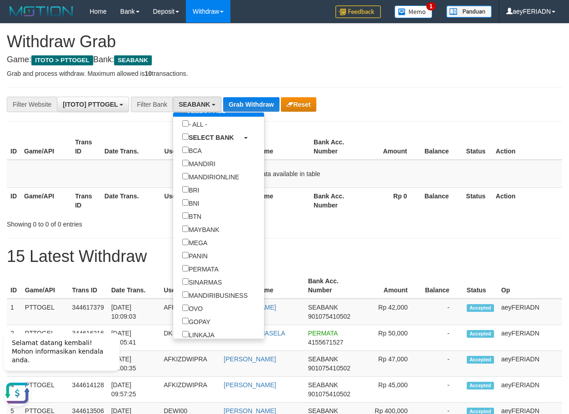
scroll to position [0, 0]
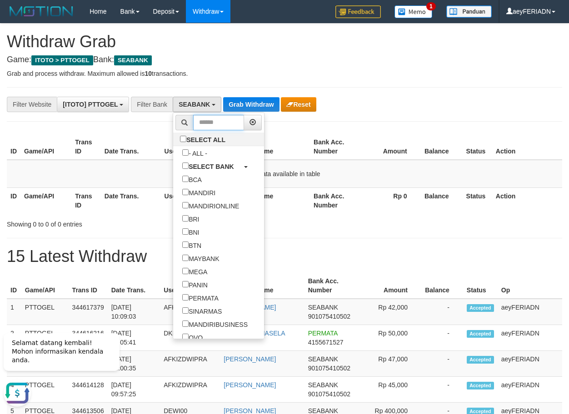
click at [193, 122] on input "text" at bounding box center [218, 122] width 51 height 15
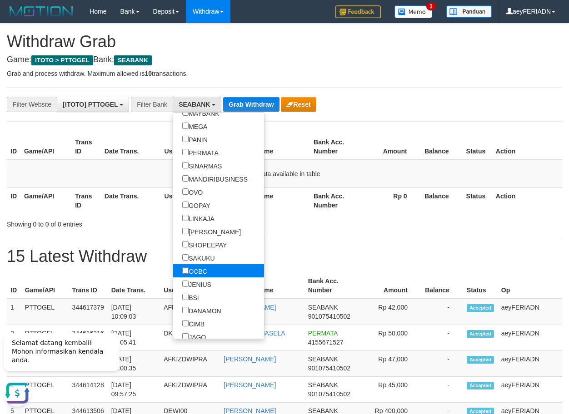
scroll to position [204, 0]
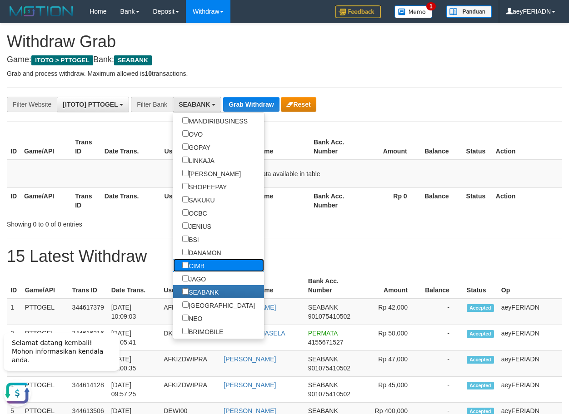
click at [173, 265] on label "CIMB" at bounding box center [193, 265] width 40 height 13
select select "****"
click at [273, 100] on button "Grab Withdraw" at bounding box center [265, 104] width 56 height 15
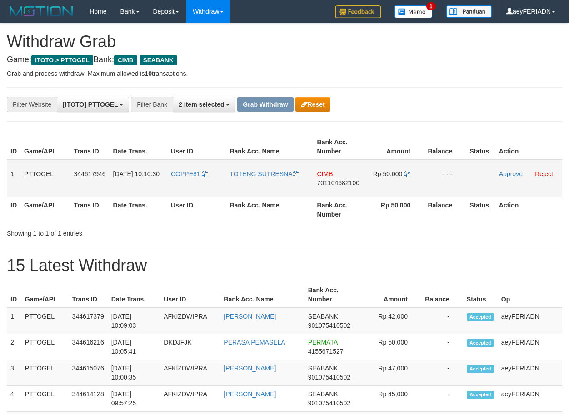
drag, startPoint x: 191, startPoint y: 166, endPoint x: 379, endPoint y: 171, distance: 187.7
click at [379, 171] on tr "1 PTTOGEL 344617946 [DATE] 10:10:30 COPPE81 TOTENG SUTRESNA CIMB 701104682100 R…" at bounding box center [284, 178] width 555 height 37
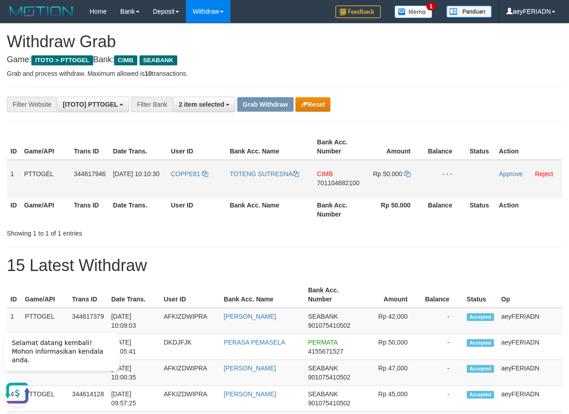
click at [342, 180] on span "701104682100" at bounding box center [338, 182] width 42 height 7
copy span "701104682100"
click at [319, 182] on span "701104682100" at bounding box center [338, 182] width 42 height 7
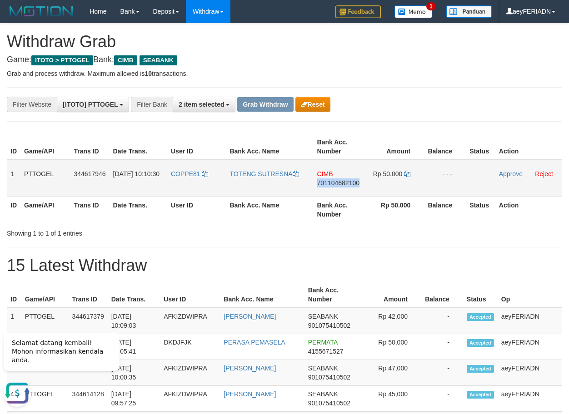
click at [319, 182] on span "701104682100" at bounding box center [338, 182] width 42 height 7
copy span "701104682100"
click at [323, 184] on span "701104682100" at bounding box center [338, 182] width 42 height 7
copy span "701104682100"
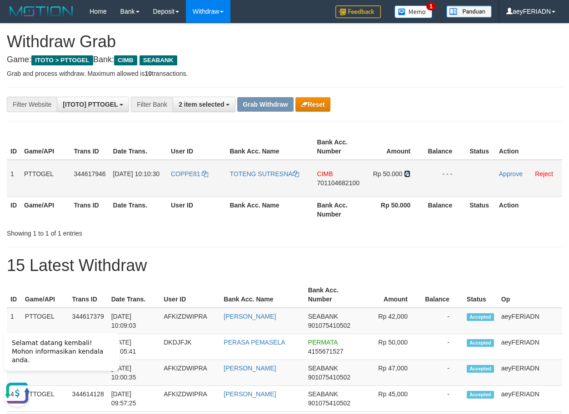
click at [408, 174] on icon at bounding box center [407, 174] width 6 height 6
click at [506, 176] on link "Approve" at bounding box center [511, 173] width 24 height 7
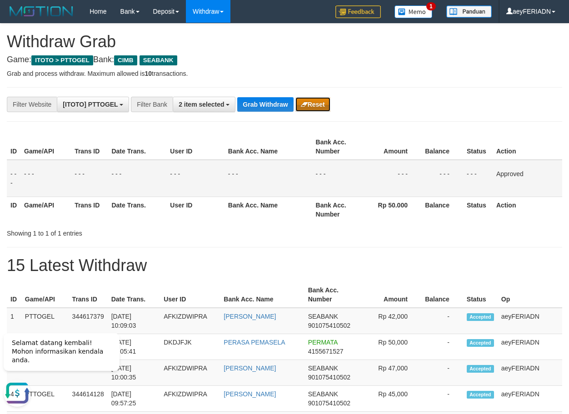
click at [310, 110] on button "Reset" at bounding box center [312, 104] width 35 height 15
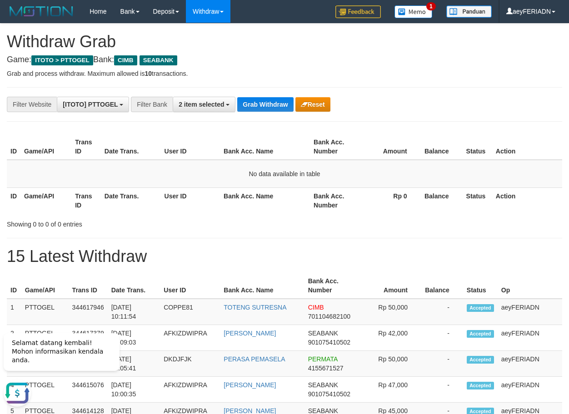
click at [217, 105] on span "2 item selected" at bounding box center [201, 104] width 45 height 7
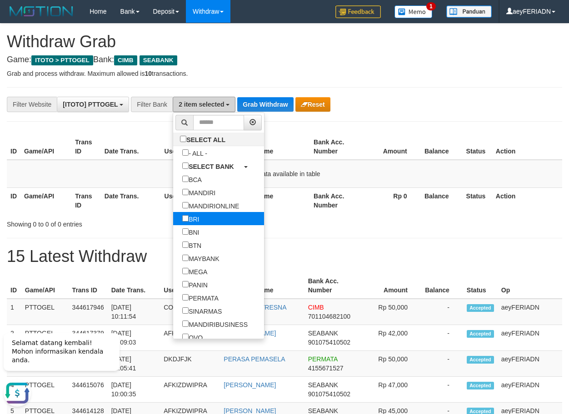
scroll to position [29, 0]
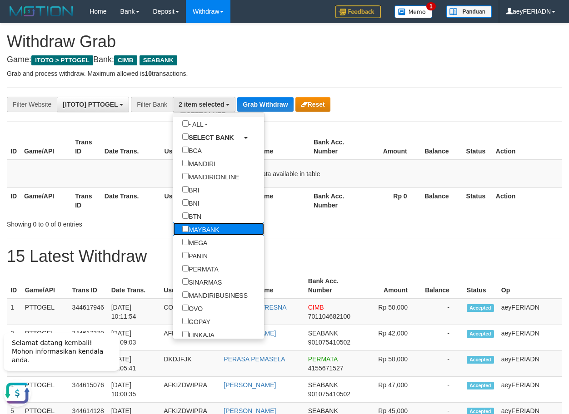
click at [173, 227] on label "MAYBANK" at bounding box center [200, 229] width 55 height 13
select select "*******"
click at [173, 264] on label "PERMATA" at bounding box center [200, 268] width 55 height 13
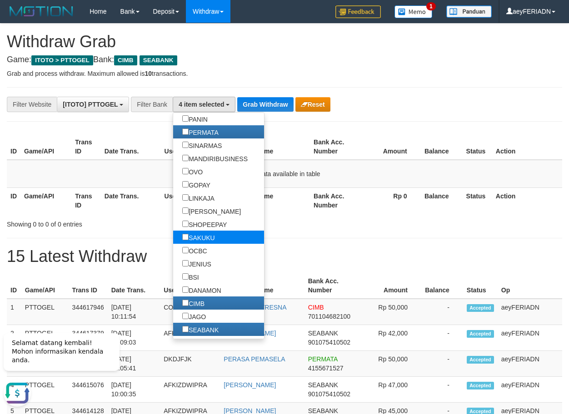
scroll to position [174, 0]
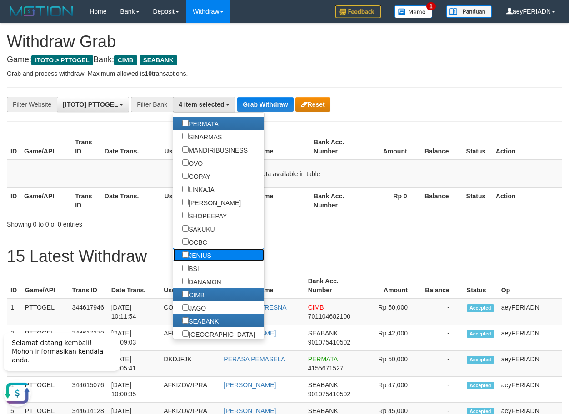
click at [173, 255] on label "JENIUS" at bounding box center [196, 255] width 47 height 13
click at [173, 263] on label "BSI" at bounding box center [190, 268] width 35 height 13
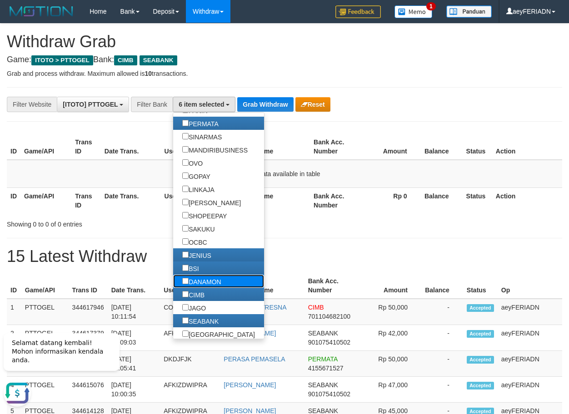
click at [173, 280] on label "DANAMON" at bounding box center [201, 281] width 57 height 13
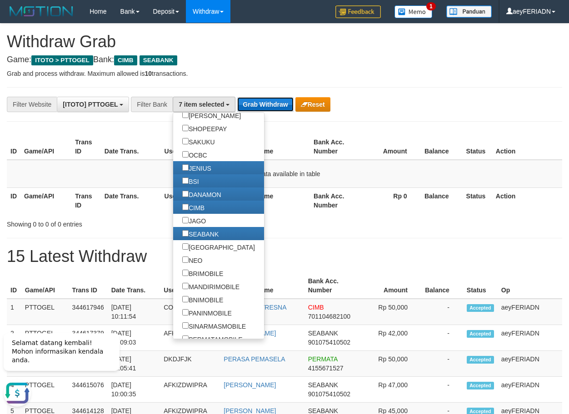
click at [267, 101] on button "Grab Withdraw" at bounding box center [265, 104] width 56 height 15
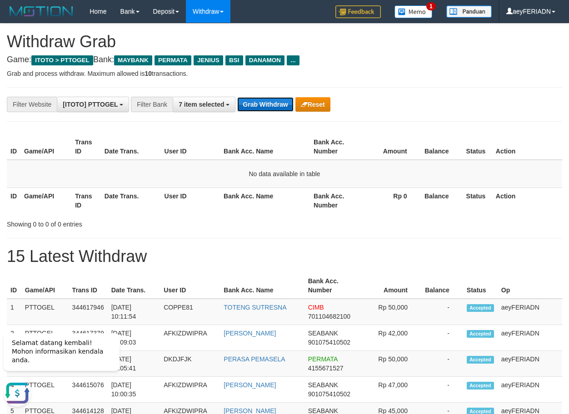
click at [269, 108] on button "Grab Withdraw" at bounding box center [265, 104] width 56 height 15
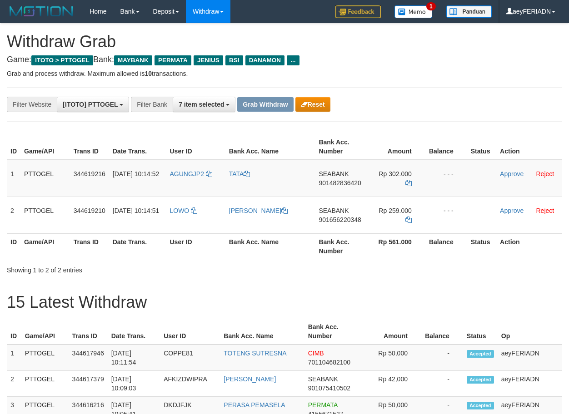
scroll to position [75, 0]
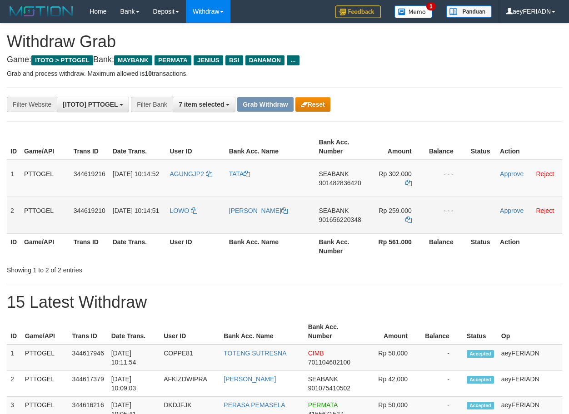
drag, startPoint x: 171, startPoint y: 168, endPoint x: 398, endPoint y: 214, distance: 231.4
click at [398, 214] on tbody "1 PTTOGEL 344619216 [DATE] 10:14:52 AGUNGJP2 [GEOGRAPHIC_DATA] SEABANK 90148283…" at bounding box center [284, 197] width 555 height 74
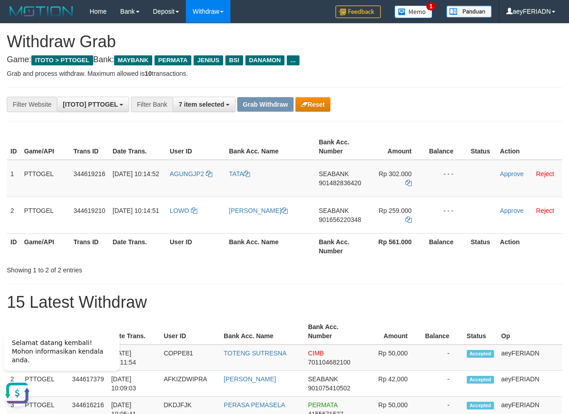
click at [337, 179] on span "901482836420" at bounding box center [340, 182] width 42 height 7
copy span "901482836420"
click at [409, 180] on icon at bounding box center [408, 183] width 6 height 6
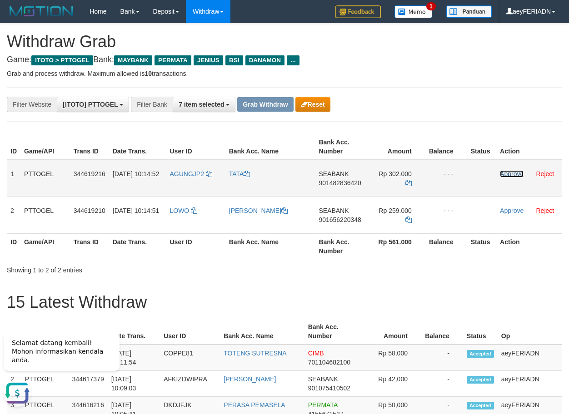
click at [511, 173] on link "Approve" at bounding box center [512, 173] width 24 height 7
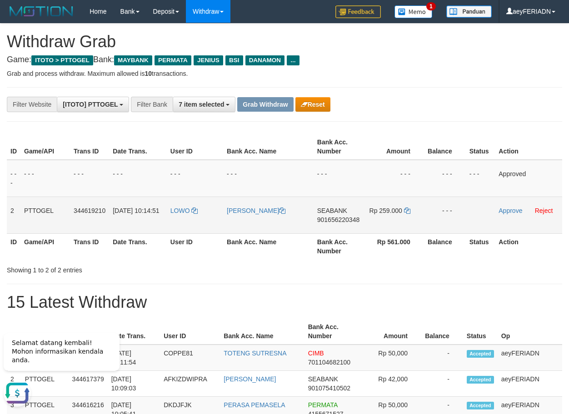
click at [321, 219] on span "901656220348" at bounding box center [338, 219] width 42 height 7
copy span "901656220348"
click at [404, 209] on icon at bounding box center [407, 211] width 6 height 6
click at [515, 211] on link "Approve" at bounding box center [510, 210] width 24 height 7
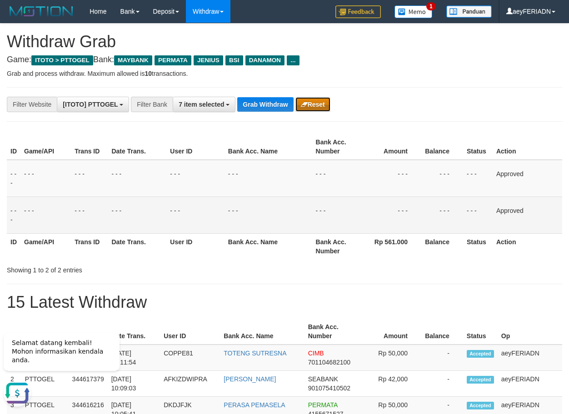
click at [315, 101] on button "Reset" at bounding box center [312, 104] width 35 height 15
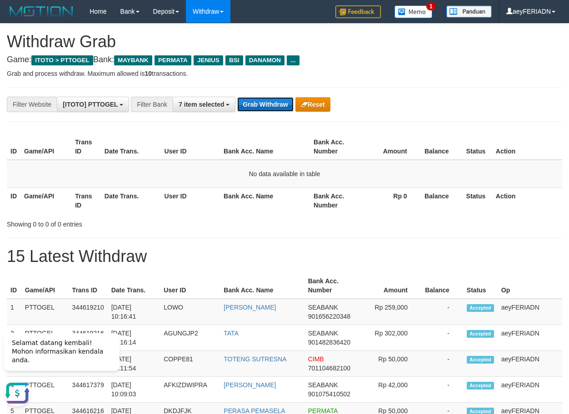
click at [273, 105] on button "Grab Withdraw" at bounding box center [265, 104] width 56 height 15
click at [277, 110] on button "Grab Withdraw" at bounding box center [265, 104] width 56 height 15
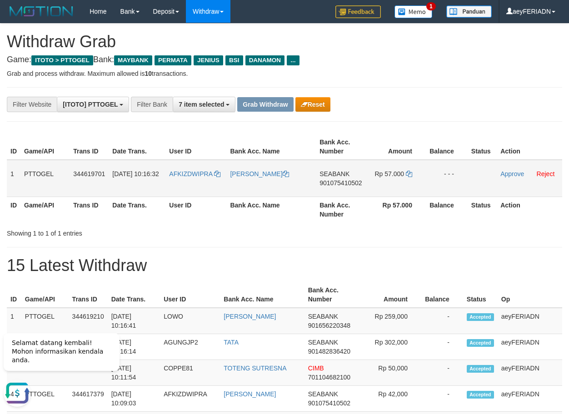
drag, startPoint x: 213, startPoint y: 161, endPoint x: 394, endPoint y: 168, distance: 181.4
click at [394, 168] on tr "1 PTTOGEL 344619701 30/09/2025 10:16:32 AFKIZDWIPRA DEDI IRAWAN SEABANK 9010754…" at bounding box center [284, 178] width 555 height 37
click at [345, 181] on span "901075410502" at bounding box center [340, 182] width 42 height 7
copy span "901075410502"
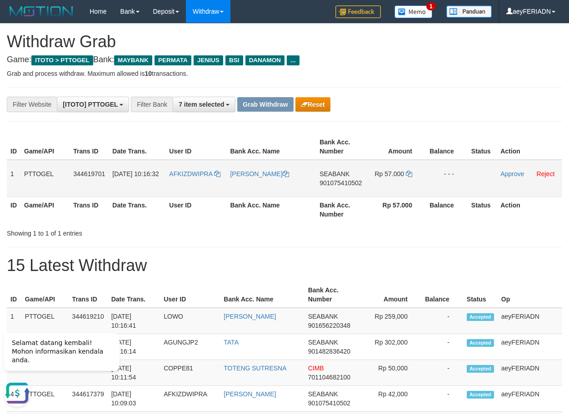
click at [324, 184] on span "901075410502" at bounding box center [340, 182] width 42 height 7
copy span "901075410502"
click at [409, 173] on icon at bounding box center [409, 174] width 6 height 6
click at [514, 174] on link "Approve" at bounding box center [512, 173] width 24 height 7
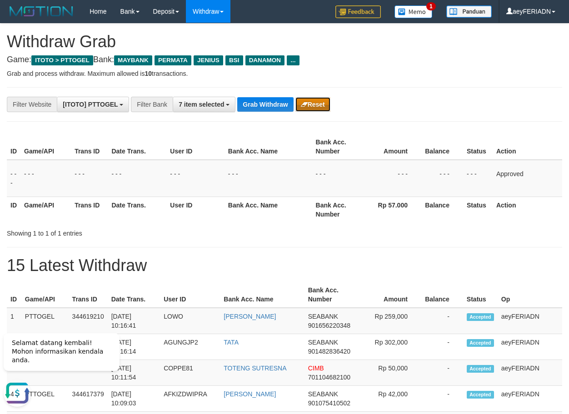
click at [312, 100] on button "Reset" at bounding box center [312, 104] width 35 height 15
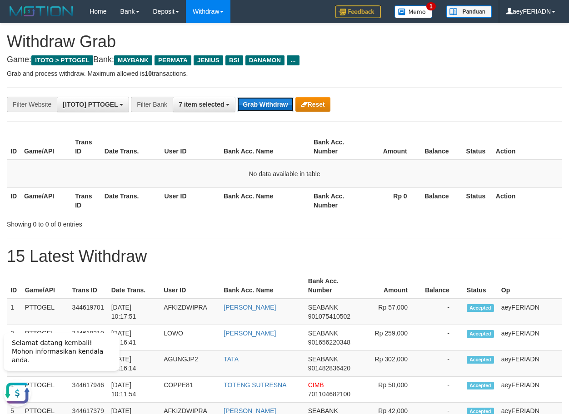
click at [265, 100] on button "Grab Withdraw" at bounding box center [265, 104] width 56 height 15
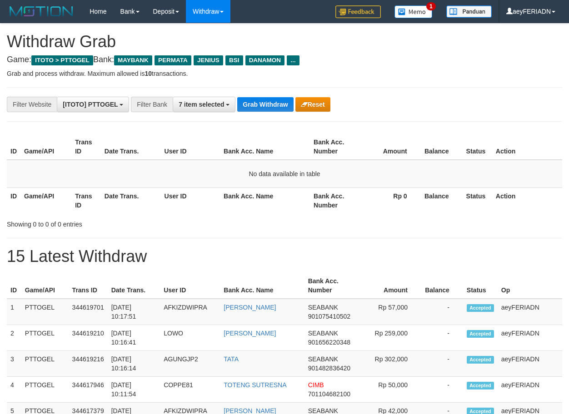
scroll to position [75, 0]
click at [268, 101] on button "Grab Withdraw" at bounding box center [265, 104] width 56 height 15
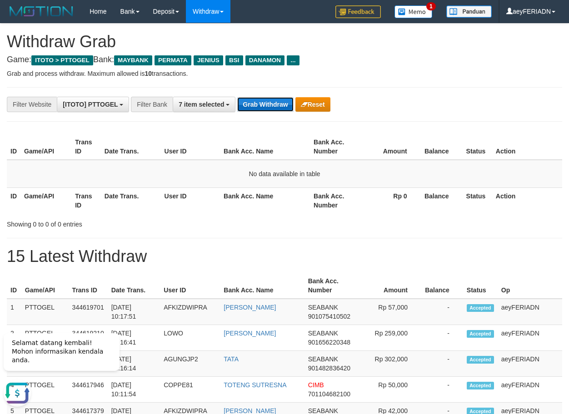
click at [265, 105] on button "Grab Withdraw" at bounding box center [265, 104] width 56 height 15
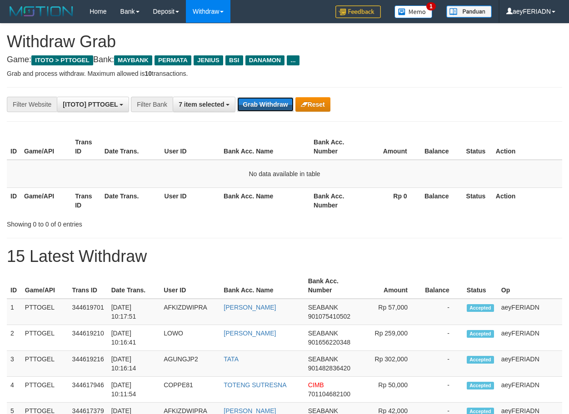
scroll to position [75, 0]
click at [265, 105] on button "Grab Withdraw" at bounding box center [265, 104] width 56 height 15
click at [265, 106] on button "Grab Withdraw" at bounding box center [265, 104] width 56 height 15
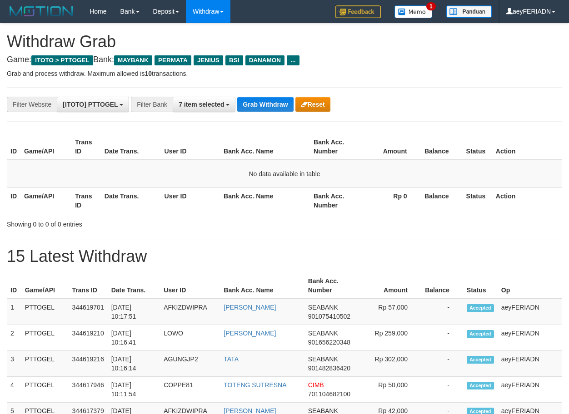
scroll to position [75, 0]
click at [265, 106] on button "Grab Withdraw" at bounding box center [265, 104] width 56 height 15
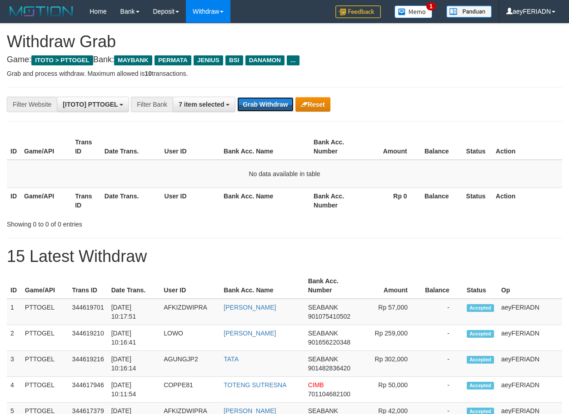
click at [265, 106] on button "Grab Withdraw" at bounding box center [265, 104] width 56 height 15
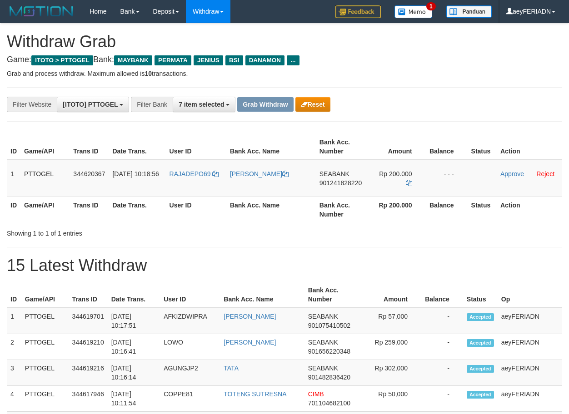
scroll to position [75, 0]
drag, startPoint x: 183, startPoint y: 166, endPoint x: 371, endPoint y: 176, distance: 188.4
click at [371, 176] on tr "1 PTTOGEL 344620367 30/09/2025 10:18:56 RAJADEPO69 MUHAMAD HANIF MASRURI SEABAN…" at bounding box center [284, 178] width 555 height 37
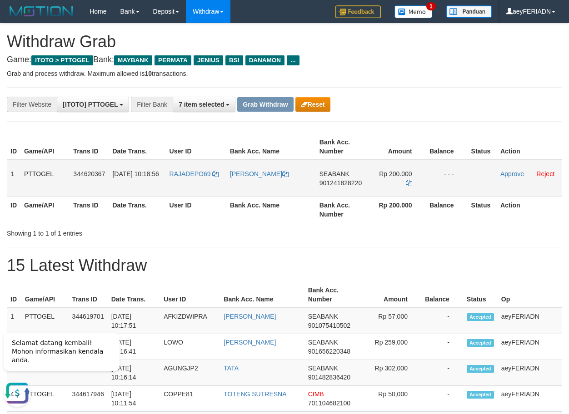
scroll to position [0, 0]
click at [336, 185] on span "901241828220" at bounding box center [340, 182] width 42 height 7
copy span "901241828220"
click at [406, 182] on icon at bounding box center [409, 183] width 6 height 6
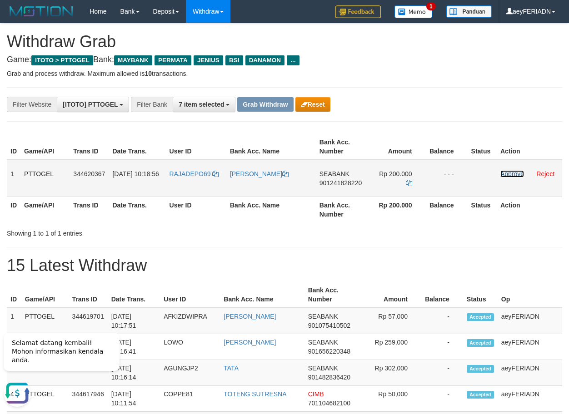
click at [513, 175] on link "Approve" at bounding box center [512, 173] width 24 height 7
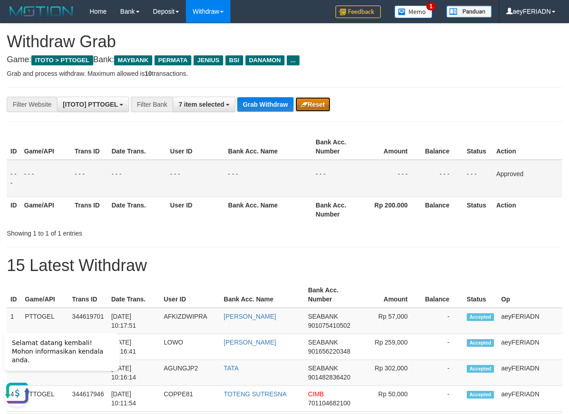
click at [313, 100] on button "Reset" at bounding box center [312, 104] width 35 height 15
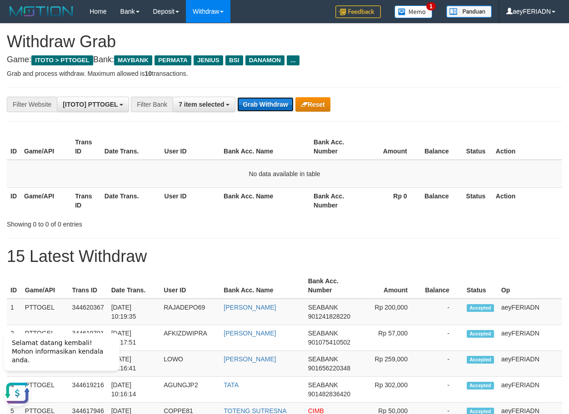
click at [270, 105] on button "Grab Withdraw" at bounding box center [265, 104] width 56 height 15
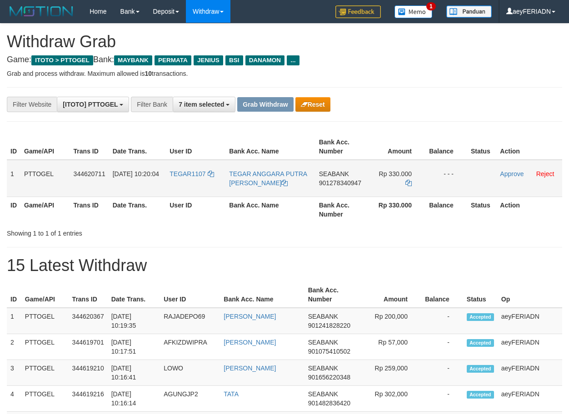
scroll to position [75, 0]
drag, startPoint x: 178, startPoint y: 168, endPoint x: 389, endPoint y: 169, distance: 211.3
click at [389, 169] on tr "1 PTTOGEL 344620711 30/09/2025 10:20:04 TEGAR1107 TEGAR ANGGARA PUTRA SAMUDERA …" at bounding box center [284, 178] width 555 height 37
click at [430, 108] on div "**********" at bounding box center [237, 104] width 474 height 15
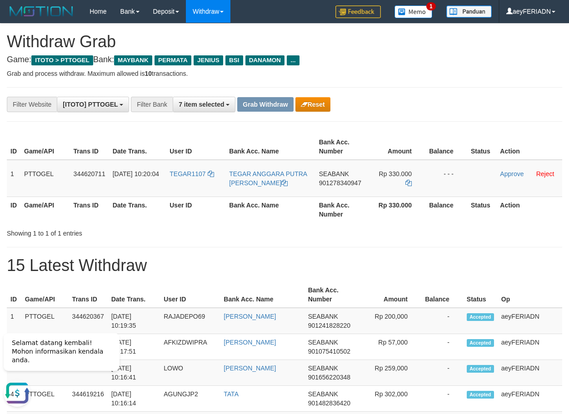
click at [330, 184] on span "901278340947" at bounding box center [340, 182] width 42 height 7
copy span "901278340947"
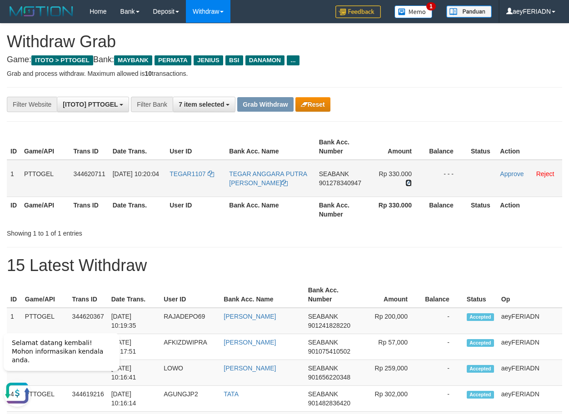
click at [409, 180] on icon at bounding box center [408, 183] width 6 height 6
click at [511, 175] on link "Approve" at bounding box center [512, 173] width 24 height 7
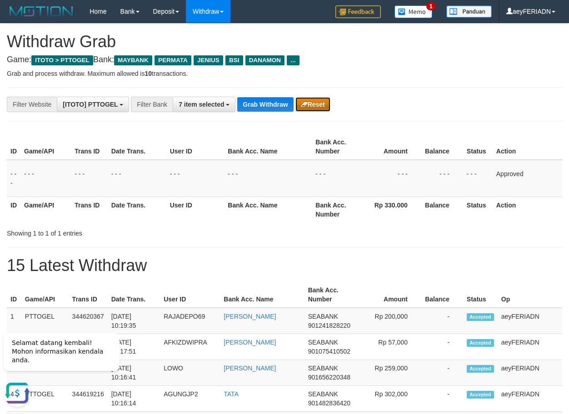
click at [327, 105] on button "Reset" at bounding box center [312, 104] width 35 height 15
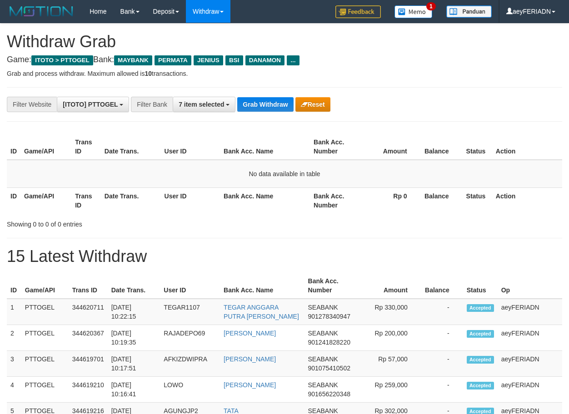
click at [266, 104] on button "Grab Withdraw" at bounding box center [265, 104] width 56 height 15
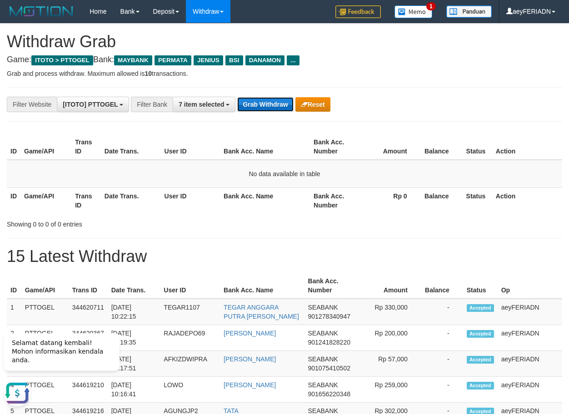
click at [253, 105] on button "Grab Withdraw" at bounding box center [265, 104] width 56 height 15
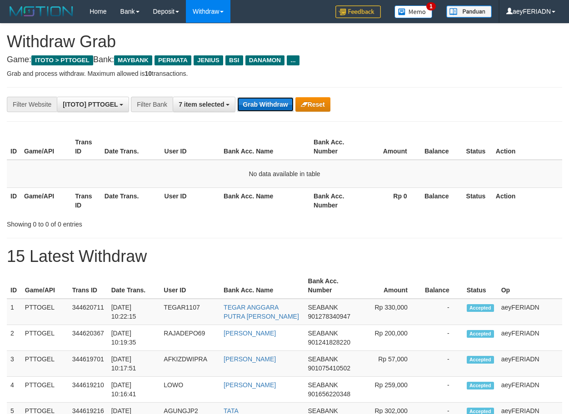
scroll to position [75, 0]
click at [269, 105] on button "Grab Withdraw" at bounding box center [265, 104] width 56 height 15
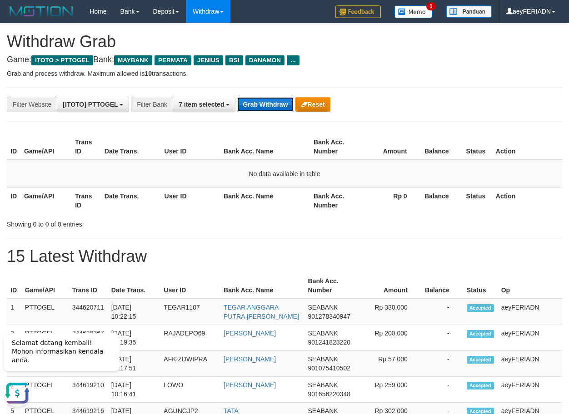
click at [261, 106] on button "Grab Withdraw" at bounding box center [265, 104] width 56 height 15
click at [264, 103] on button "Grab Withdraw" at bounding box center [265, 104] width 56 height 15
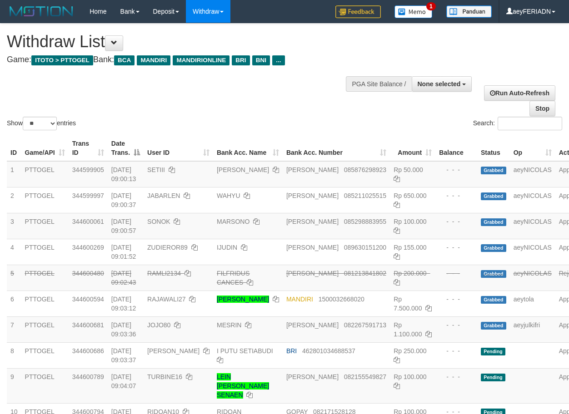
select select
select select "**"
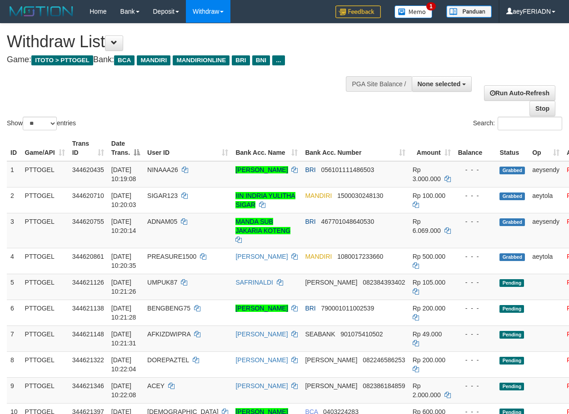
select select
select select "**"
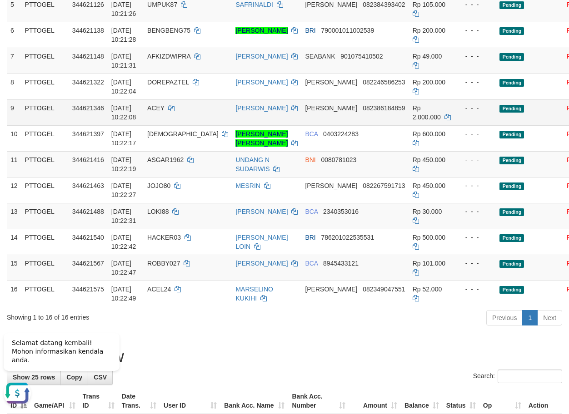
scroll to position [124, 0]
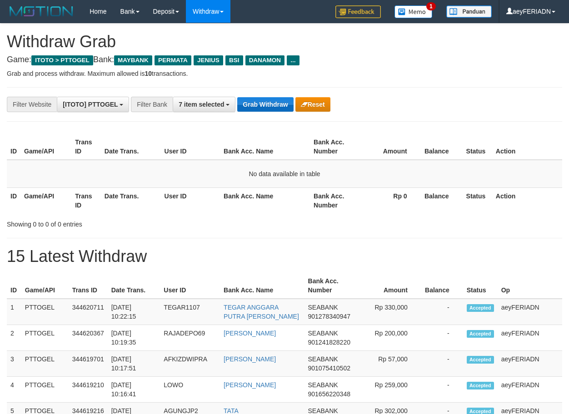
scroll to position [75, 0]
click at [250, 100] on button "Grab Withdraw" at bounding box center [265, 104] width 56 height 15
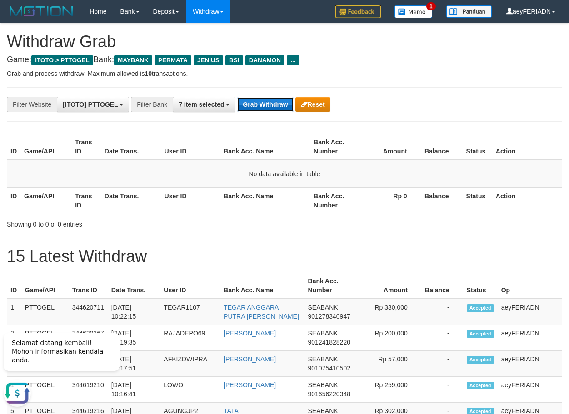
click at [271, 107] on button "Grab Withdraw" at bounding box center [265, 104] width 56 height 15
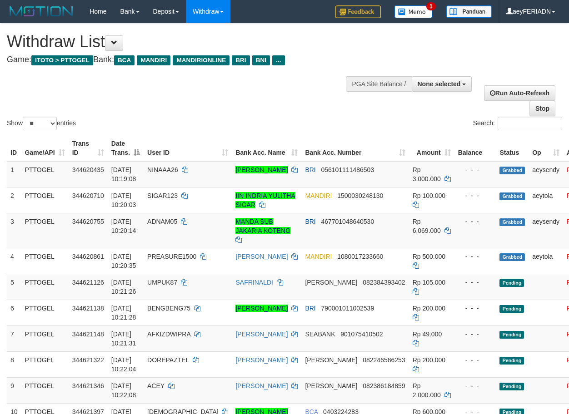
select select
select select "**"
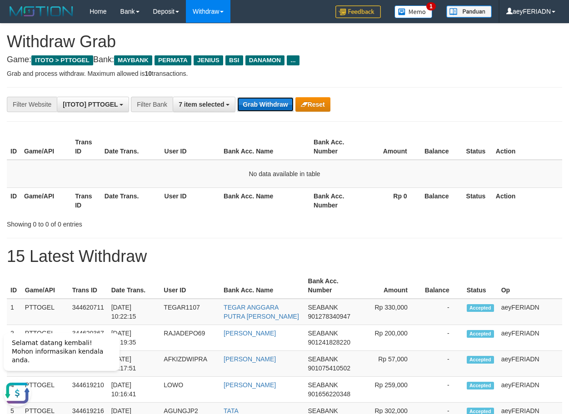
click at [263, 101] on button "Grab Withdraw" at bounding box center [265, 104] width 56 height 15
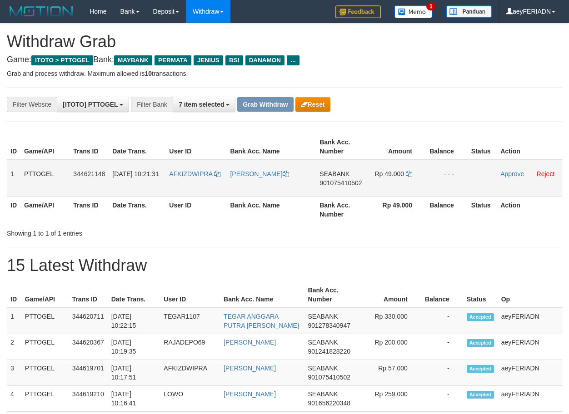
scroll to position [75, 0]
drag, startPoint x: 191, startPoint y: 169, endPoint x: 383, endPoint y: 176, distance: 191.9
click at [383, 176] on tr "1 PTTOGEL 344621148 [DATE] 10:21:31 AFKIZDWIPRA [PERSON_NAME][GEOGRAPHIC_DATA] …" at bounding box center [284, 178] width 555 height 37
click at [329, 184] on span "901075410502" at bounding box center [340, 182] width 42 height 7
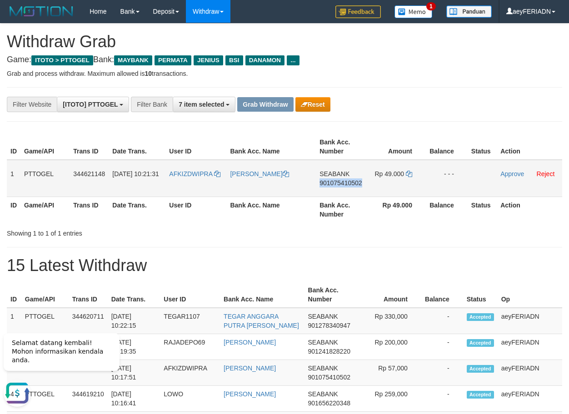
click at [329, 184] on span "901075410502" at bounding box center [340, 182] width 42 height 7
copy span "901075410502"
click at [409, 174] on icon at bounding box center [409, 174] width 6 height 6
click at [517, 176] on link "Approve" at bounding box center [512, 173] width 24 height 7
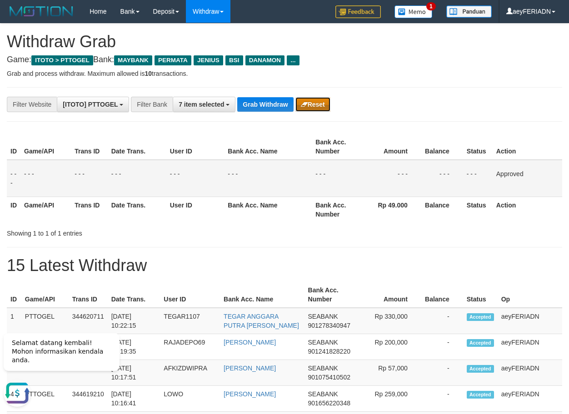
click at [304, 108] on button "Reset" at bounding box center [312, 104] width 35 height 15
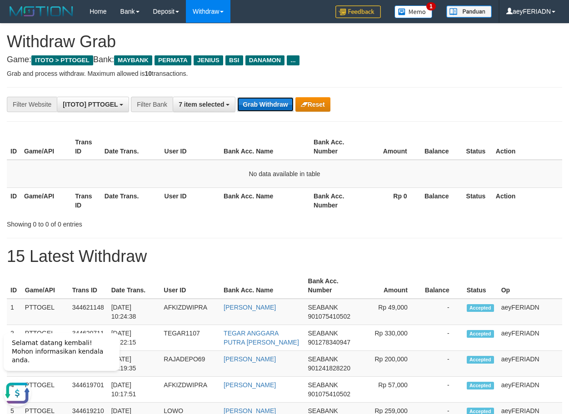
click at [275, 103] on button "Grab Withdraw" at bounding box center [265, 104] width 56 height 15
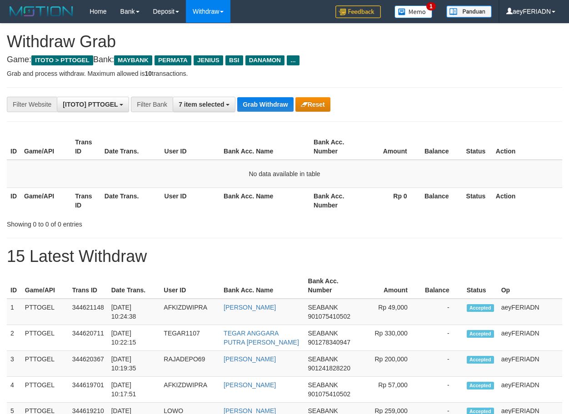
scroll to position [75, 0]
click at [212, 105] on span "7 item selected" at bounding box center [201, 104] width 45 height 7
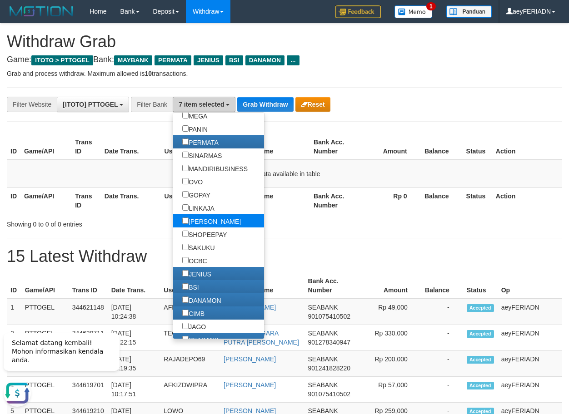
scroll to position [174, 0]
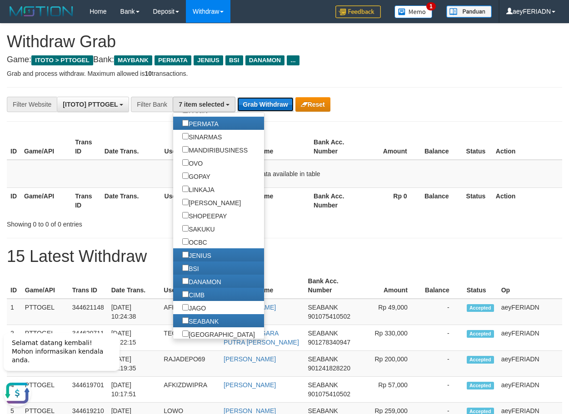
click at [262, 106] on button "Grab Withdraw" at bounding box center [265, 104] width 56 height 15
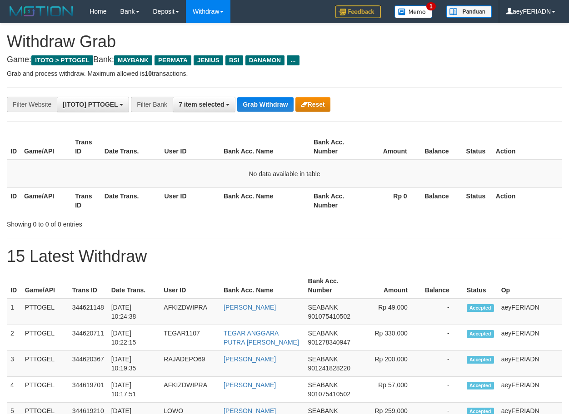
scroll to position [75, 0]
click at [275, 102] on button "Grab Withdraw" at bounding box center [265, 104] width 56 height 15
